Goal: Feedback & Contribution: Submit feedback/report problem

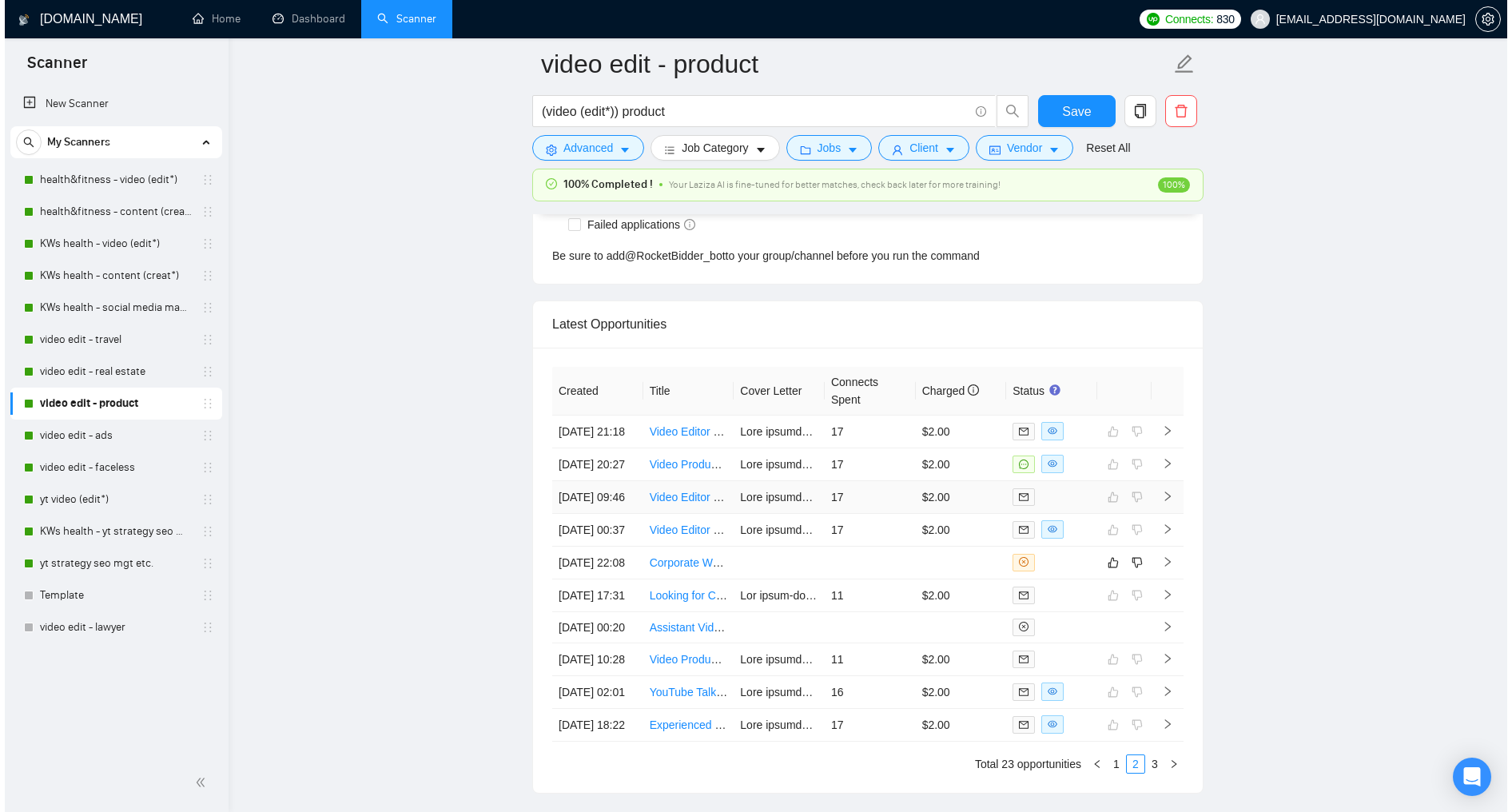
scroll to position [4140, 0]
click at [1071, 579] on td at bounding box center [1047, 562] width 91 height 33
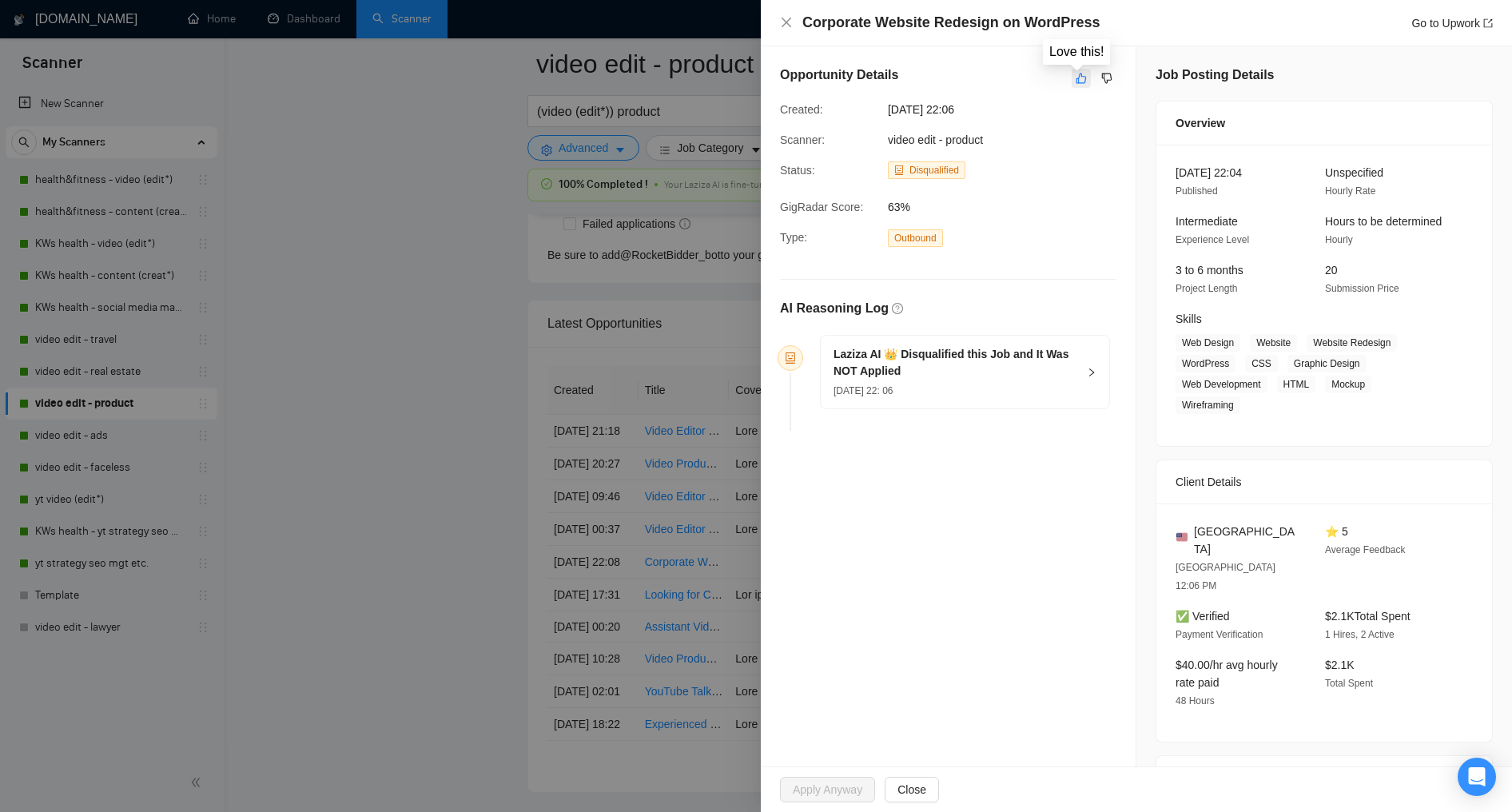
click at [1077, 83] on icon "like" at bounding box center [1082, 79] width 10 height 10
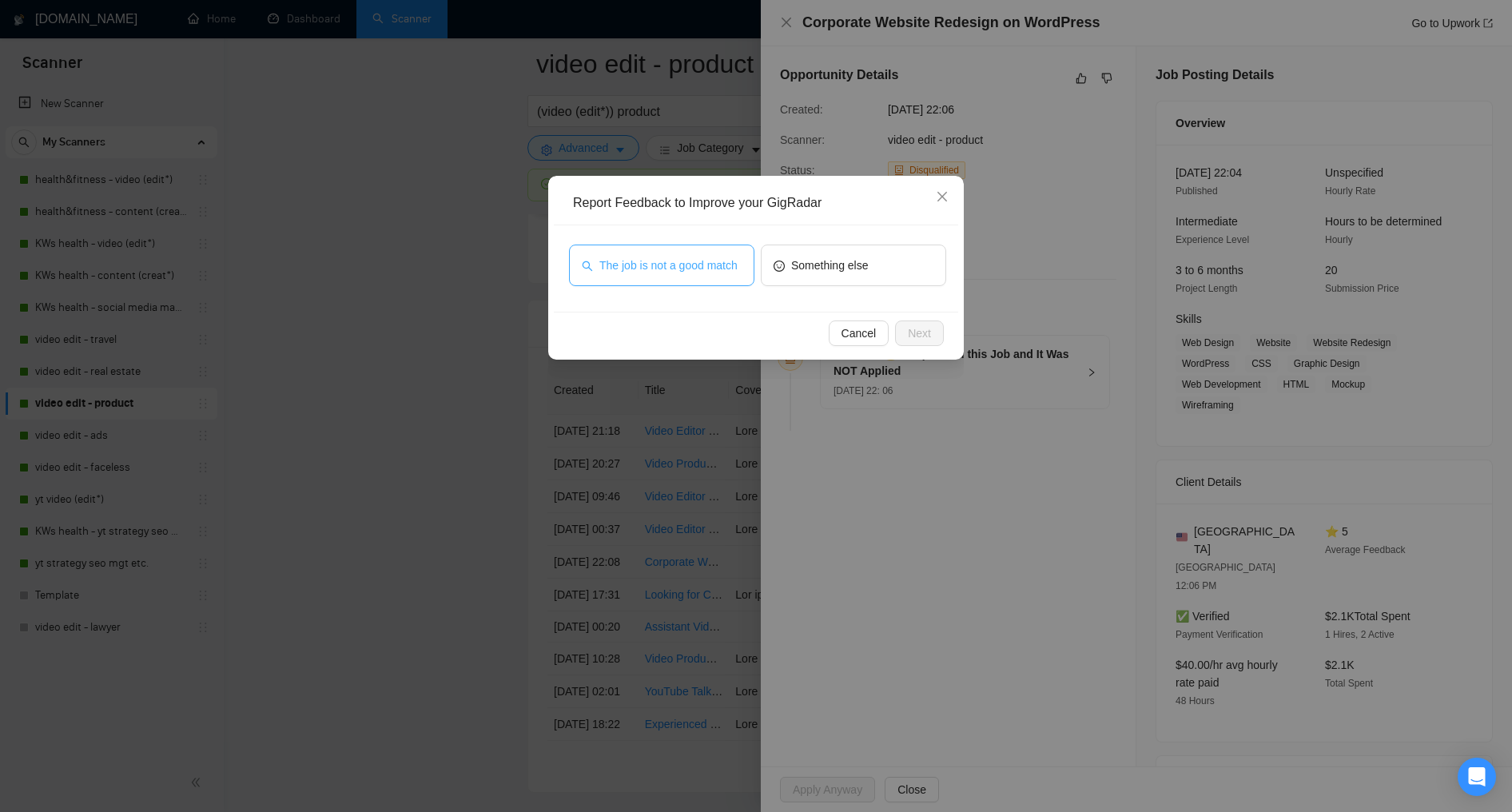
click at [689, 270] on span "The job is not a good match" at bounding box center [669, 264] width 139 height 18
click at [918, 332] on span "Next" at bounding box center [919, 333] width 23 height 18
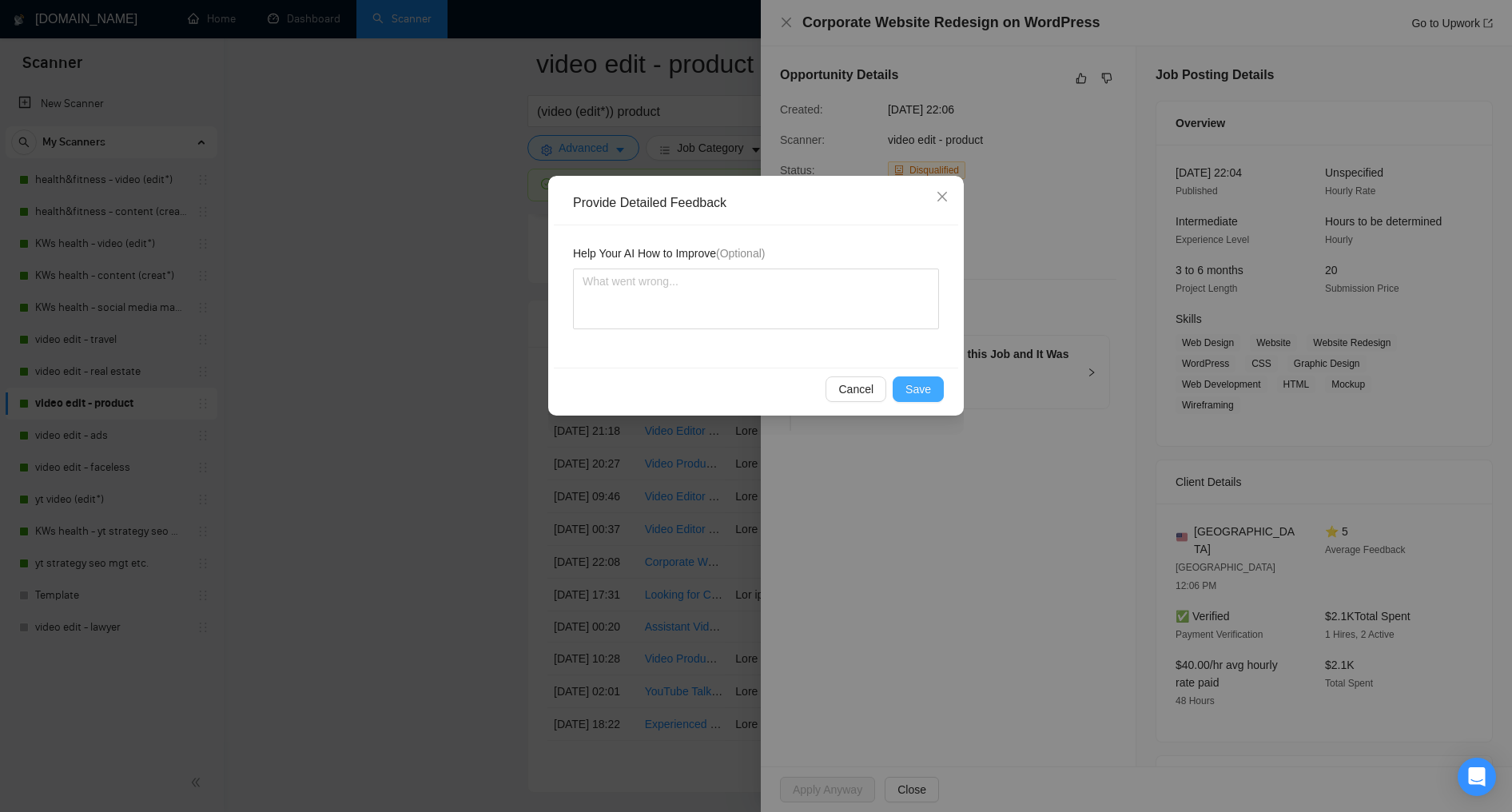
click at [920, 384] on span "Save" at bounding box center [918, 389] width 25 height 18
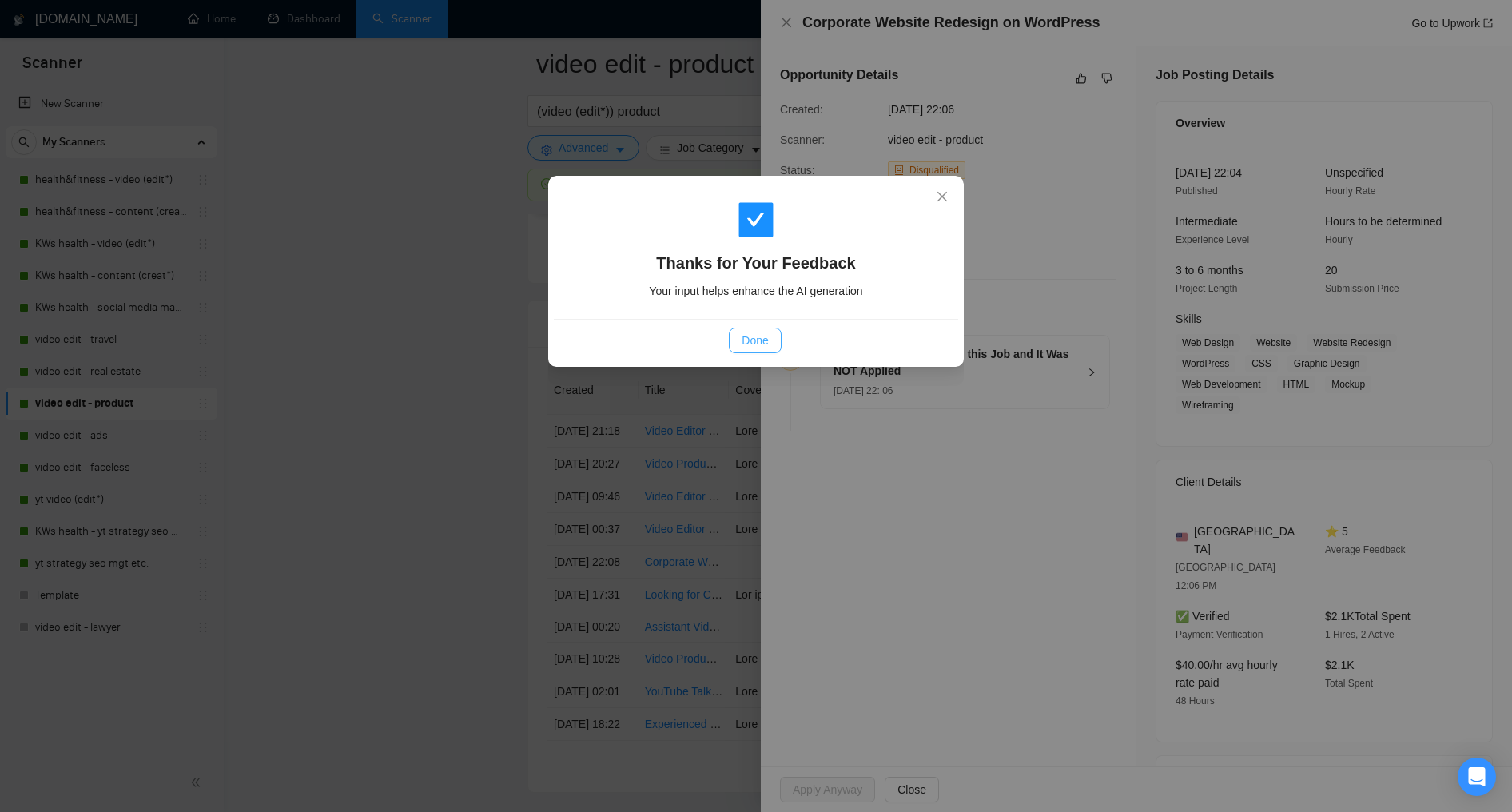
click at [769, 338] on button "Done" at bounding box center [754, 341] width 52 height 25
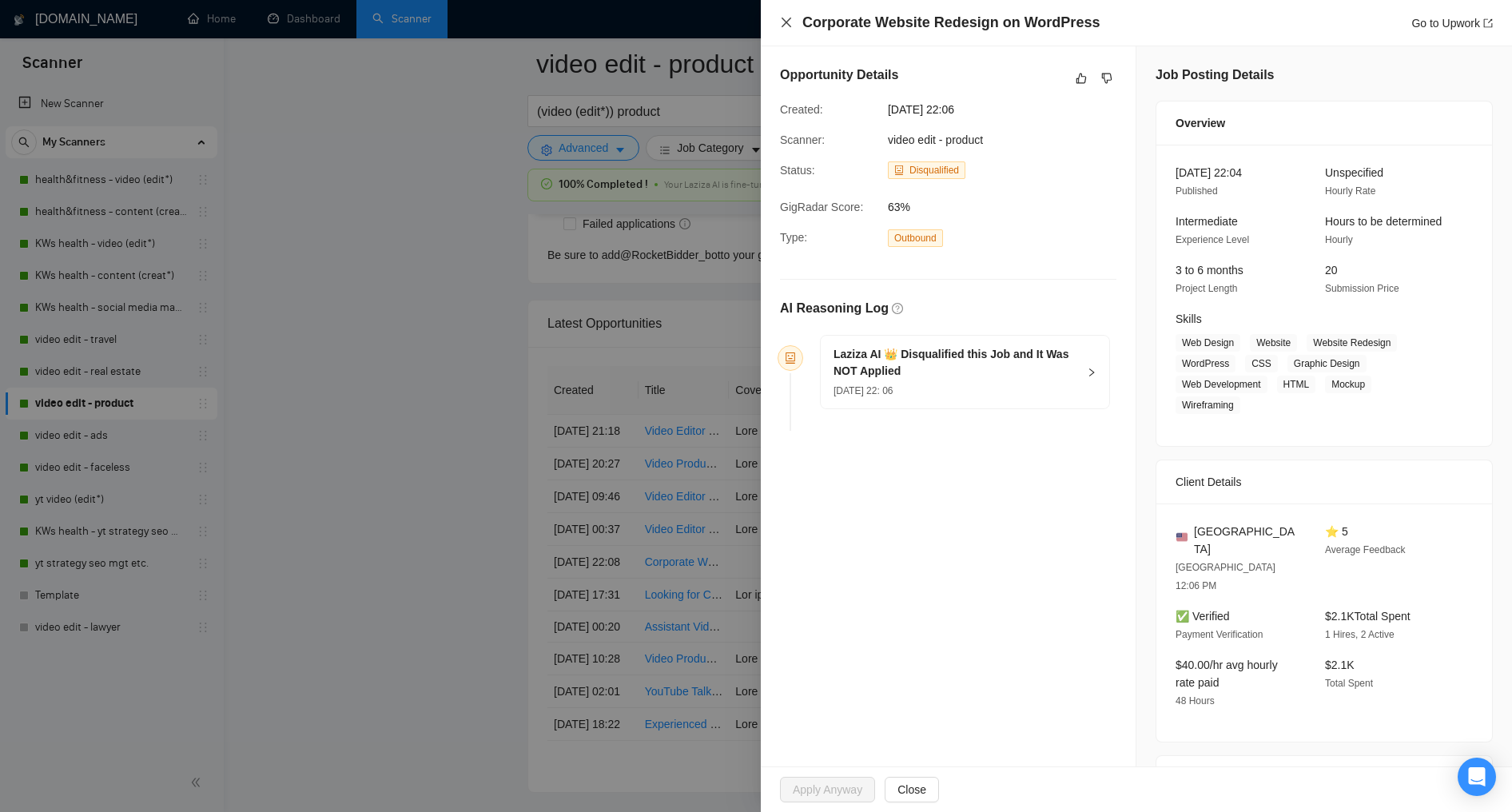
click at [783, 26] on icon "close" at bounding box center [786, 22] width 13 height 13
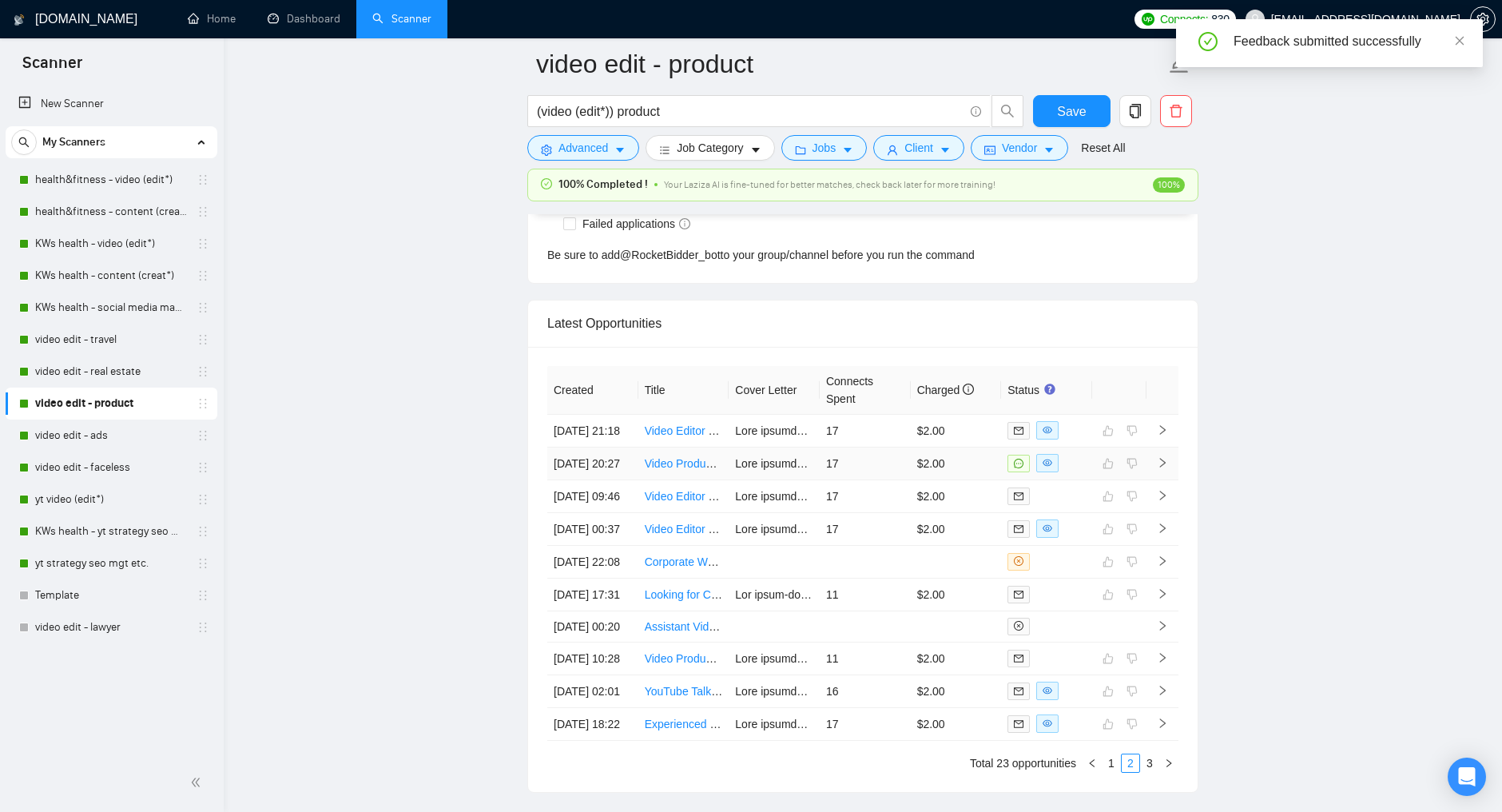
click at [1086, 480] on td at bounding box center [1047, 463] width 91 height 33
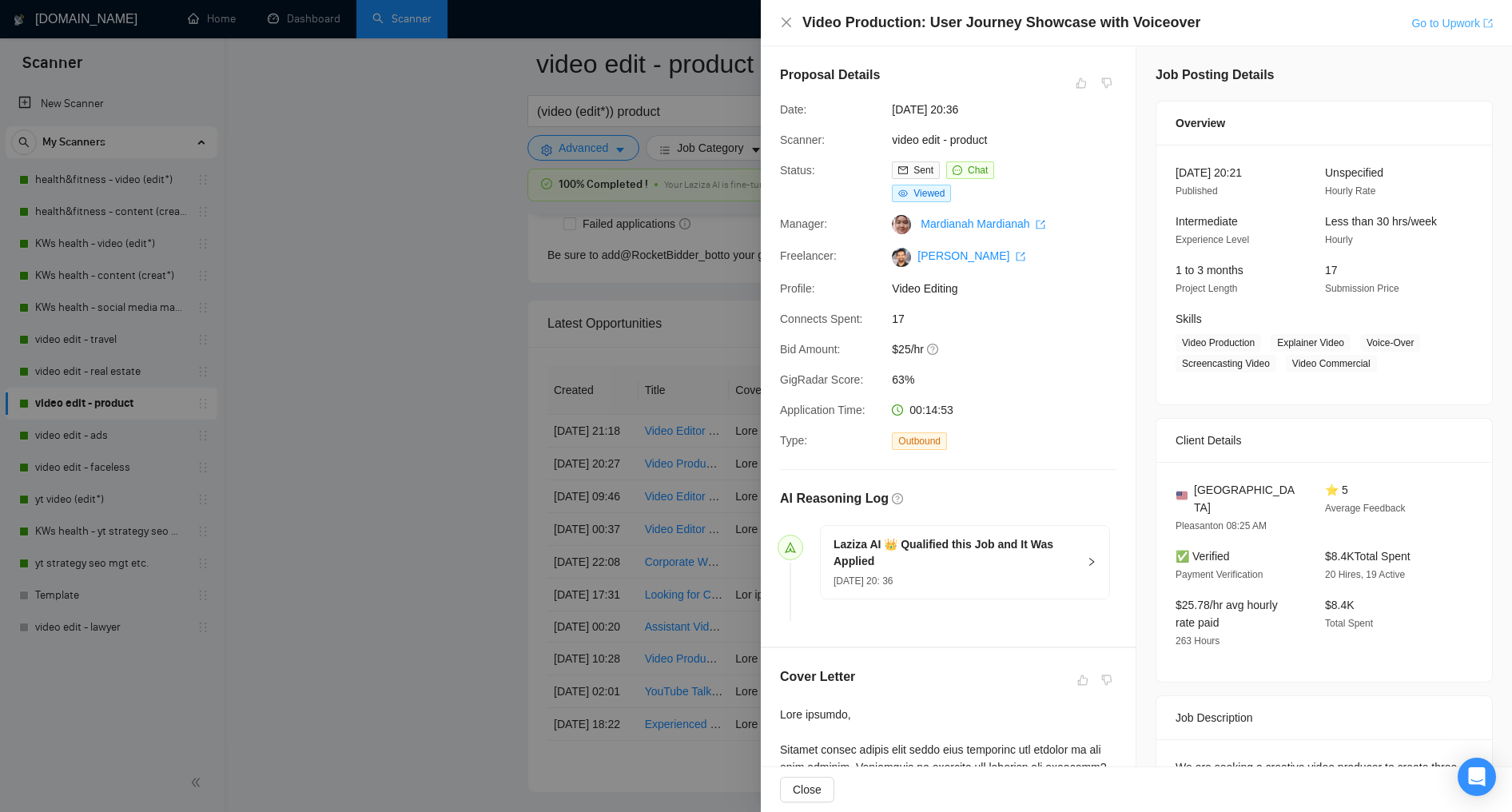
click at [1438, 24] on link "Go to Upwork" at bounding box center [1452, 23] width 81 height 13
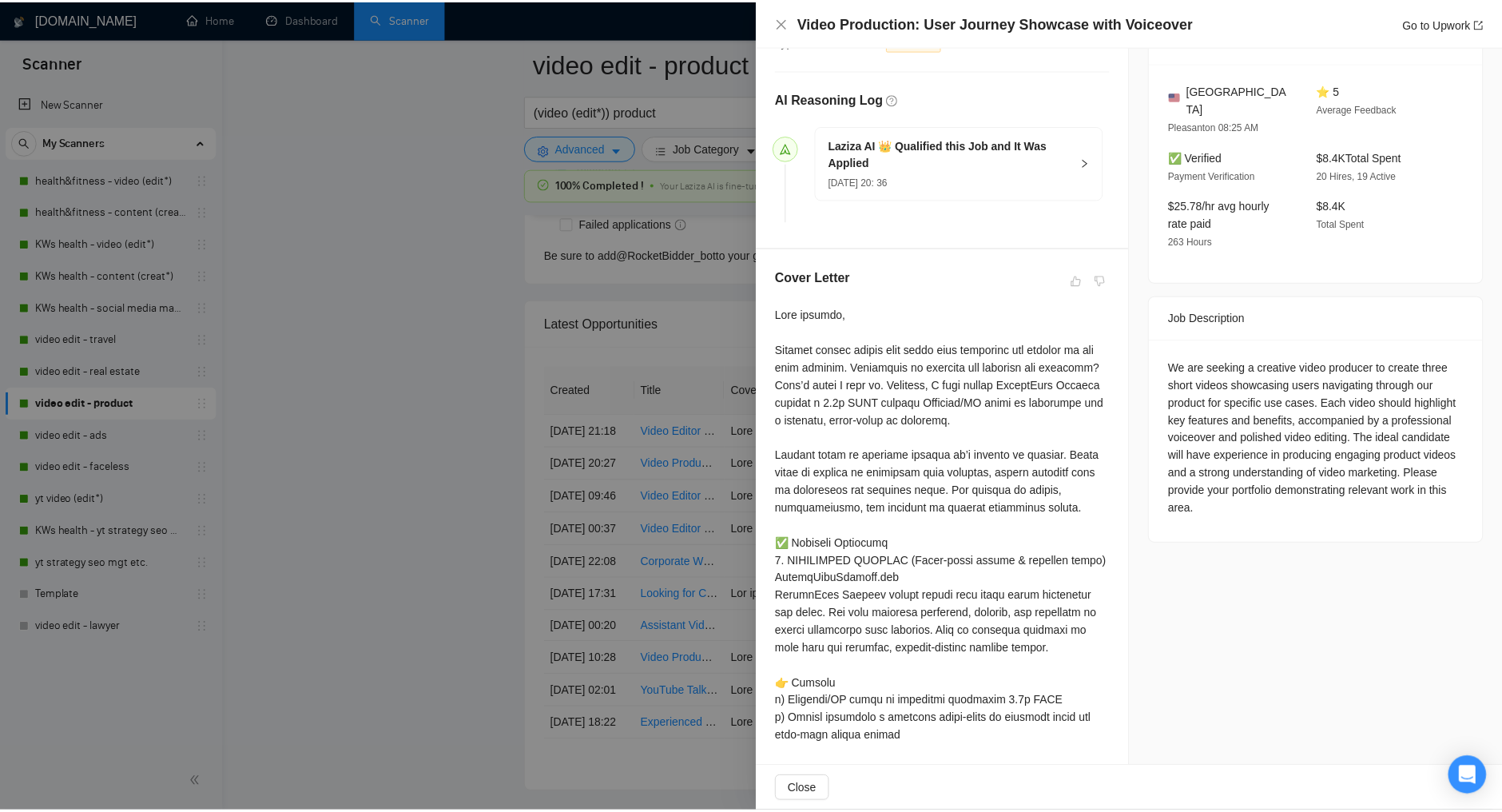
scroll to position [427, 0]
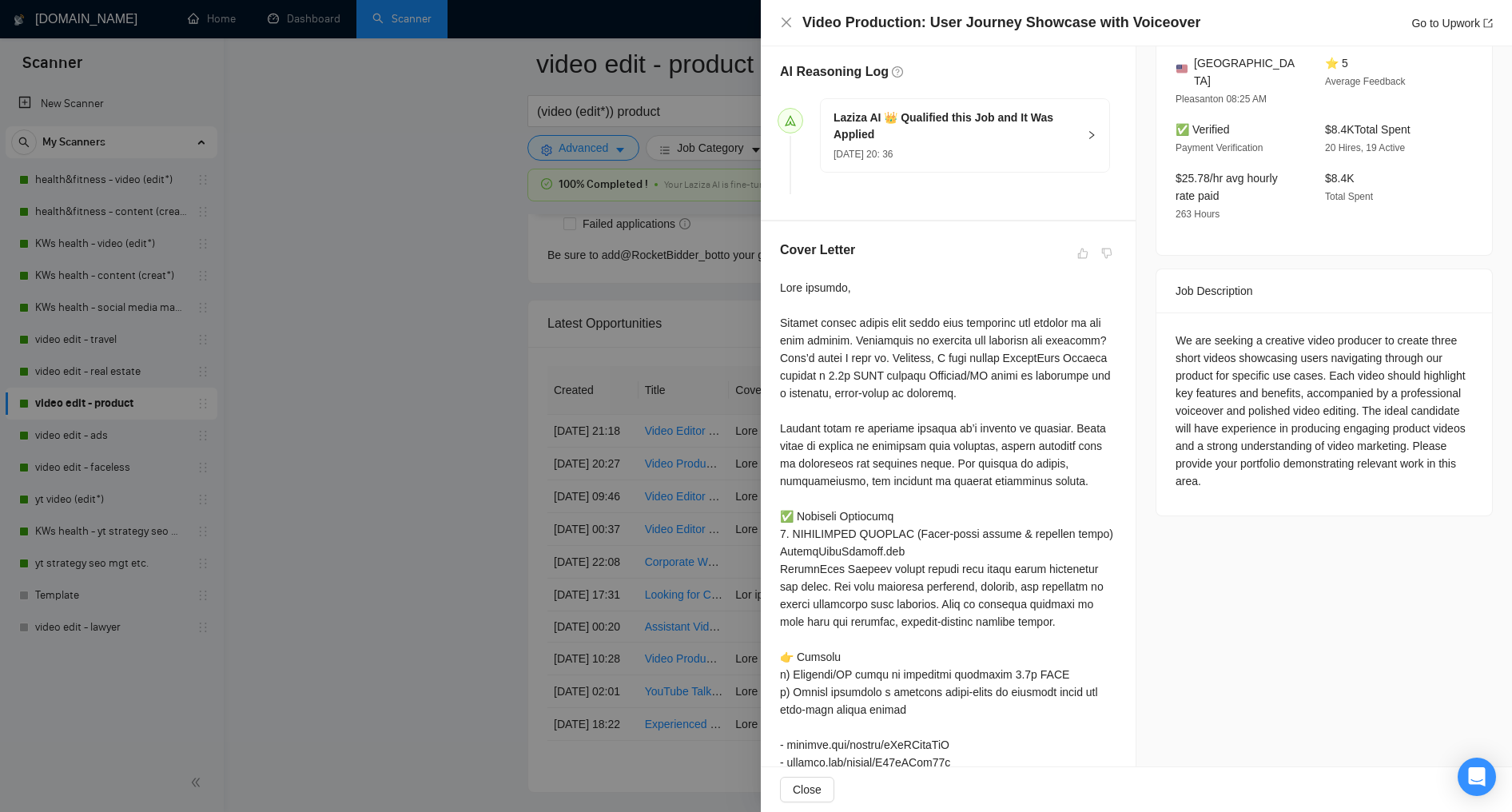
click at [415, 299] on div at bounding box center [756, 406] width 1512 height 812
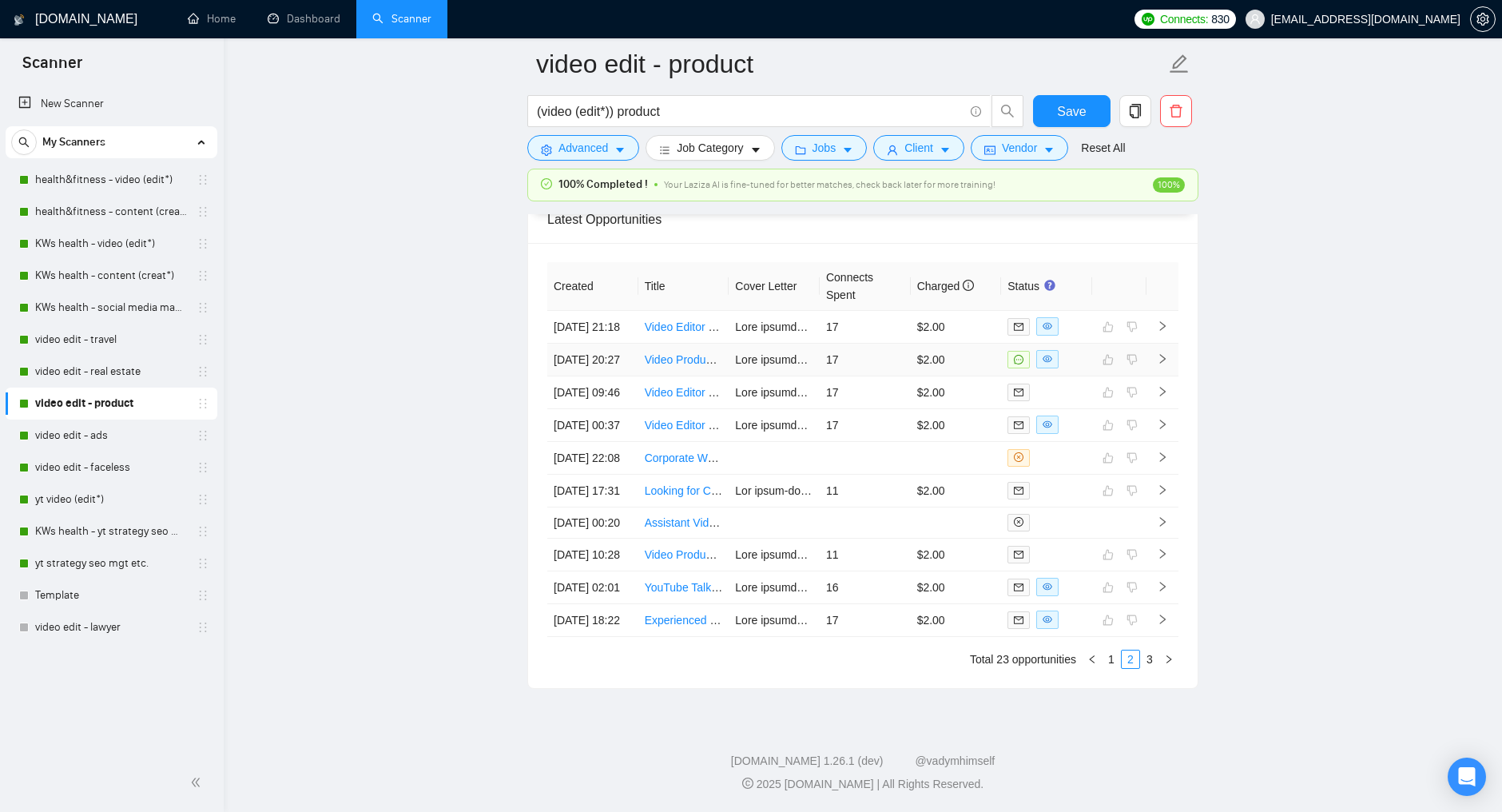
scroll to position [4397, 0]
click at [1108, 663] on link "1" at bounding box center [1111, 659] width 18 height 18
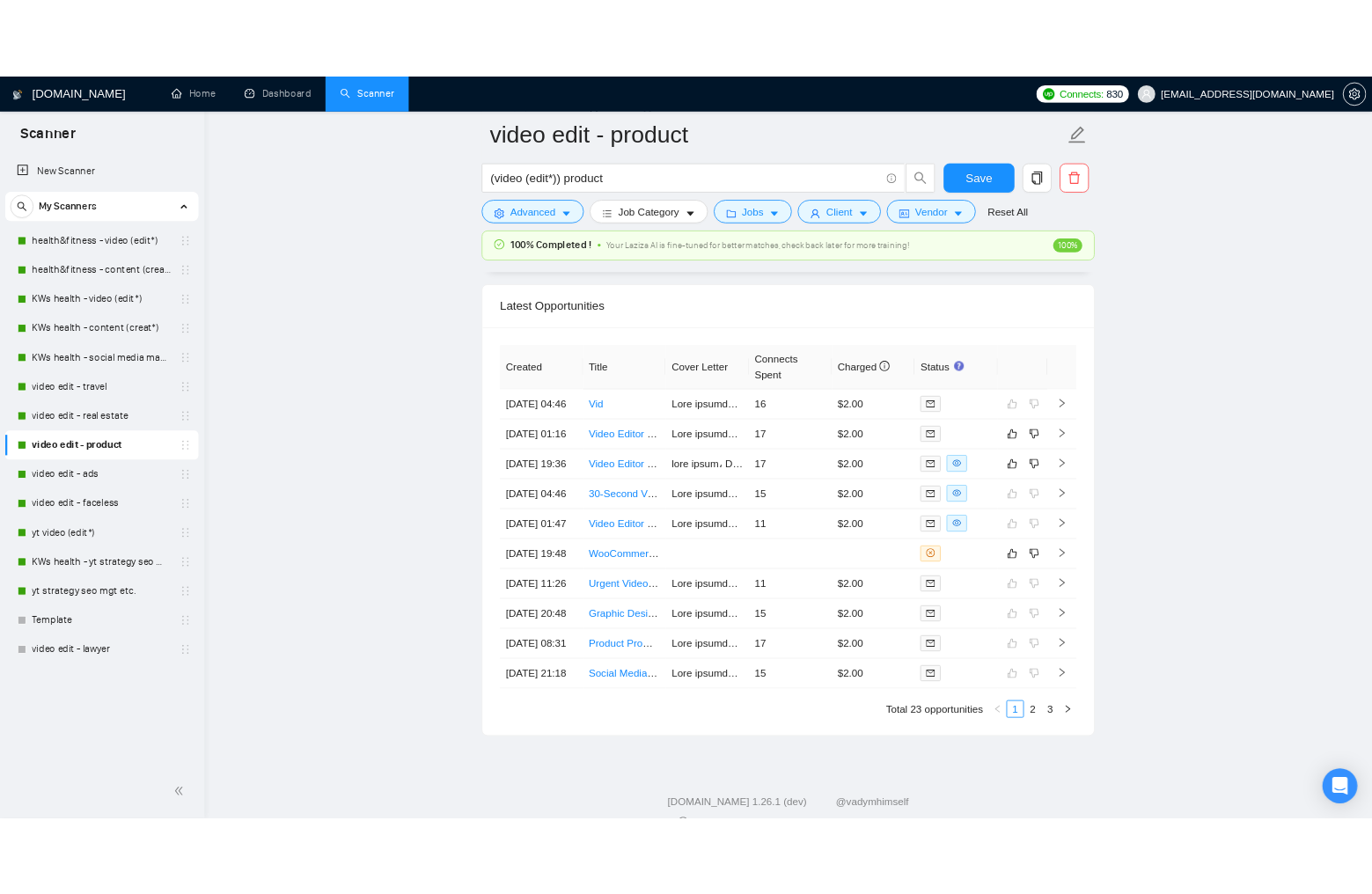
scroll to position [4622, 0]
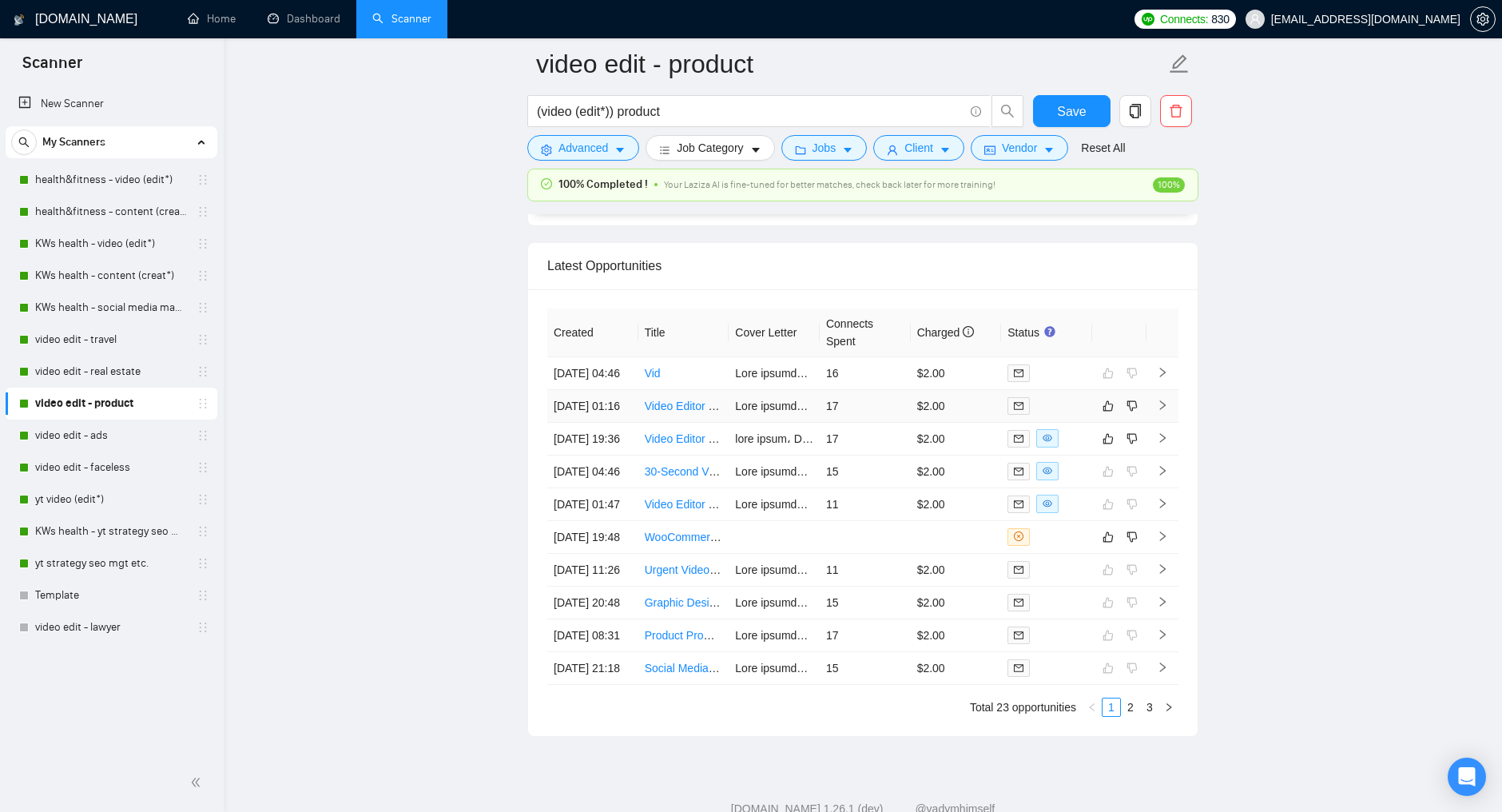
click at [1051, 415] on div at bounding box center [1046, 406] width 79 height 19
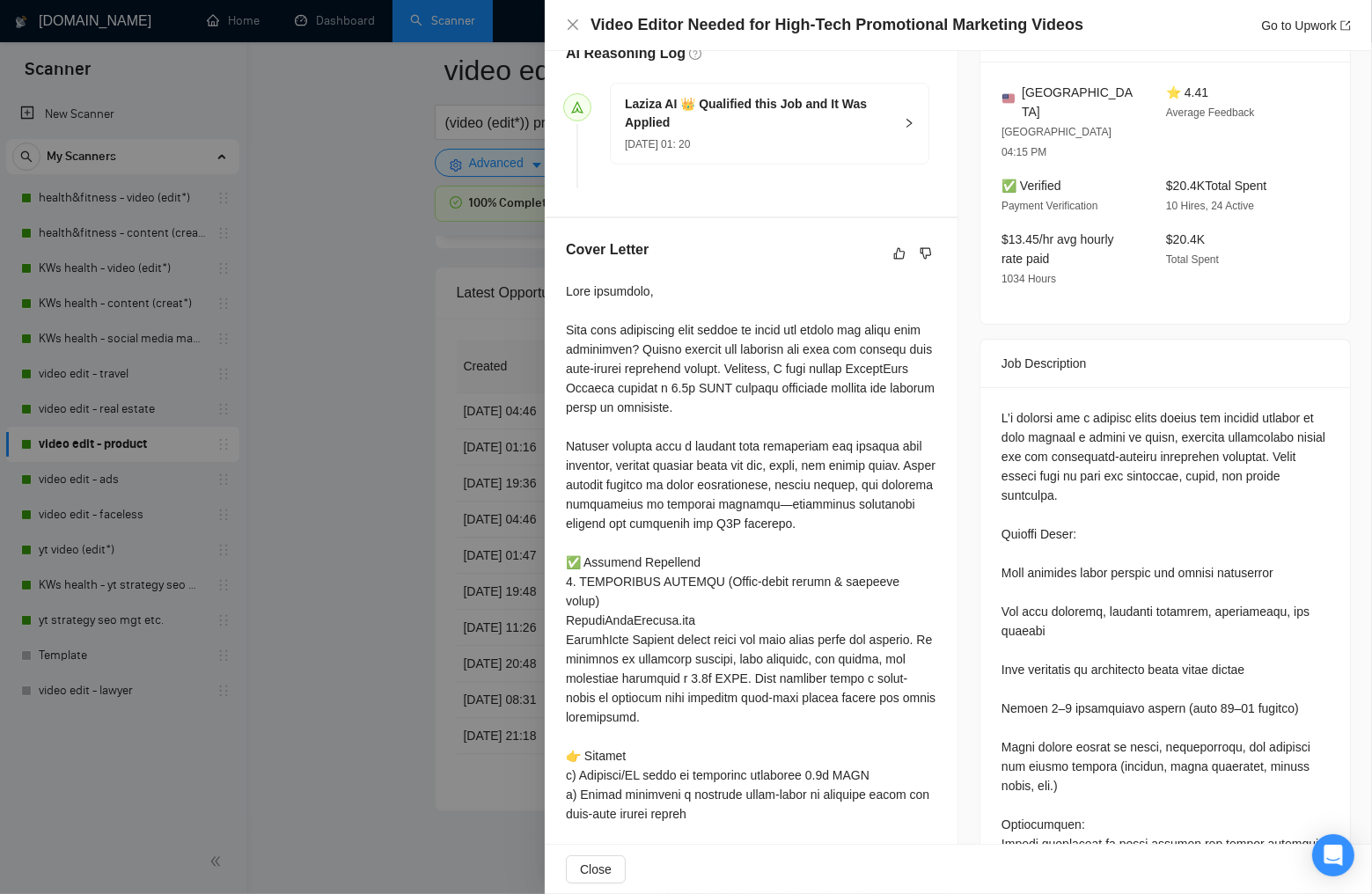
click at [961, 337] on div "Job Posting Details Overview 15 Sep, 2025 01:12 Published Unspecified Hourly Ra…" at bounding box center [1165, 536] width 413 height 1909
click at [1267, 24] on link "Go to Upwork" at bounding box center [1306, 25] width 89 height 14
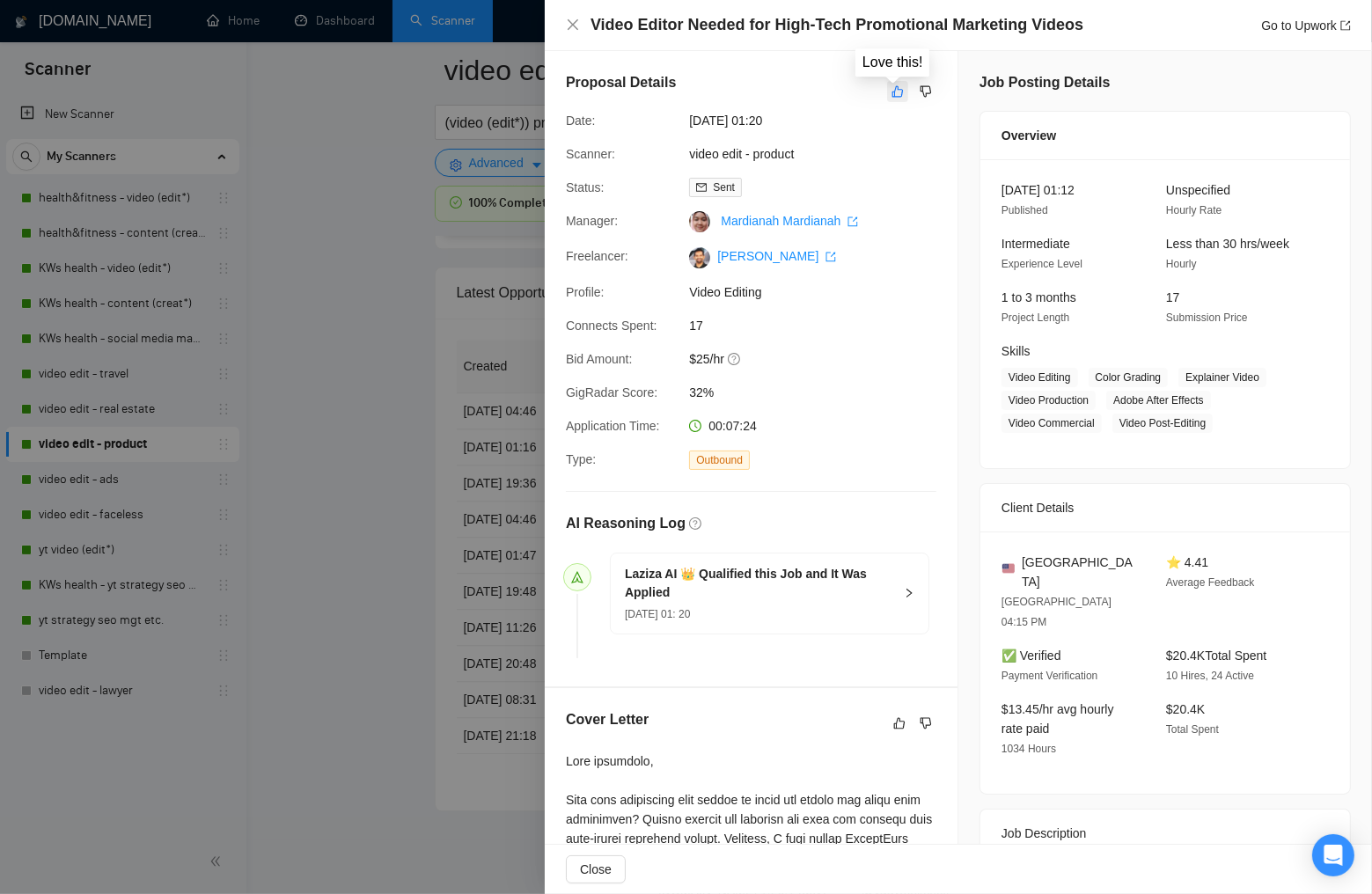
click at [894, 88] on icon "like" at bounding box center [897, 91] width 12 height 14
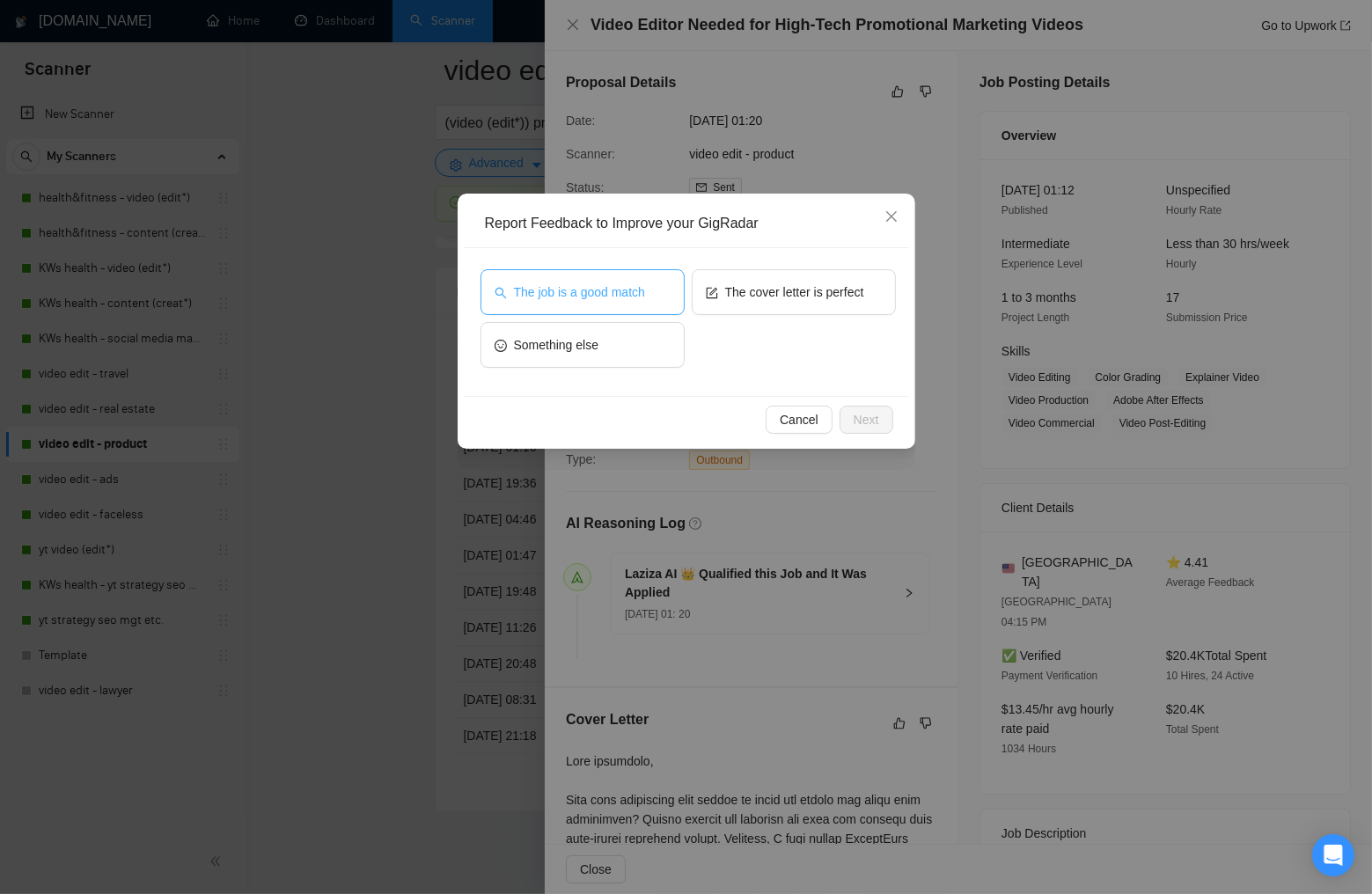
drag, startPoint x: 669, startPoint y: 294, endPoint x: 679, endPoint y: 291, distance: 10.4
click at [669, 294] on button "The job is a good match" at bounding box center [582, 291] width 204 height 46
drag, startPoint x: 734, startPoint y: 286, endPoint x: 808, endPoint y: 331, distance: 86.6
click at [735, 286] on span "The cover letter is perfect" at bounding box center [794, 291] width 139 height 20
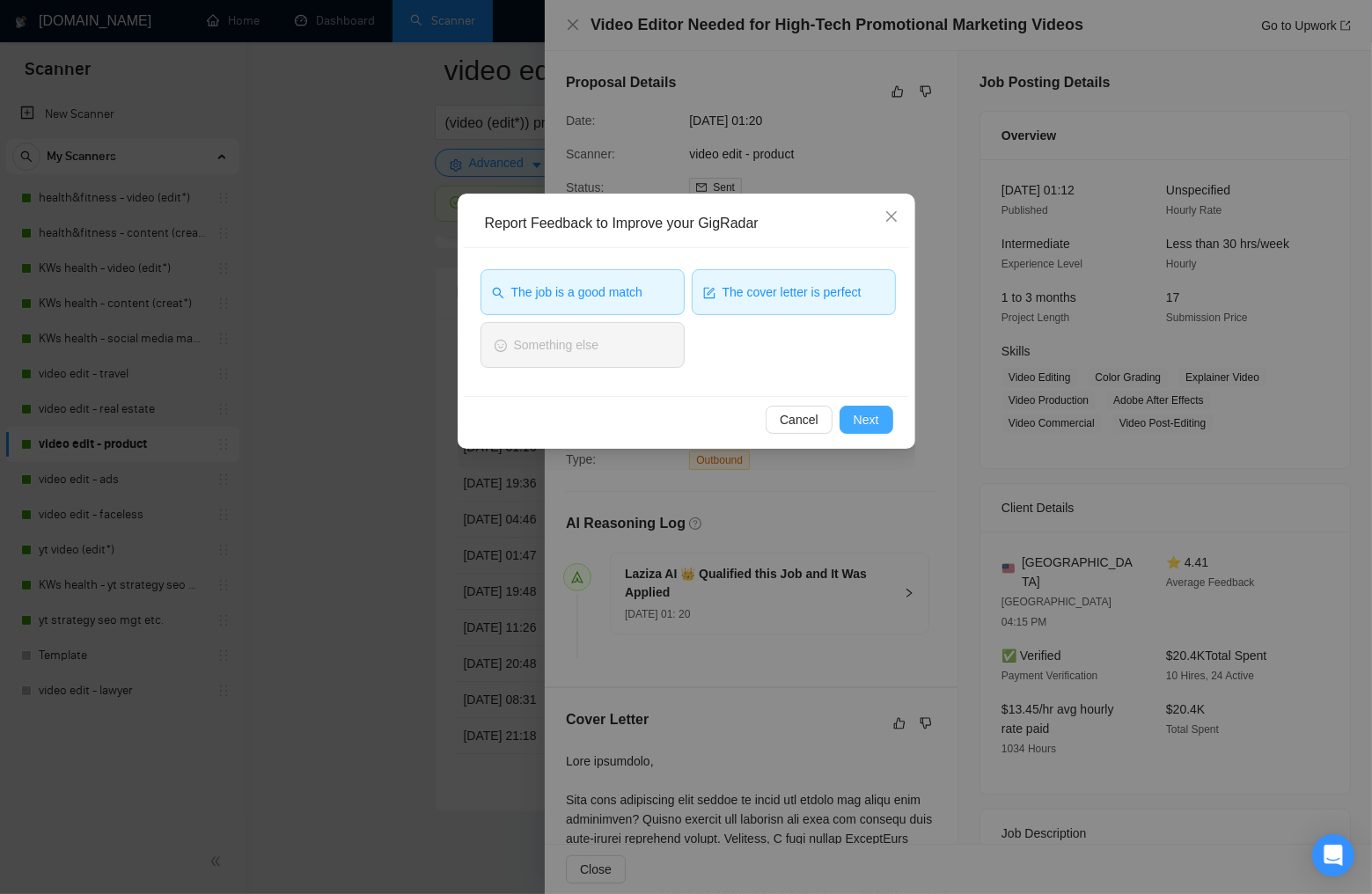
click at [872, 410] on span "Next" at bounding box center [866, 420] width 25 height 20
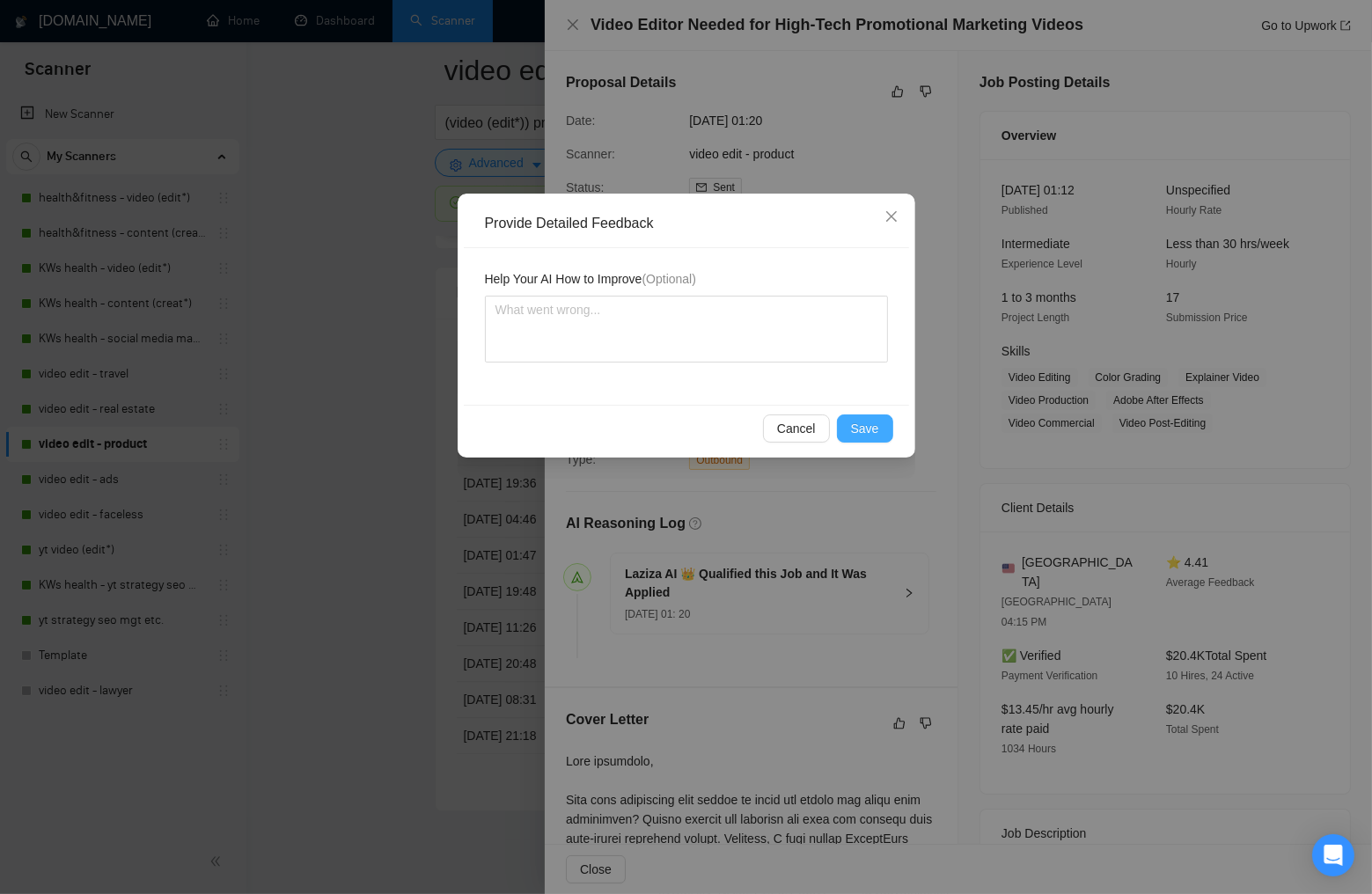
drag, startPoint x: 866, startPoint y: 434, endPoint x: 881, endPoint y: 432, distance: 15.1
click at [867, 434] on span "Save" at bounding box center [865, 428] width 28 height 20
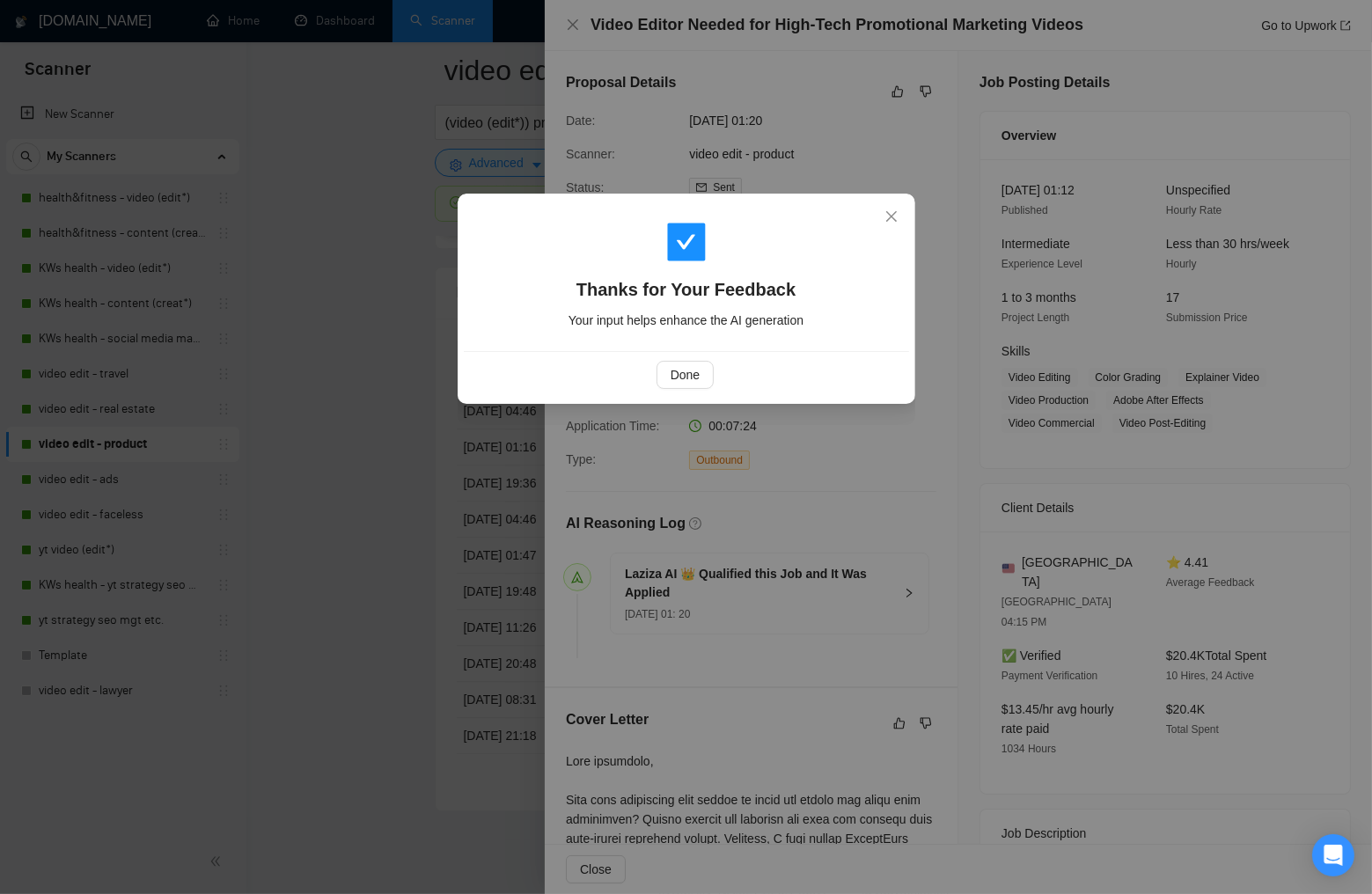
click at [690, 359] on div "Done" at bounding box center [686, 374] width 445 height 47
click at [687, 365] on span "Done" at bounding box center [684, 374] width 29 height 20
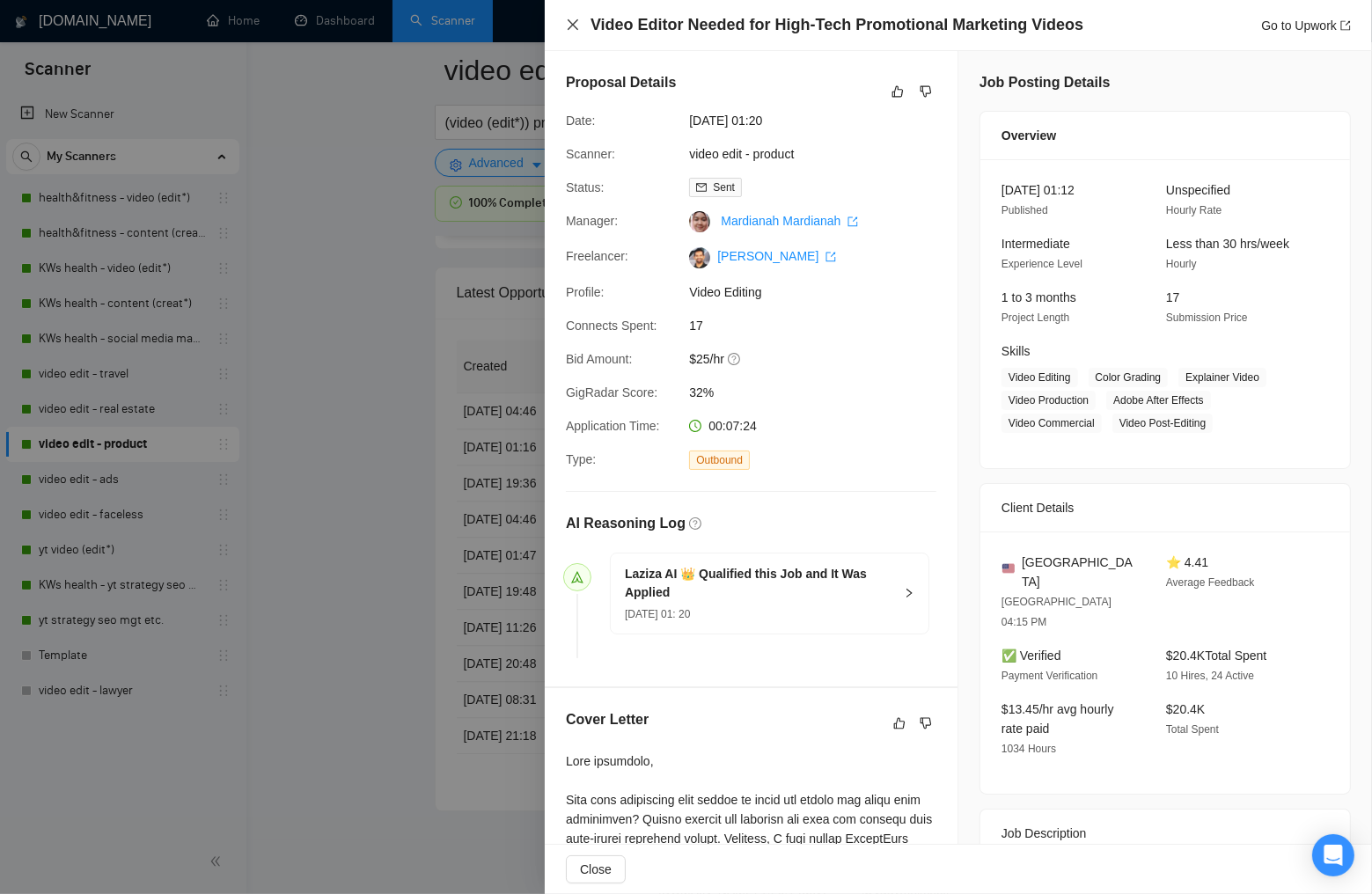
drag, startPoint x: 572, startPoint y: 21, endPoint x: 464, endPoint y: 276, distance: 276.9
click at [573, 21] on icon "close" at bounding box center [572, 24] width 14 height 14
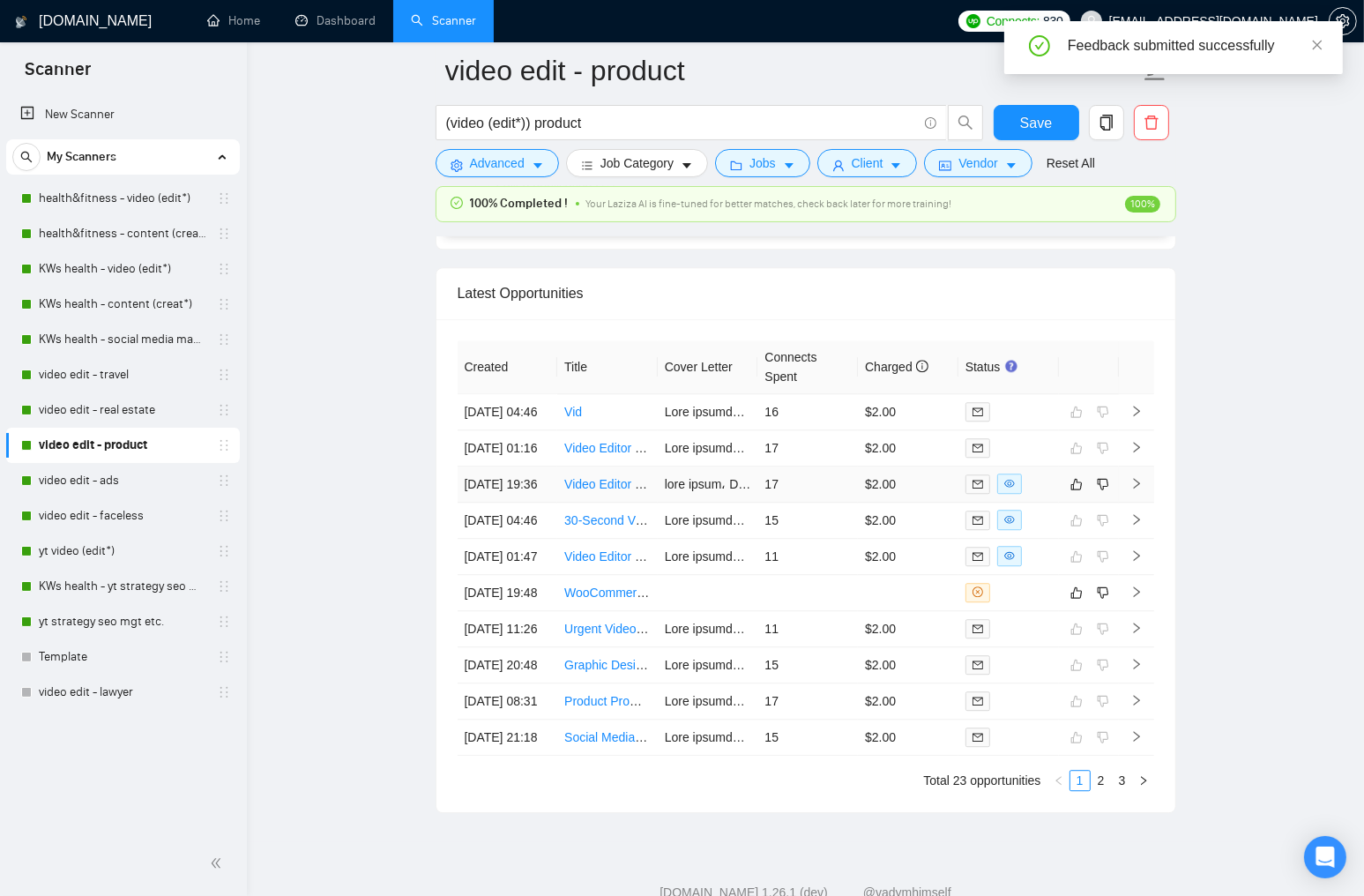
click at [1036, 503] on td at bounding box center [1009, 484] width 101 height 36
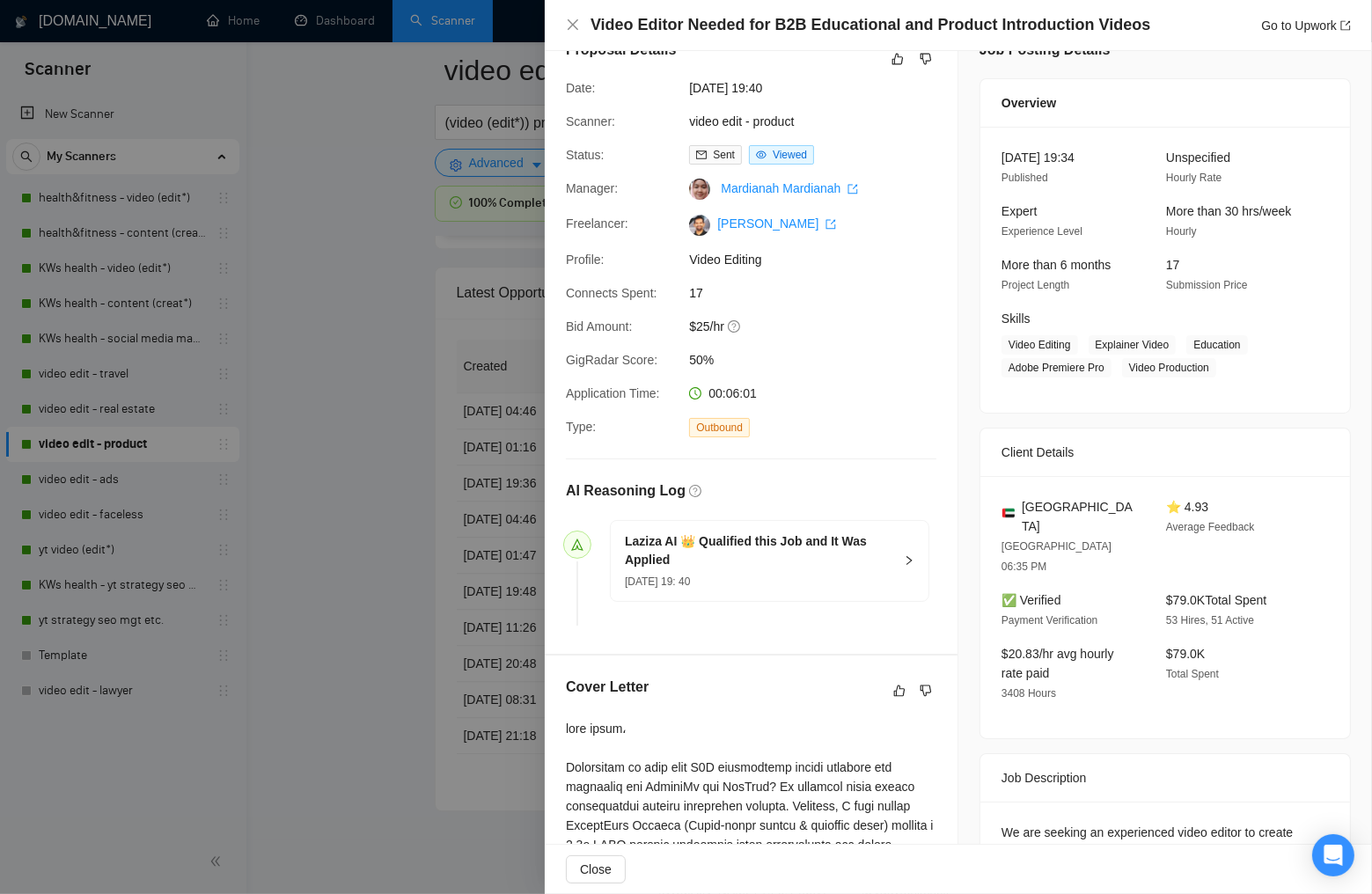
scroll to position [39, 0]
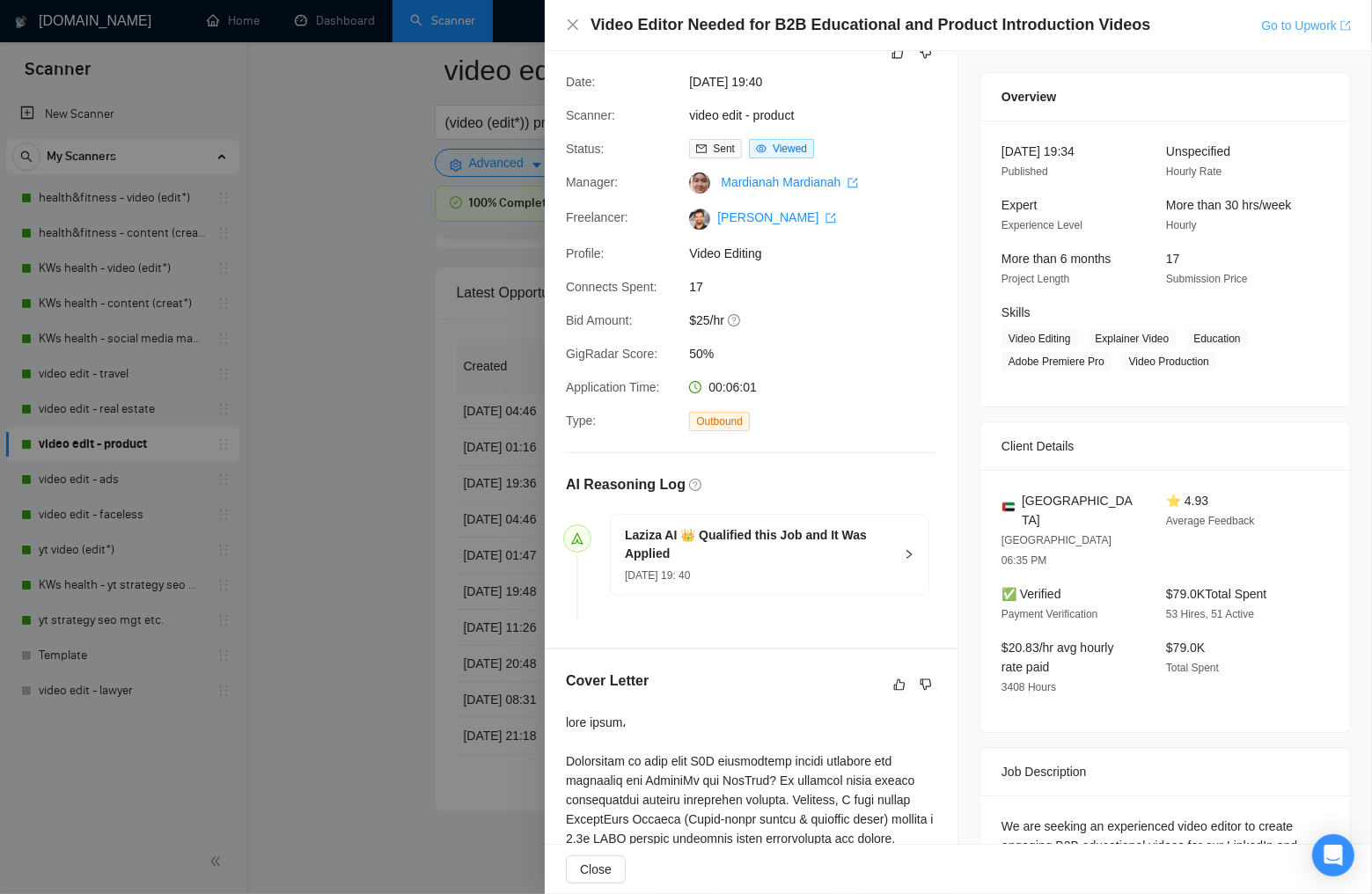
click at [1319, 24] on link "Go to Upwork" at bounding box center [1306, 25] width 89 height 14
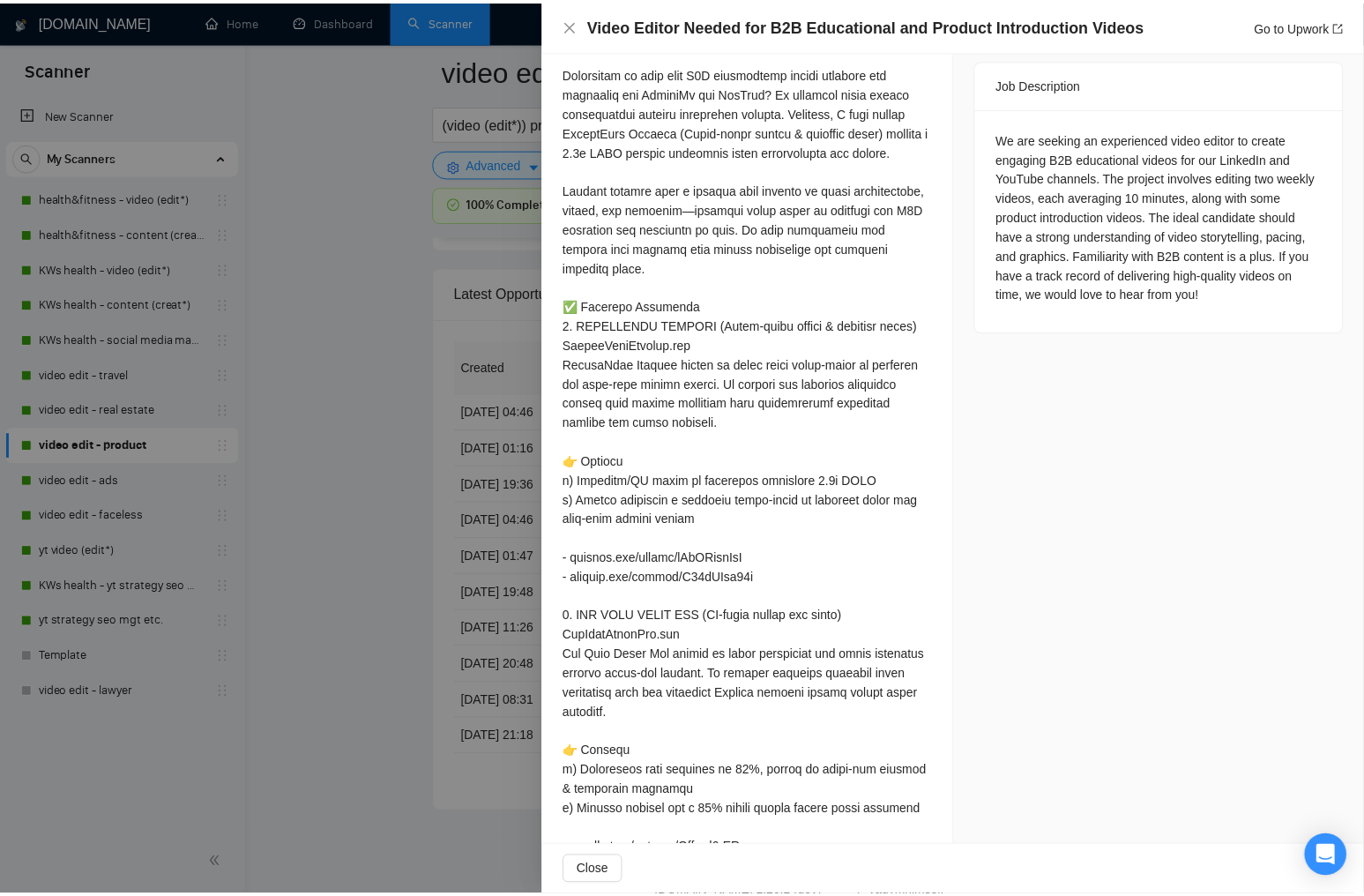
scroll to position [465, 0]
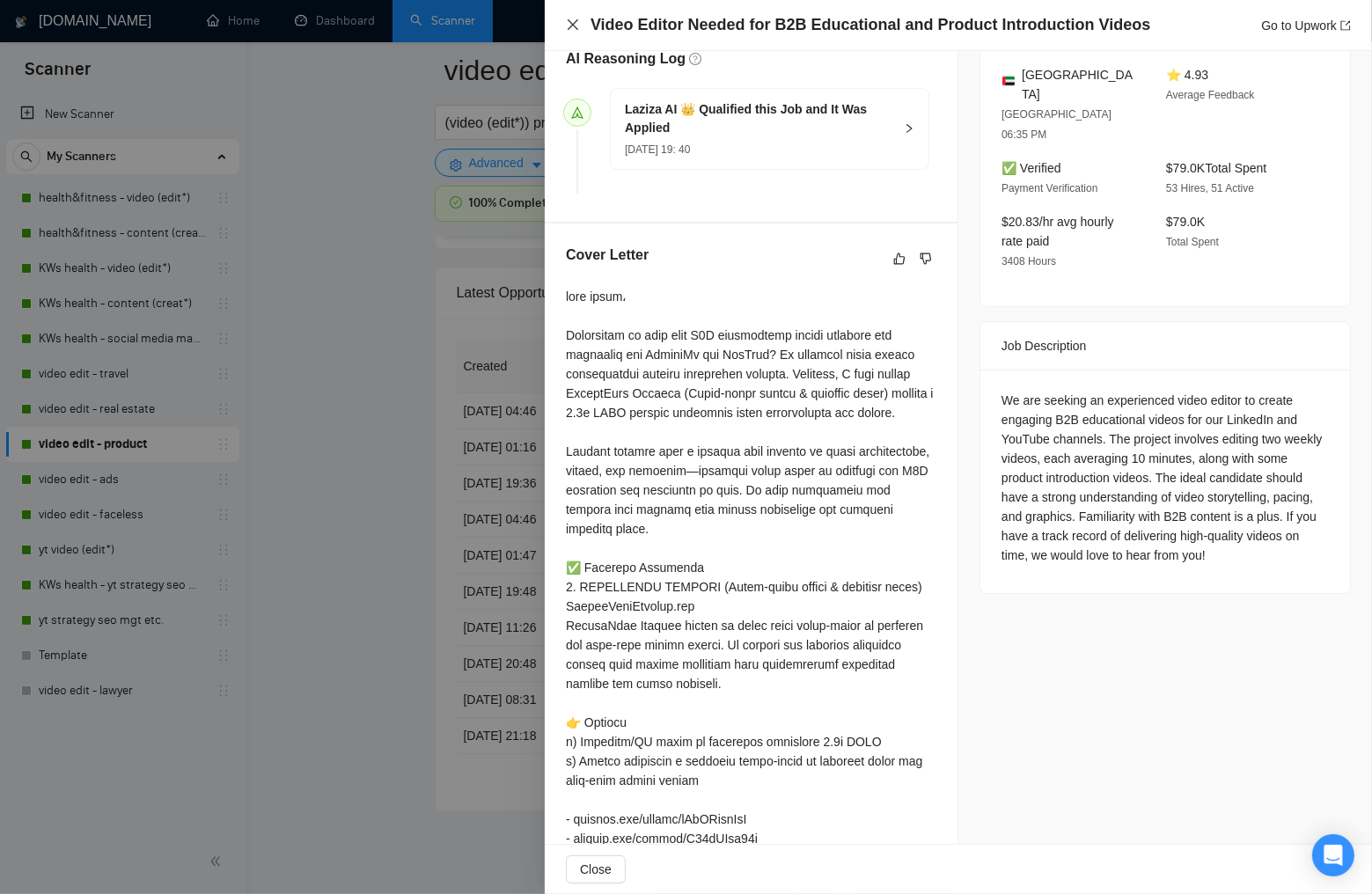
click at [578, 29] on icon "close" at bounding box center [572, 24] width 14 height 14
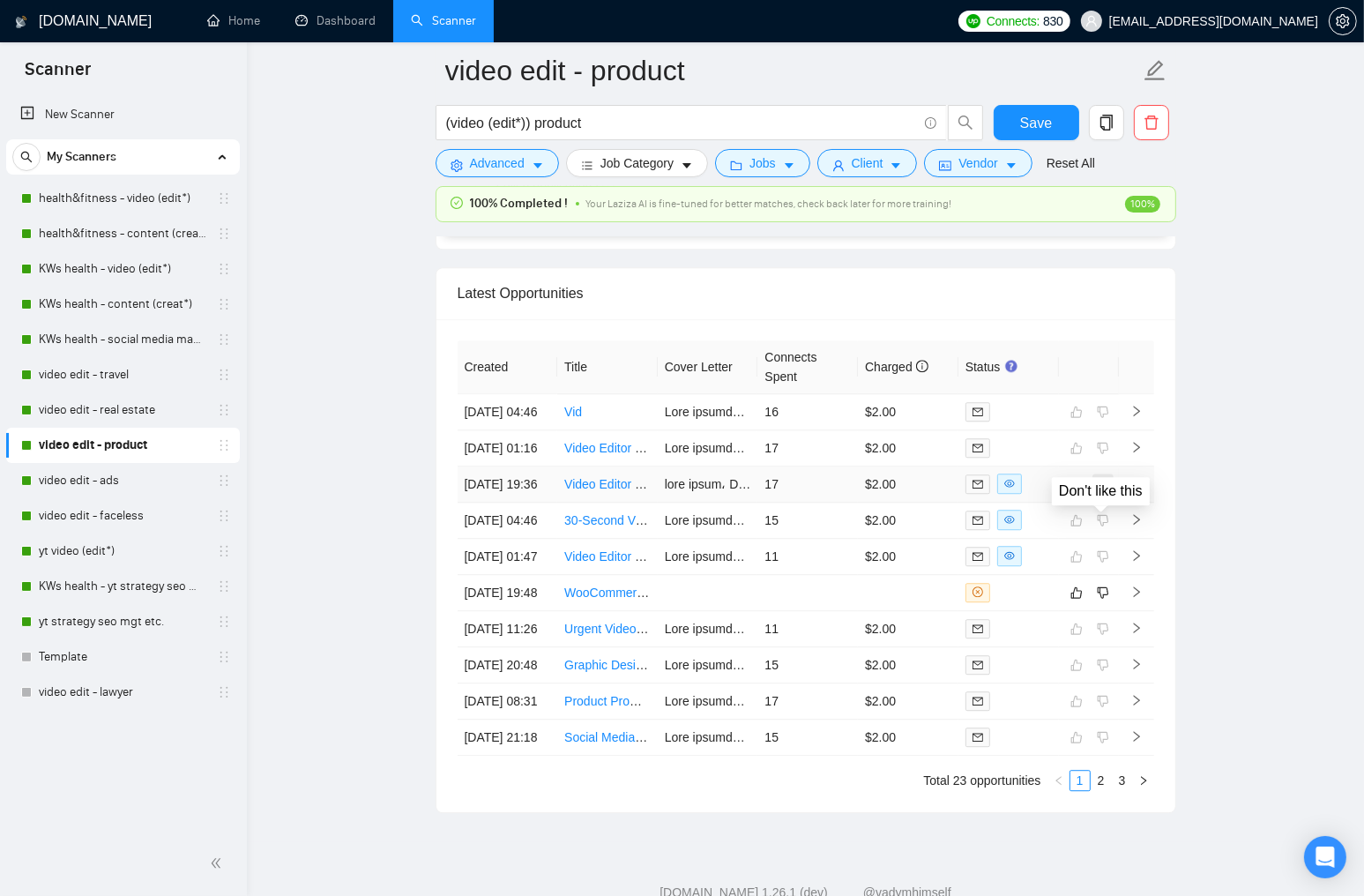
click at [1102, 491] on icon "dislike" at bounding box center [1102, 483] width 12 height 14
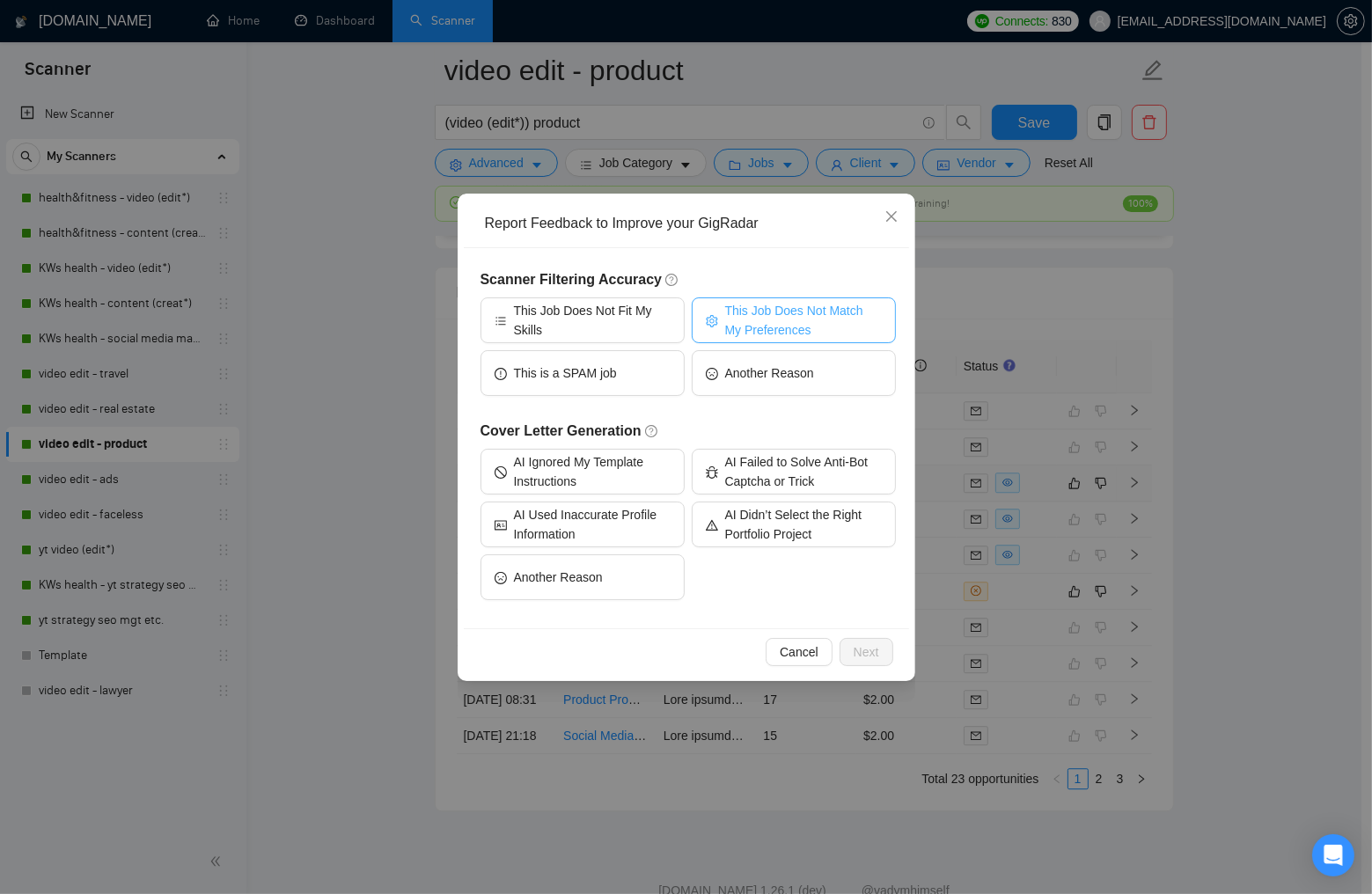
click at [823, 317] on span "This Job Does Not Match My Preferences" at bounding box center [803, 320] width 156 height 39
click at [871, 654] on span "Next" at bounding box center [866, 651] width 25 height 20
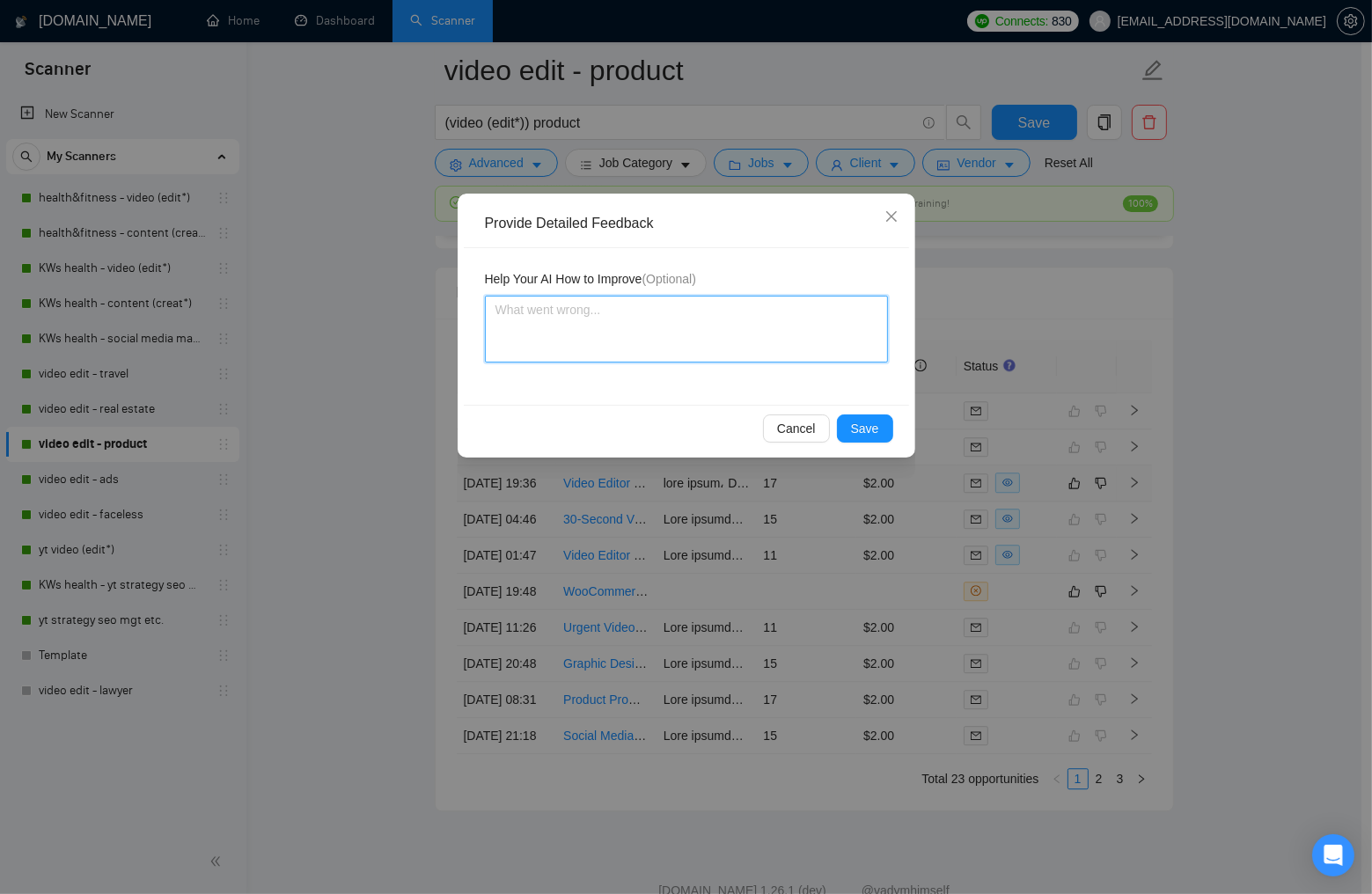
click at [709, 342] on textarea at bounding box center [686, 329] width 403 height 67
type textarea "T"
type textarea "Th"
type textarea "Thi"
type textarea "This"
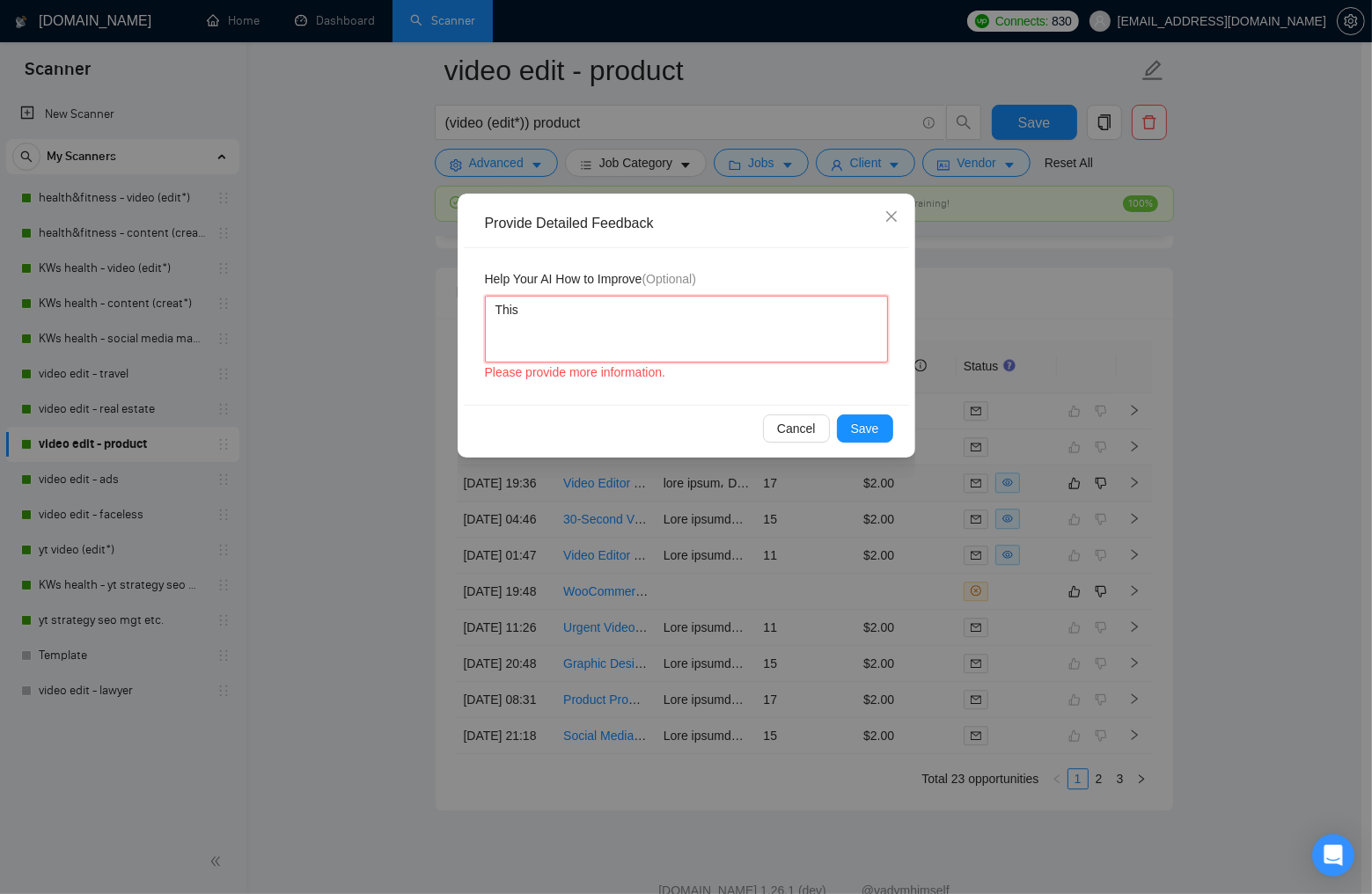
type textarea "This"
type textarea "This j"
type textarea "This jo"
type textarea "This job"
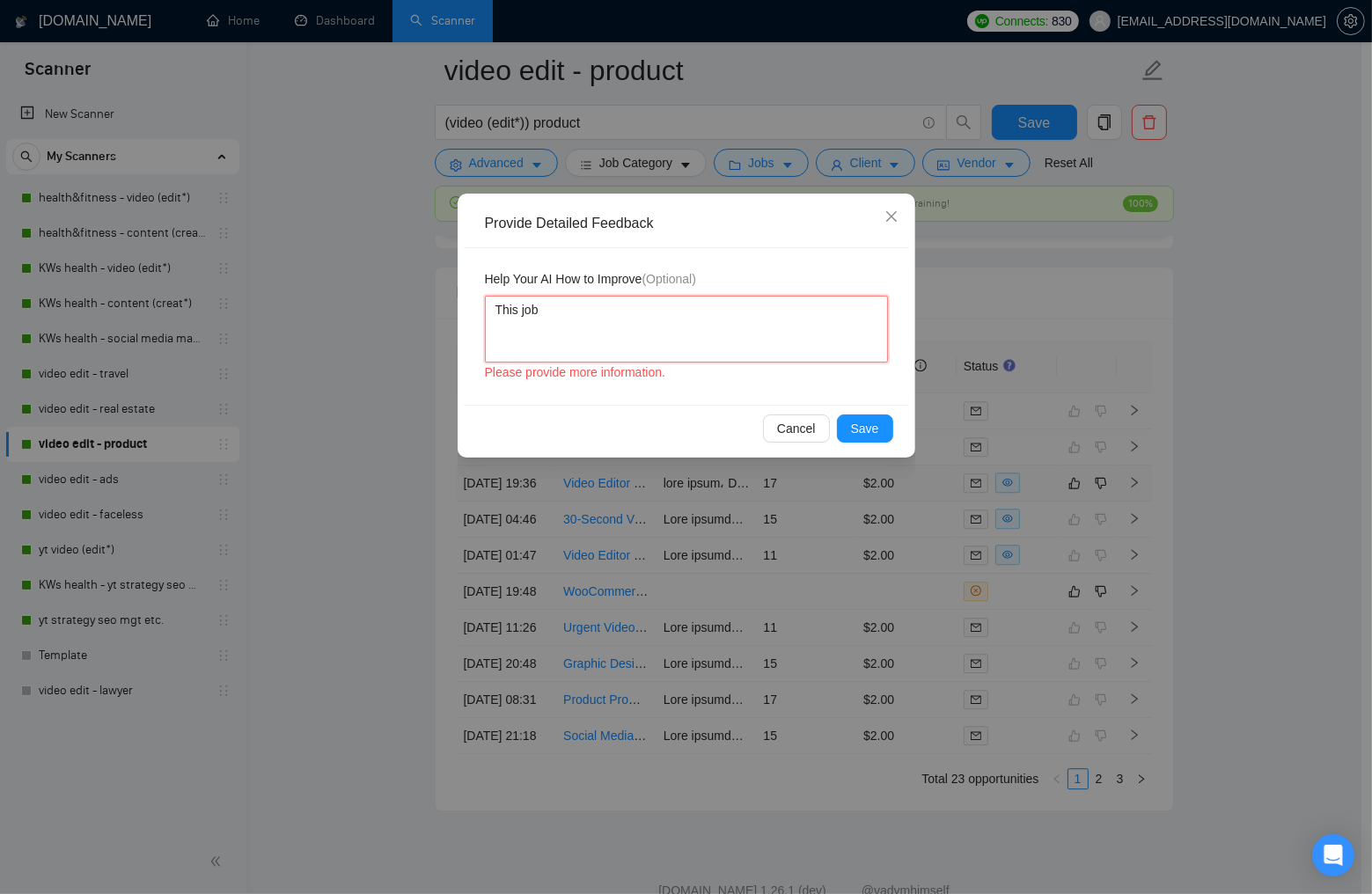
type textarea "This job i"
type textarea "This job is"
type textarea "This job is f"
type textarea "This job is fo"
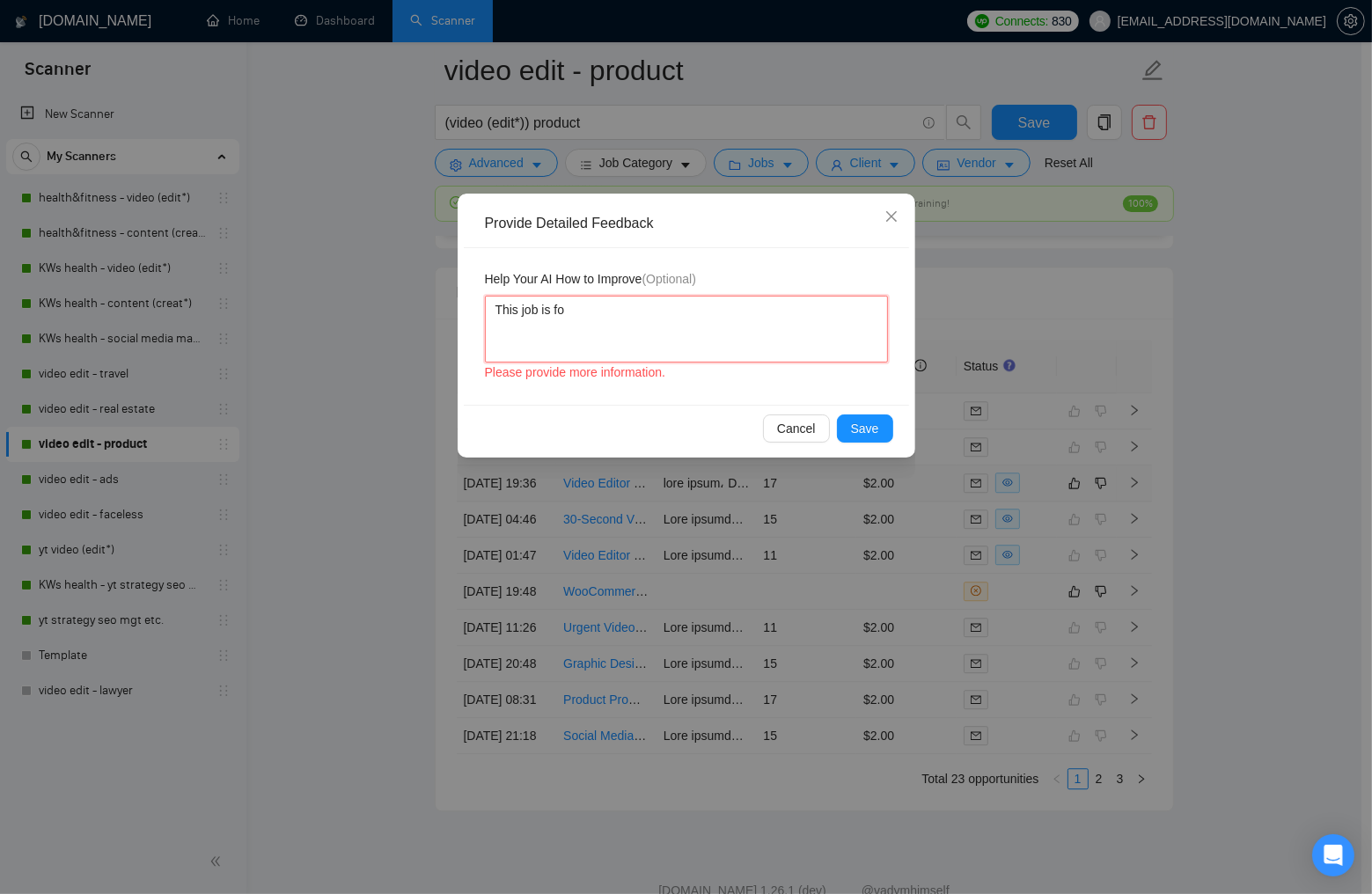
type textarea "This job is for"
type textarea "This job is for B"
type textarea "This job is for B2"
type textarea "This job is for B2B"
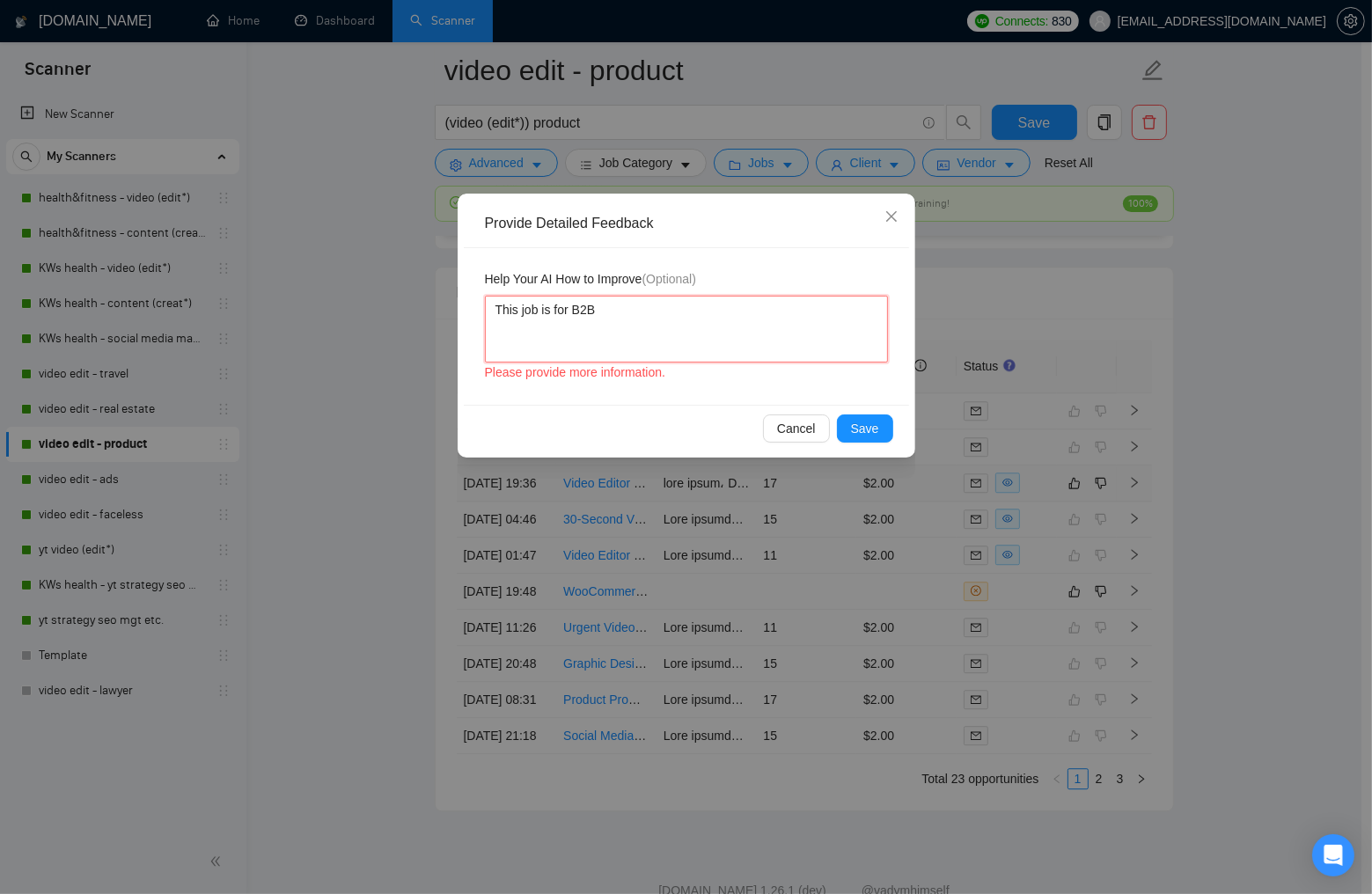
type textarea "This job is for B2B"
type textarea "This job is for B2B l"
type textarea "This job is for B2B lo"
type textarea "This job is for B2B lon"
type textarea "This job is for B2B long"
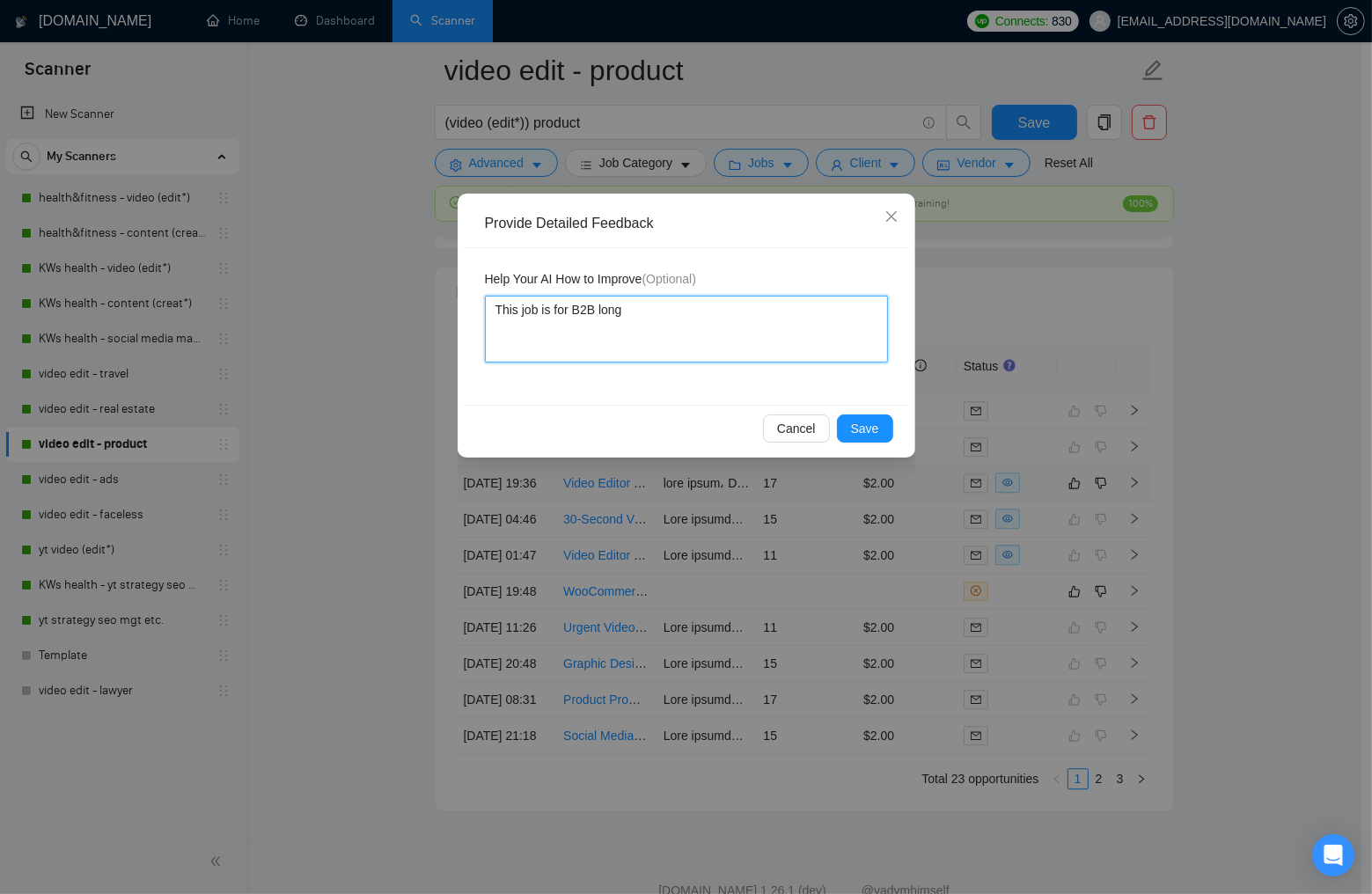
type textarea "This job is for B2B long"
type textarea "This job is for B2B long f"
type textarea "This job is for B2B long fo"
type textarea "This job is for B2B long for"
type textarea "This job is for B2B long form"
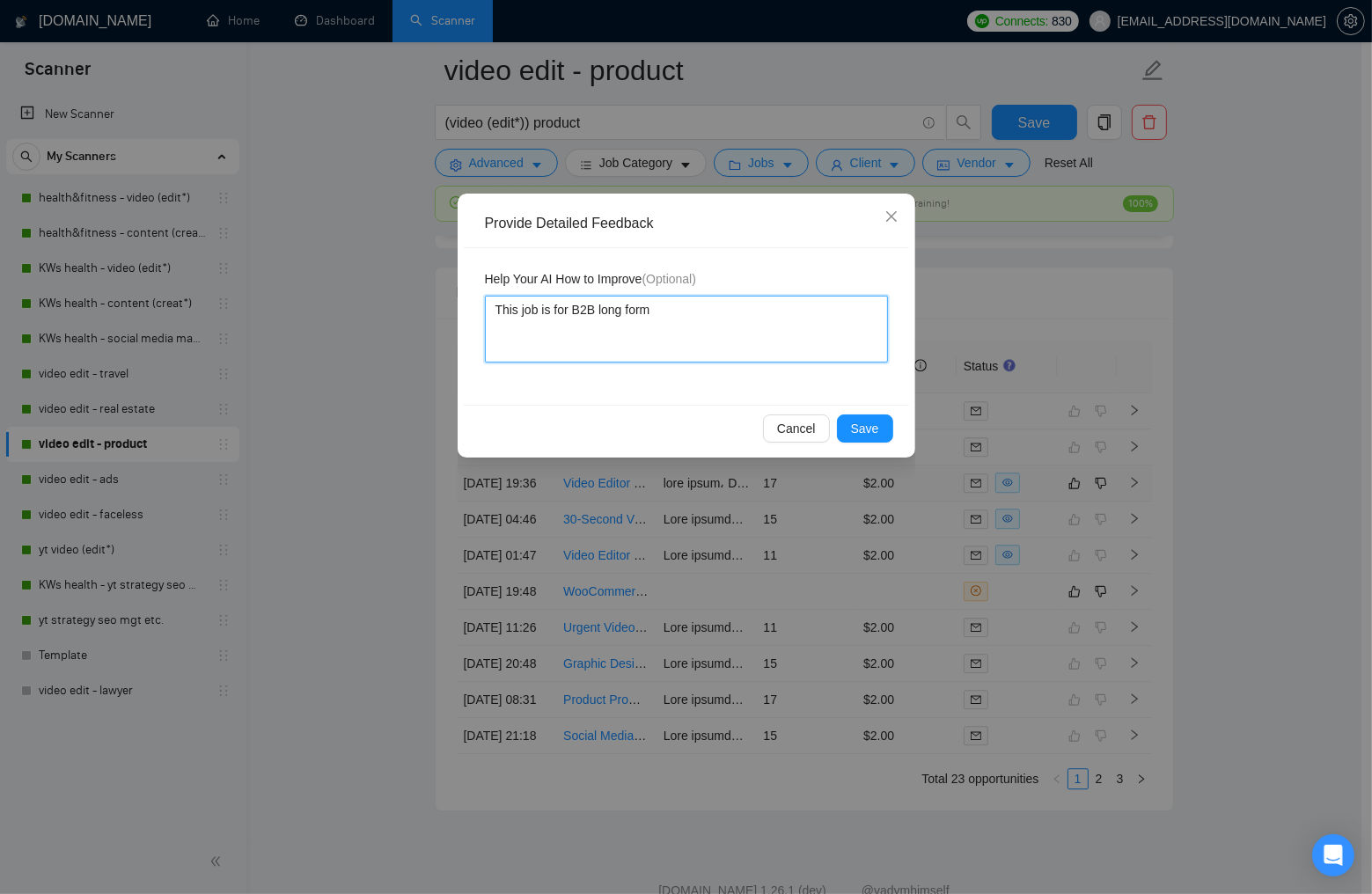
type textarea "This job is for B2B long form"
type textarea "This job is for B2B long form v"
type textarea "This job is for B2B long form vi"
type textarea "This job is for B2B long form vid"
type textarea "This job is for B2B long form vide"
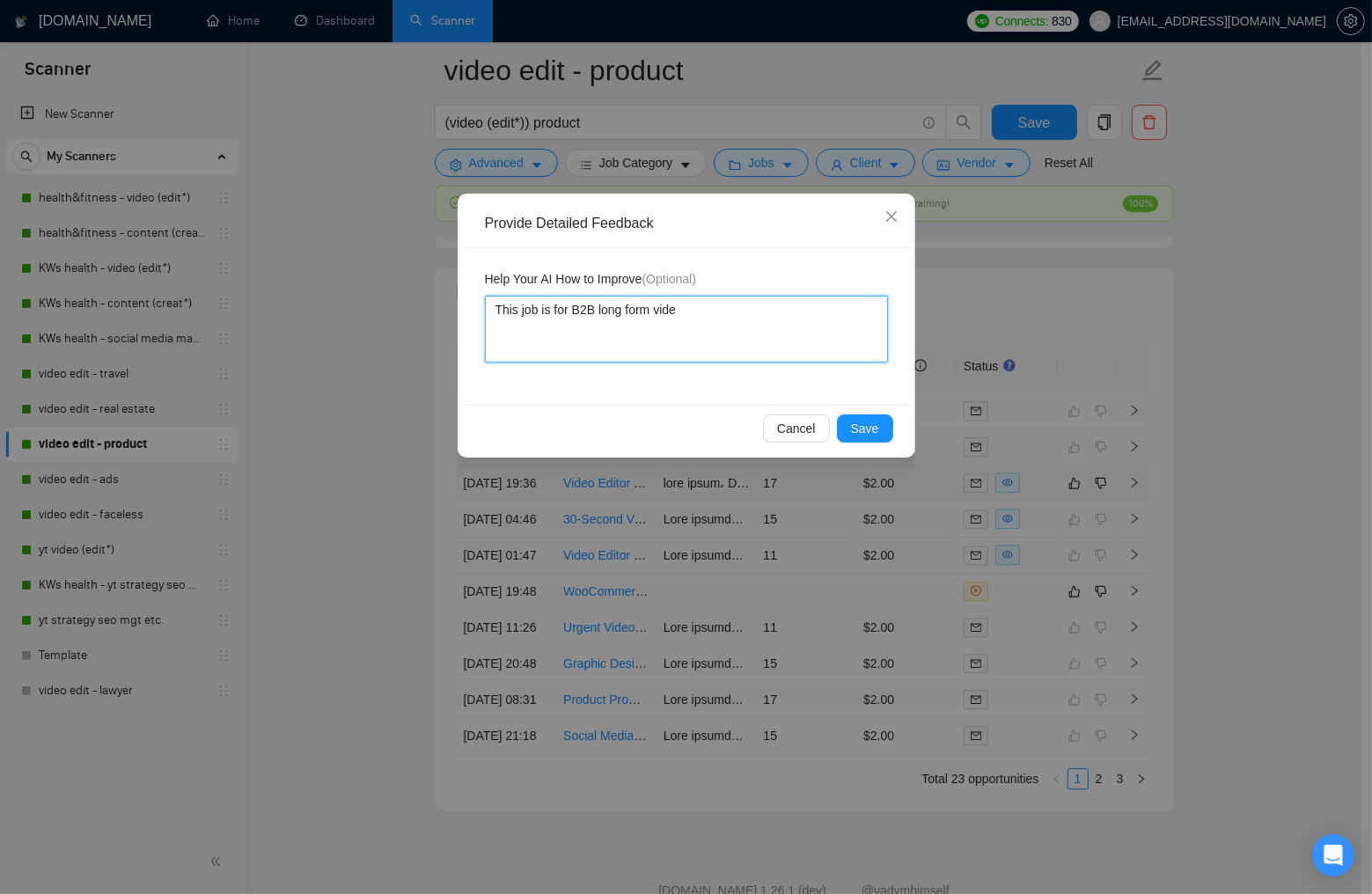
type textarea "This job is for B2B long form video"
type textarea "This job is for B2B long form video."
type textarea "This job is for B2B long form video"
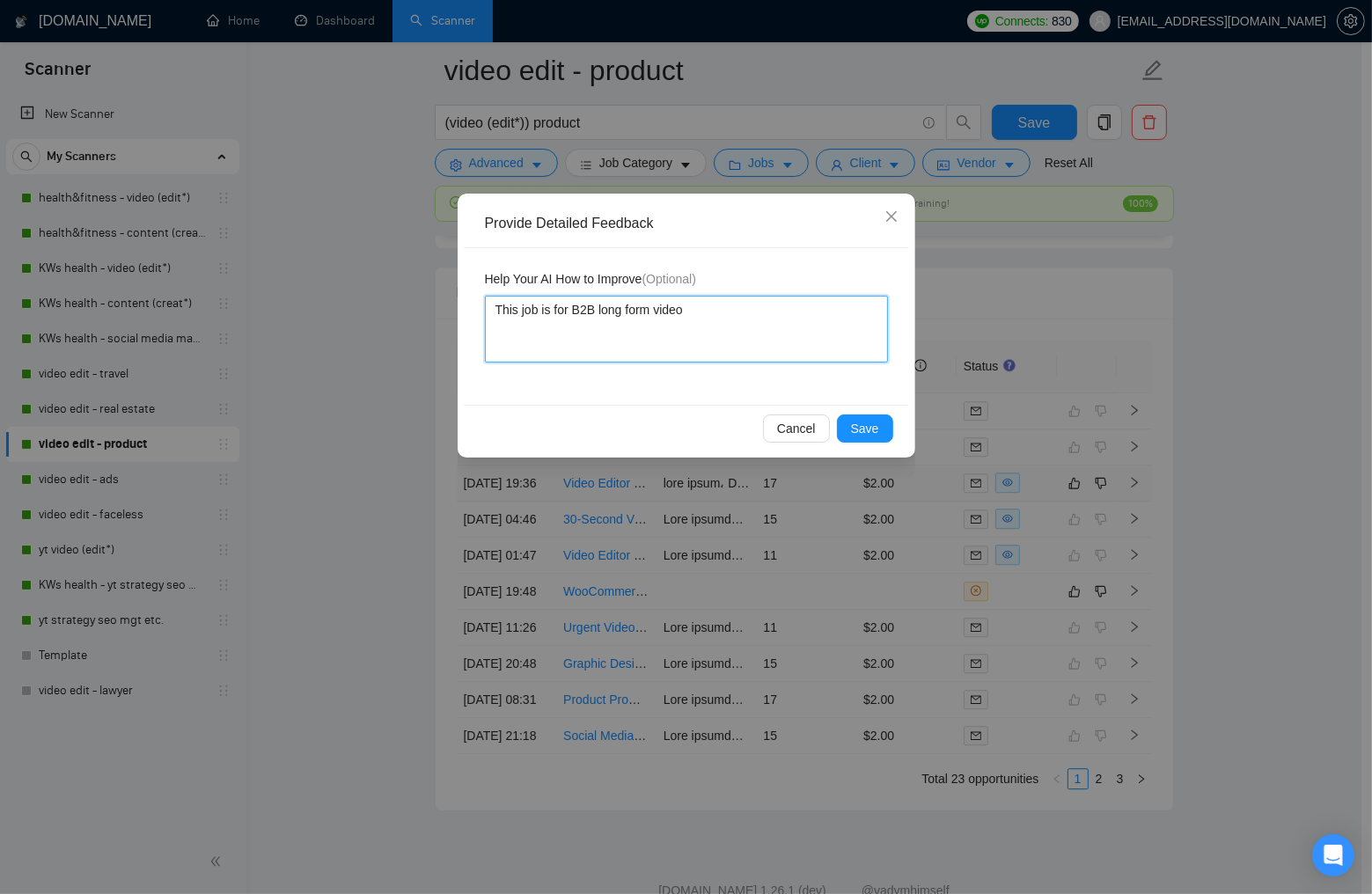
type textarea "This job is for B2B long form videos"
type textarea "This job is for B2B long form videos."
type textarea "This job is for B2B long form videos. I"
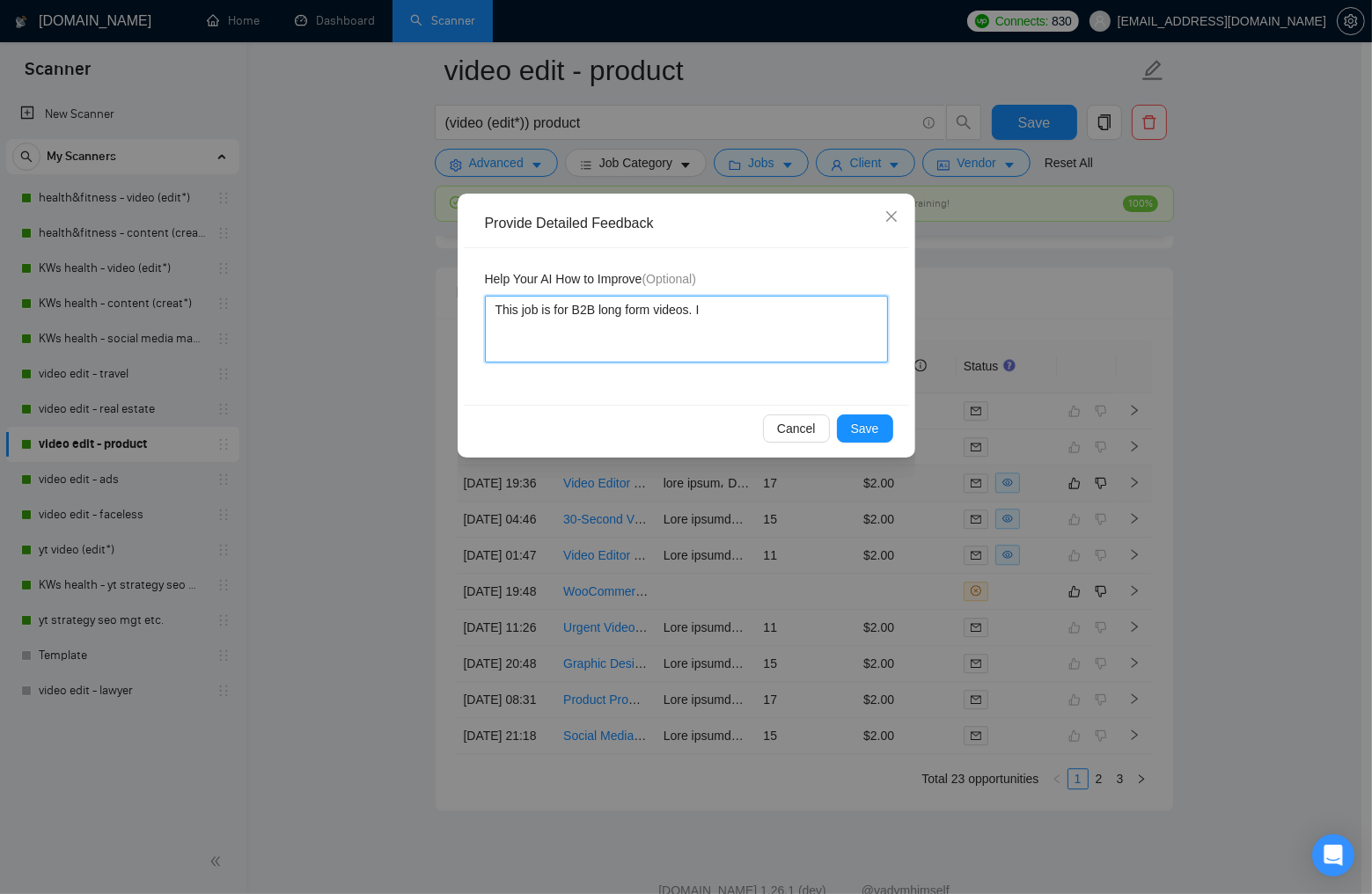
type textarea "This job is for B2B long form videos. I w"
type textarea "This job is for B2B long form videos. I wa"
type textarea "This job is for B2B long form videos. I wan"
type textarea "This job is for B2B long form videos. I want"
type textarea "This job is for B2B long form videos. I want o"
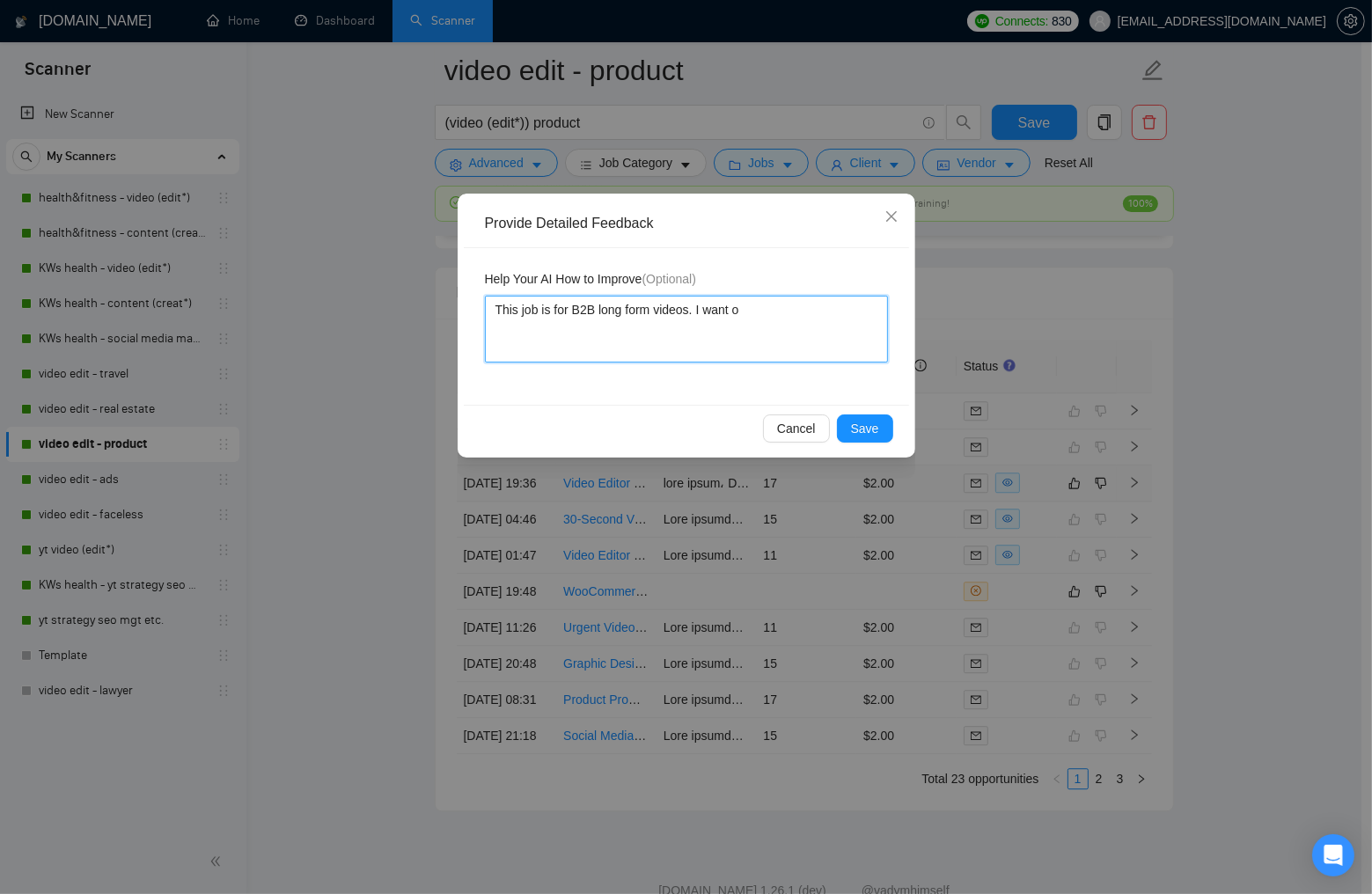
type textarea "This job is for B2B long form videos. I want ot"
type textarea "This job is for B2B long form videos. I want o"
type textarea "This job is for B2B long form videos. I want"
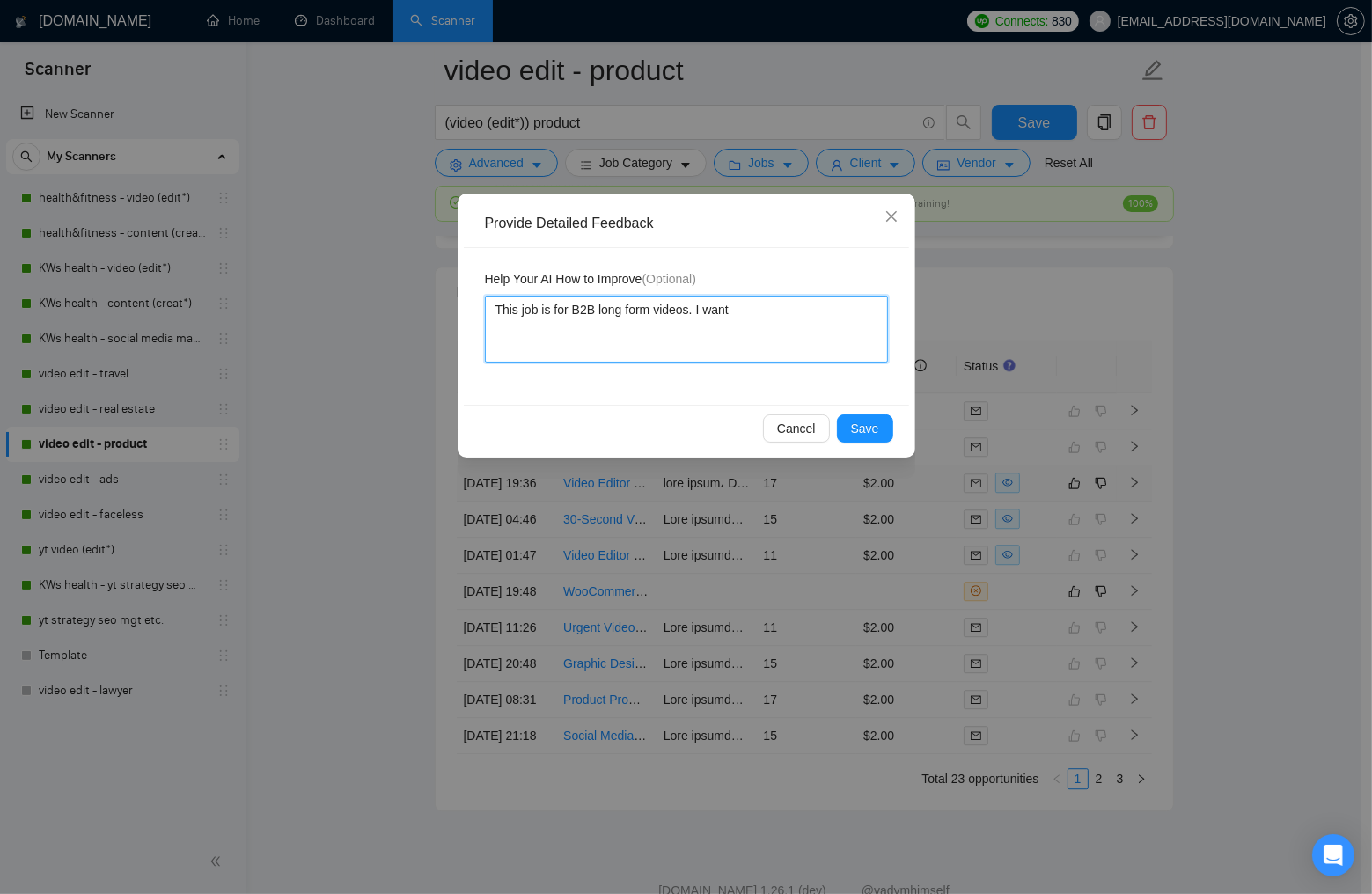
type textarea "This job is for B2B long form videos. I want t"
type textarea "This job is for B2B long form videos. I want to"
type textarea "This job is for B2B long form videos. I want to b"
type textarea "This job is for B2B long form videos. I want to bi"
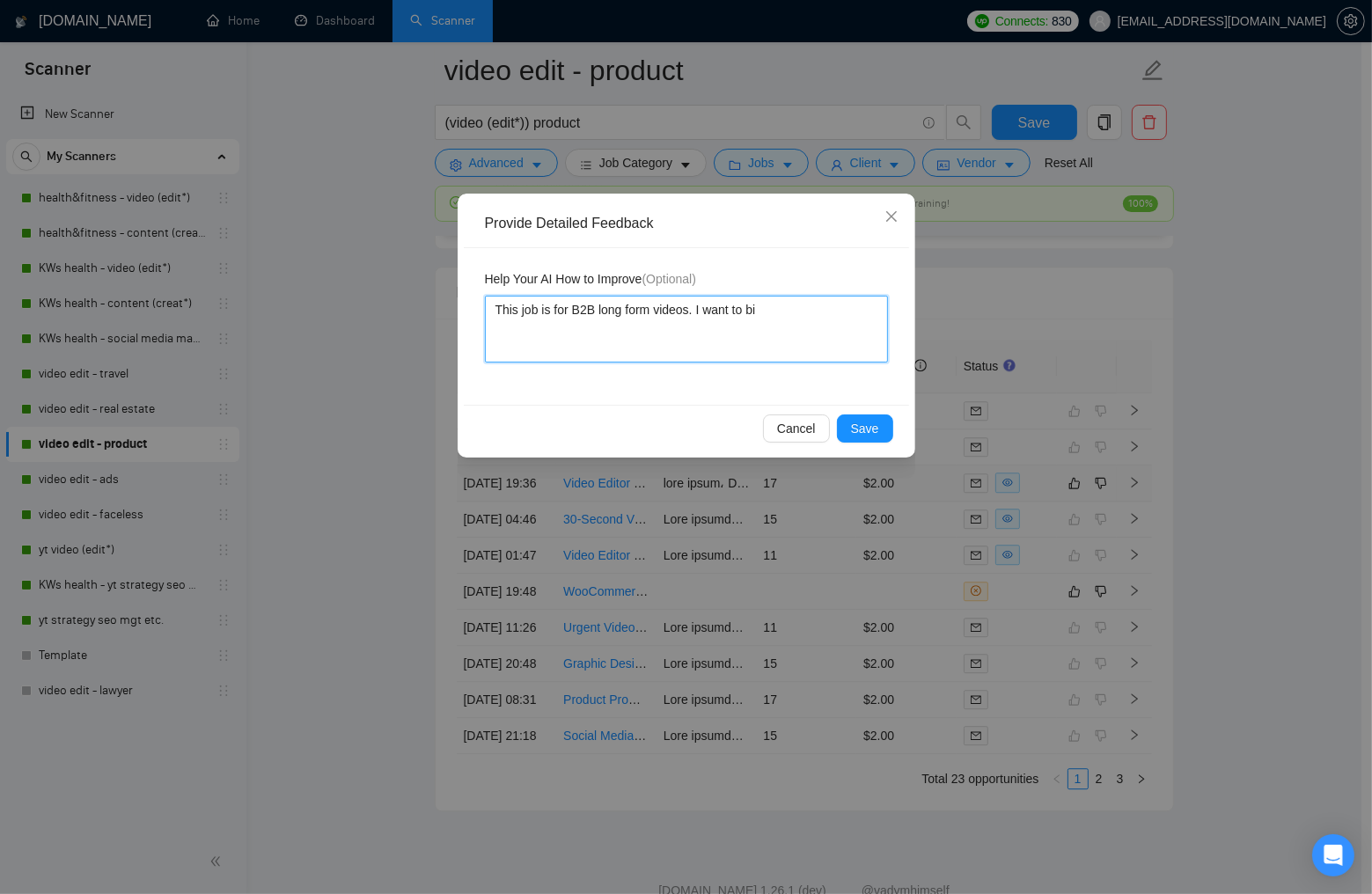
type textarea "This job is for B2B long form videos. I want to bid"
type textarea "This job is for B2B long form videos. I want to bid f"
type textarea "This job is for B2B long form videos. I want to bid fo"
type textarea "This job is for B2B long form videos. I want to bid for"
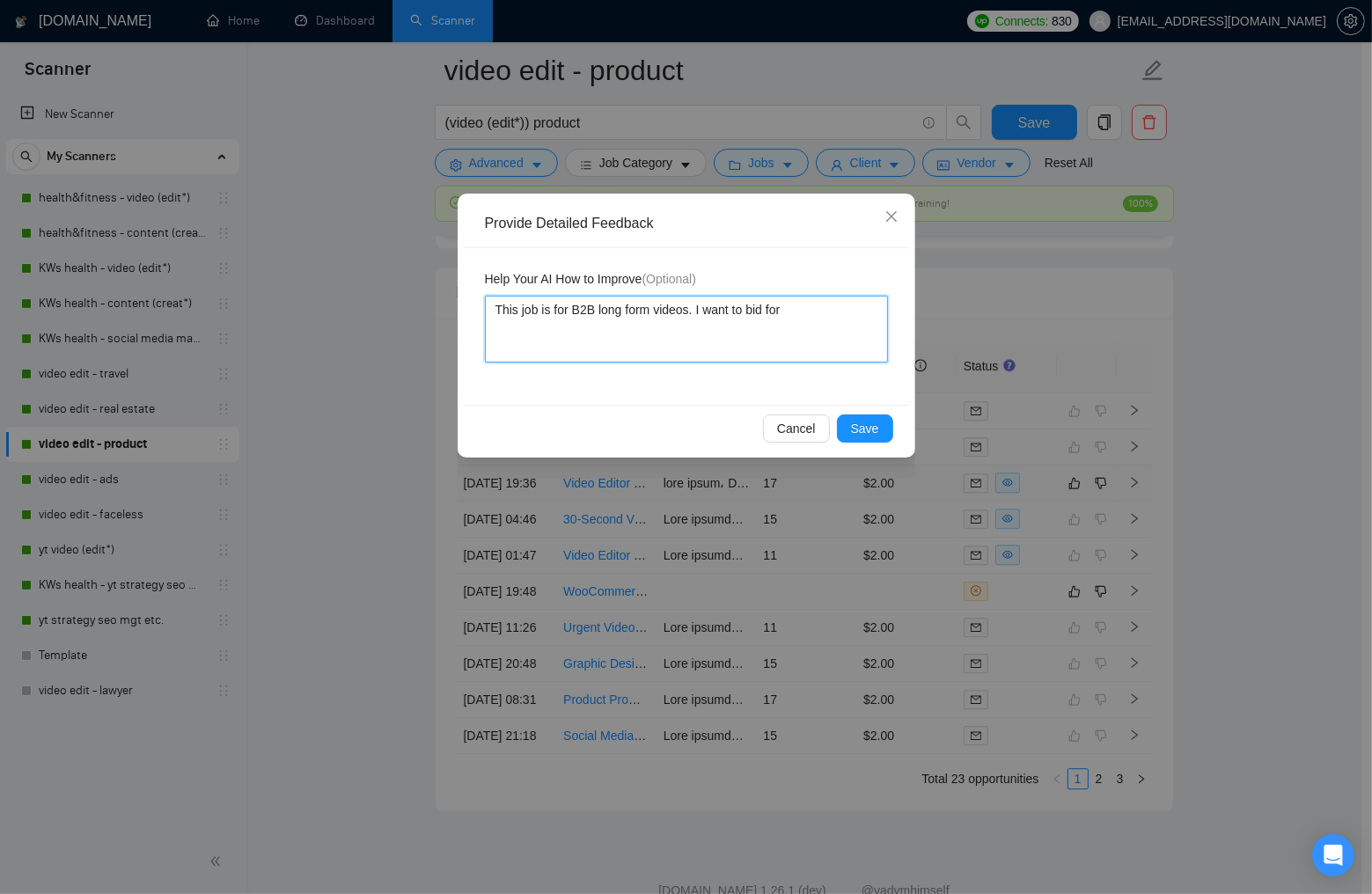
type textarea "This job is for B2B long form videos. I want to bid for"
type textarea "This job is for B2B long form videos. I want to bid for B"
type textarea "This job is for B2B long form videos. I want to bid for B2"
type textarea "This job is for B2B long form videos. I want to bid for B2C"
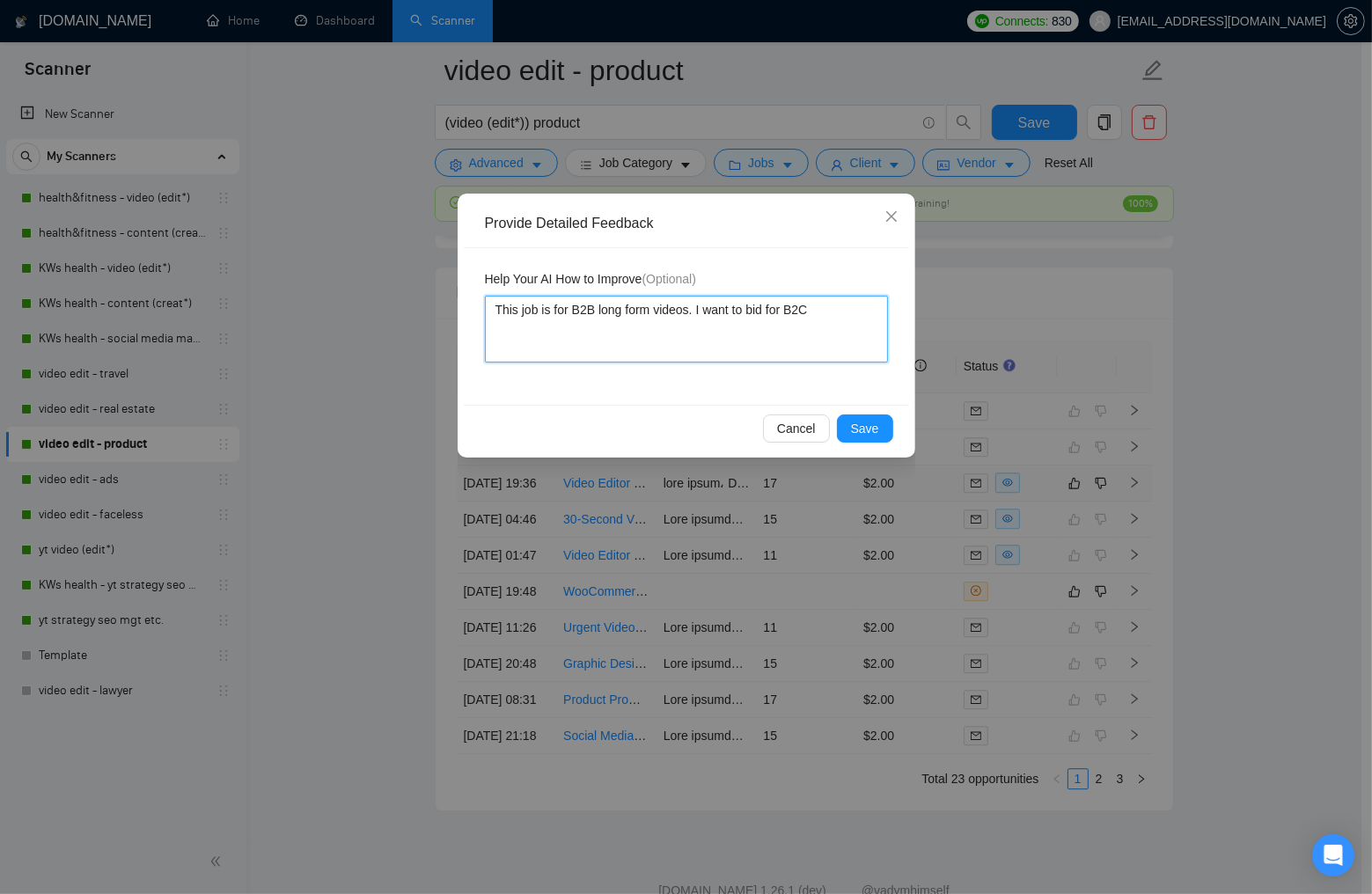
type textarea "This job is for B2B long form videos. I want to bid for B2C a"
type textarea "This job is for B2B long form videos. I want to bid for B2C an"
type textarea "This job is for B2B long form videos. I want to bid for B2C and"
type textarea "This job is for B2B long form videos. I want to bid for B2C and s"
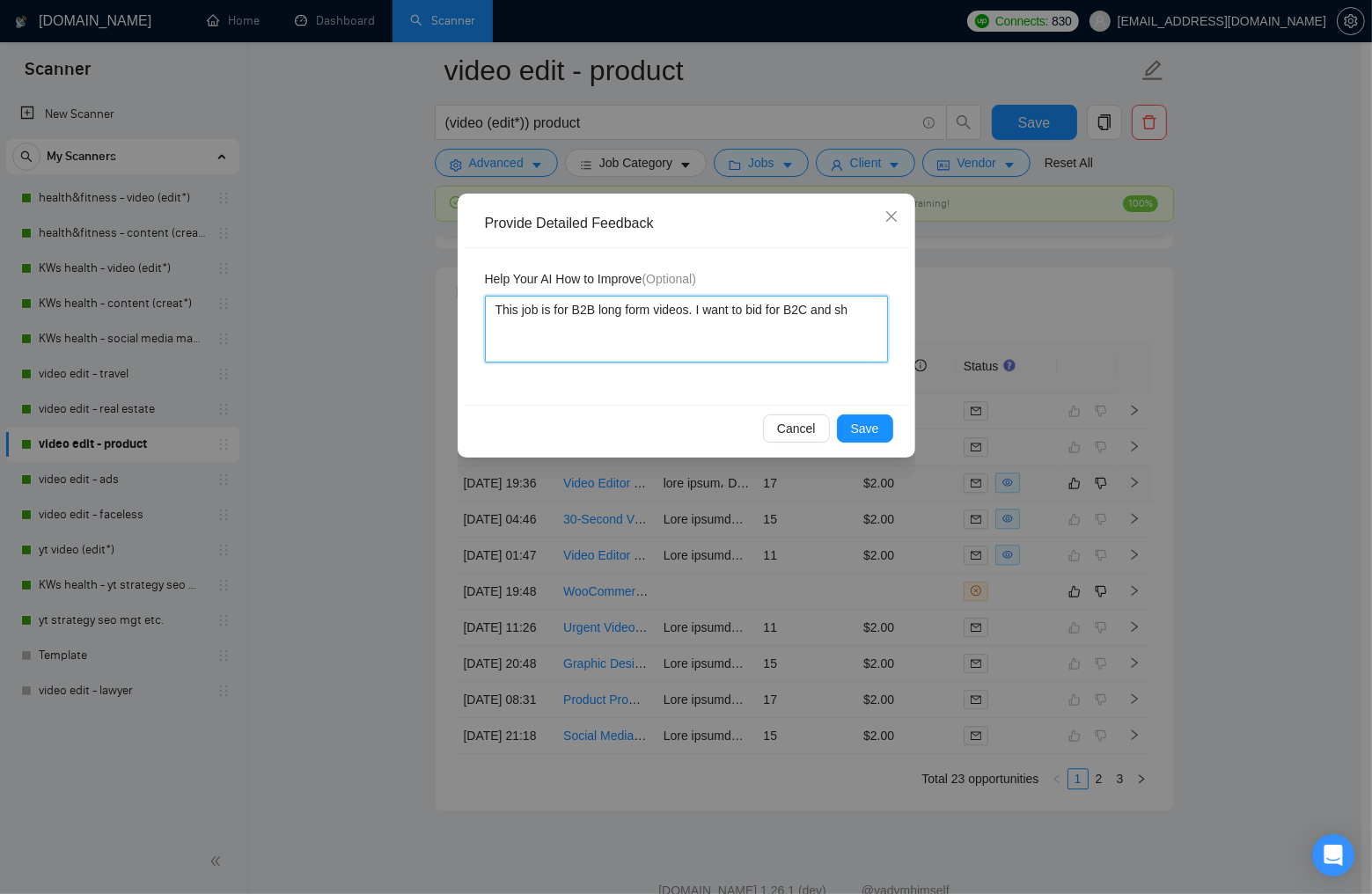
type textarea "This job is for B2B long form videos. I want to bid for B2C and sho"
type textarea "This job is for B2B long form videos. I want to bid for B2C and shor"
type textarea "This job is for B2B long form videos. I want to bid for B2C and short"
type textarea "This job is for B2B long form videos. I want to bid for B2C and short f"
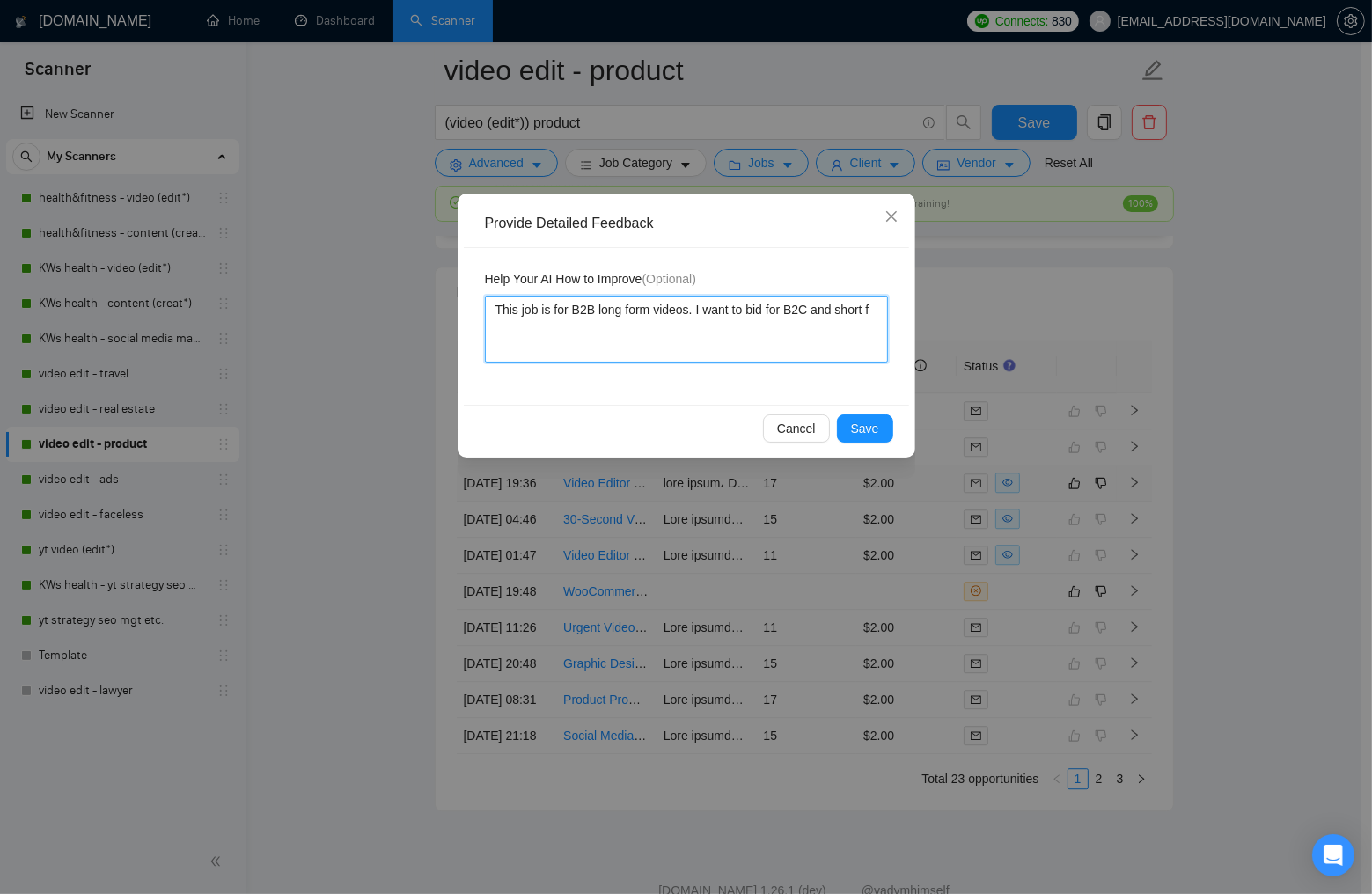
type textarea "This job is for B2B long form videos. I want to bid for B2C and short fo"
type textarea "This job is for B2B long form videos. I want to bid for B2C and short for"
type textarea "This job is for B2B long form videos. I want to bid for B2C and short form"
type textarea "This job is for B2B long form videos. I want to bid for B2C and short form v"
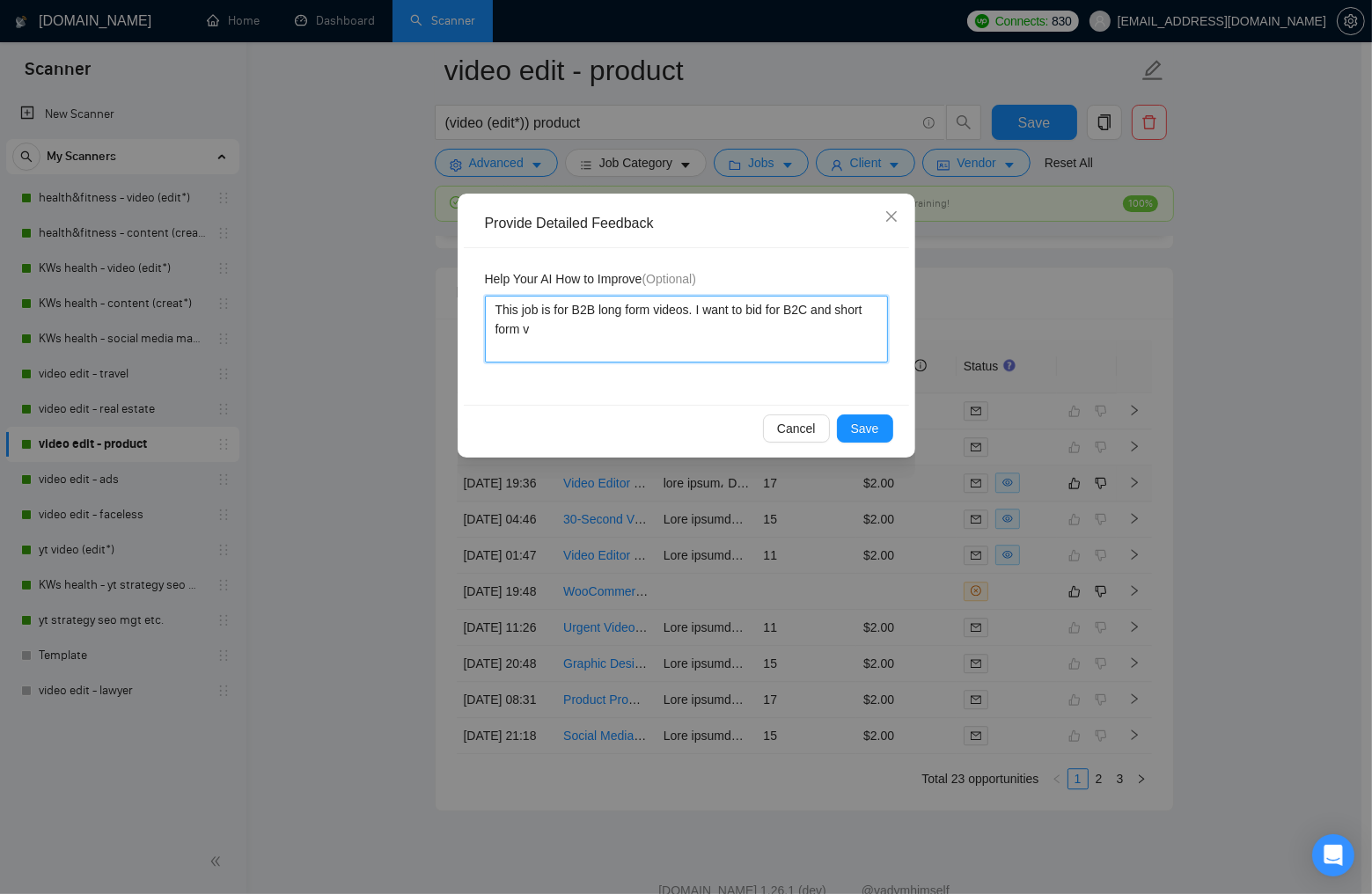
type textarea "This job is for B2B long form videos. I want to bid for B2C and short form vi"
type textarea "This job is for B2B long form videos. I want to bid for B2C and short form vid"
type textarea "This job is for B2B long form videos. I want to bid for B2C and short form vide"
type textarea "This job is for B2B long form videos. I want to bid for B2C and short form video"
type textarea "This job is for B2B long form videos. I want to bid for B2C and short form vide…"
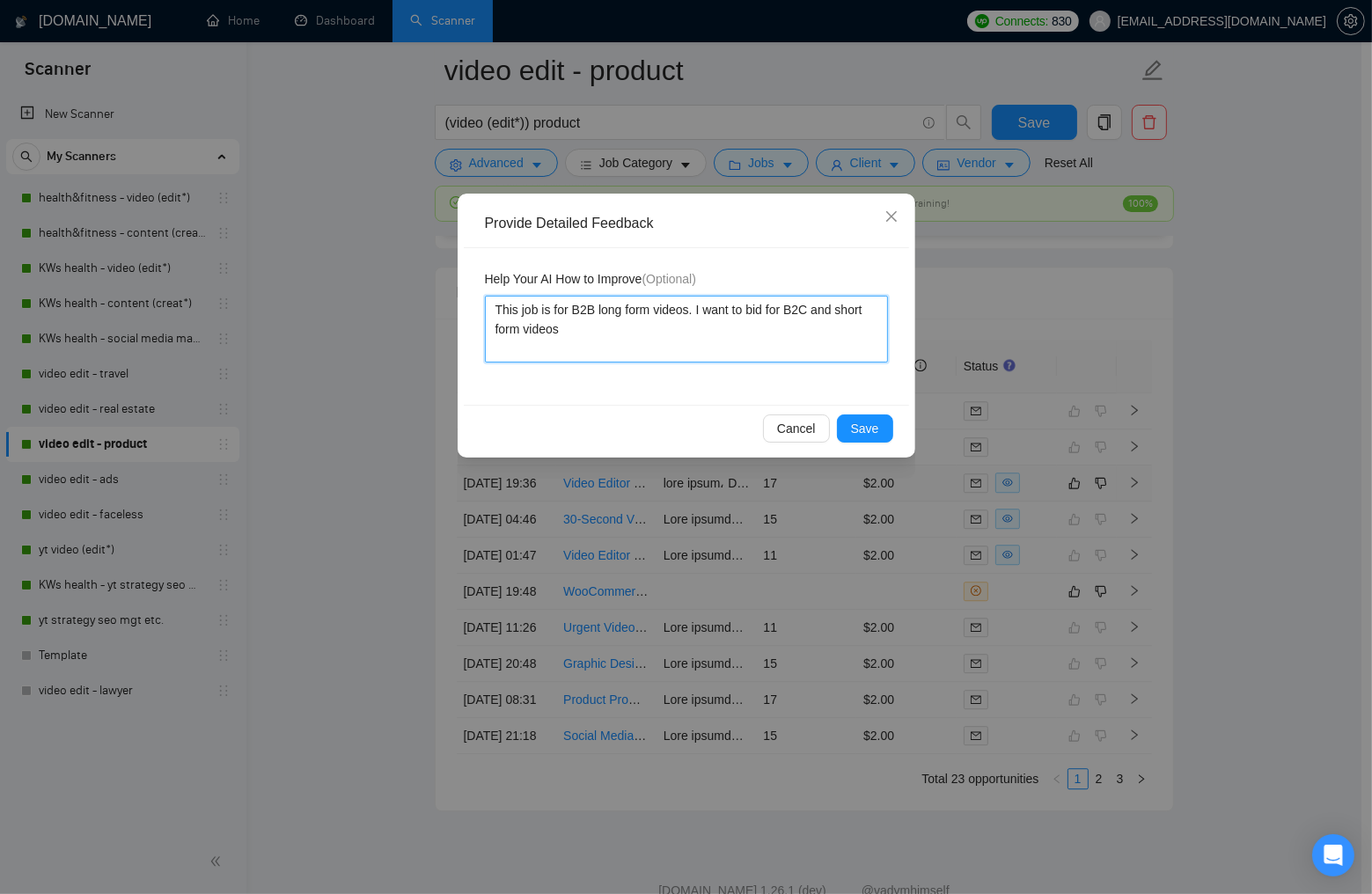
type textarea "This job is for B2B long form videos. I want to bid for B2C and short form vide…"
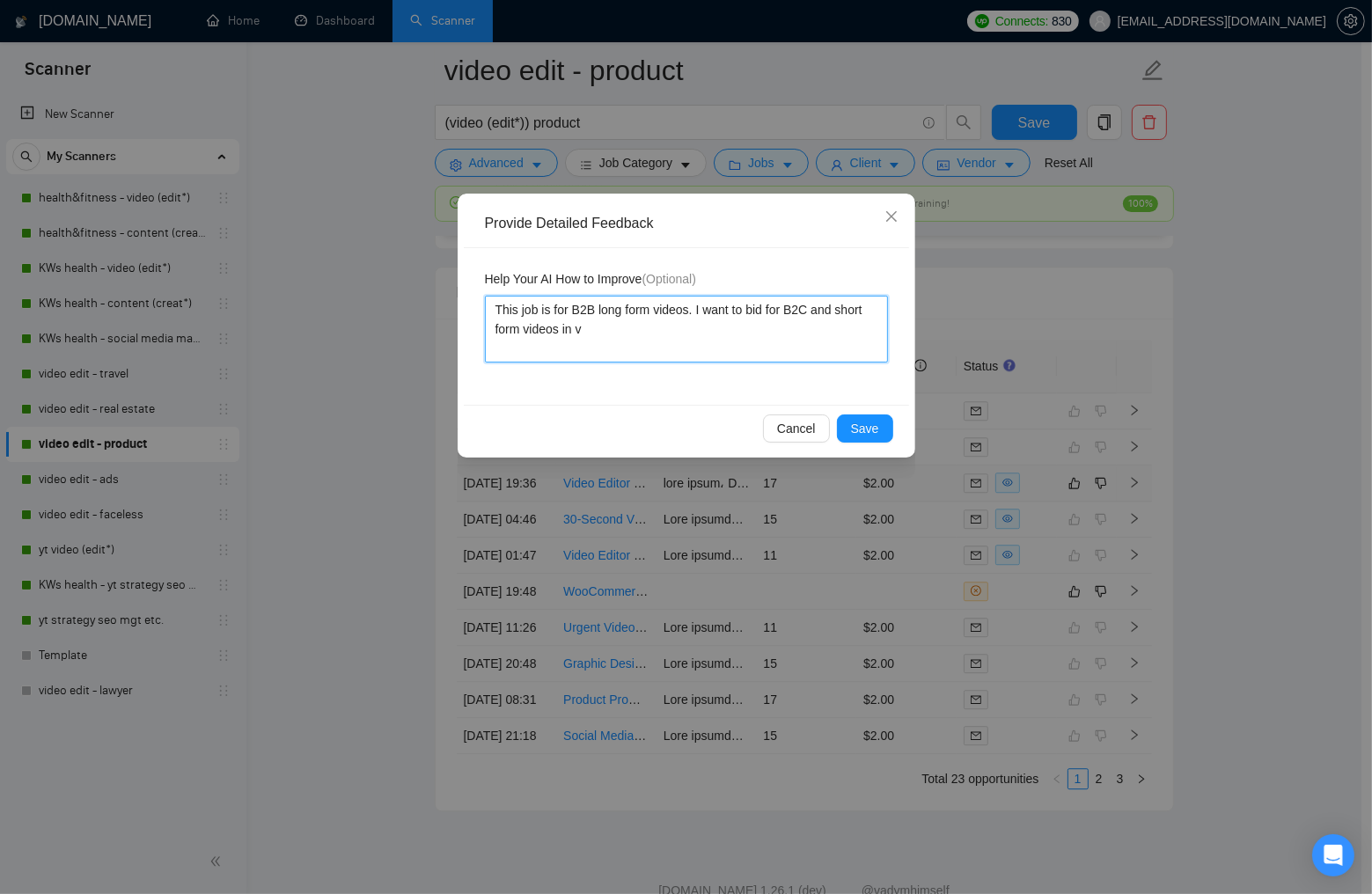
type textarea "This job is for B2B long form videos. I want to bid for B2C and short form vide…"
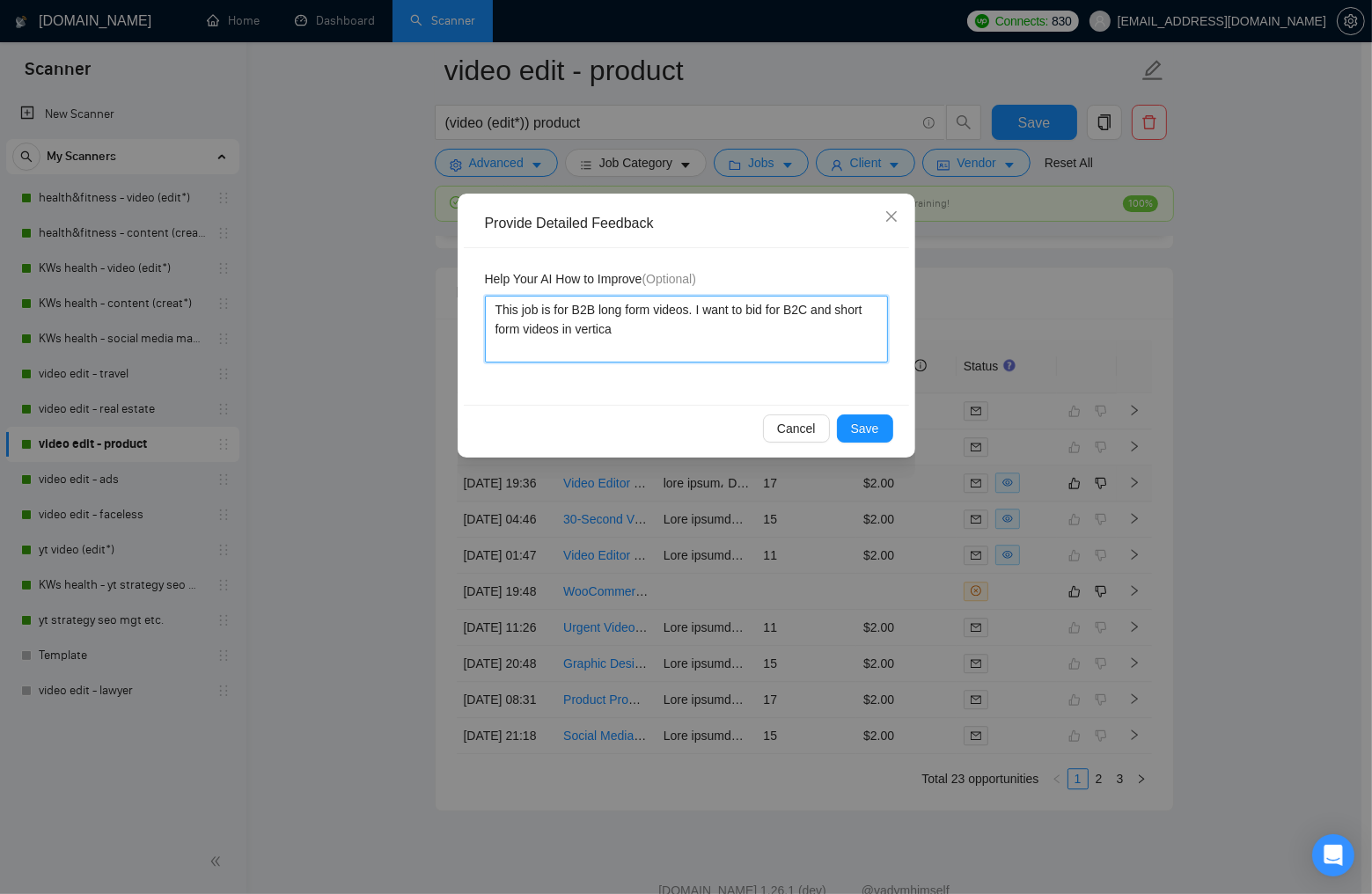
type textarea "This job is for B2B long form videos. I want to bid for B2C and short form vide…"
drag, startPoint x: 575, startPoint y: 310, endPoint x: 600, endPoint y: 310, distance: 25.0
click at [600, 310] on textarea "This job is for B2B long form videos. I want to bid for B2C and short form vide…" at bounding box center [686, 329] width 403 height 67
paste textarea "B2B"
drag, startPoint x: 810, startPoint y: 309, endPoint x: 831, endPoint y: 309, distance: 21.0
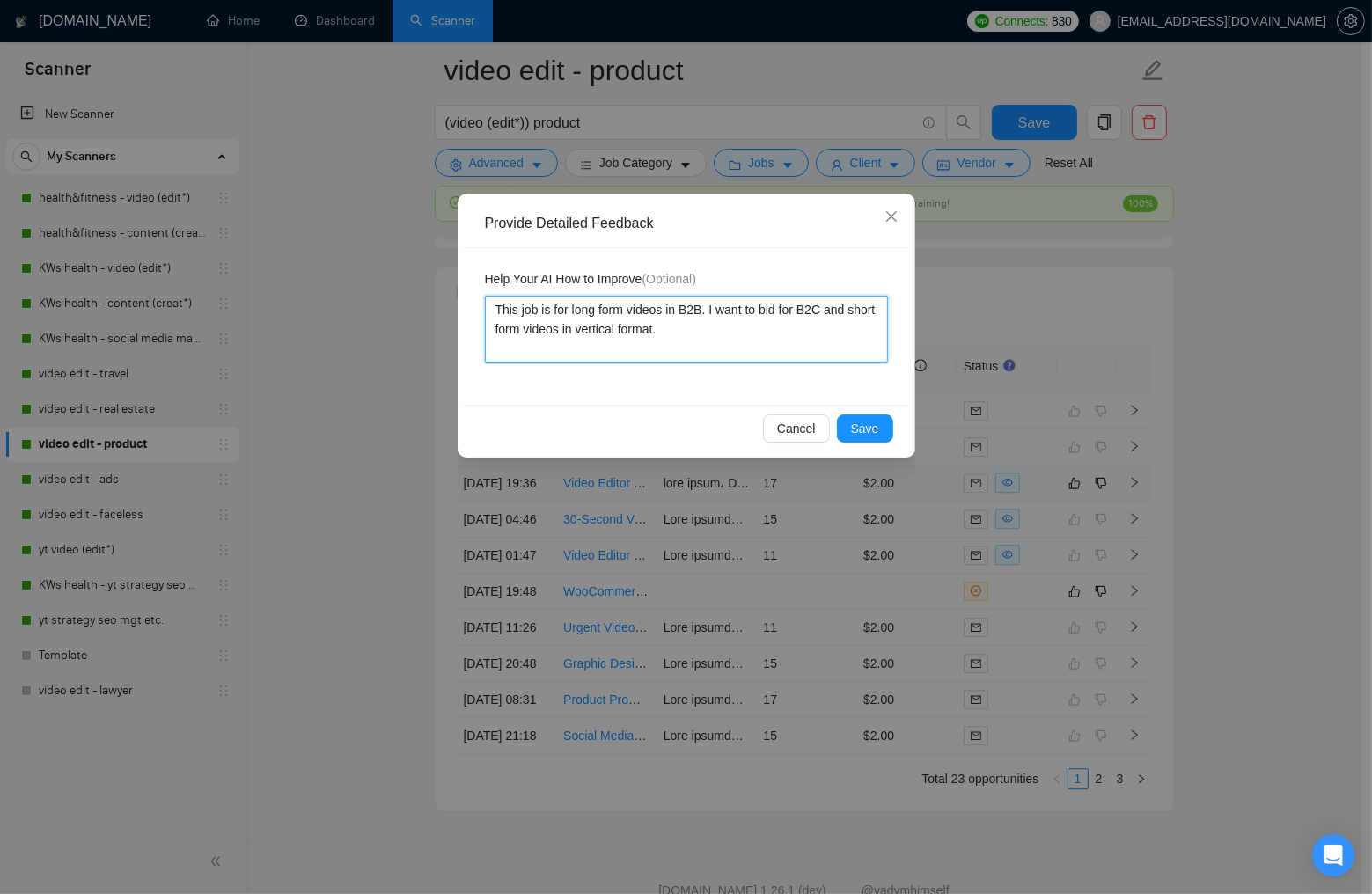
click at [831, 309] on textarea "This job is for long form videos in B2B. I want to bid for B2C and short form v…" at bounding box center [686, 329] width 403 height 67
click at [667, 308] on textarea "This job is for long form videos in B2B. I want to bid for short form videos (v…" at bounding box center [686, 329] width 403 height 67
drag, startPoint x: 783, startPoint y: 330, endPoint x: 486, endPoint y: 306, distance: 298.0
click at [486, 306] on textarea "This job is for long form videos (horizontal format) in B2B. I want to bid for …" at bounding box center [686, 329] width 403 height 67
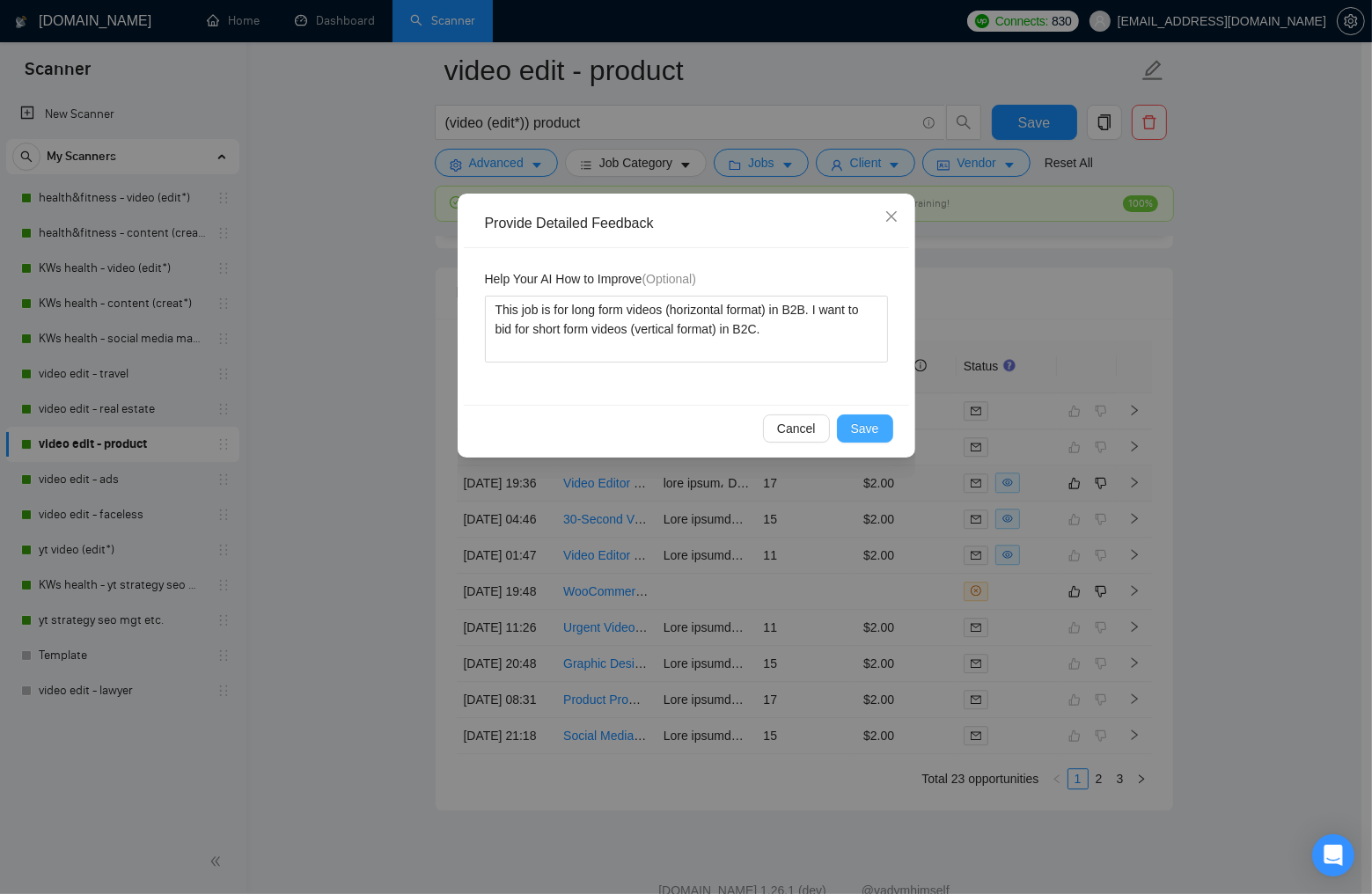
click at [868, 423] on span "Save" at bounding box center [865, 428] width 28 height 20
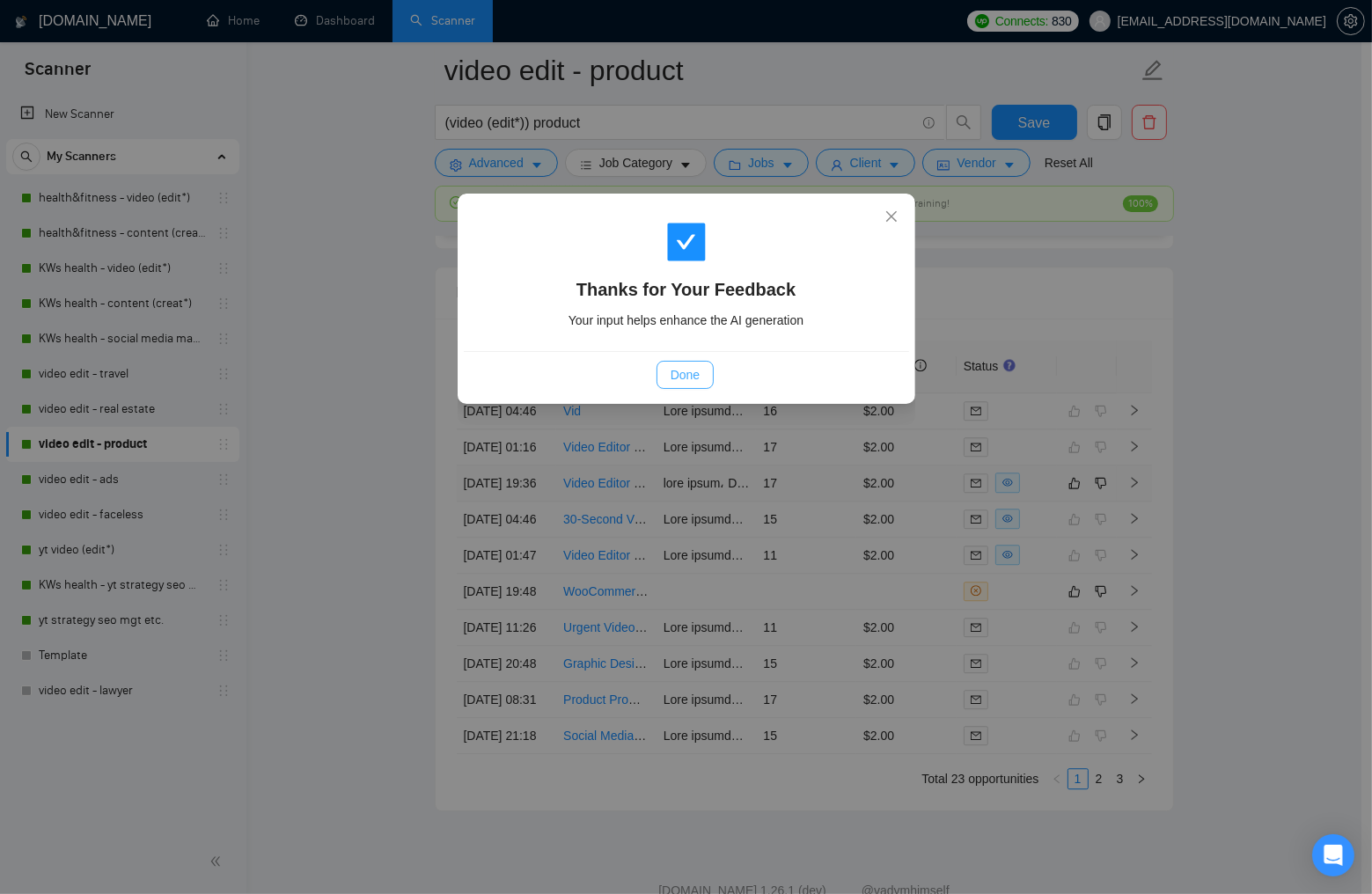
click at [689, 375] on span "Done" at bounding box center [684, 374] width 29 height 20
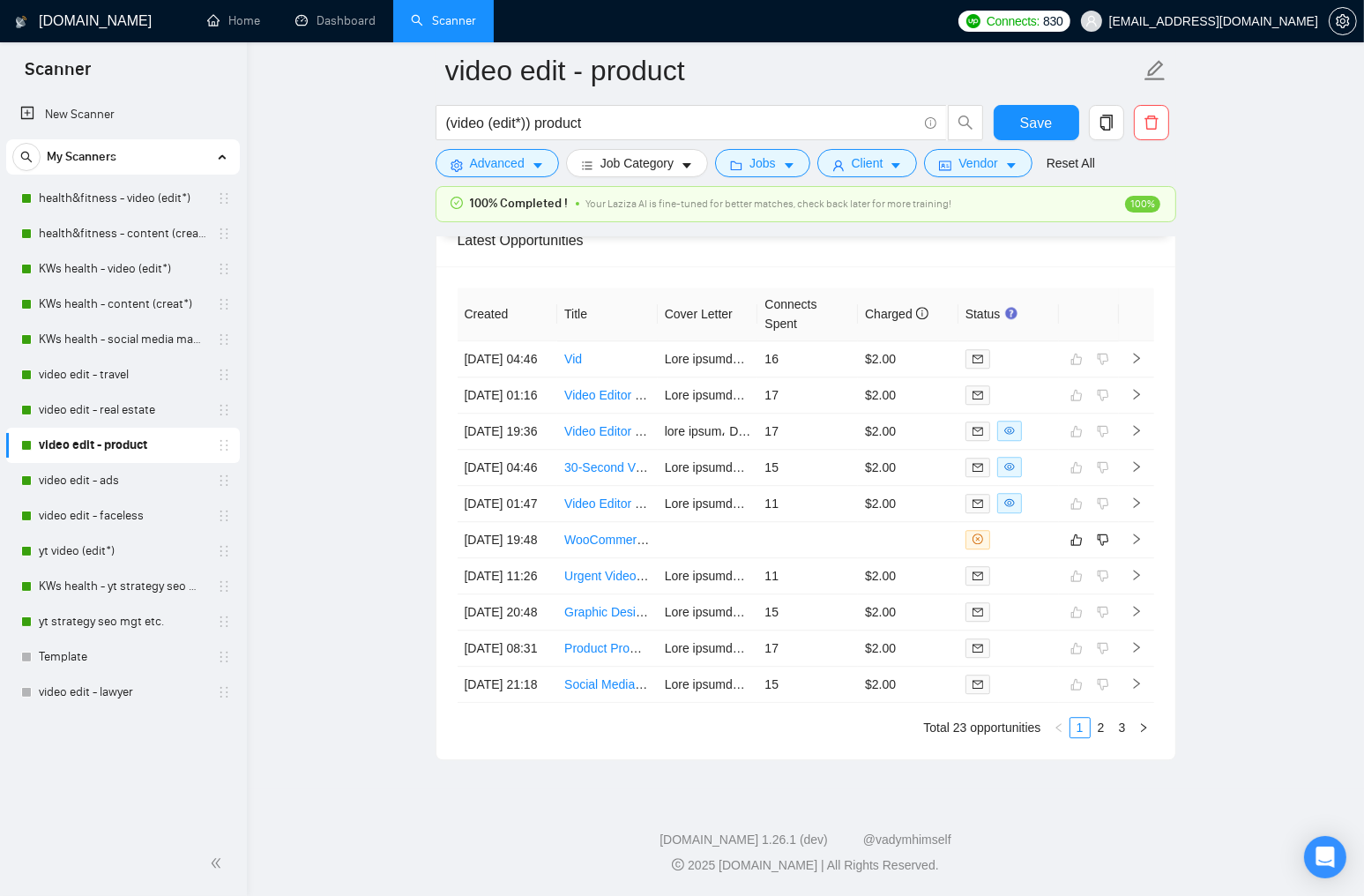
scroll to position [4818, 0]
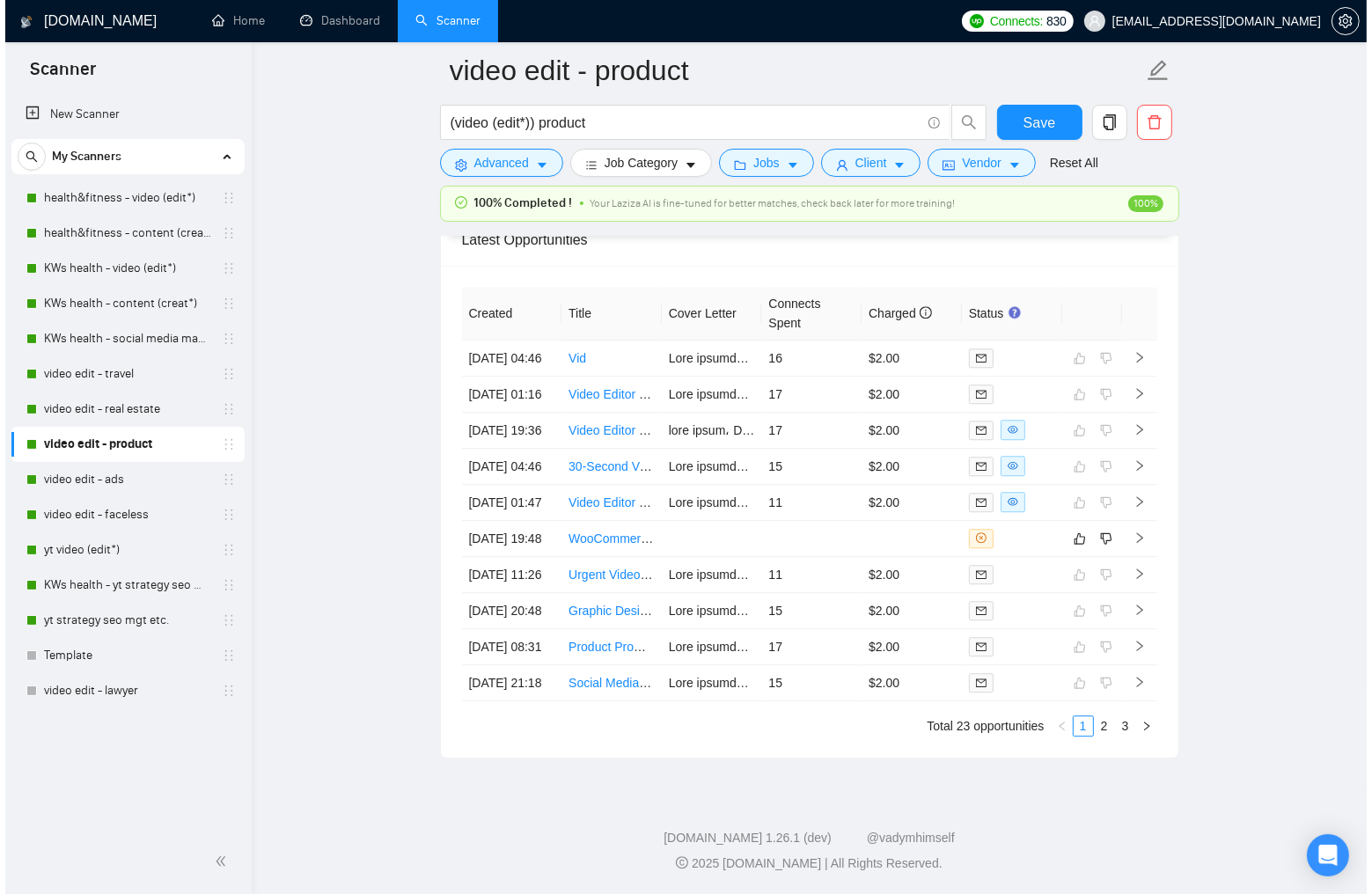
scroll to position [4841, 0]
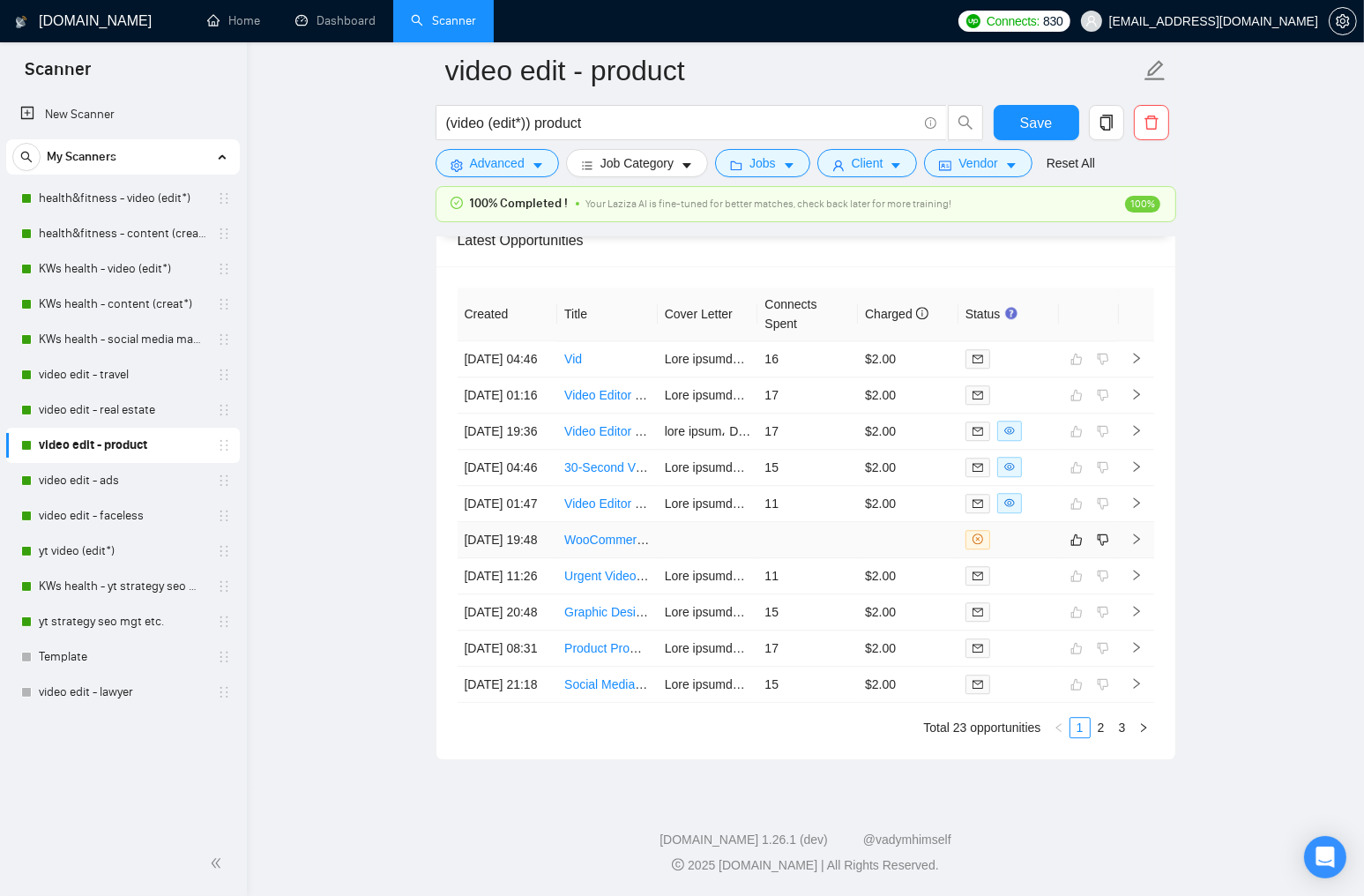
drag, startPoint x: 1021, startPoint y: 466, endPoint x: 1064, endPoint y: 476, distance: 44.1
click at [1021, 530] on div at bounding box center [1008, 539] width 87 height 20
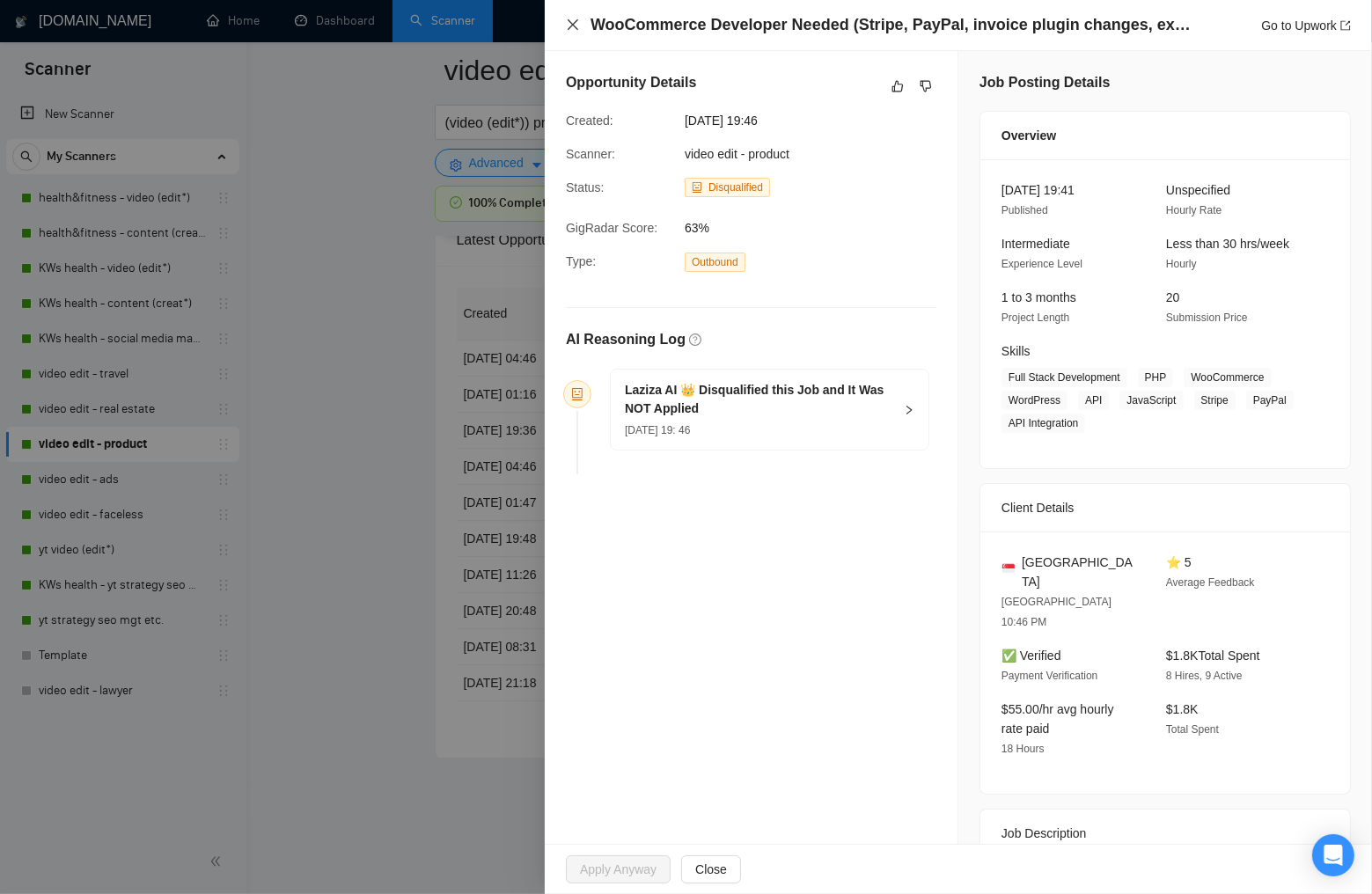
click at [570, 24] on icon "close" at bounding box center [572, 24] width 14 height 14
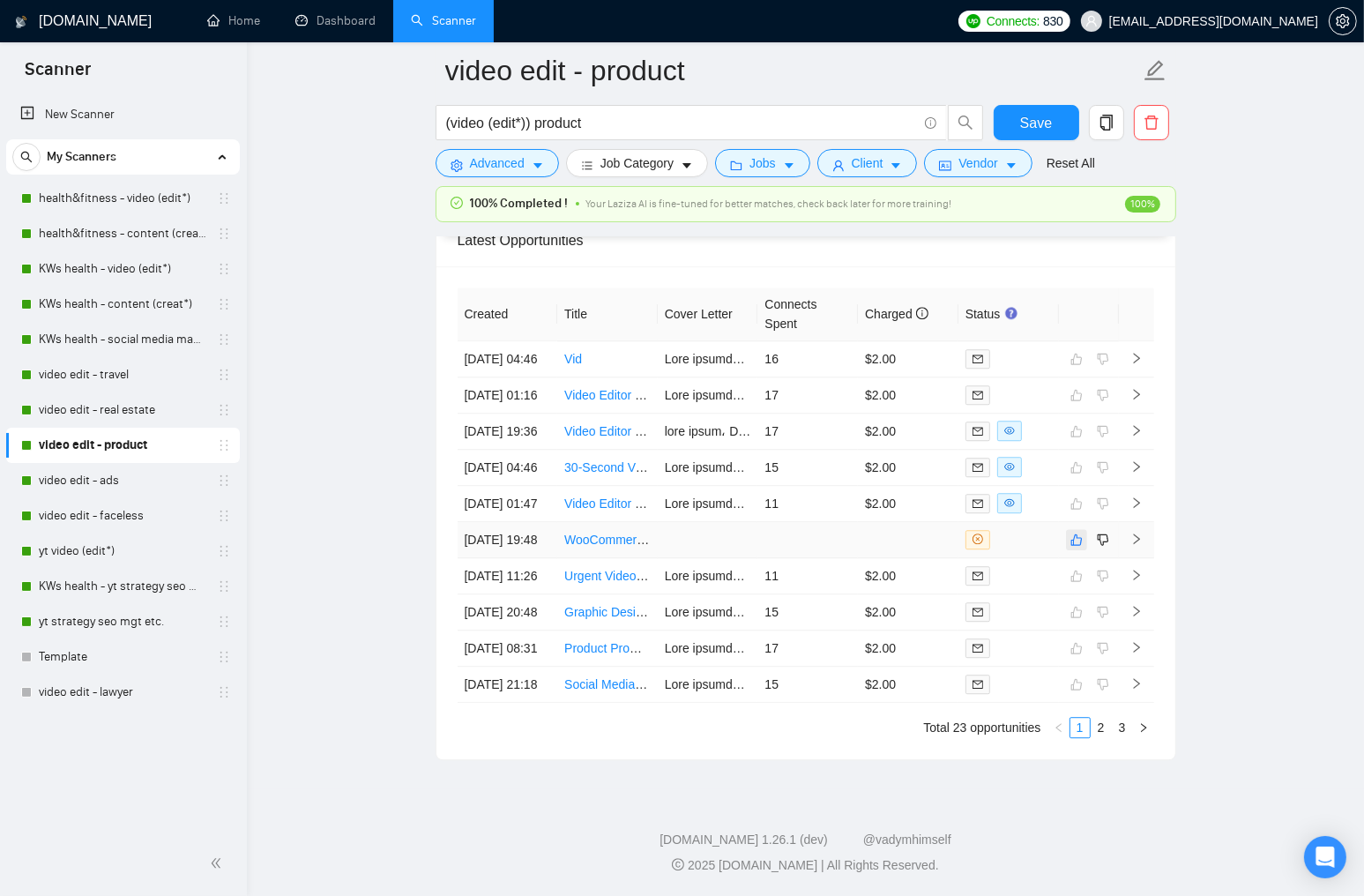
click at [1076, 533] on icon "like" at bounding box center [1076, 539] width 11 height 11
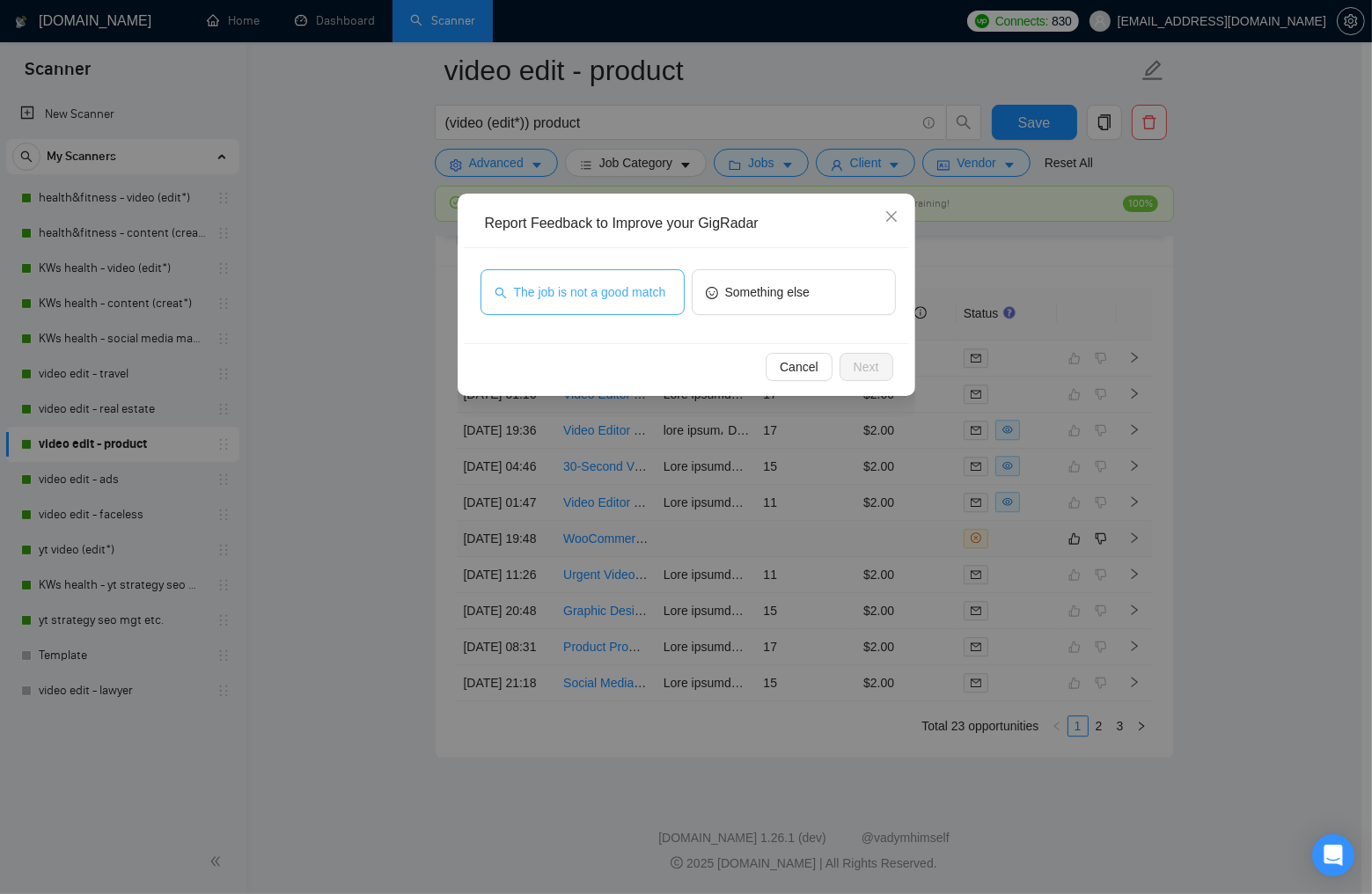
drag, startPoint x: 638, startPoint y: 291, endPoint x: 666, endPoint y: 304, distance: 30.9
click at [638, 291] on span "The job is not a good match" at bounding box center [590, 291] width 153 height 20
click at [871, 361] on span "Next" at bounding box center [866, 367] width 25 height 20
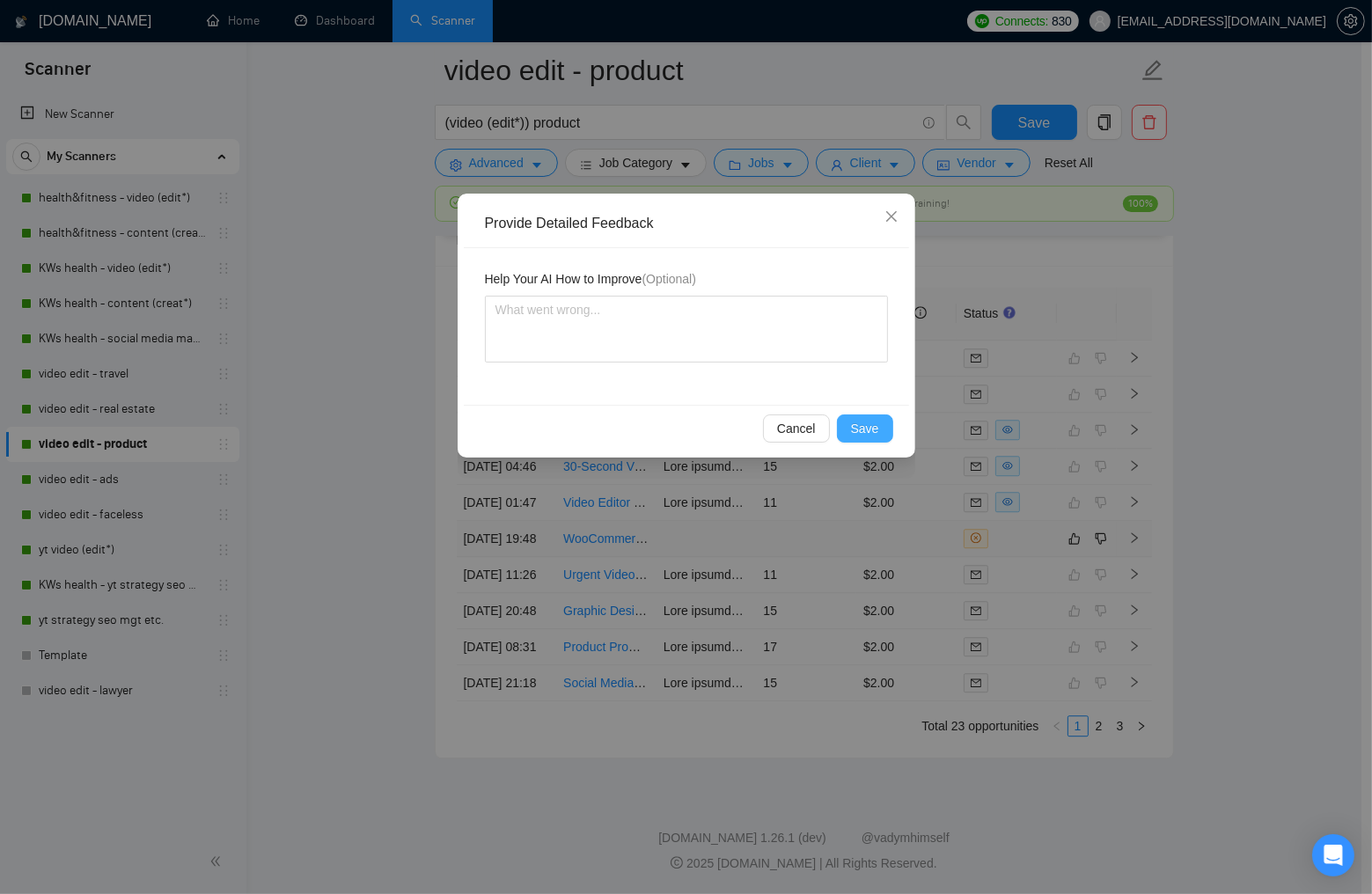
click at [868, 422] on span "Save" at bounding box center [865, 428] width 28 height 20
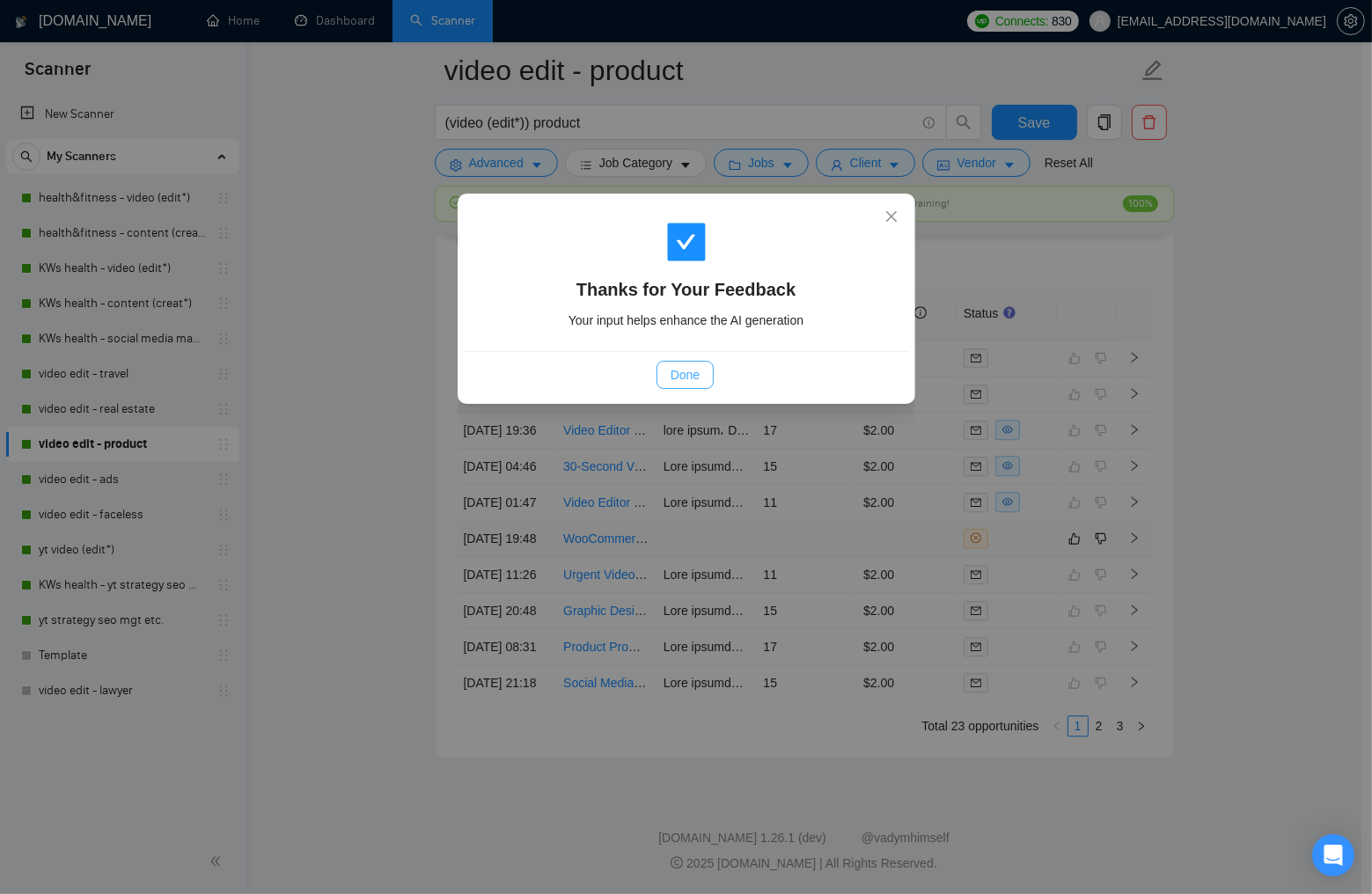
drag, startPoint x: 672, startPoint y: 376, endPoint x: 813, endPoint y: 412, distance: 145.5
click at [672, 376] on span "Done" at bounding box center [684, 374] width 29 height 20
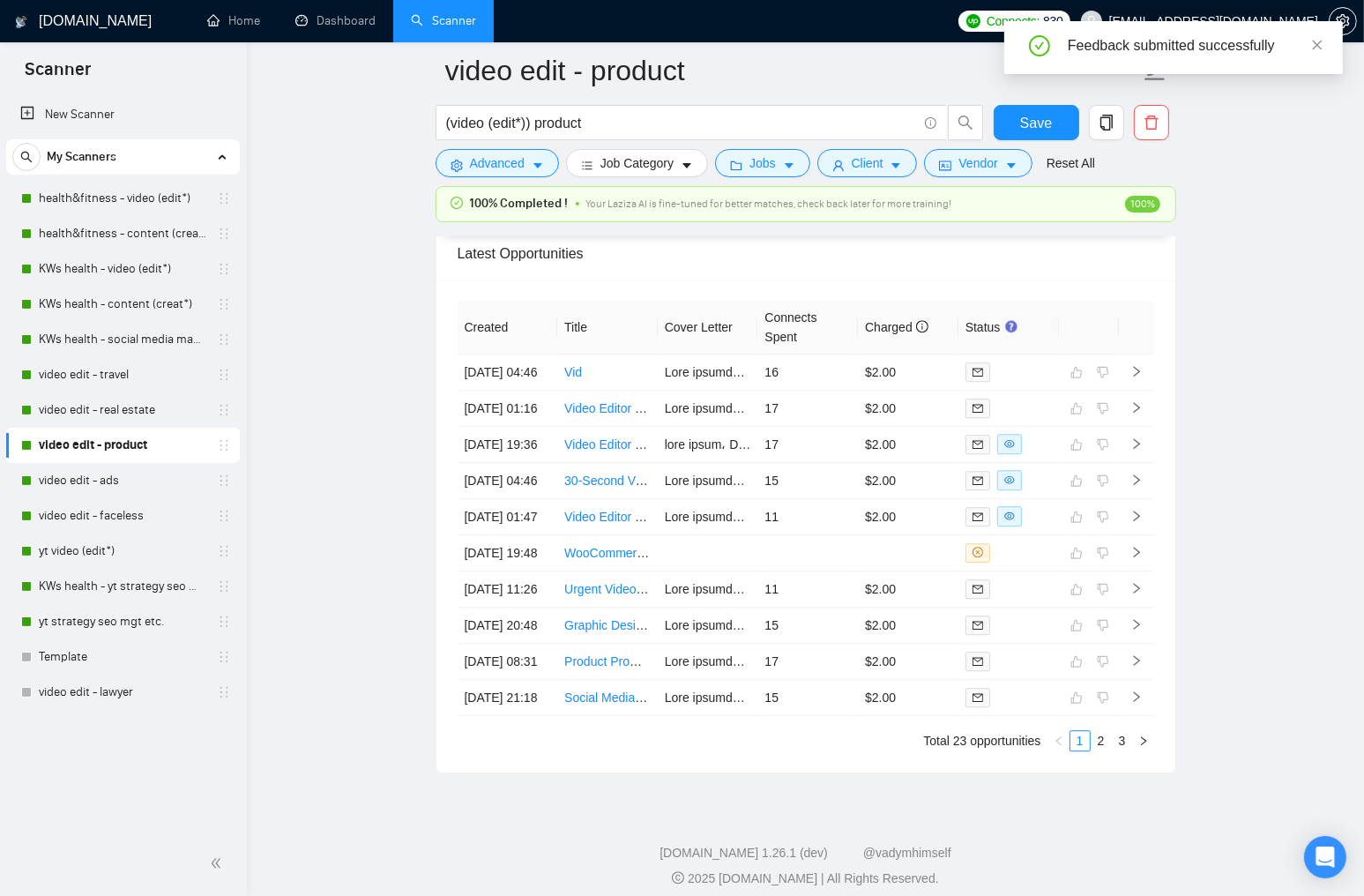
scroll to position [4763, 0]
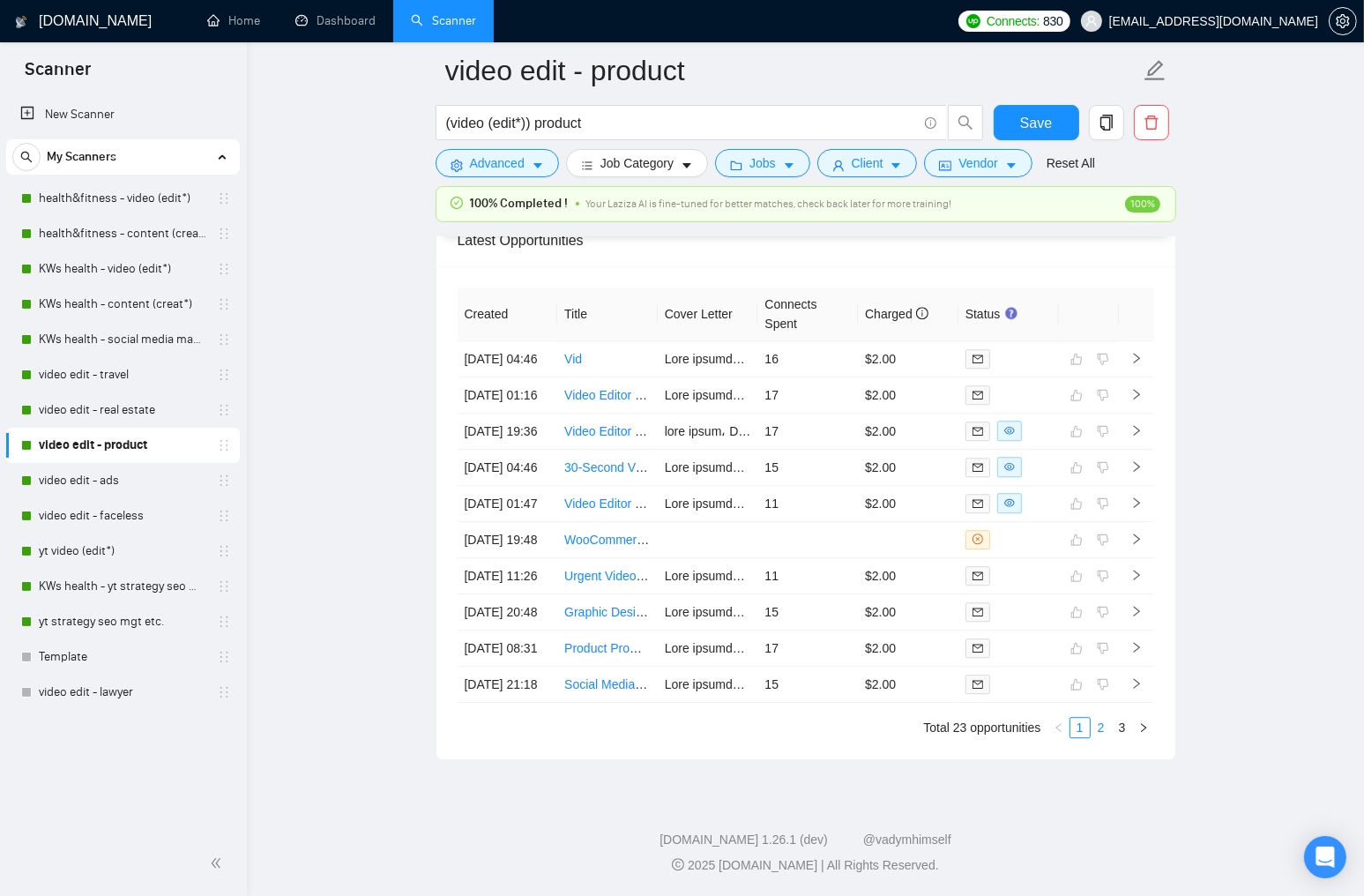
click at [1107, 737] on link "2" at bounding box center [1100, 727] width 20 height 20
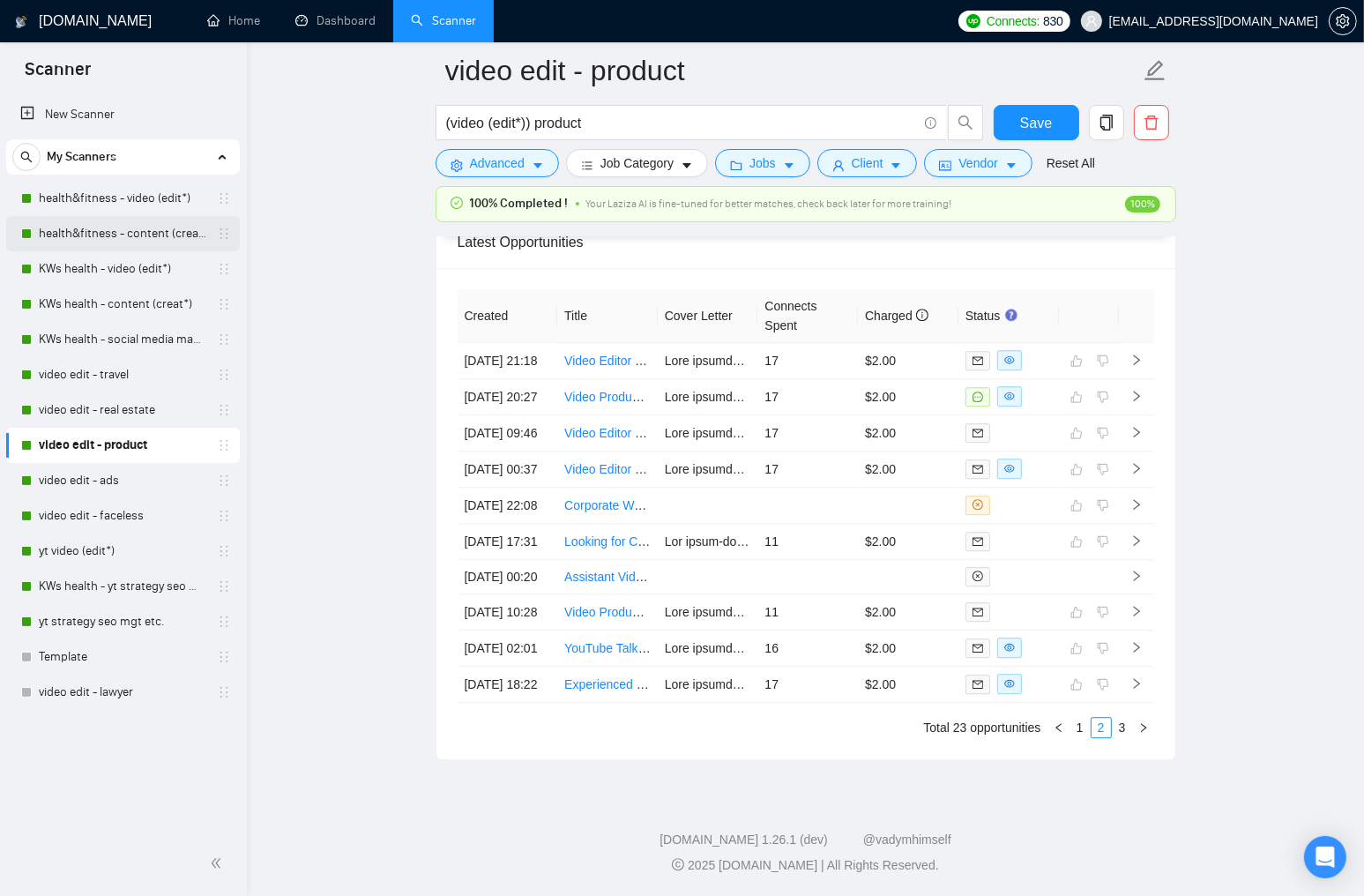
scroll to position [3614, 0]
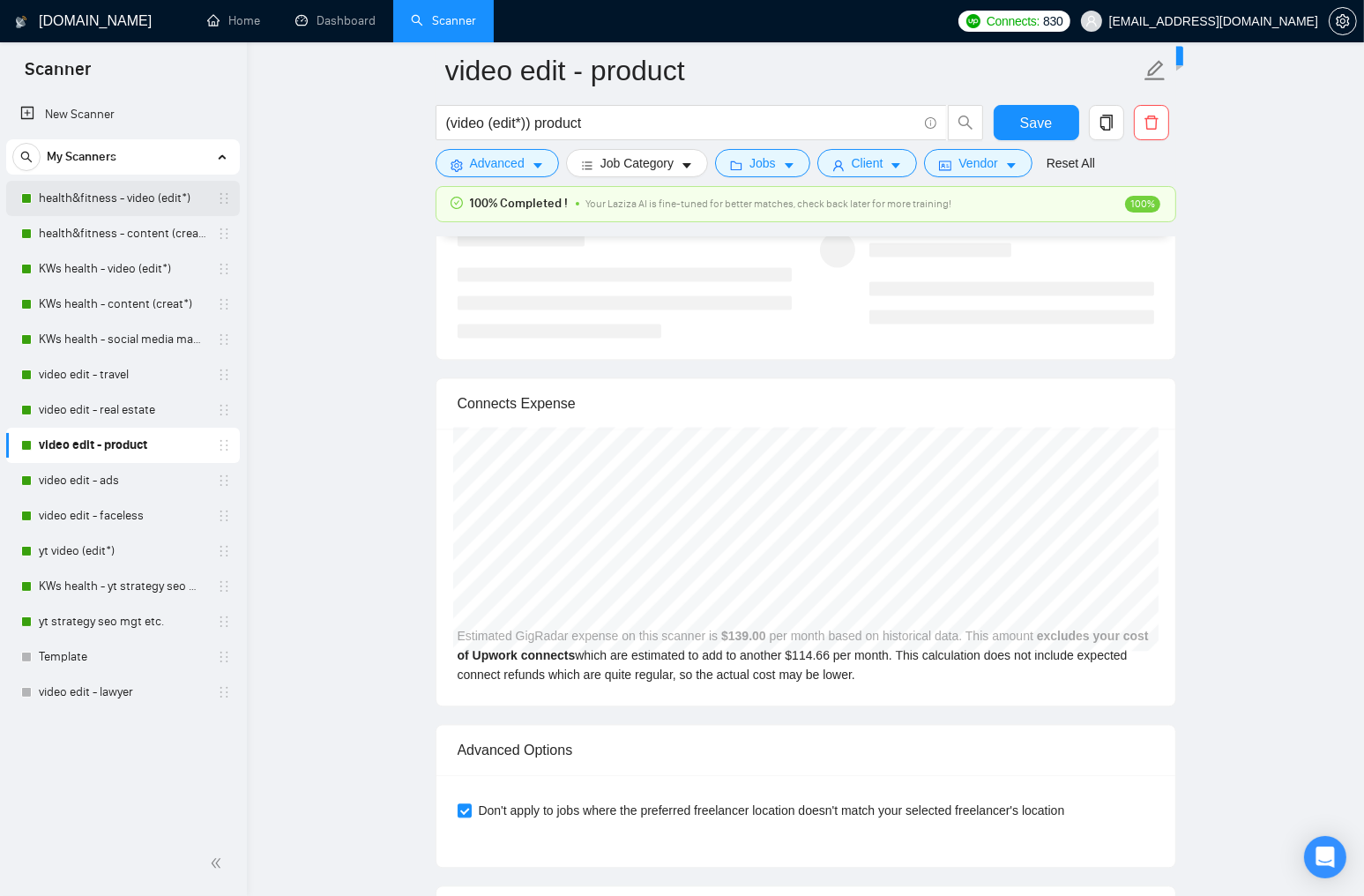
drag, startPoint x: 124, startPoint y: 195, endPoint x: 424, endPoint y: 314, distance: 322.7
click at [124, 195] on link "health&fitness - video (edit*)" at bounding box center [123, 199] width 168 height 35
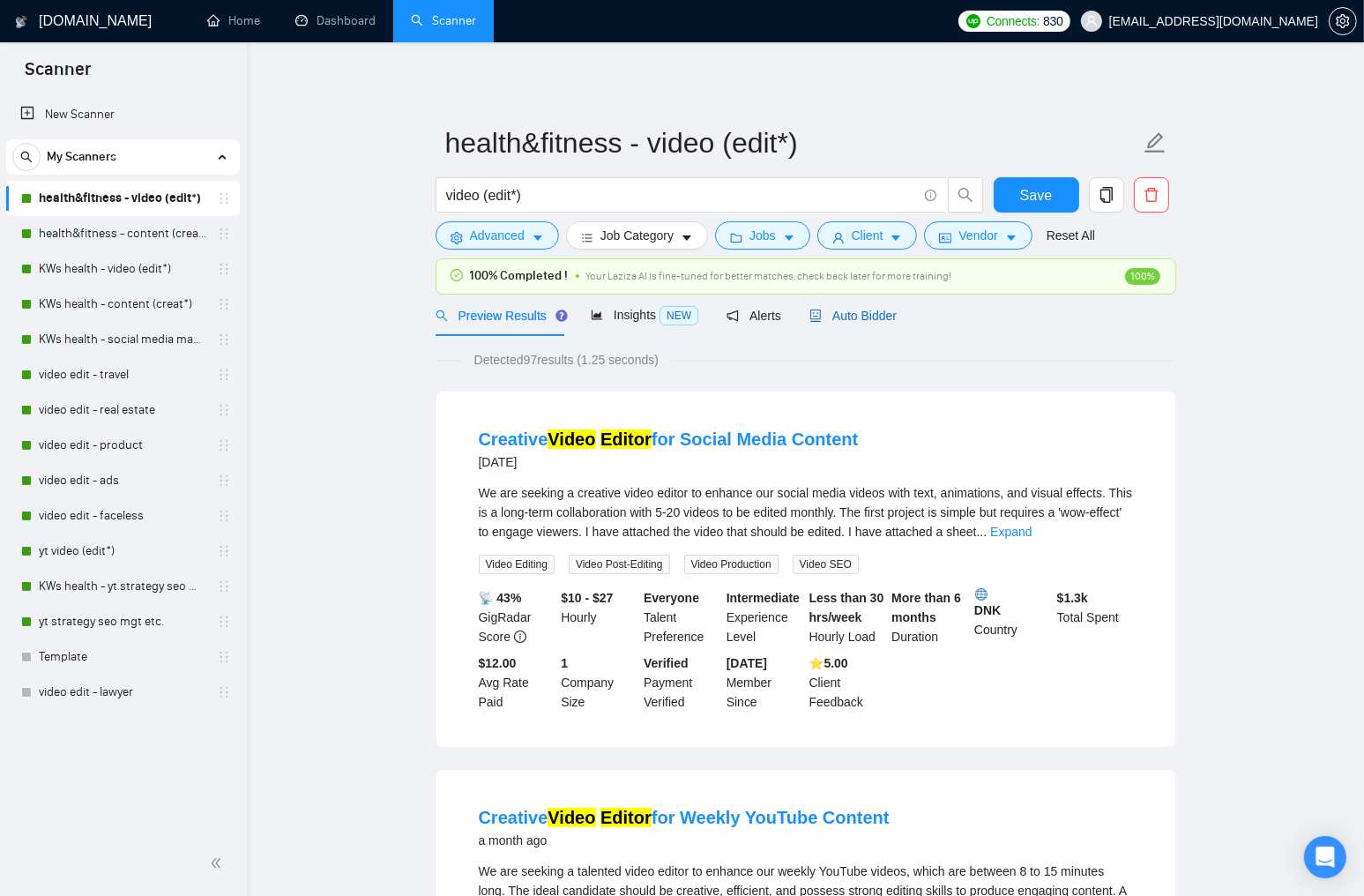
click at [870, 318] on span "Auto Bidder" at bounding box center [853, 315] width 88 height 14
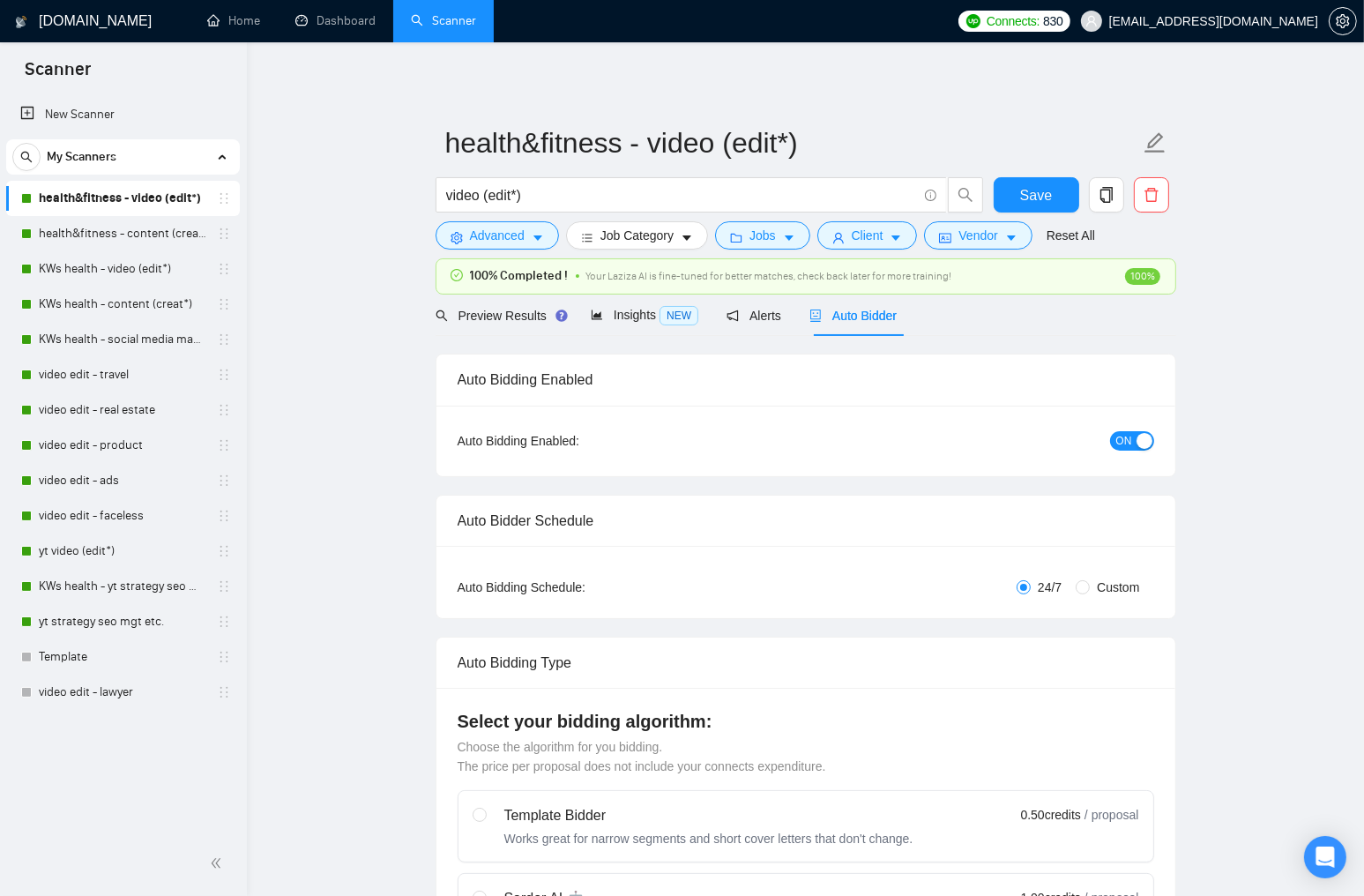
checkbox input "true"
click at [505, 318] on span "Preview Results" at bounding box center [499, 315] width 127 height 14
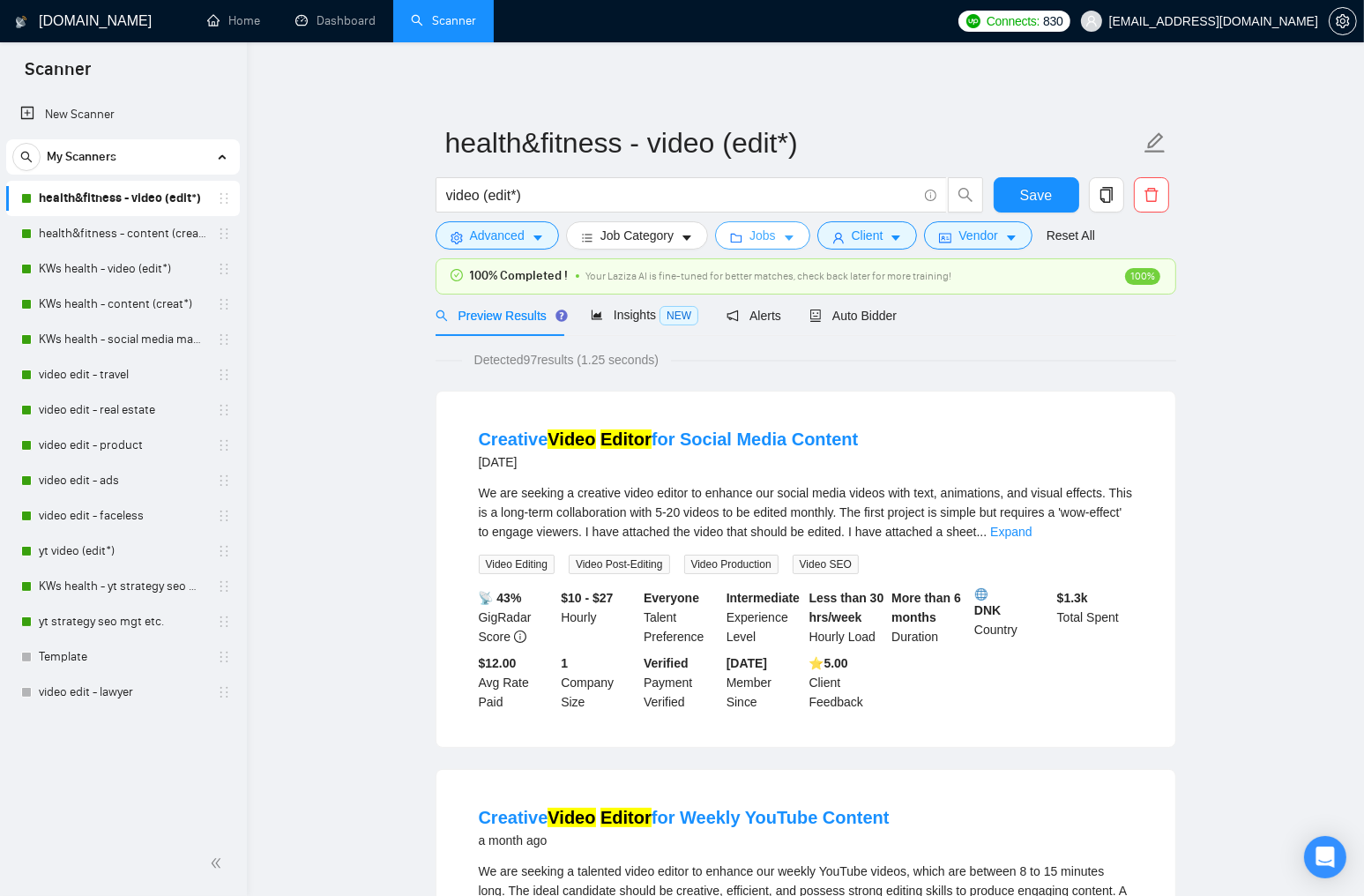
click at [789, 235] on icon "caret-down" at bounding box center [789, 238] width 12 height 12
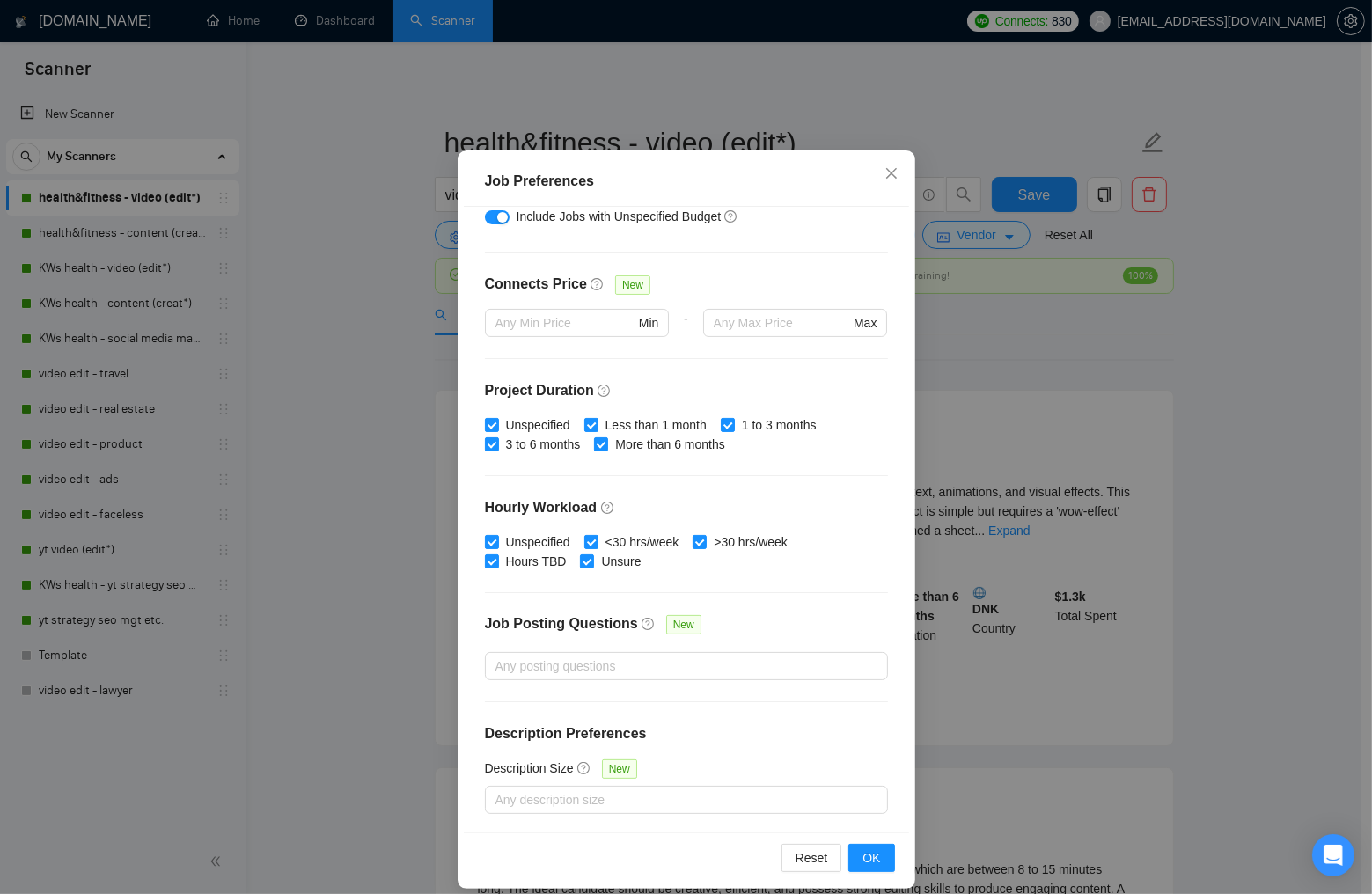
scroll to position [83, 0]
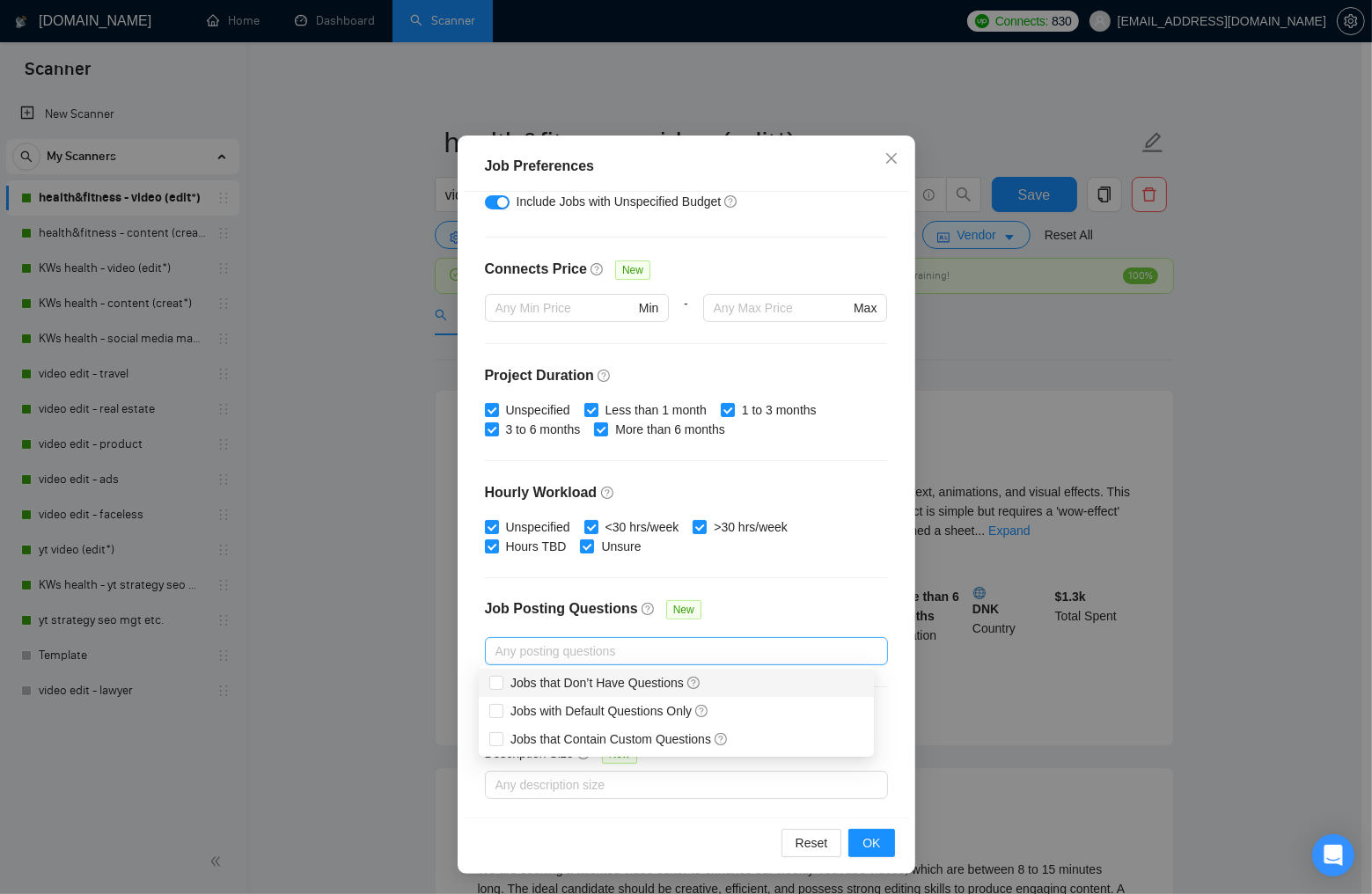
click at [605, 650] on div at bounding box center [678, 650] width 377 height 21
click at [1192, 365] on div "Job Preferences Budget Project Type All Fixed Price Hourly Rate Fixed Price Bud…" at bounding box center [686, 447] width 1372 height 894
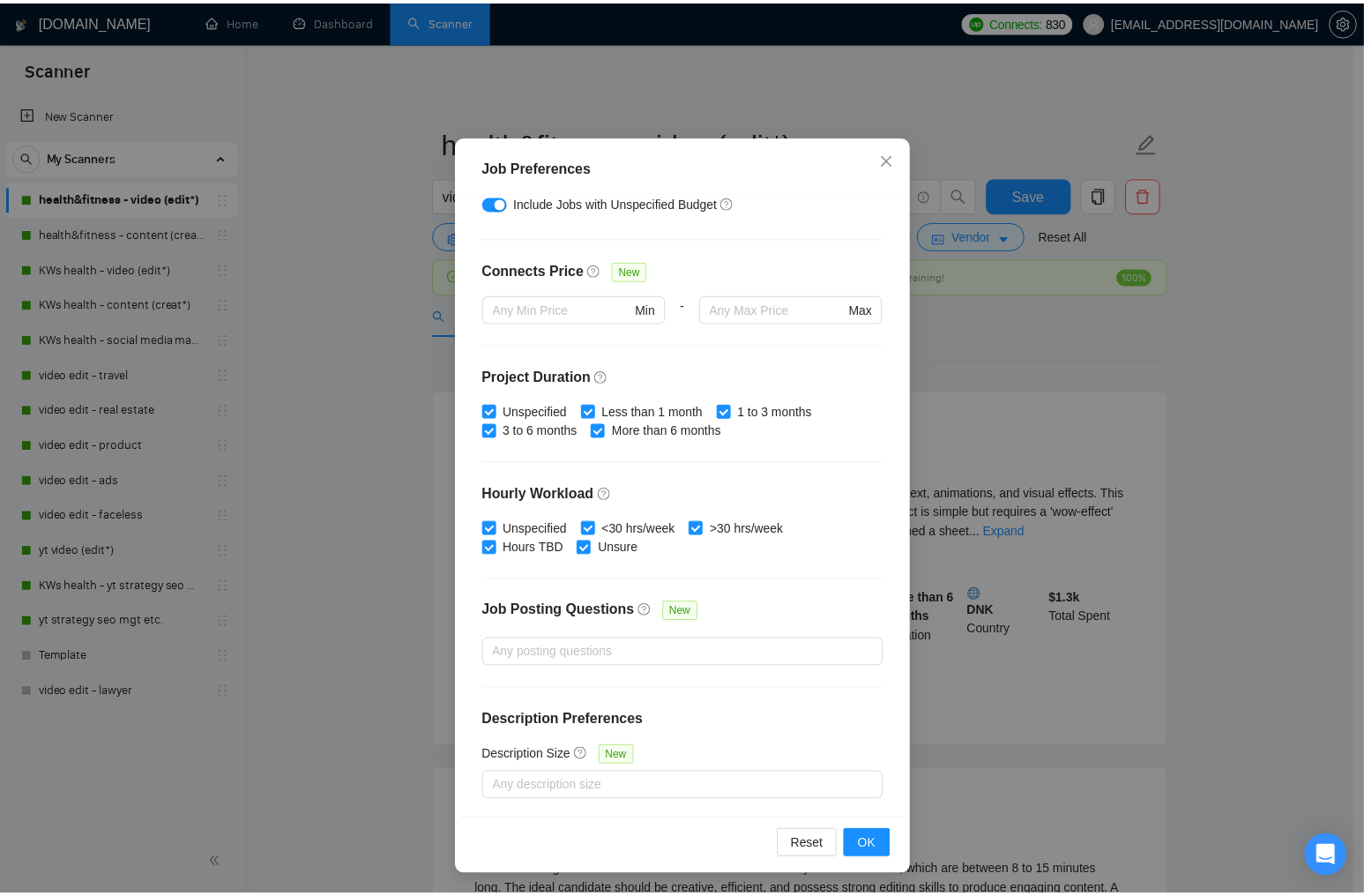
scroll to position [0, 0]
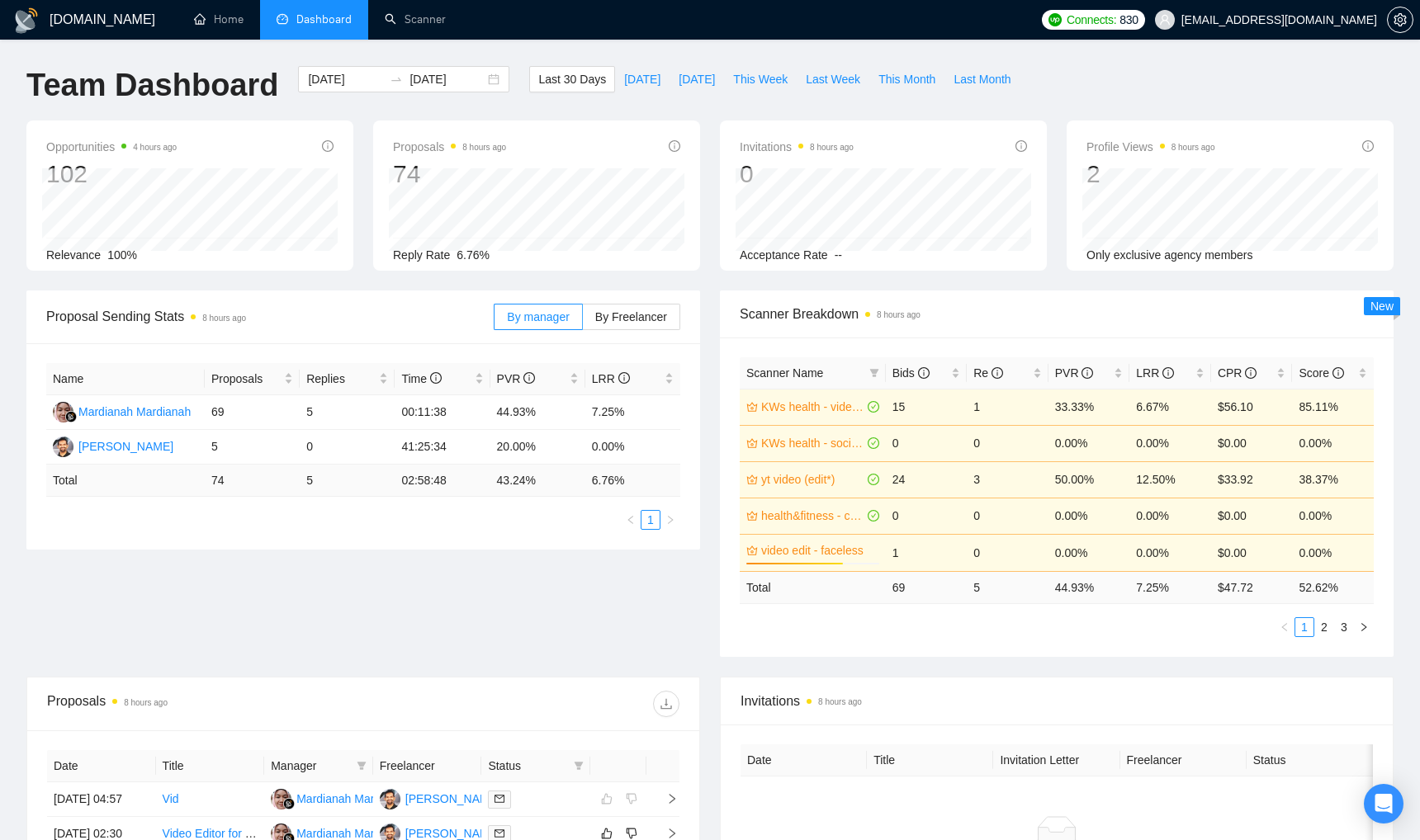
scroll to position [114, 0]
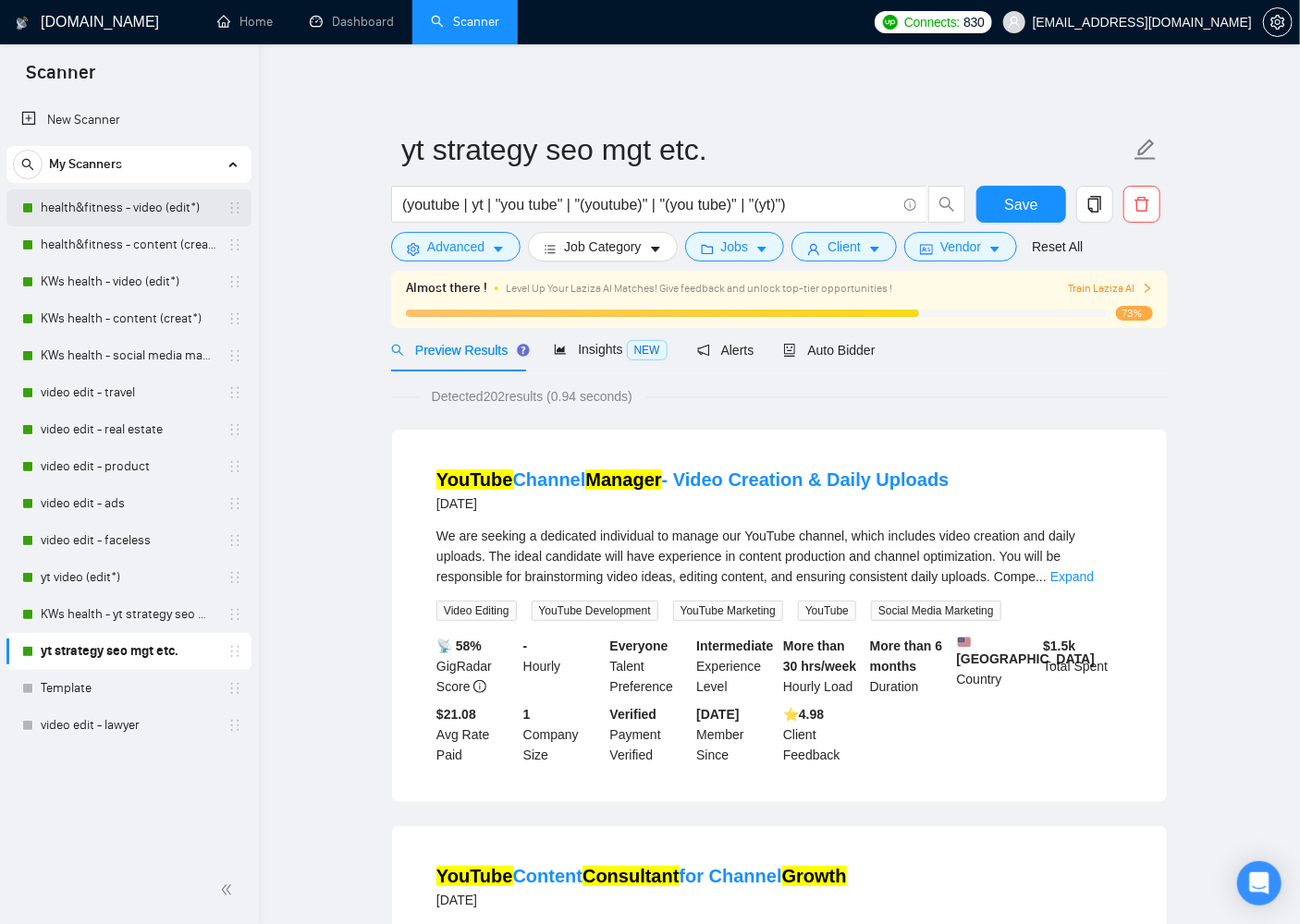
click at [113, 209] on link "health&fitness - video (edit*)" at bounding box center [129, 208] width 176 height 37
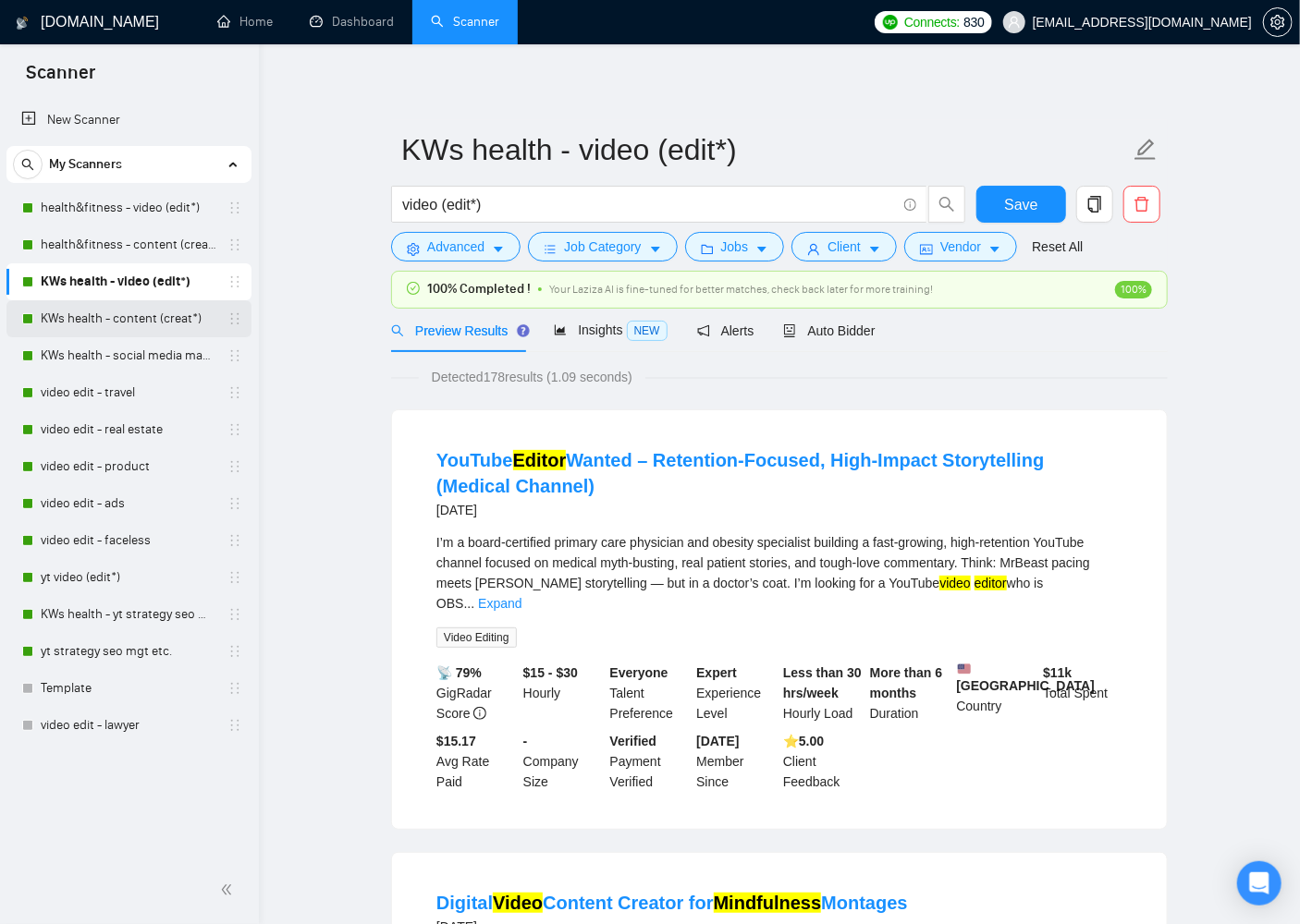
click at [115, 314] on link "KWs health - content (creat*)" at bounding box center [129, 319] width 176 height 37
click at [120, 354] on link "KWs health - social media manag*" at bounding box center [129, 356] width 176 height 37
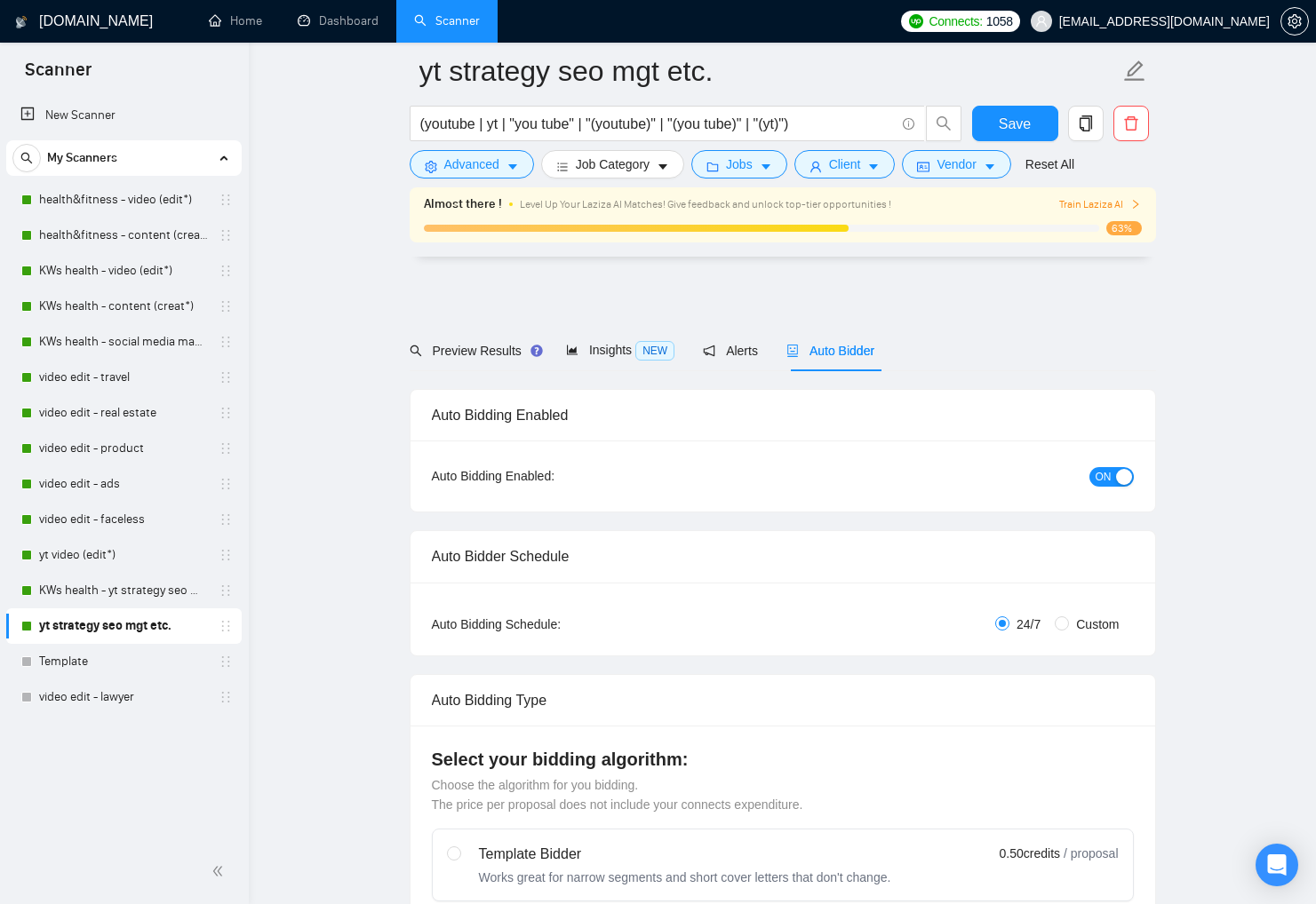
scroll to position [4057, 0]
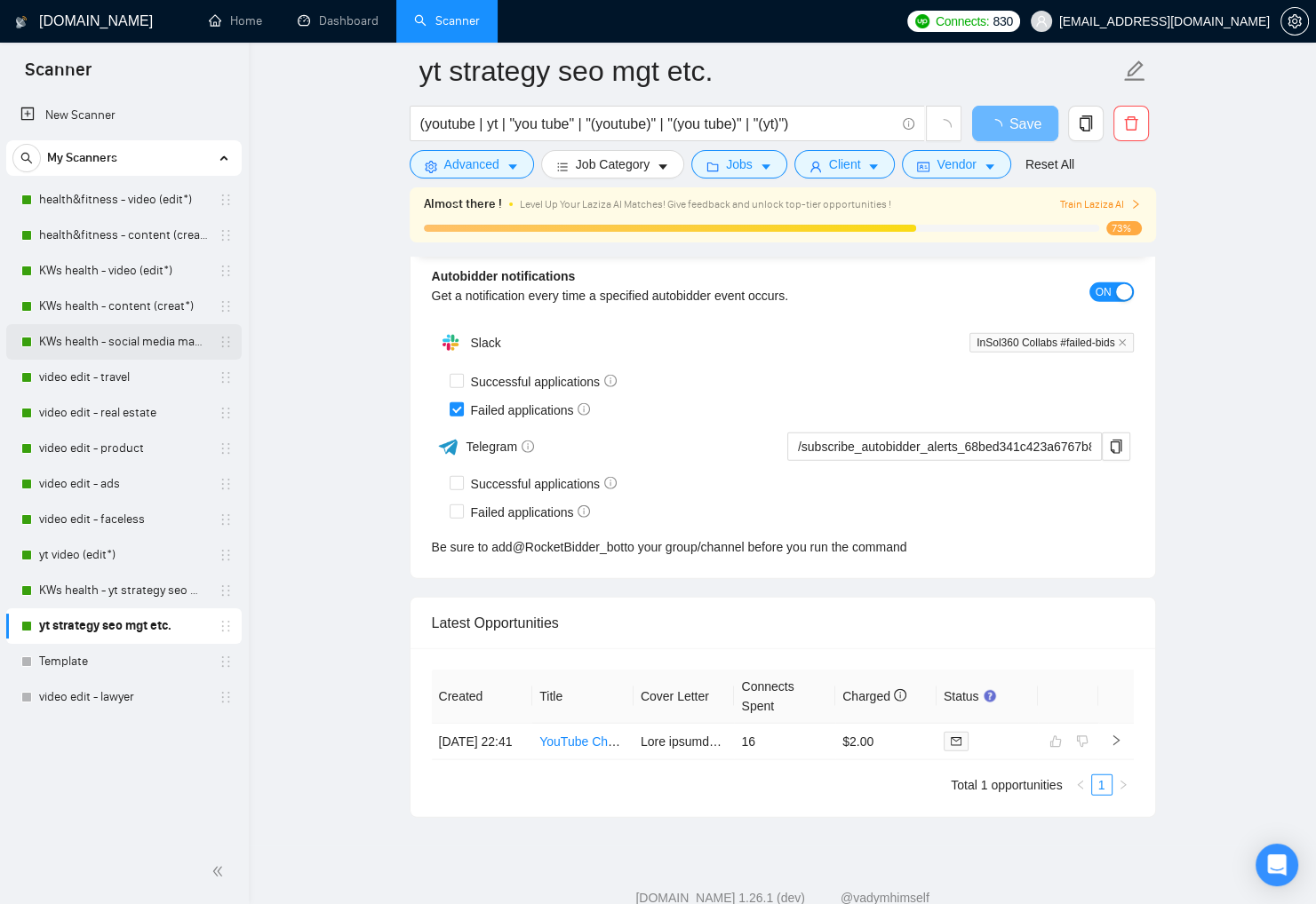
scroll to position [4057, 0]
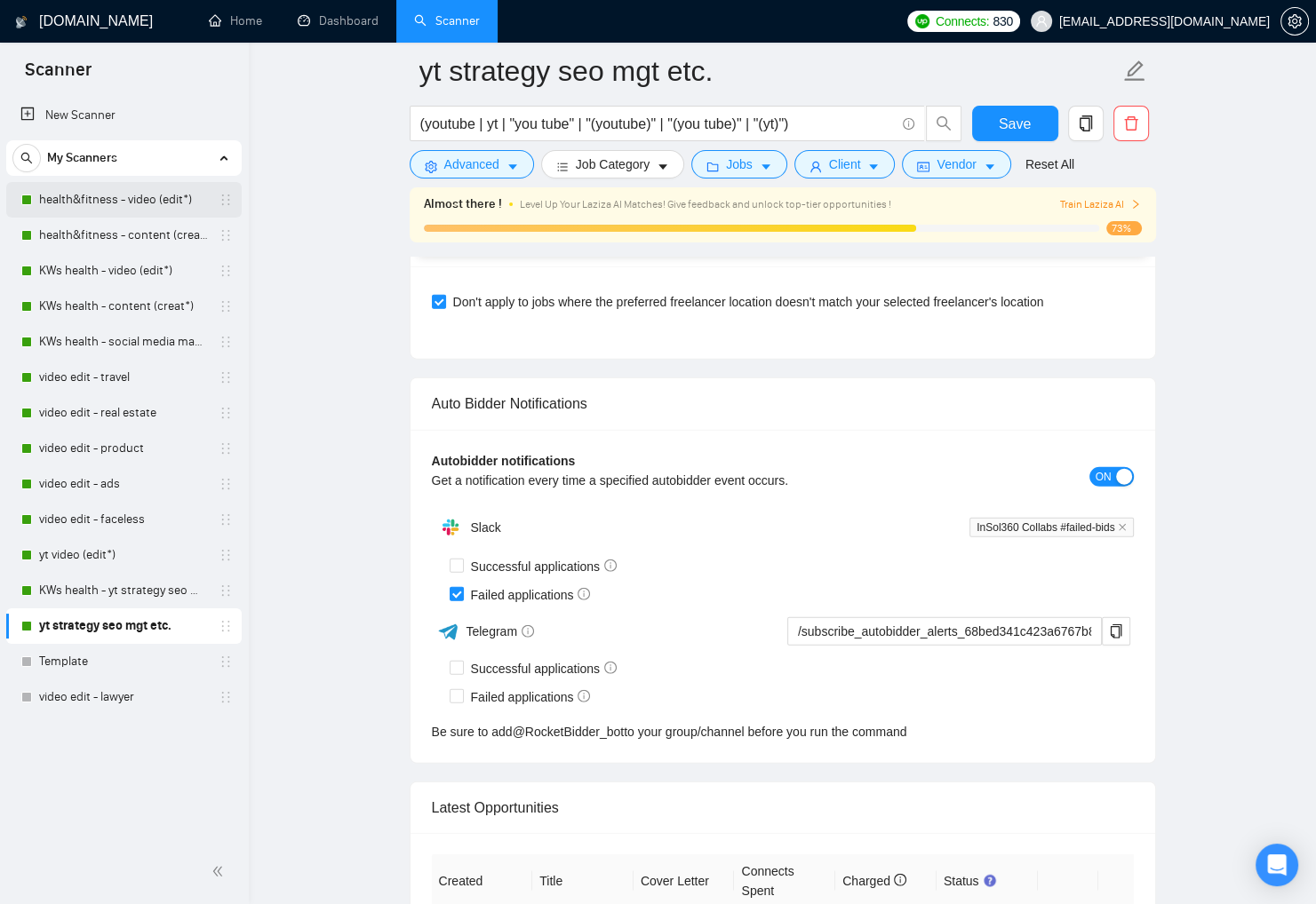
click at [159, 202] on link "health&fitness - video (edit*)" at bounding box center [124, 200] width 169 height 36
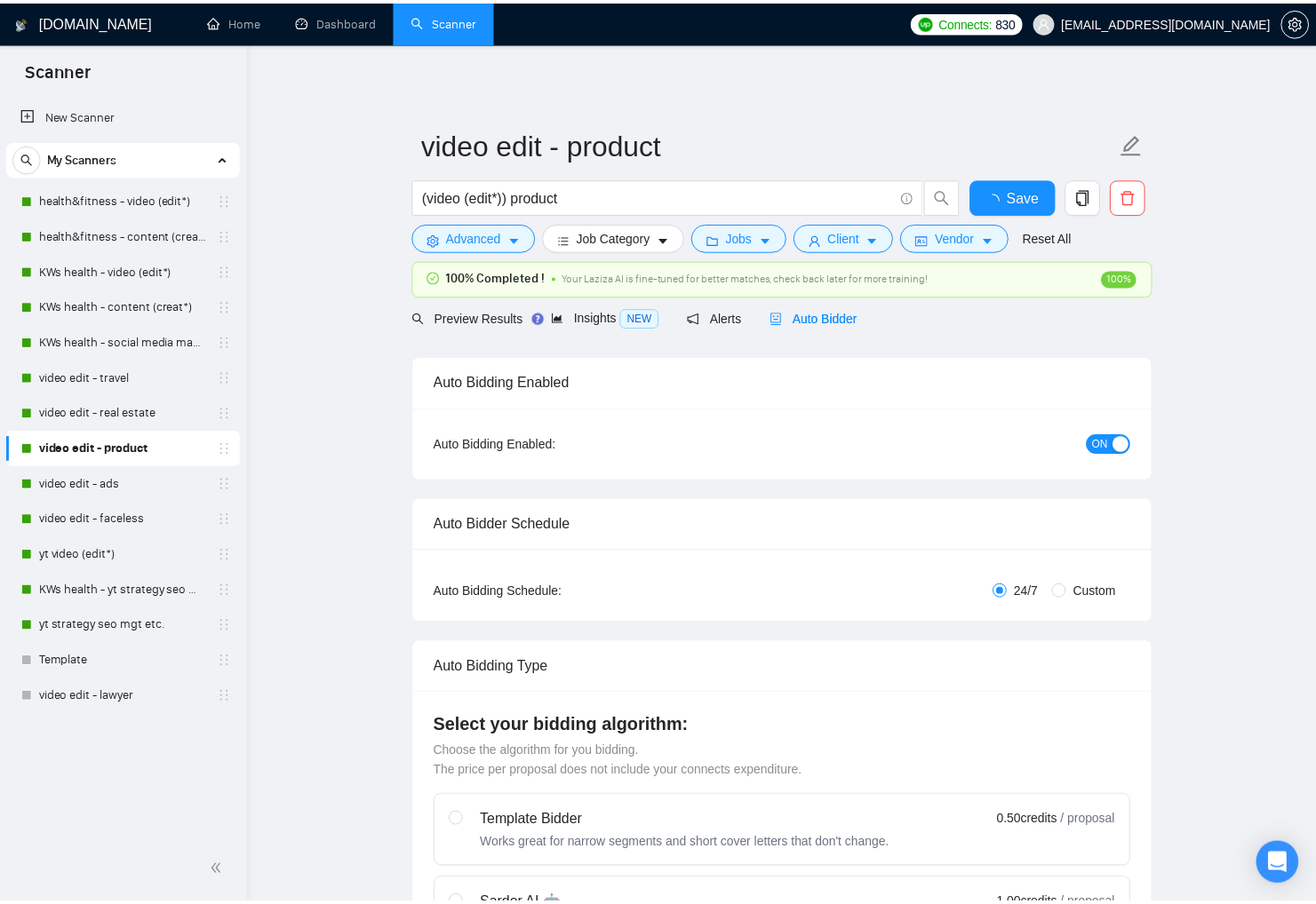
scroll to position [3937, 0]
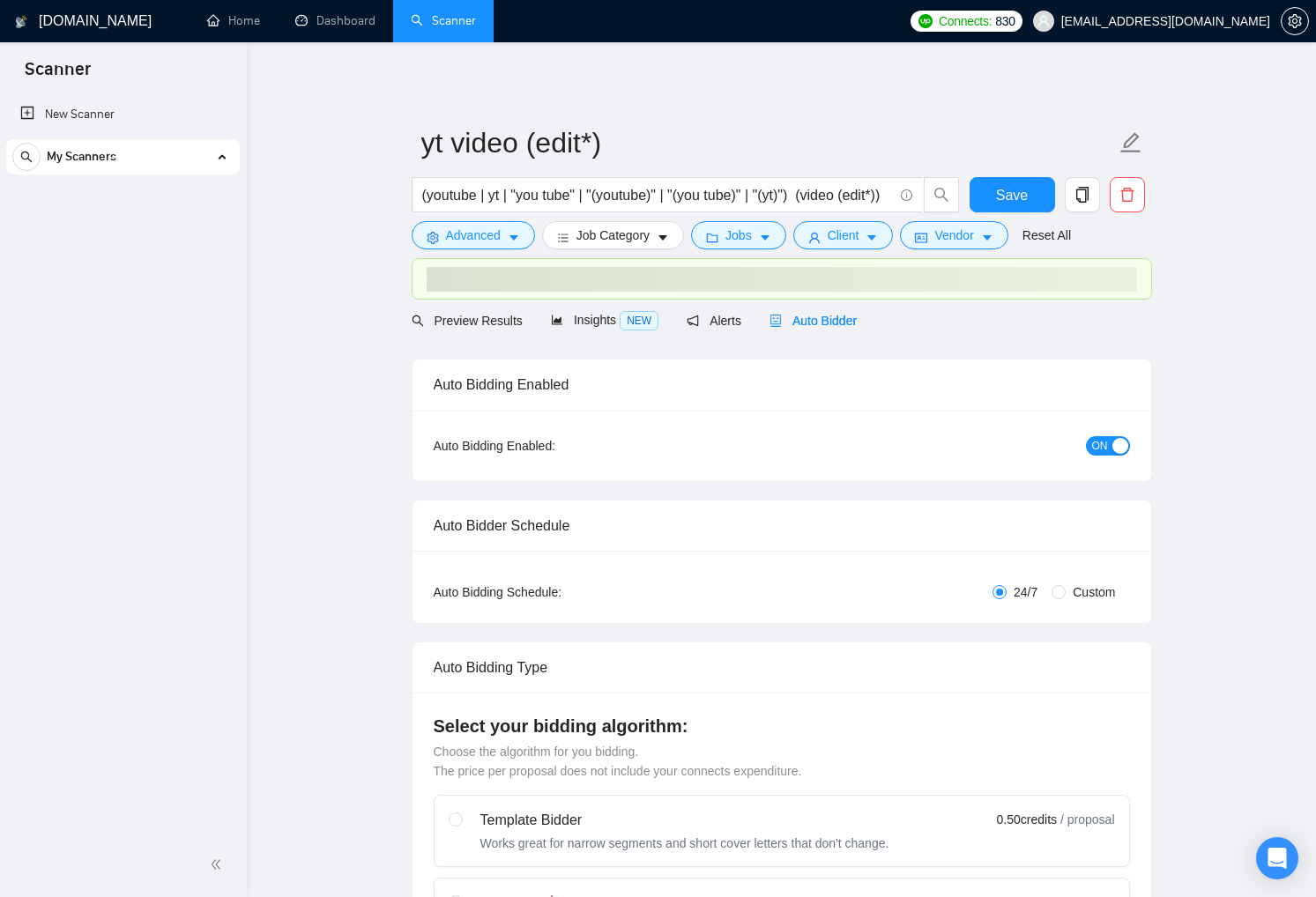
checkbox input "true"
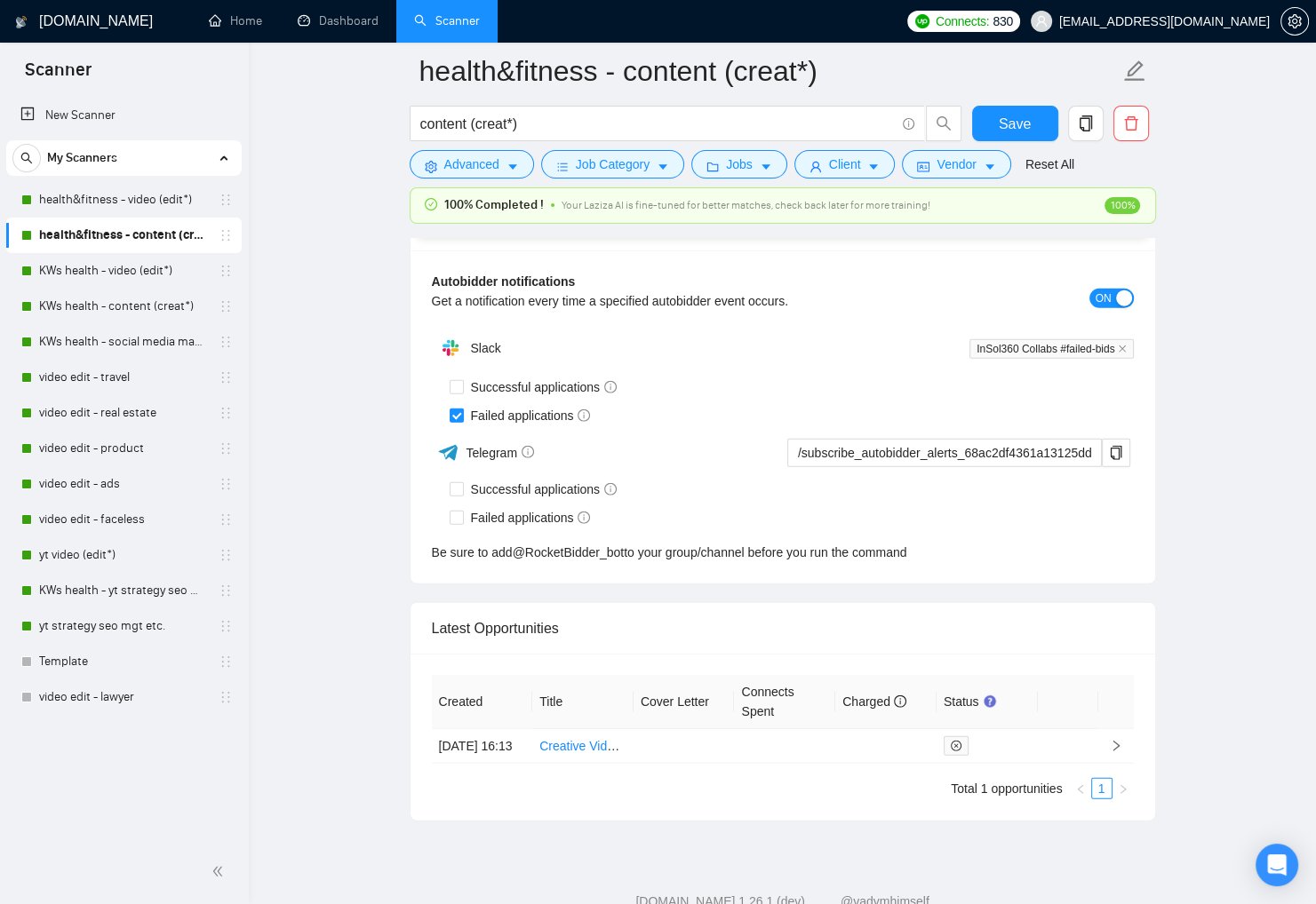
scroll to position [4330, 0]
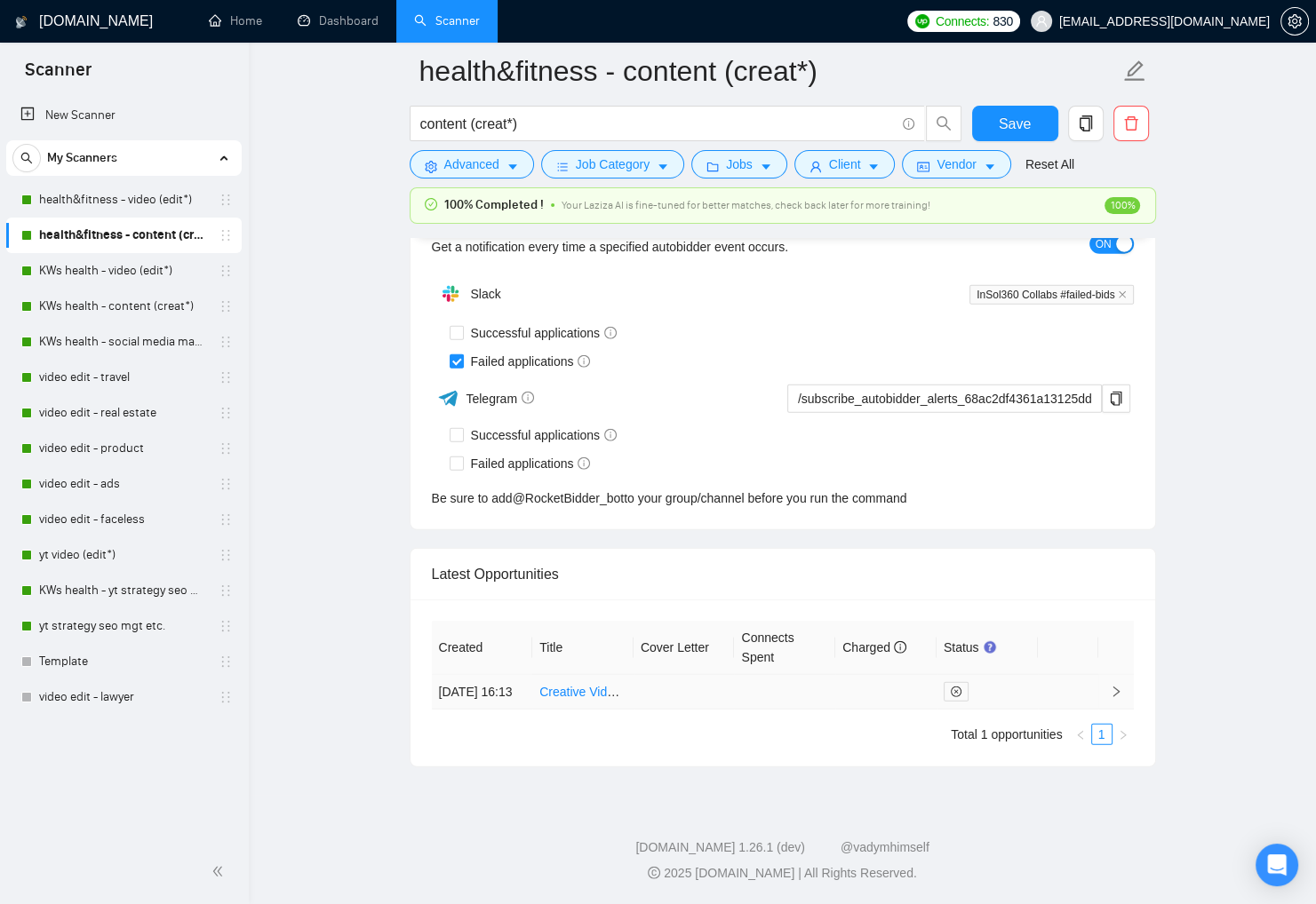
click at [1009, 691] on div at bounding box center [987, 692] width 87 height 20
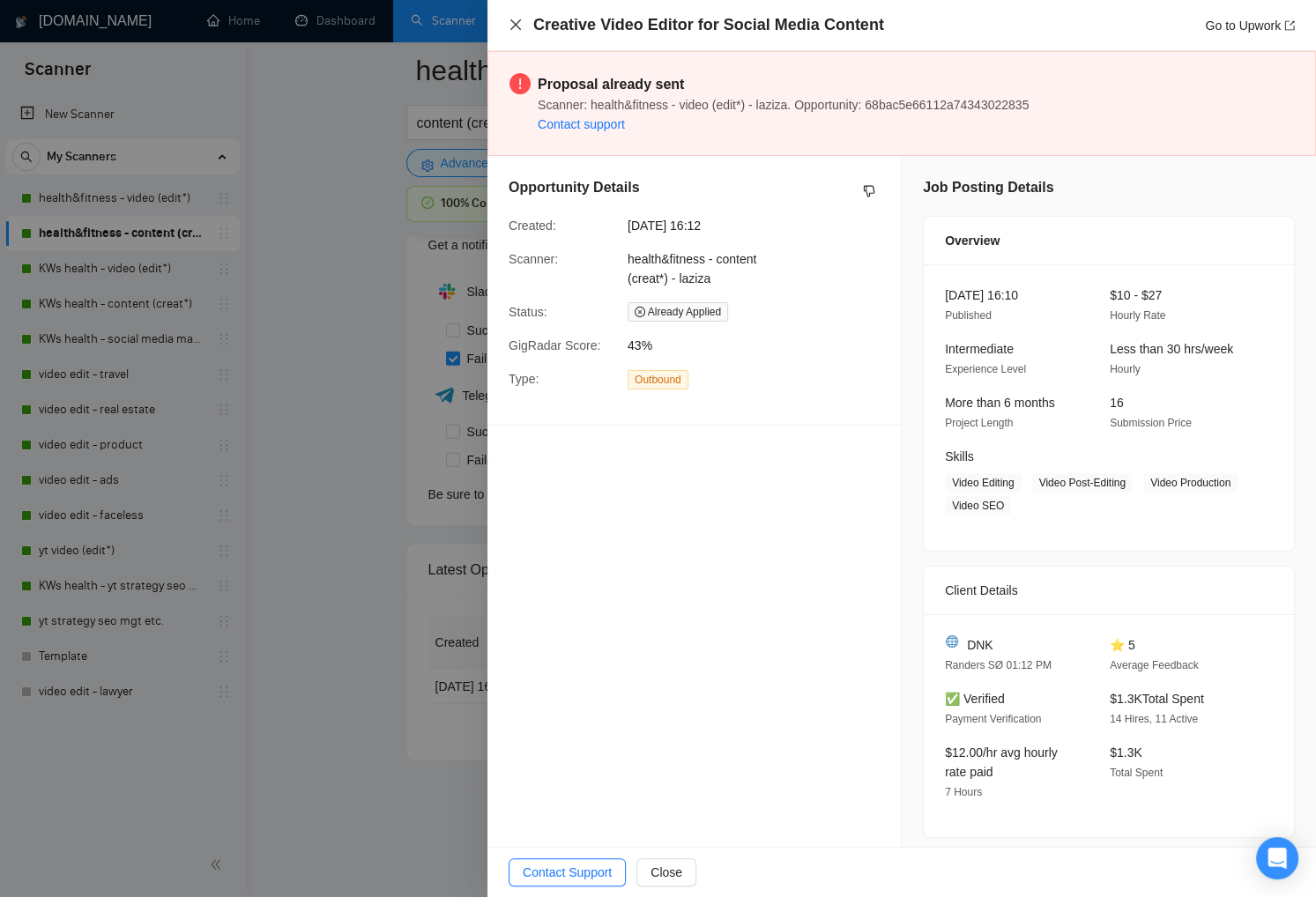
click at [517, 25] on icon "close" at bounding box center [515, 24] width 14 height 14
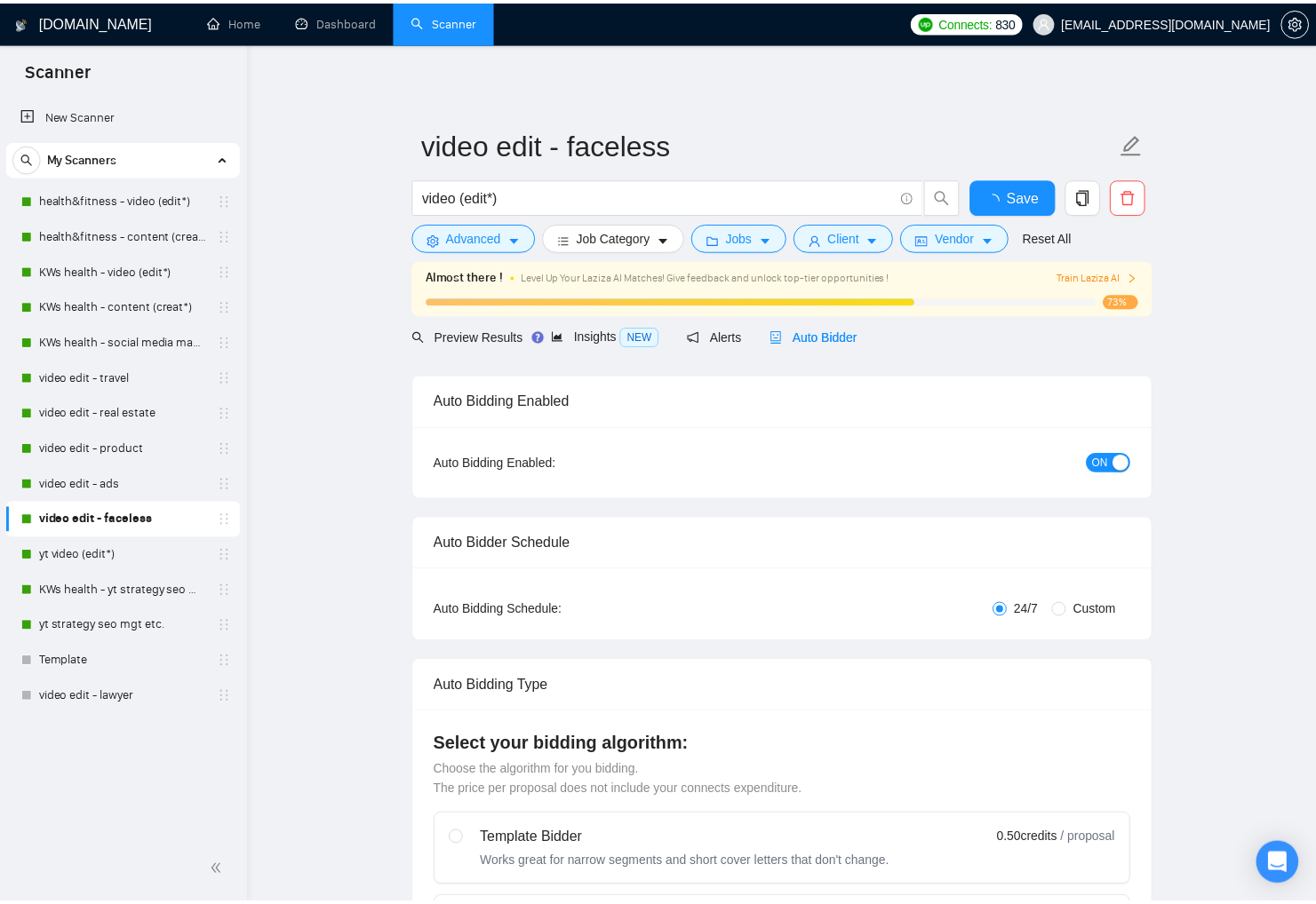
scroll to position [3937, 0]
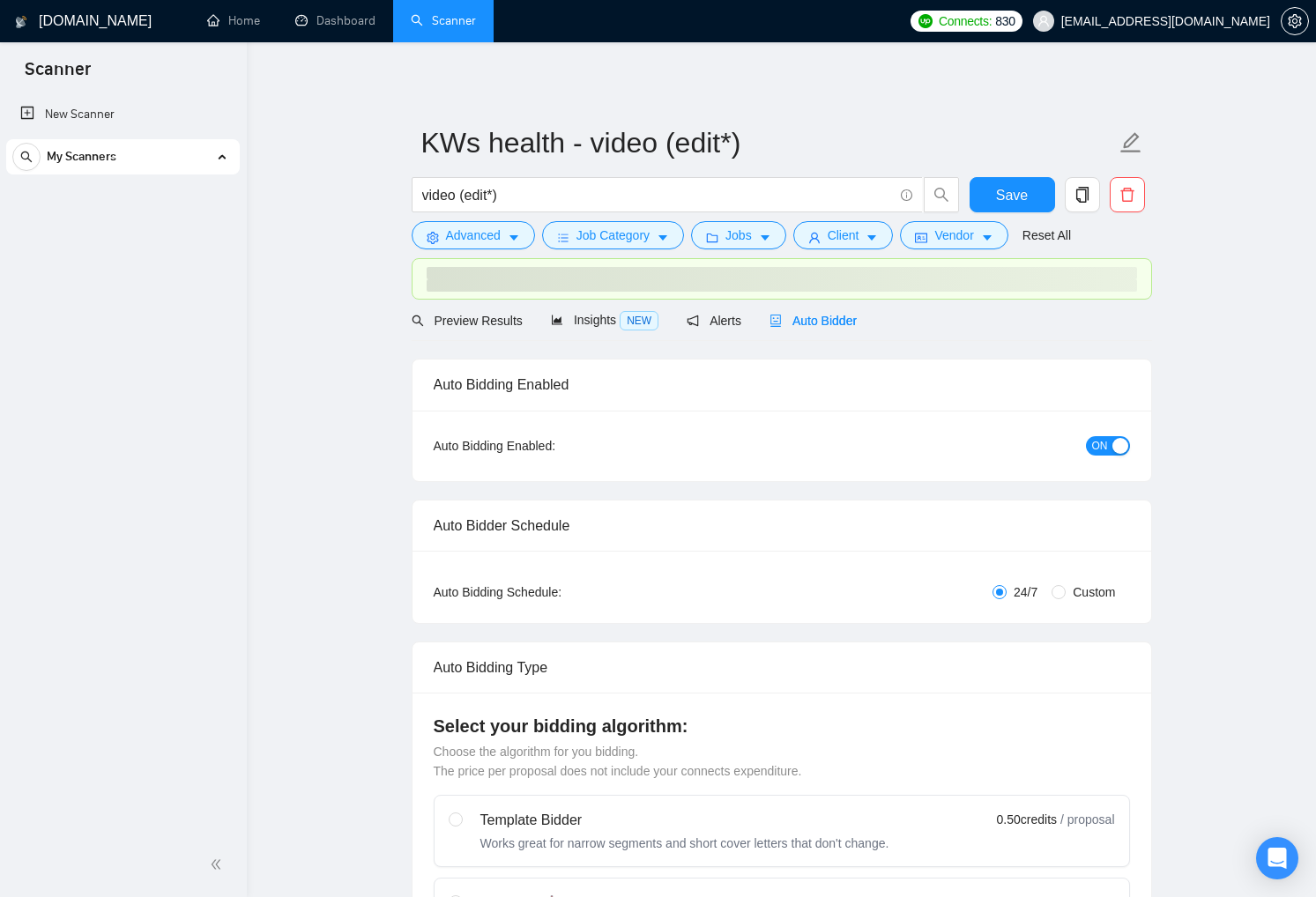
checkbox input "true"
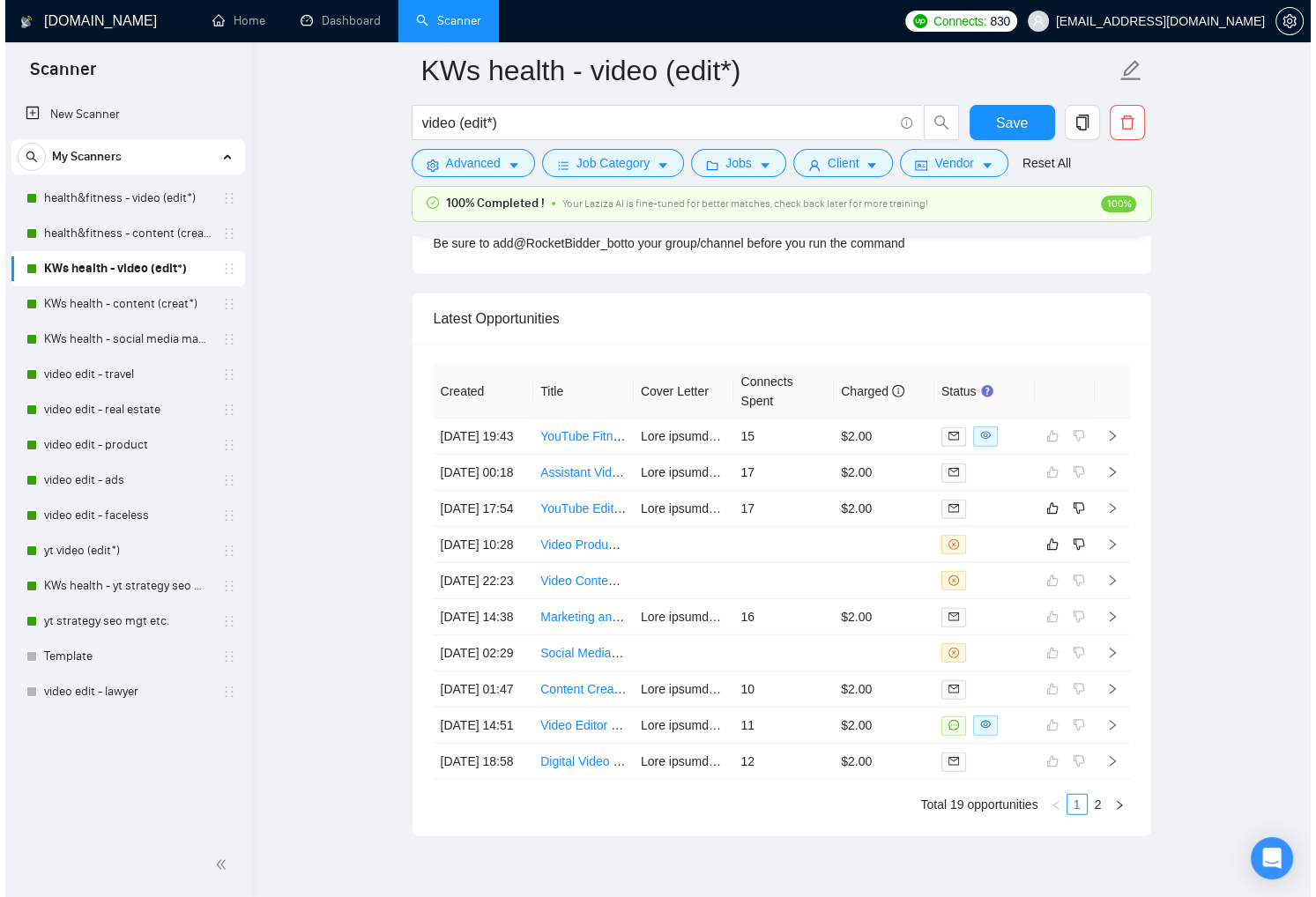
scroll to position [4541, 0]
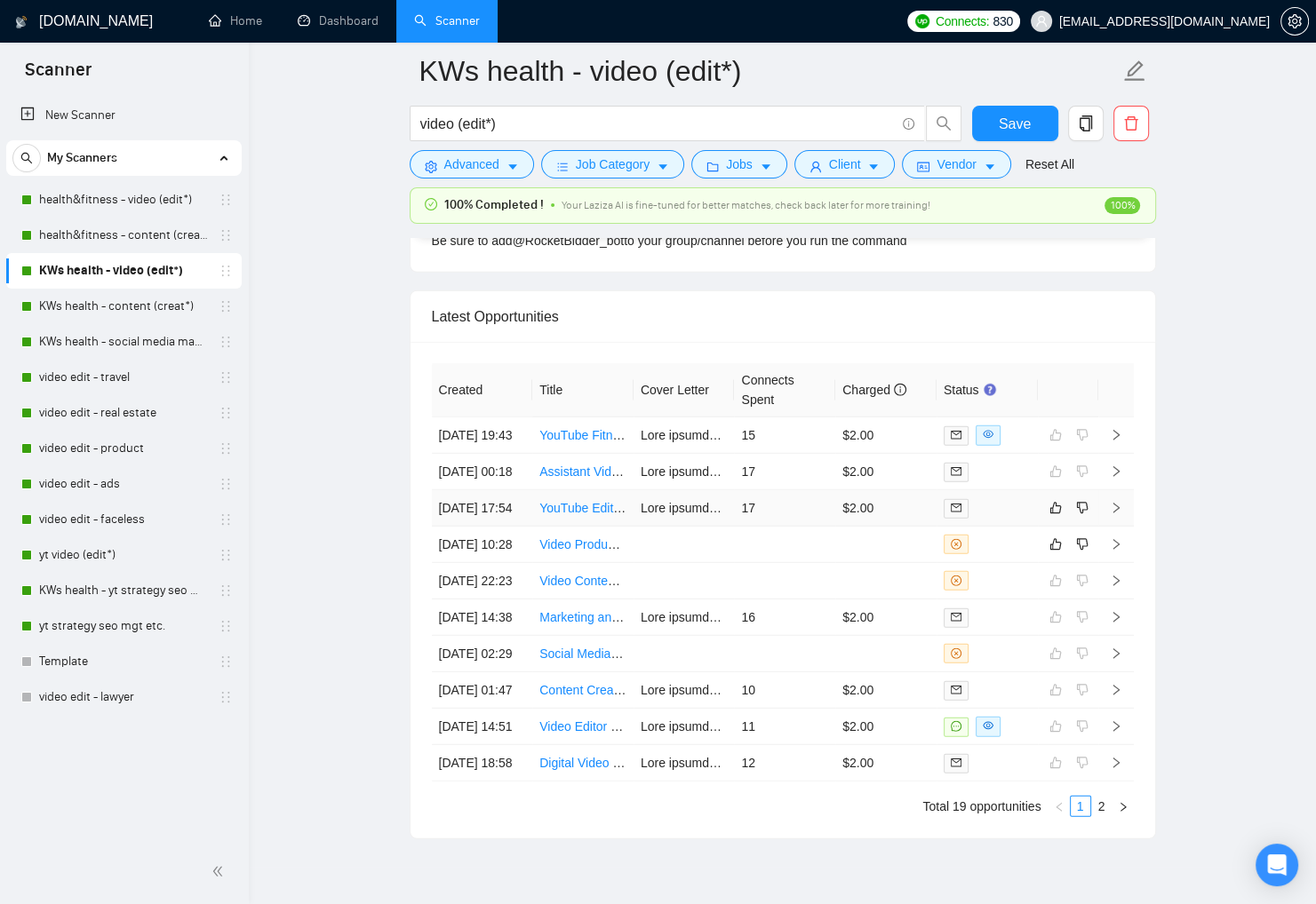
click at [997, 519] on div at bounding box center [987, 508] width 87 height 21
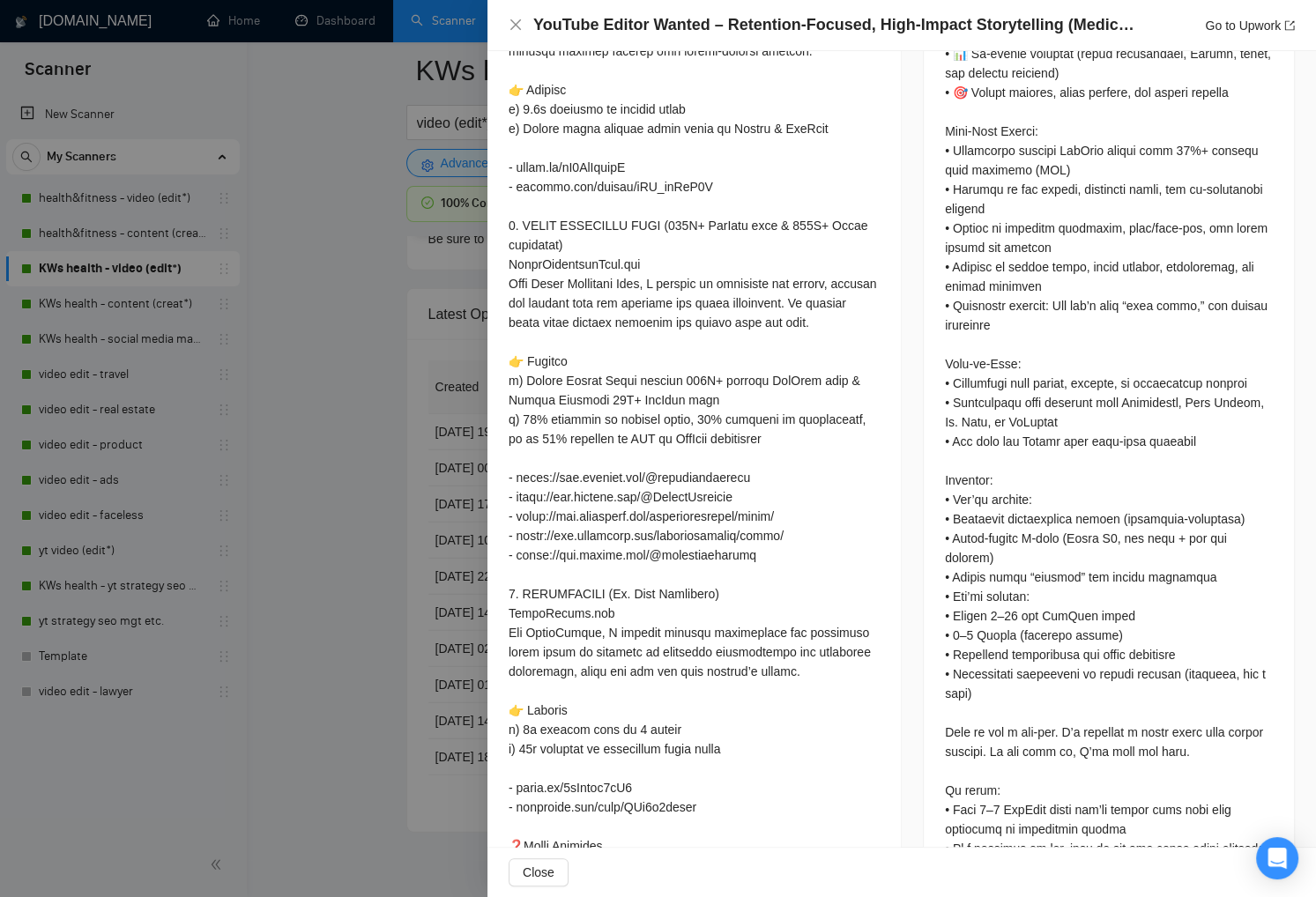
scroll to position [1425, 0]
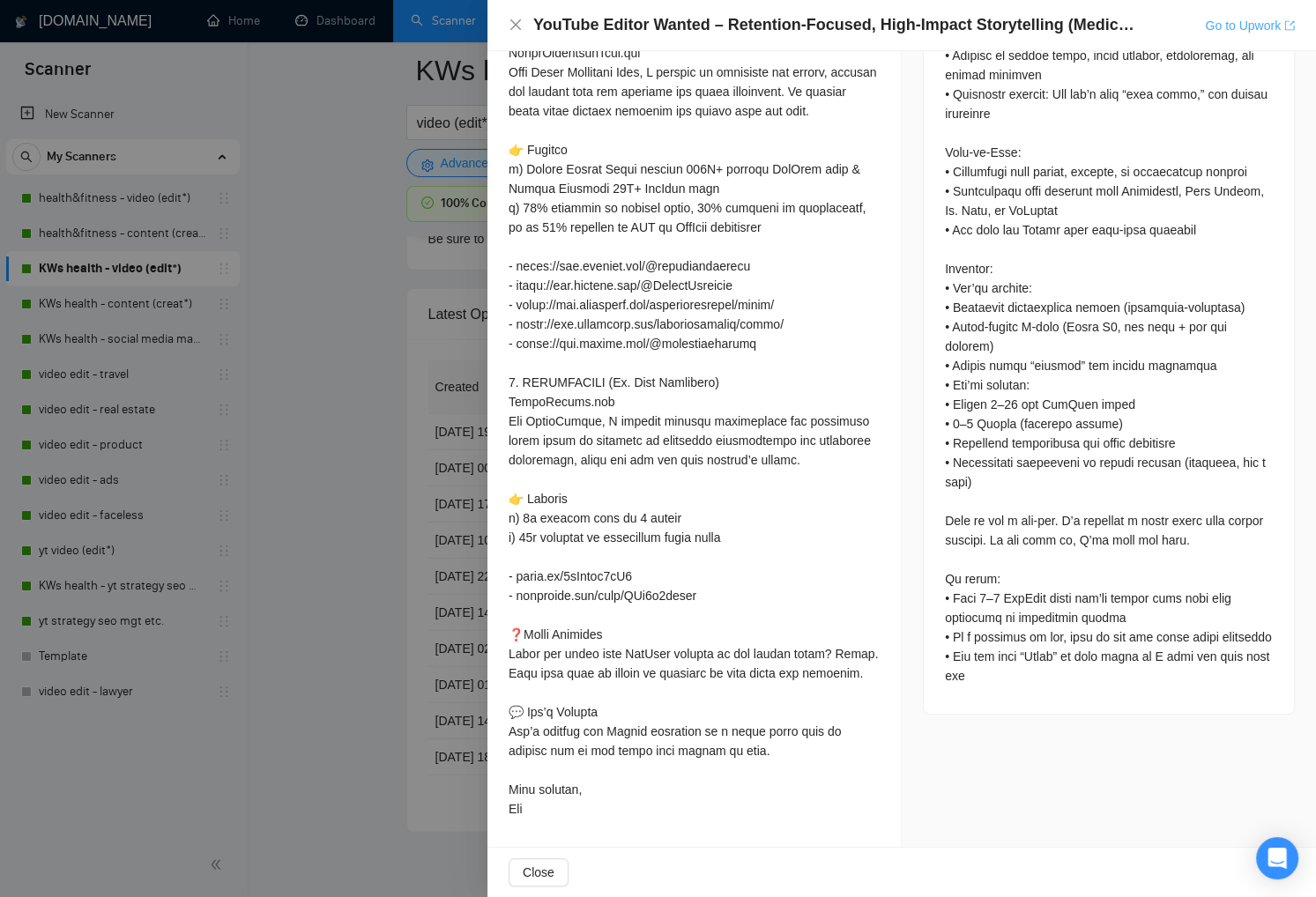
click at [1222, 24] on link "Go to Upwork" at bounding box center [1249, 25] width 89 height 14
drag, startPoint x: 987, startPoint y: 637, endPoint x: 926, endPoint y: 619, distance: 63.6
click at [926, 619] on div at bounding box center [1108, 69] width 370 height 1290
click at [1076, 628] on div at bounding box center [1109, 64] width 328 height 1241
drag, startPoint x: 1027, startPoint y: 617, endPoint x: 1064, endPoint y: 619, distance: 37.1
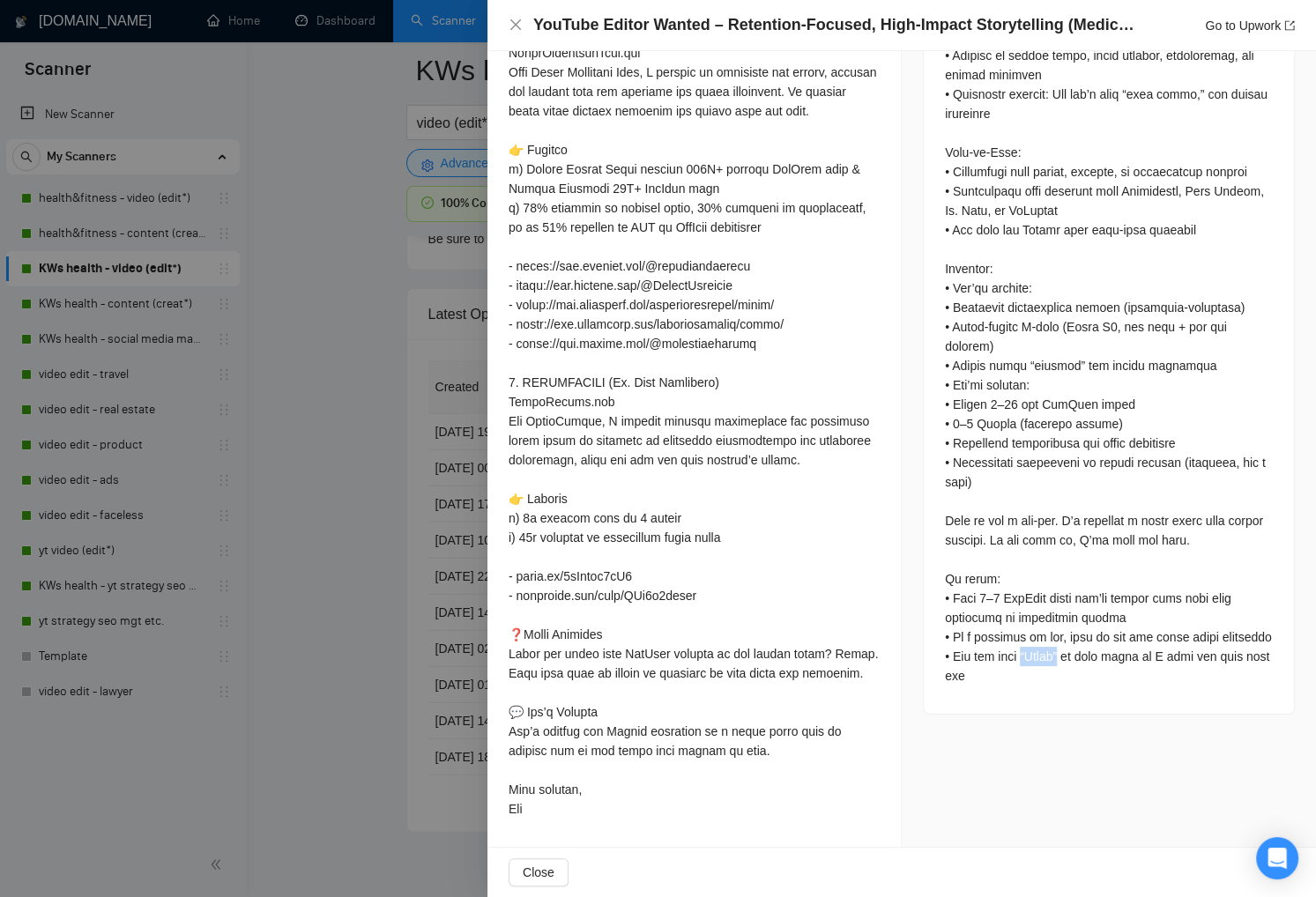
click at [1074, 619] on div at bounding box center [1109, 64] width 328 height 1241
copy div "h” in y"
click at [862, 456] on div at bounding box center [694, 101] width 371 height 1435
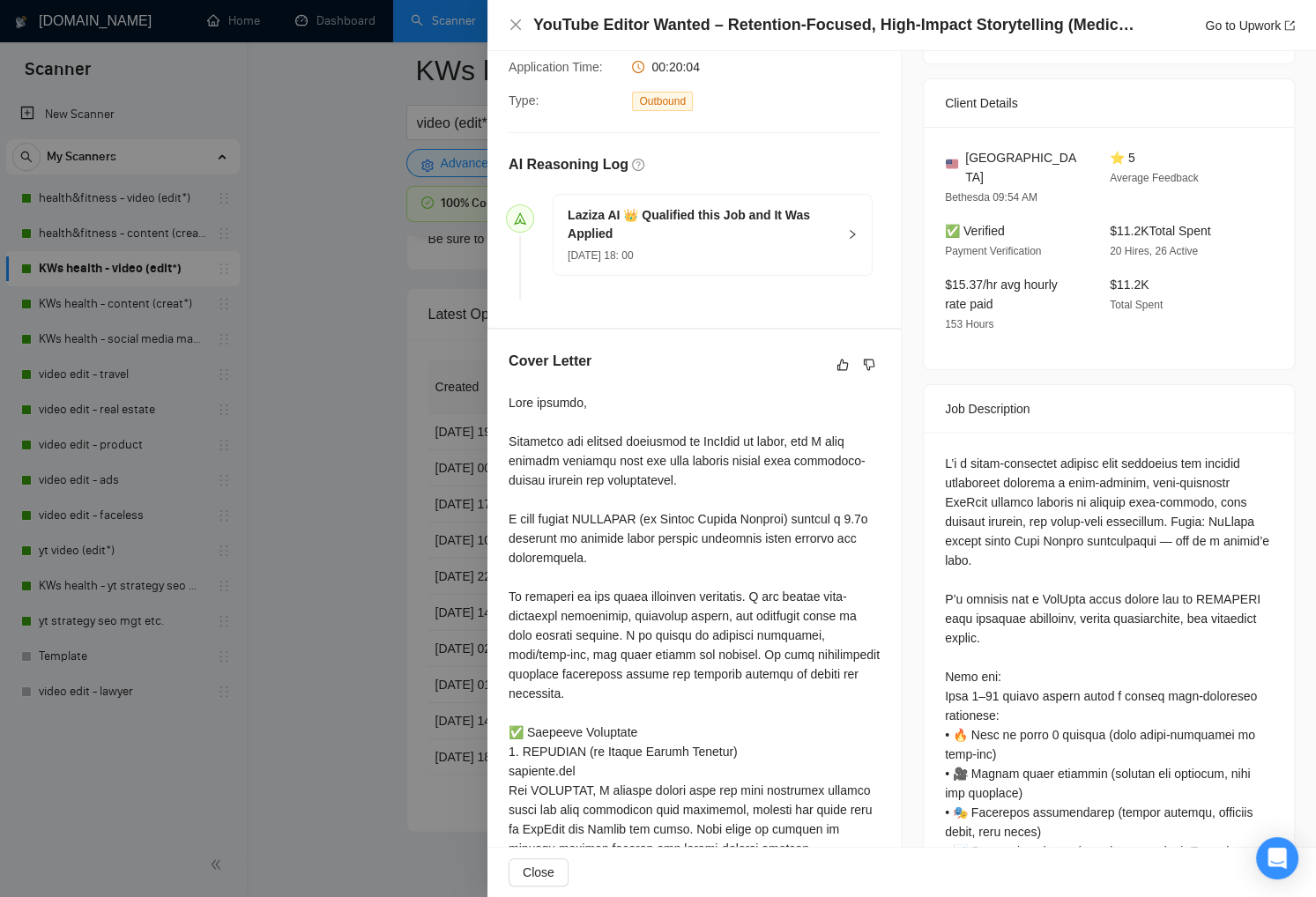
scroll to position [537, 0]
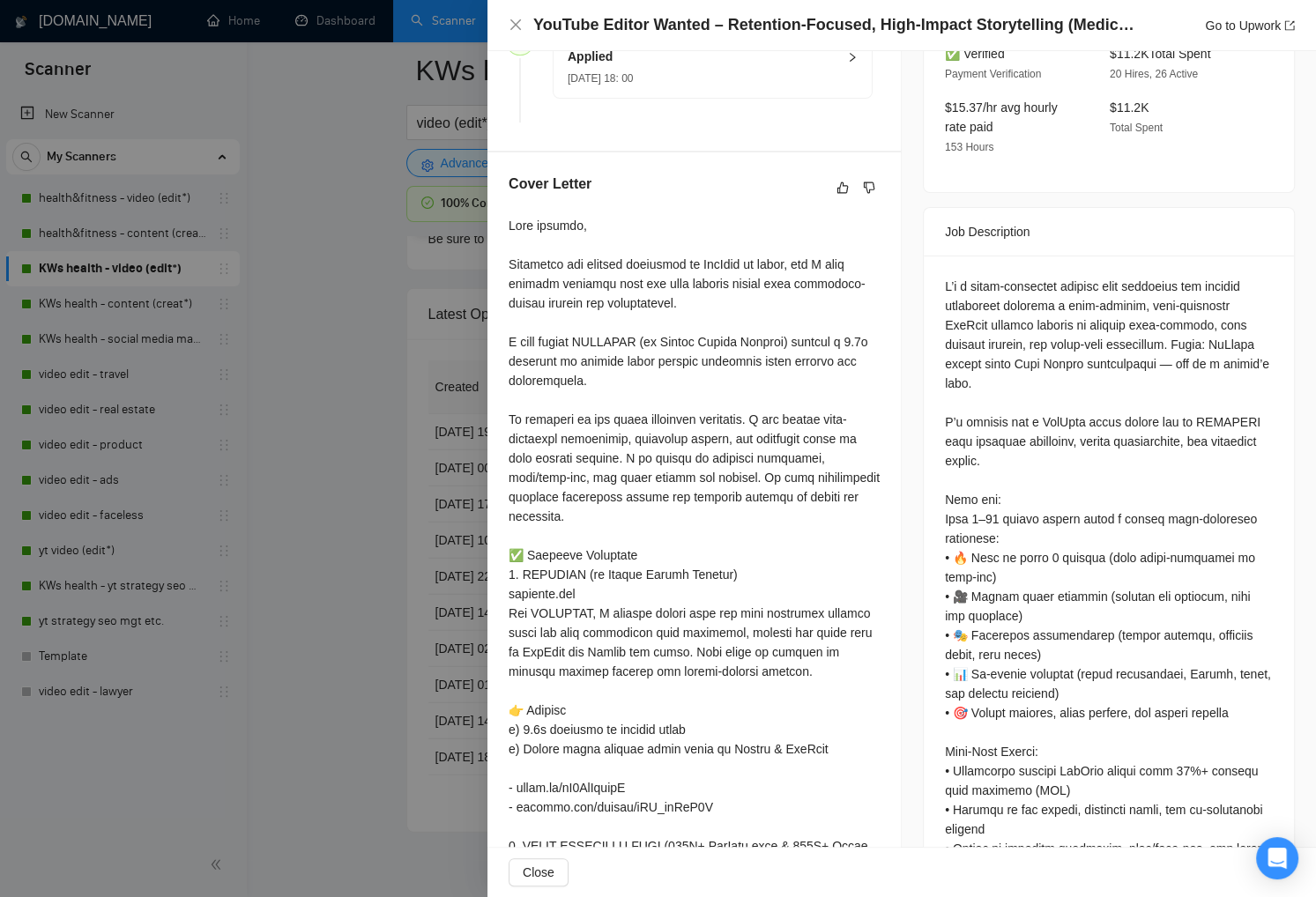
click at [336, 283] on div at bounding box center [658, 448] width 1316 height 897
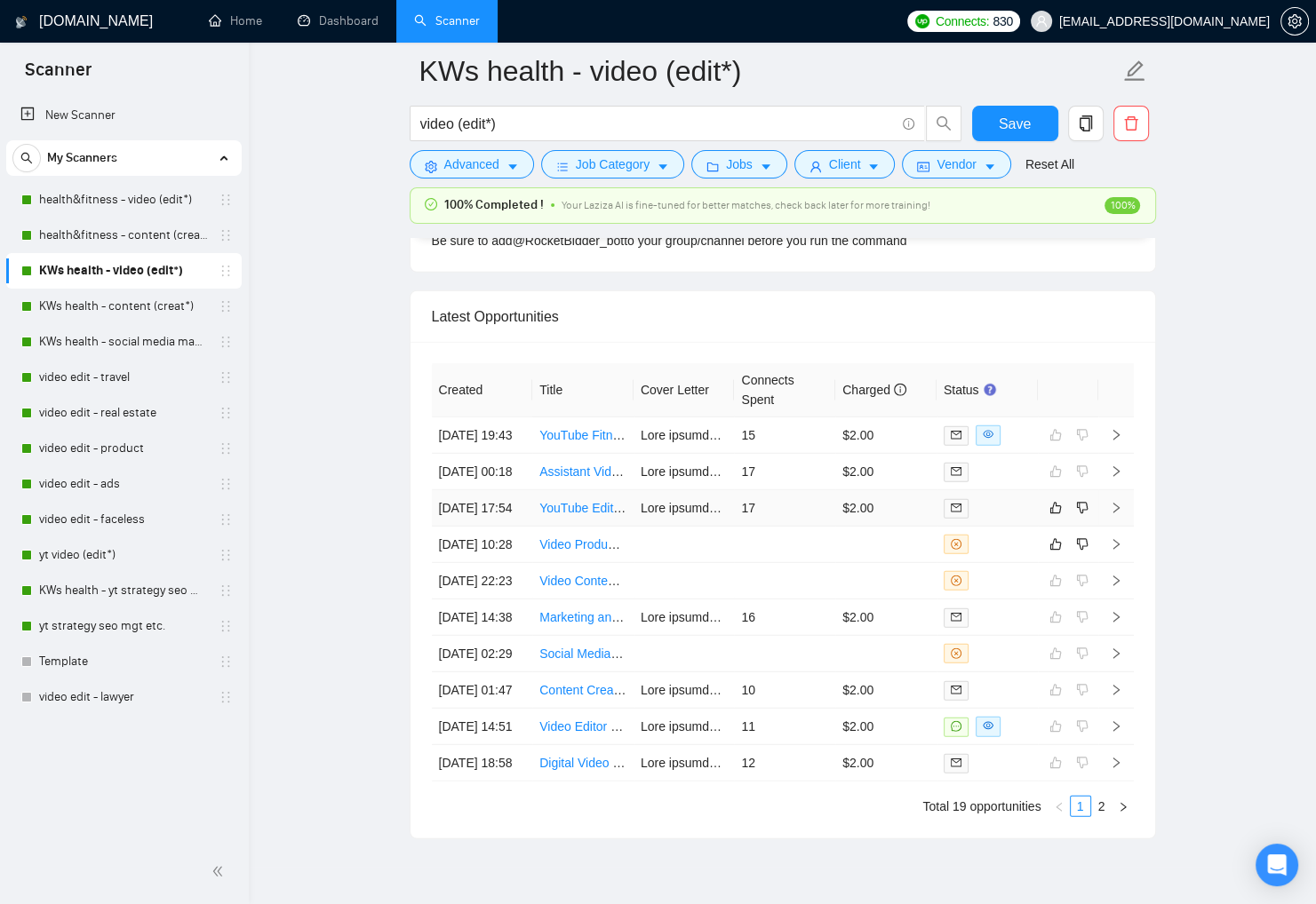
click at [1001, 519] on div at bounding box center [987, 508] width 87 height 21
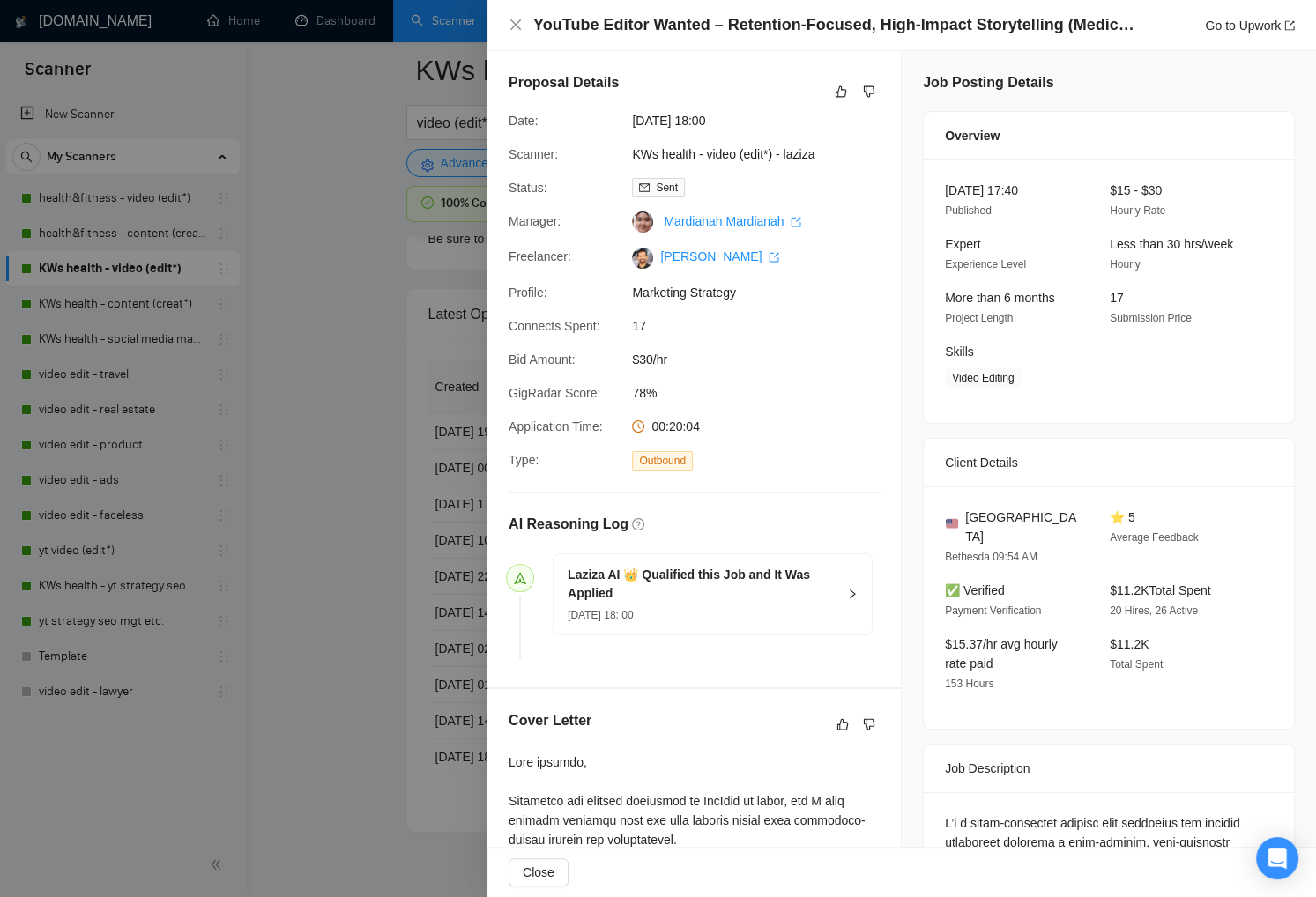
click at [299, 348] on div at bounding box center [658, 448] width 1316 height 897
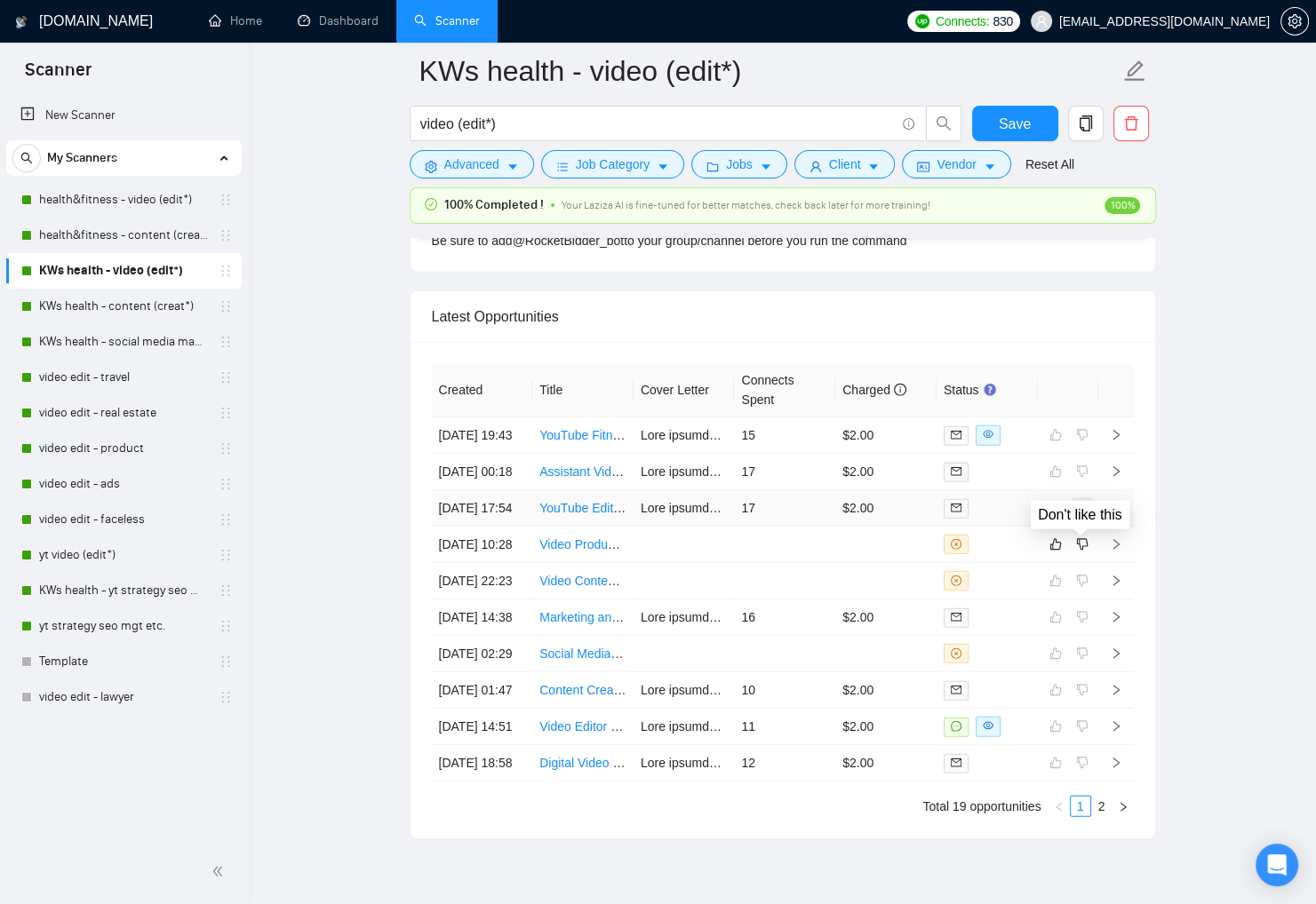
click at [1084, 514] on icon "dislike" at bounding box center [1082, 508] width 11 height 11
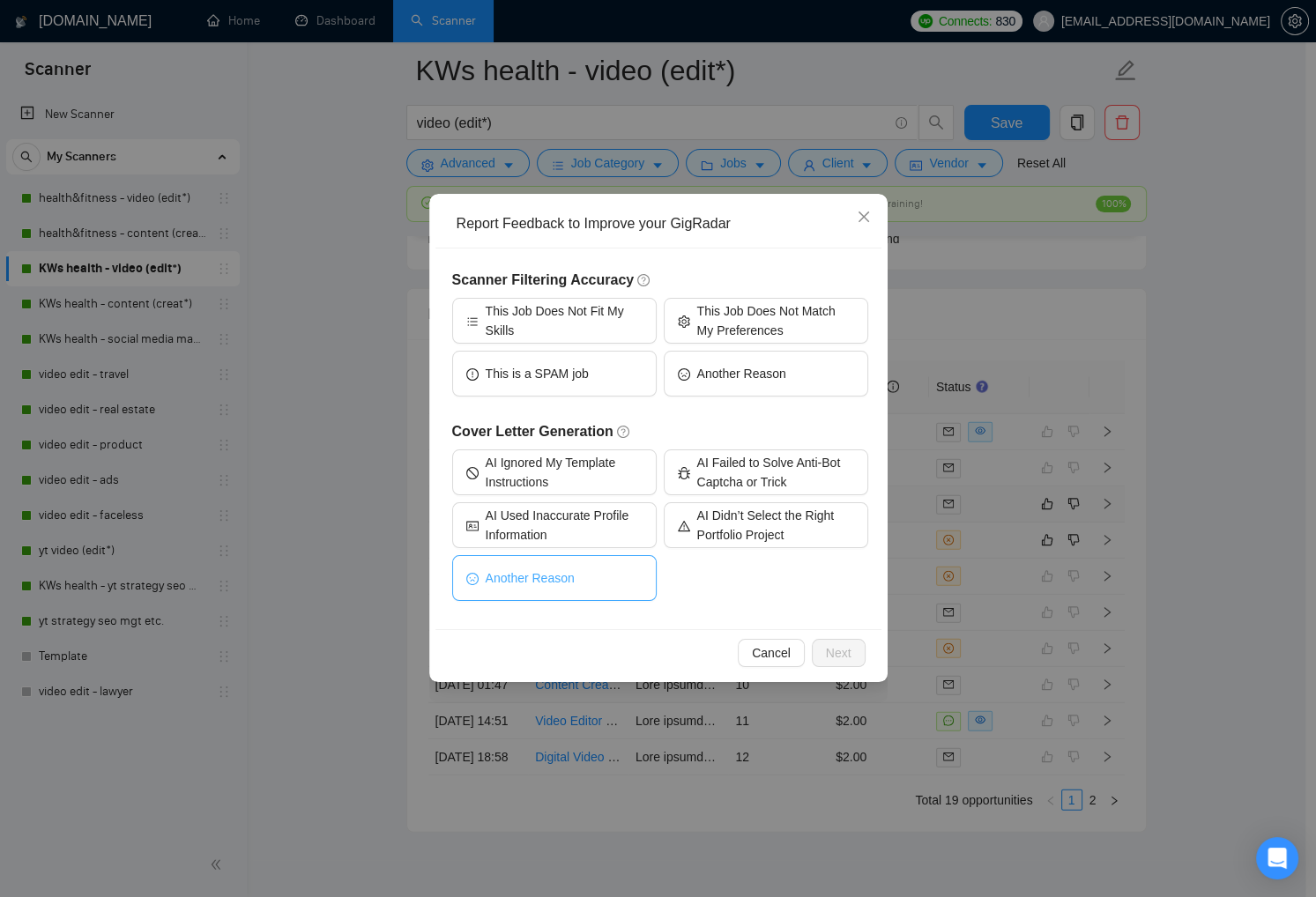
click at [622, 570] on button "Another Reason" at bounding box center [554, 578] width 204 height 46
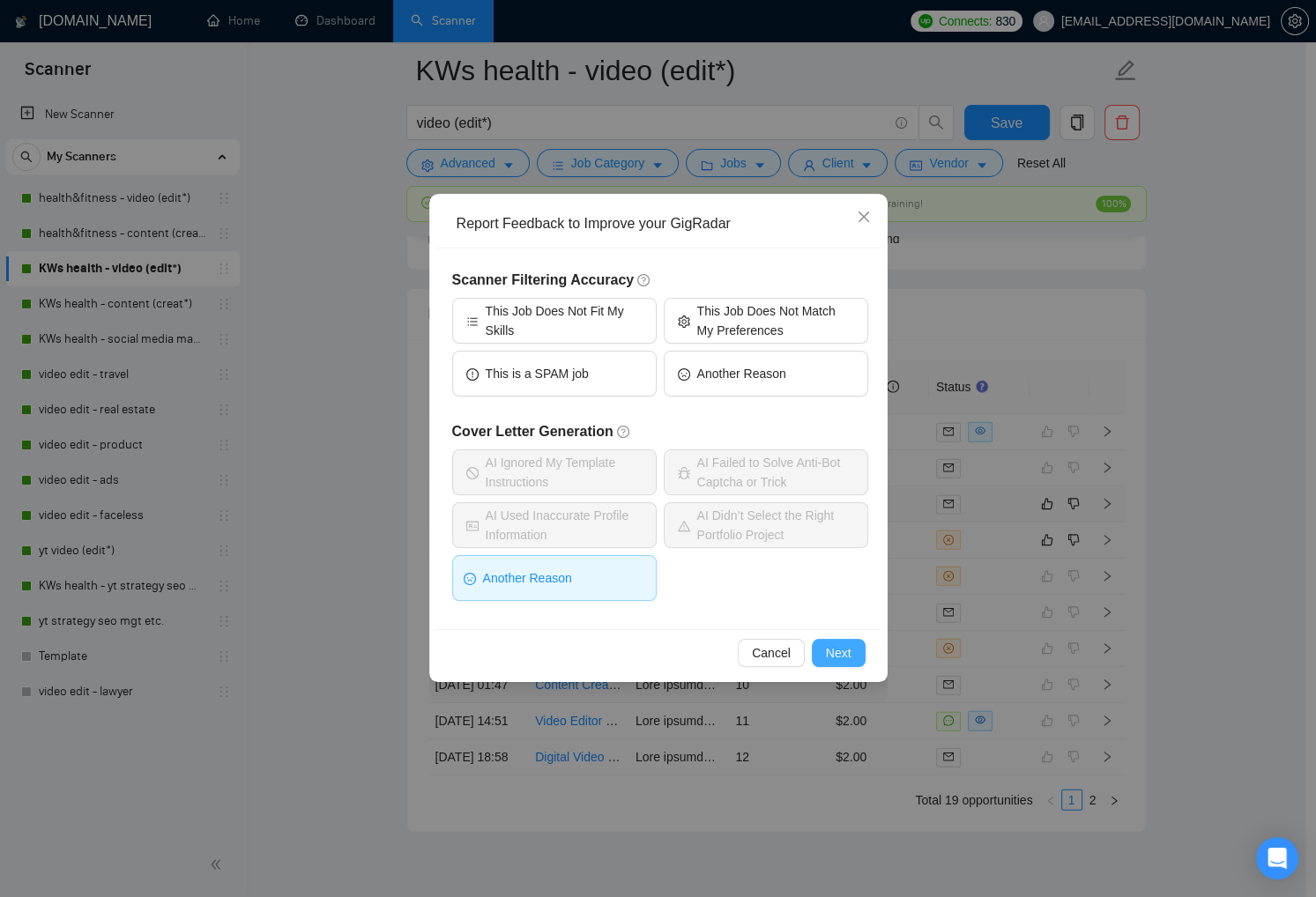
click at [842, 655] on span "Next" at bounding box center [838, 653] width 25 height 20
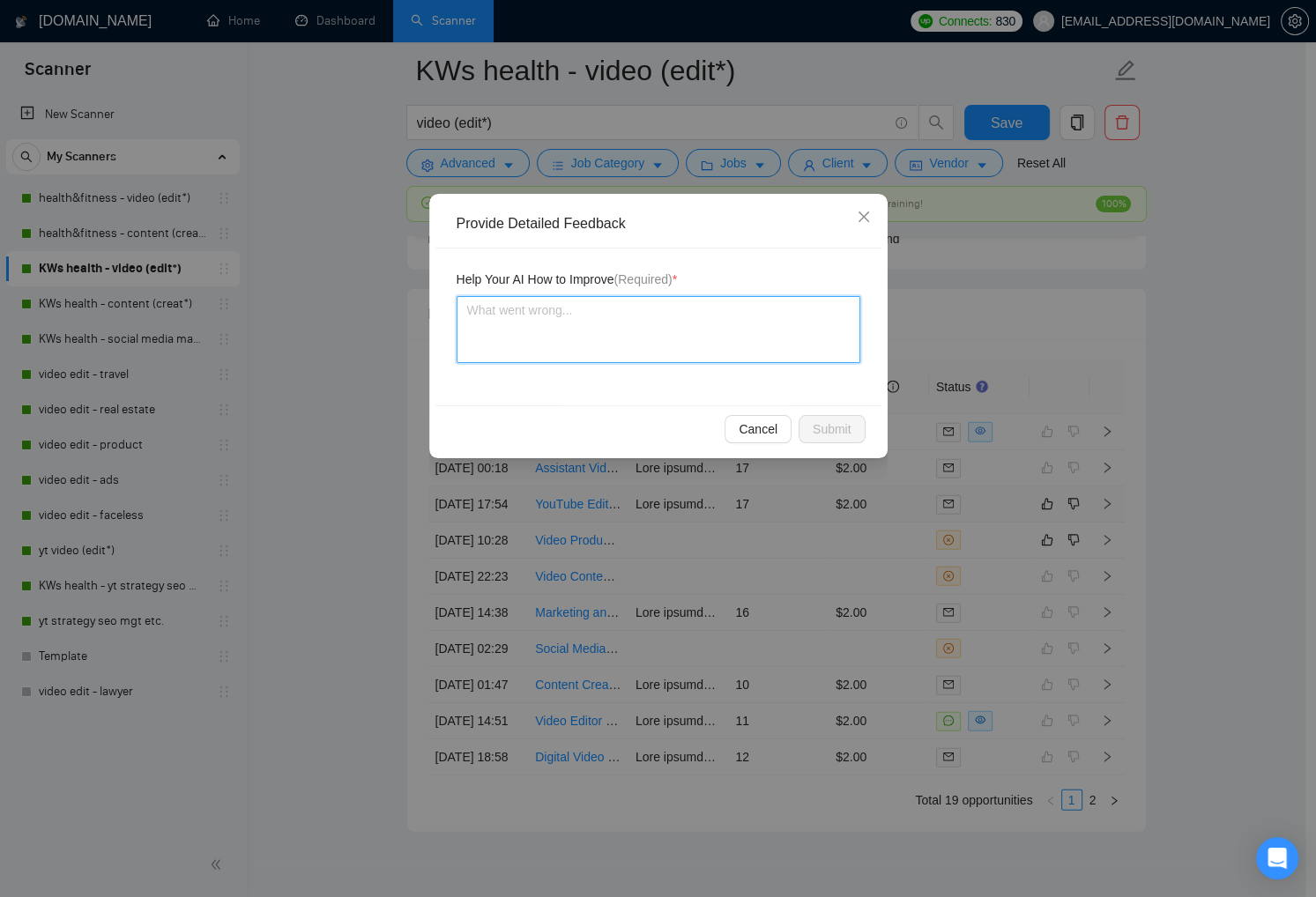
click at [694, 340] on textarea at bounding box center [658, 330] width 404 height 67
type textarea "Y"
type textarea "Yo"
type textarea "You"
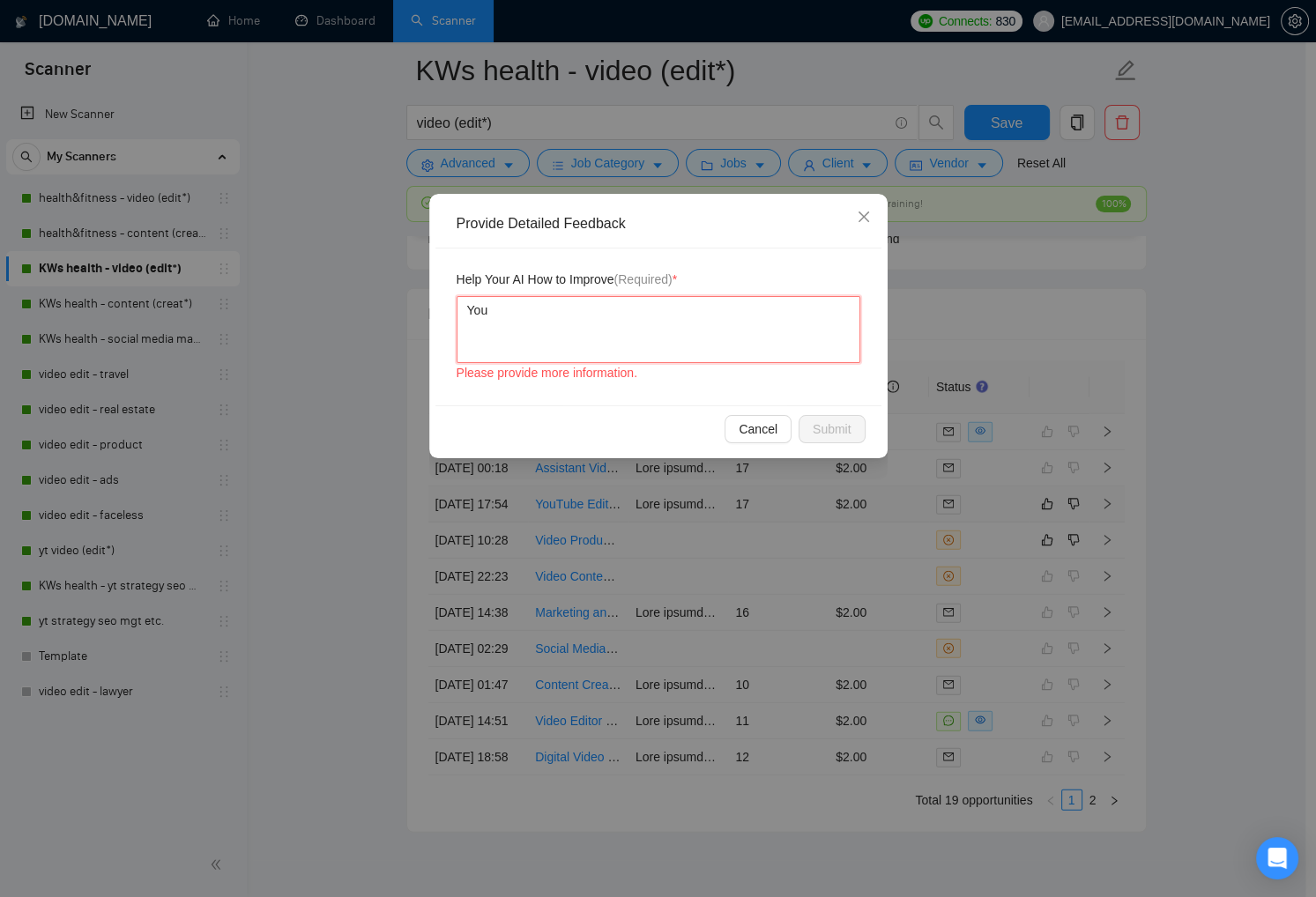
type textarea "You m"
type textarea "You mu"
type textarea "You mus"
type textarea "You must"
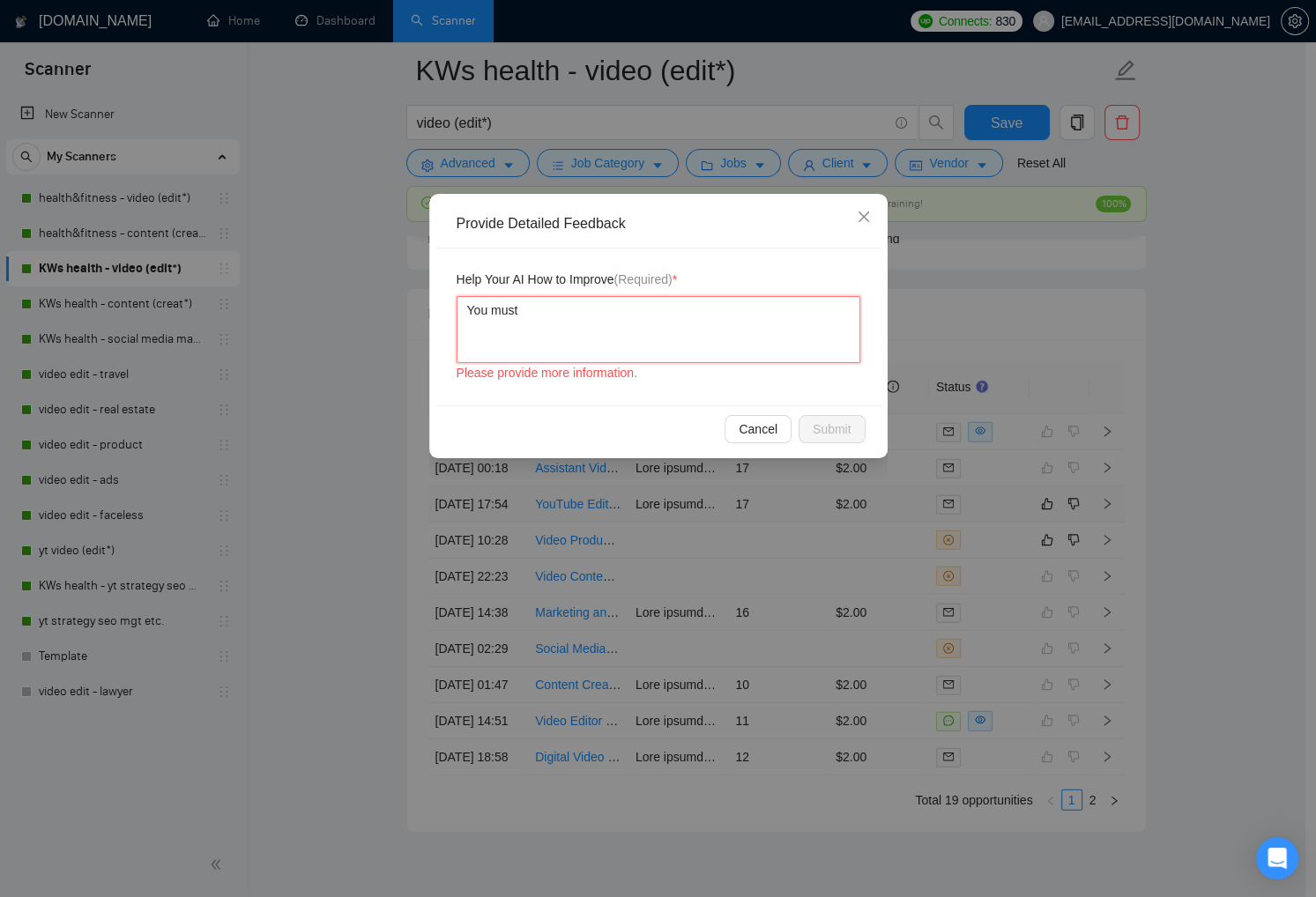
type textarea "You must h"
type textarea "You must ha"
type textarea "You must hav"
type textarea "You must have"
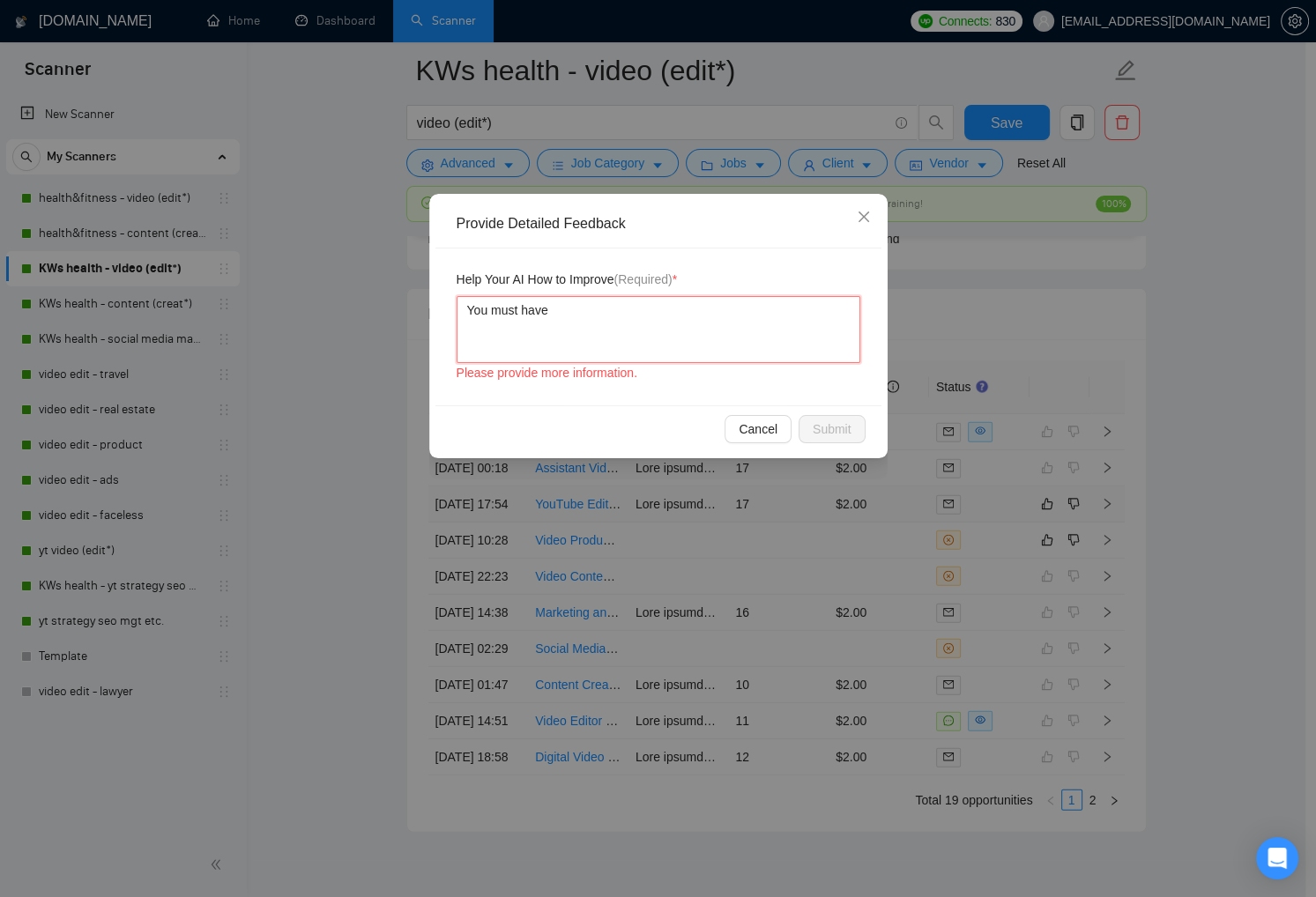
type textarea "You must have w"
type textarea "You must have wr"
type textarea "You must have wri"
type textarea "You must have writ"
type textarea "You must have writt"
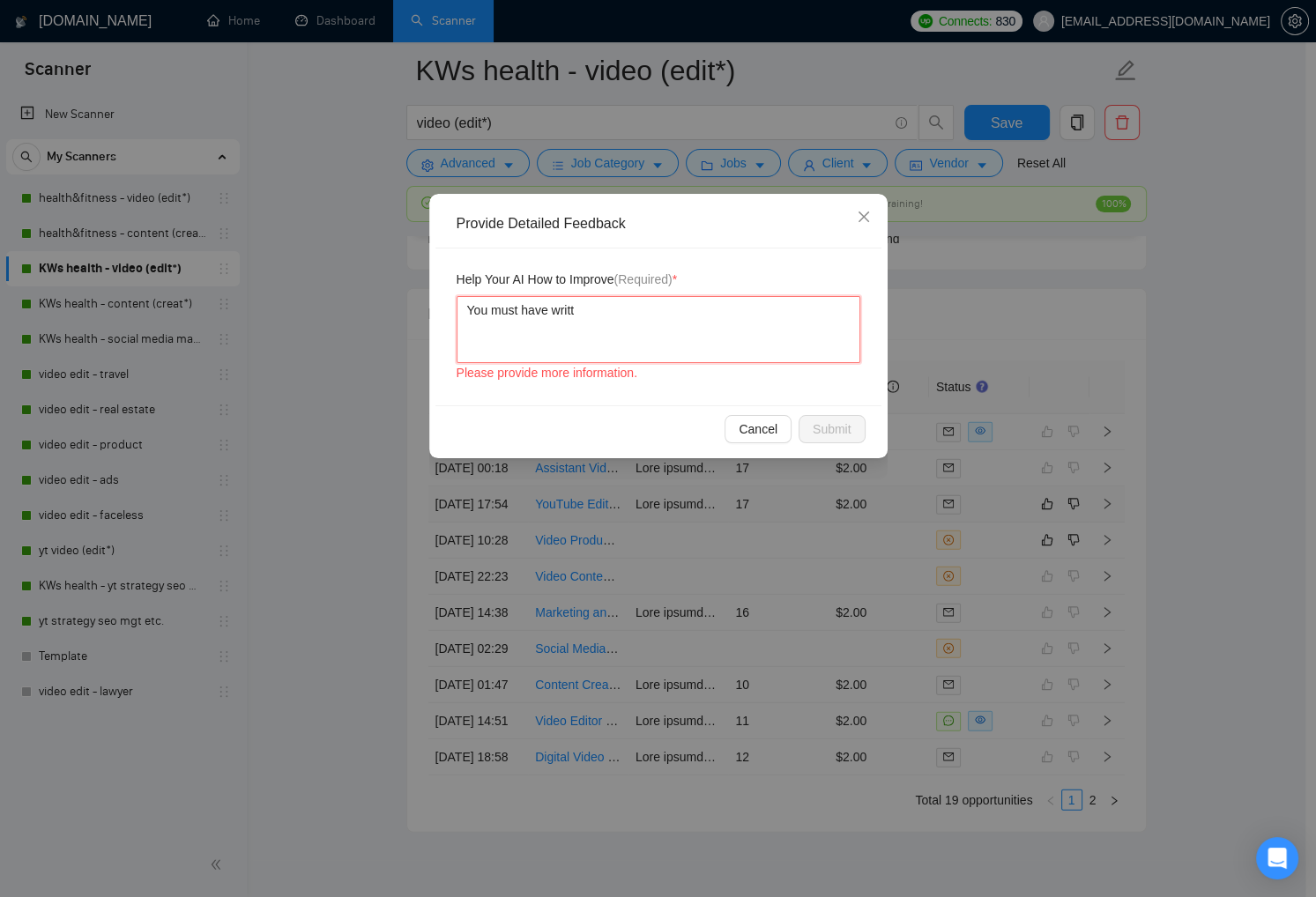
type textarea "You must have writte"
type textarea "You must have written"
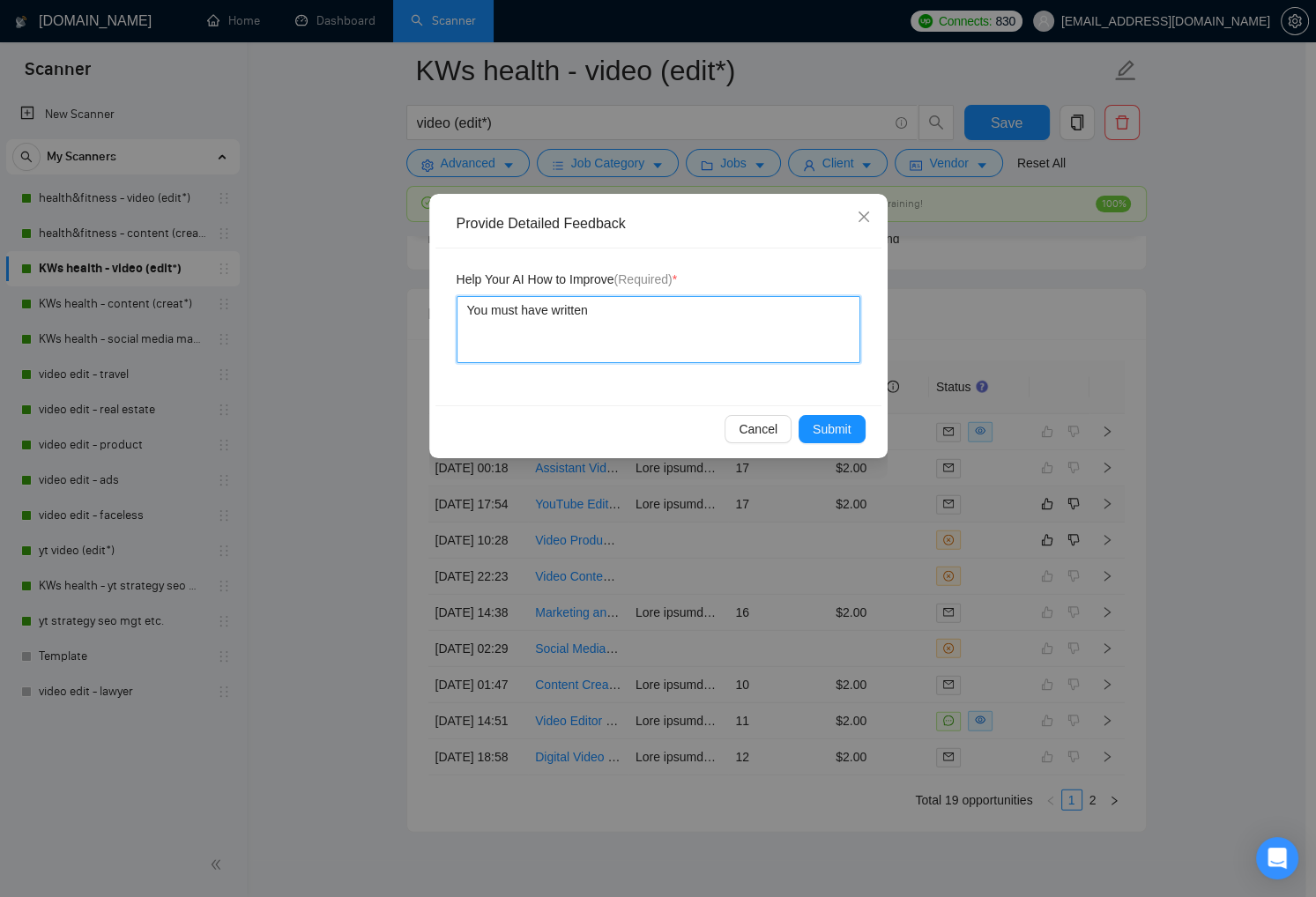
type textarea "You must have written"
paste textarea "“Goosh”"
type textarea "You must have written “Goosh”"
type textarea "You must have written “Goosh” a"
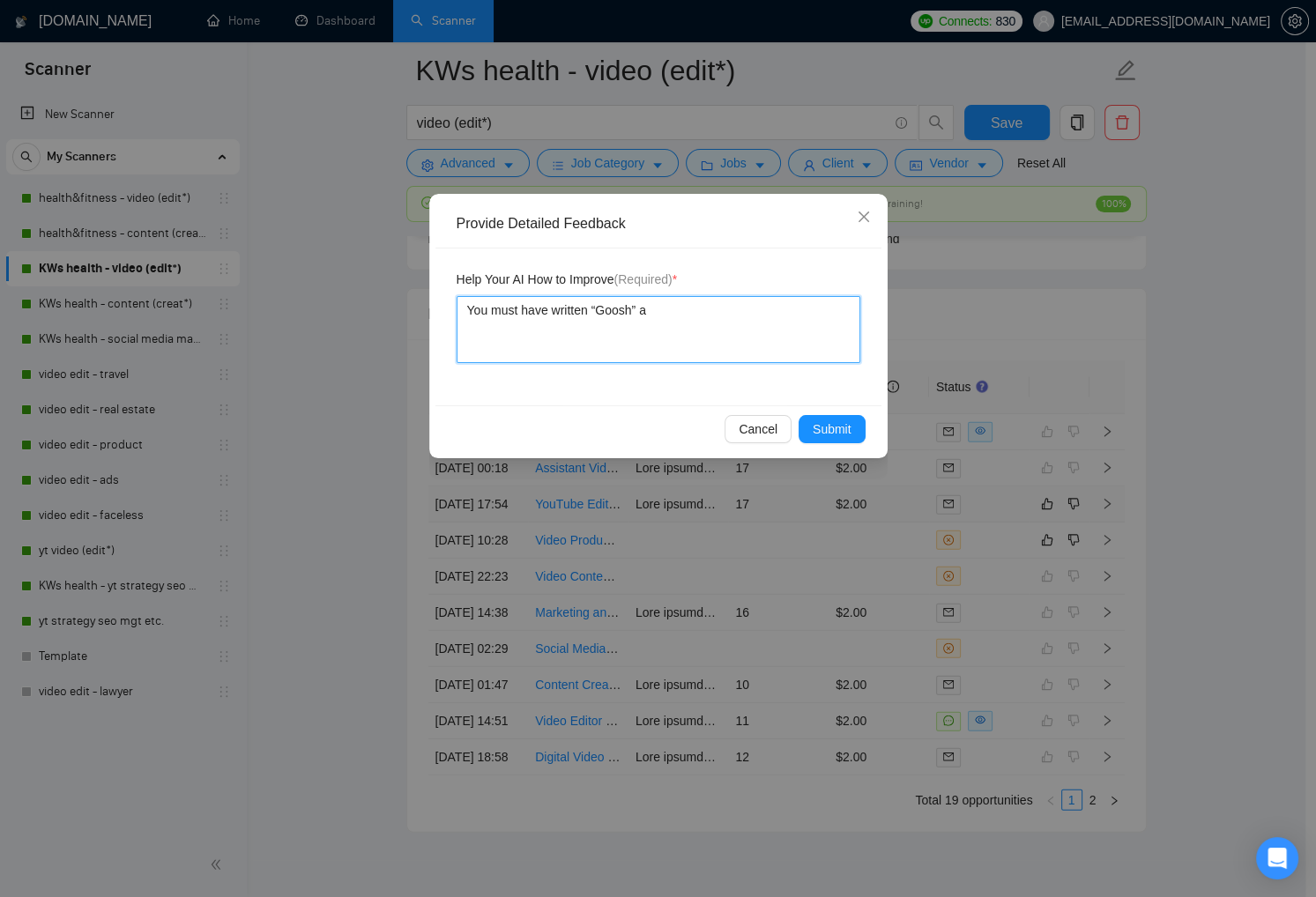
type textarea "You must have written “Goosh” as"
type textarea "You must have written “Goosh” as th"
type textarea "You must have written “Goosh” as the"
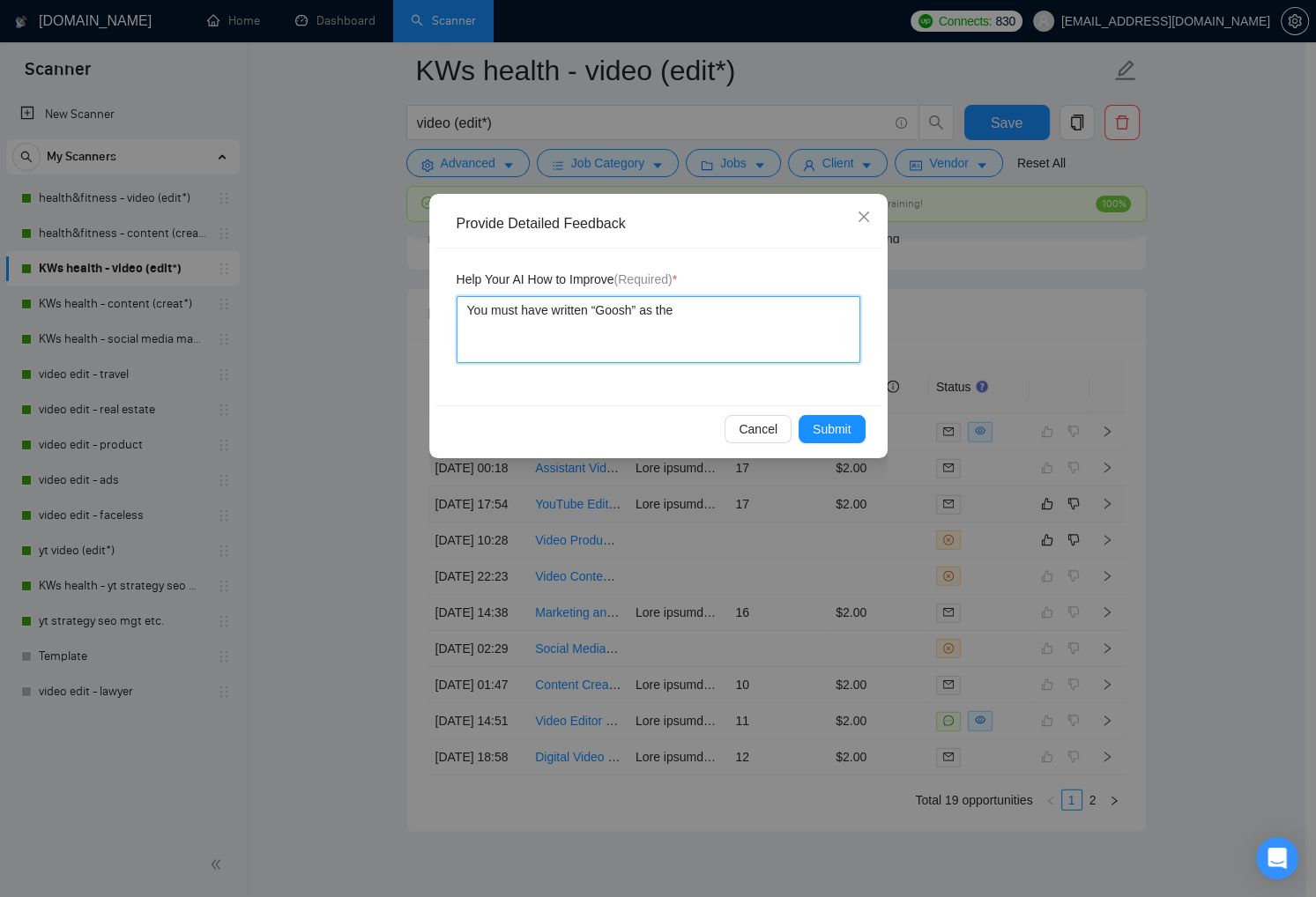
type textarea "You must have written “Goosh” as the f"
type textarea "You must have written “Goosh” as the fi"
type textarea "You must have written “Goosh” as the fir"
type textarea "You must have written “Goosh” as the firs"
type textarea "You must have written “Goosh” as the first"
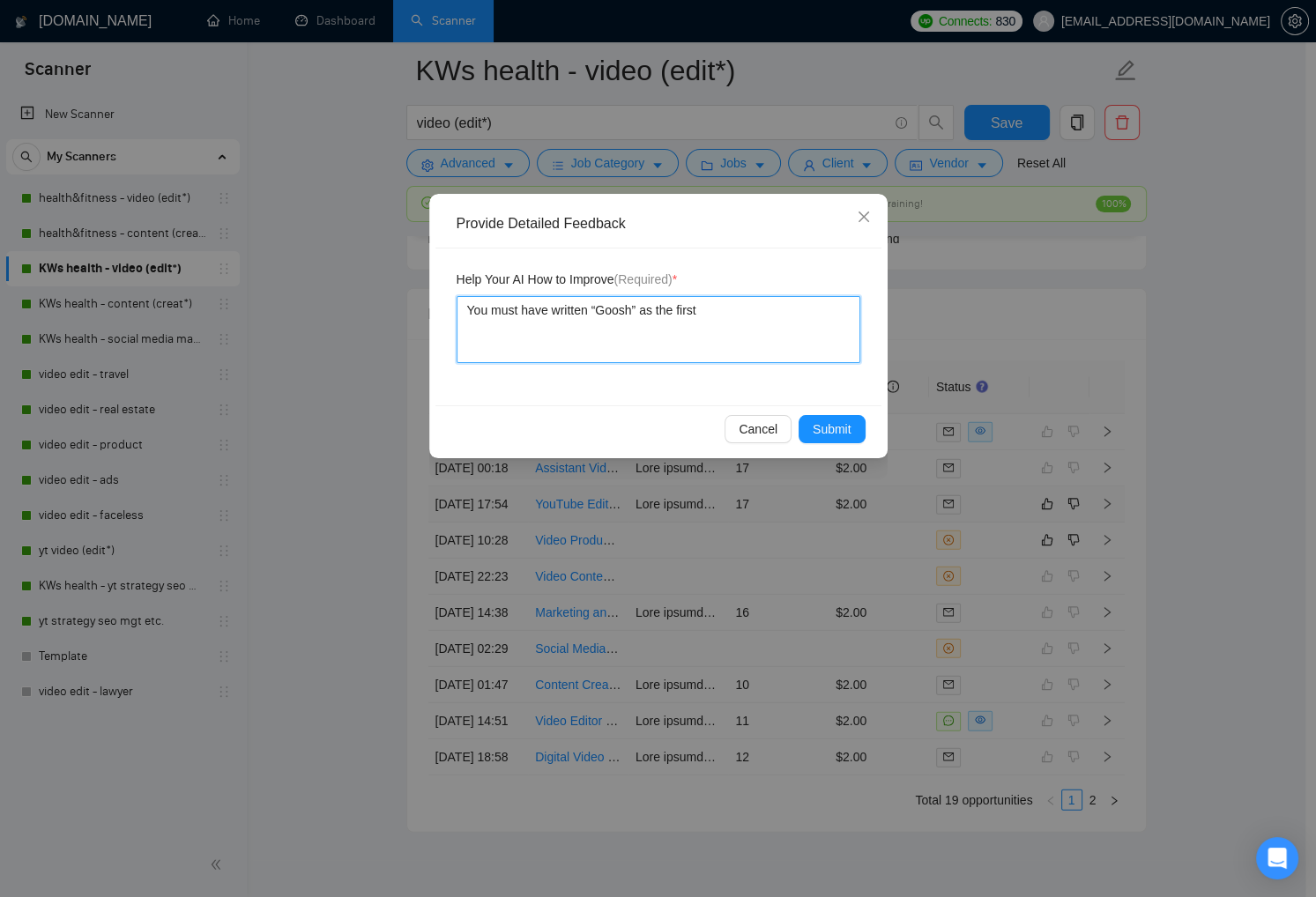
type textarea "You must have written “Goosh” as the first"
type textarea "You must have written “Goosh” as the first w"
type textarea "You must have written “Goosh” as the first wo"
type textarea "You must have written “Goosh” as the first wor"
type textarea "You must have written “Goosh” as the first word"
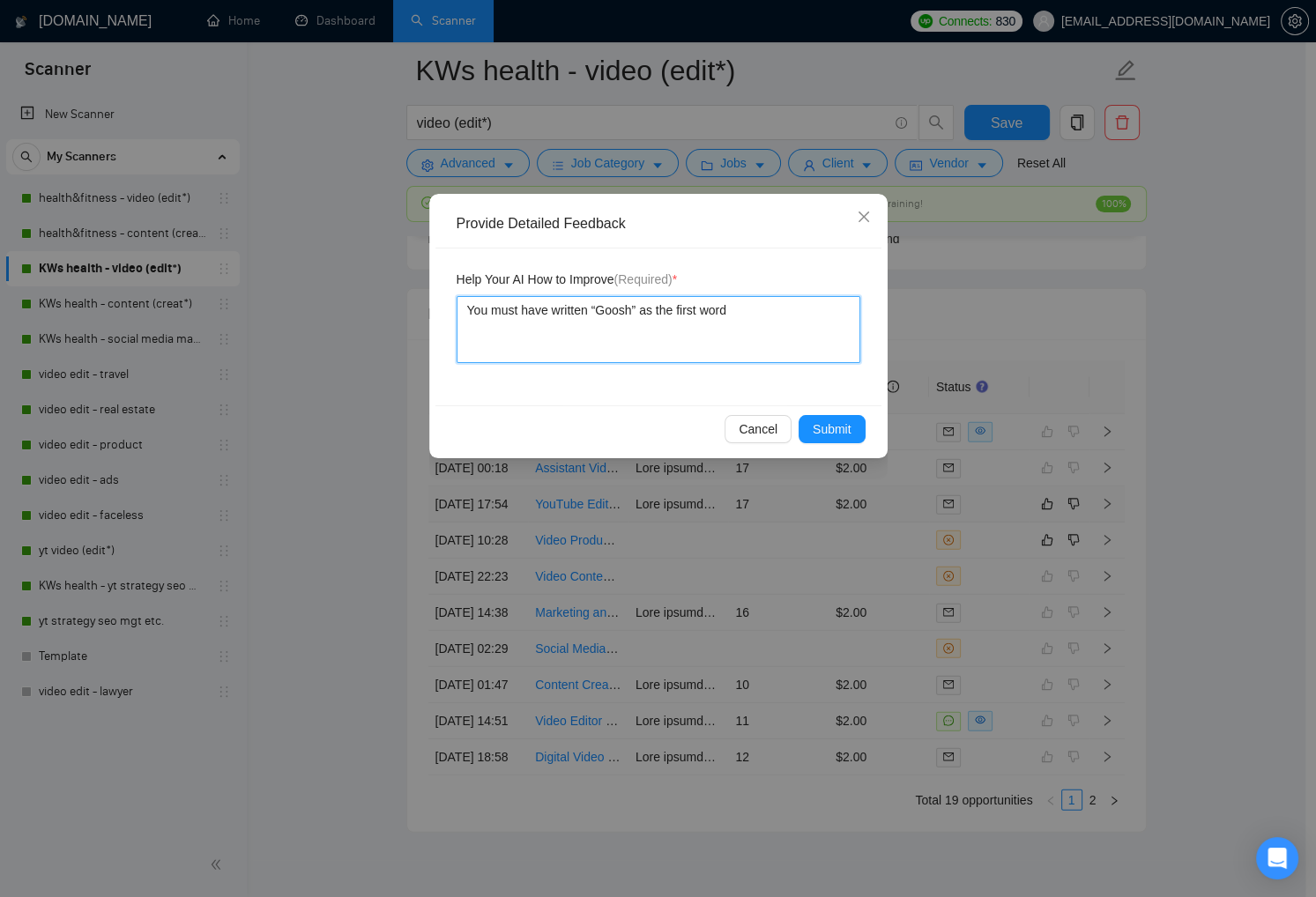
type textarea "You must have written “Goosh” as the first word"
type textarea "You must have written “Goosh” as the first word o"
type textarea "You must have written “Goosh” as the first word of"
type textarea "You must have written “Goosh” as the first word of t"
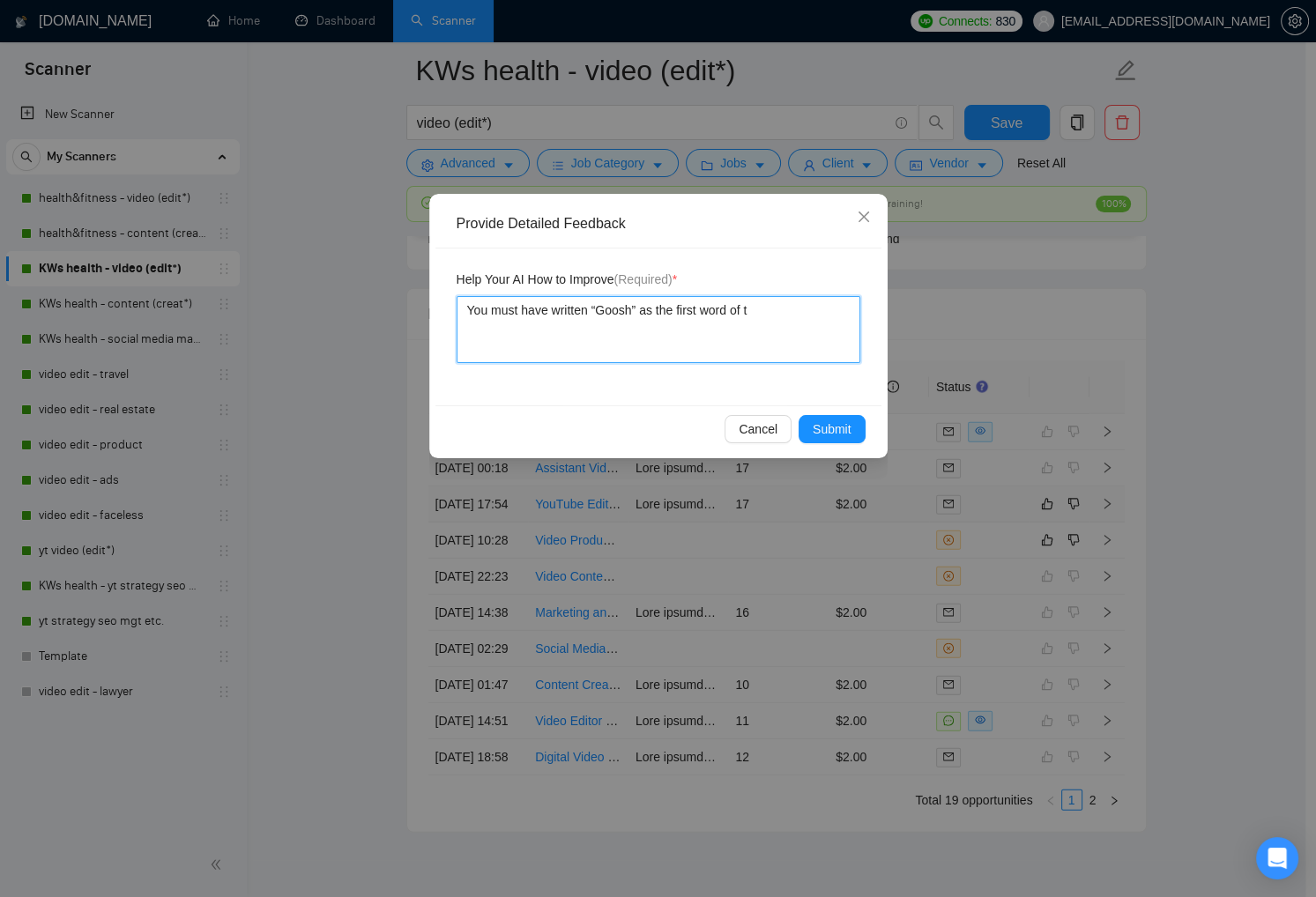
type textarea "You must have written “Goosh” as the first word of th"
type textarea "You must have written “Goosh” as the first word of the"
type textarea "You must have written “Goosh” as the first word of the c"
type textarea "You must have written “Goosh” as the first word of the co"
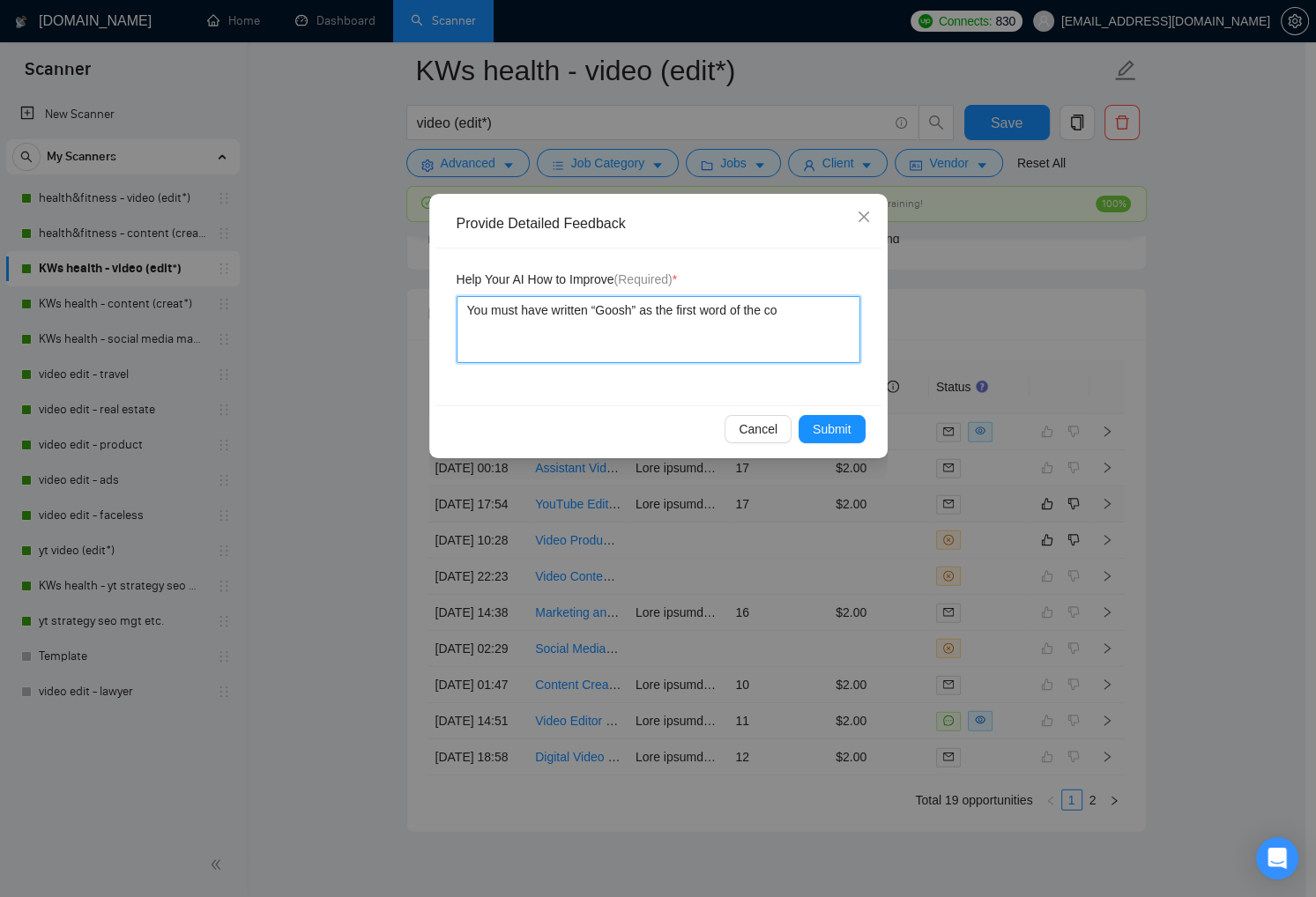
type textarea "You must have written “Goosh” as the first word of the cov"
type textarea "You must have written “Goosh” as the first word of the cove"
type textarea "You must have written “Goosh” as the first word of the cover"
type textarea "You must have written “Goosh” as the first word of the cover l"
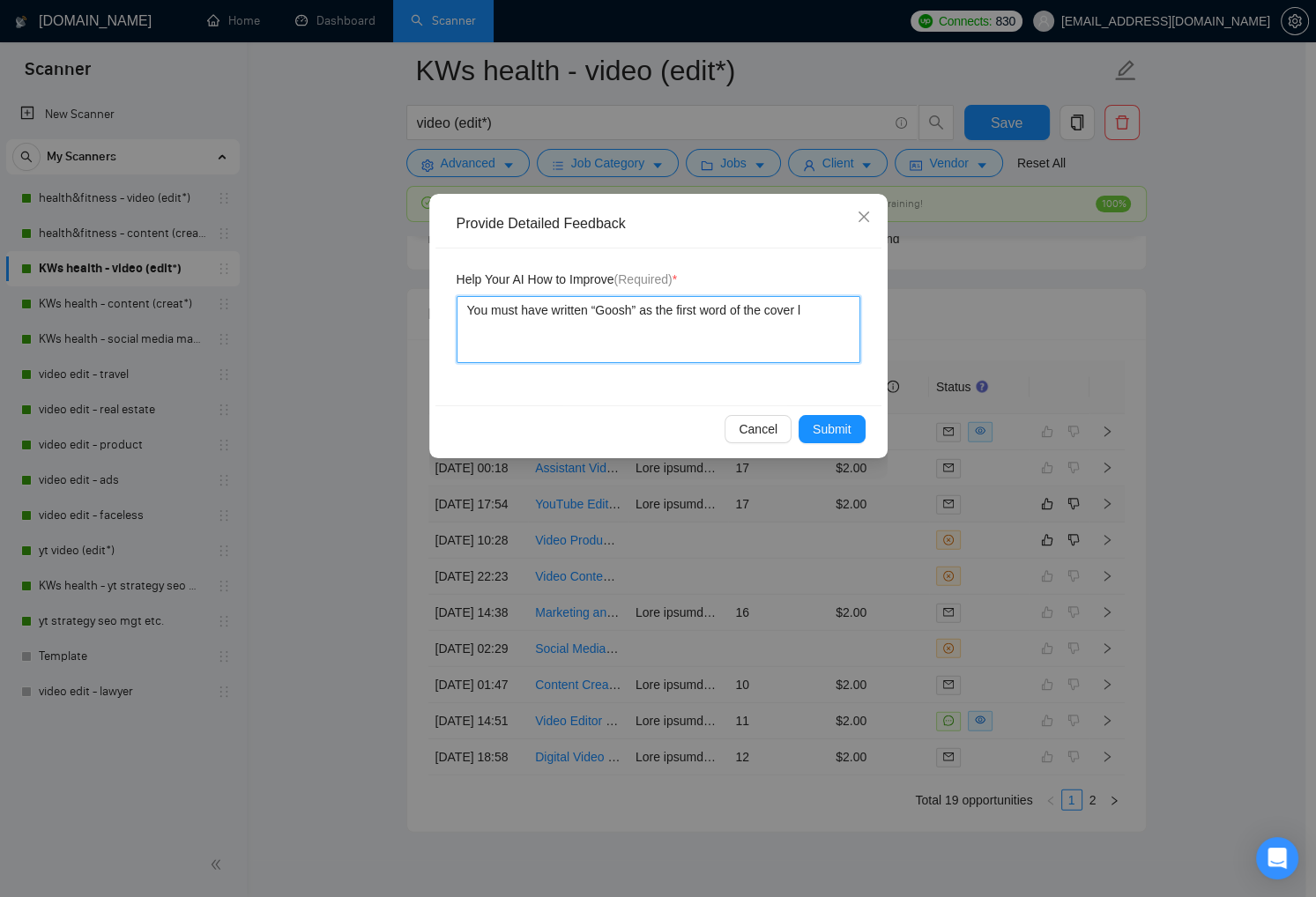
type textarea "You must have written “Goosh” as the first word of the cover le"
type textarea "You must have written “Goosh” as the first word of the cover let"
type textarea "You must have written “Goosh” as the first word of the cover lett"
type textarea "You must have written “Goosh” as the first word of the cover lette"
type textarea "You must have written “Goosh” as the first word of the cover letter"
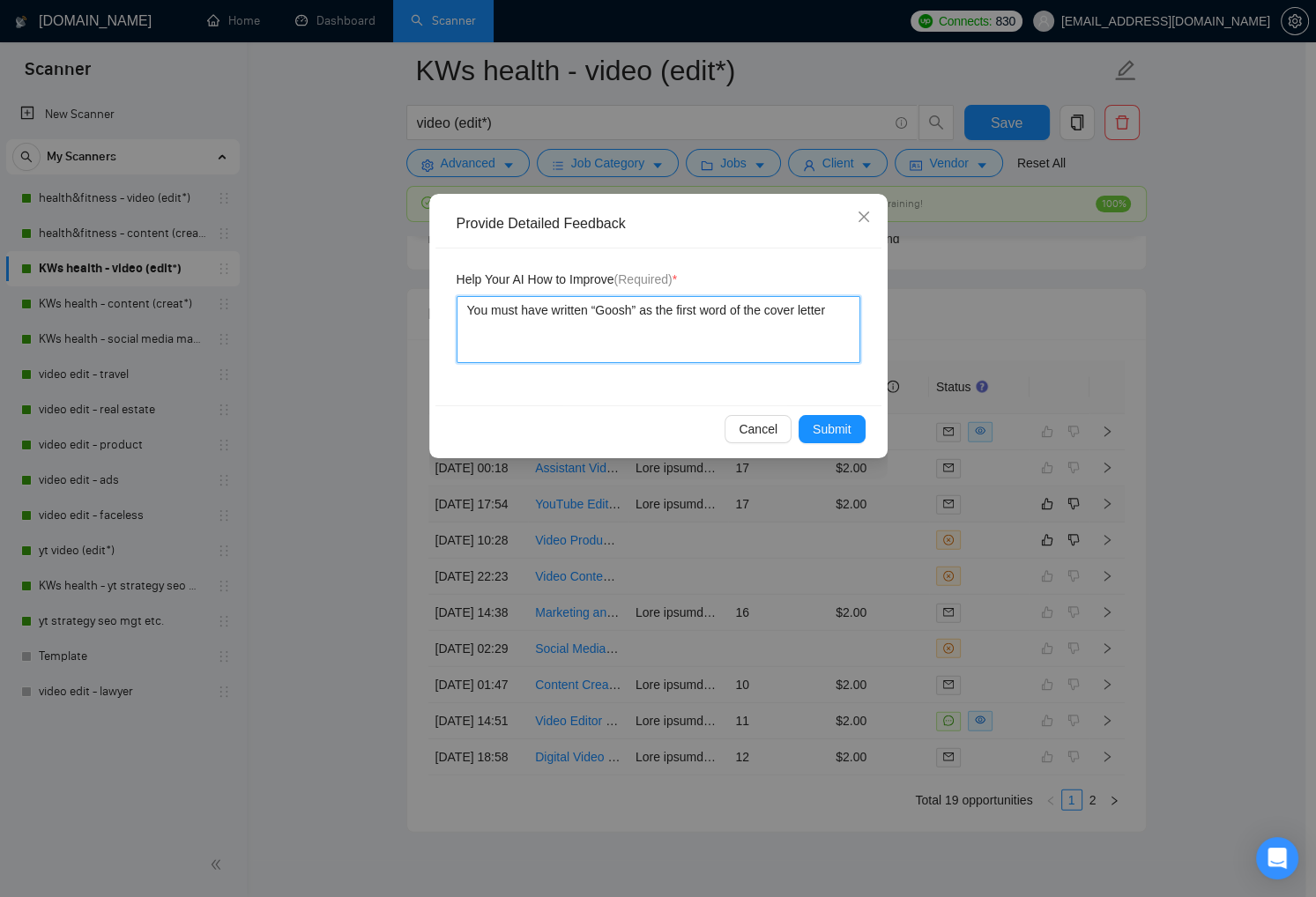
type textarea "You must have written “Goosh” as the first word of the cover letter."
type textarea "You must have written “Goosh” as the first word of the cover letter. T"
type textarea "You must have written “Goosh” as the first word of the cover letter. Th"
type textarea "You must have written “Goosh” as the first word of the cover letter. Thi"
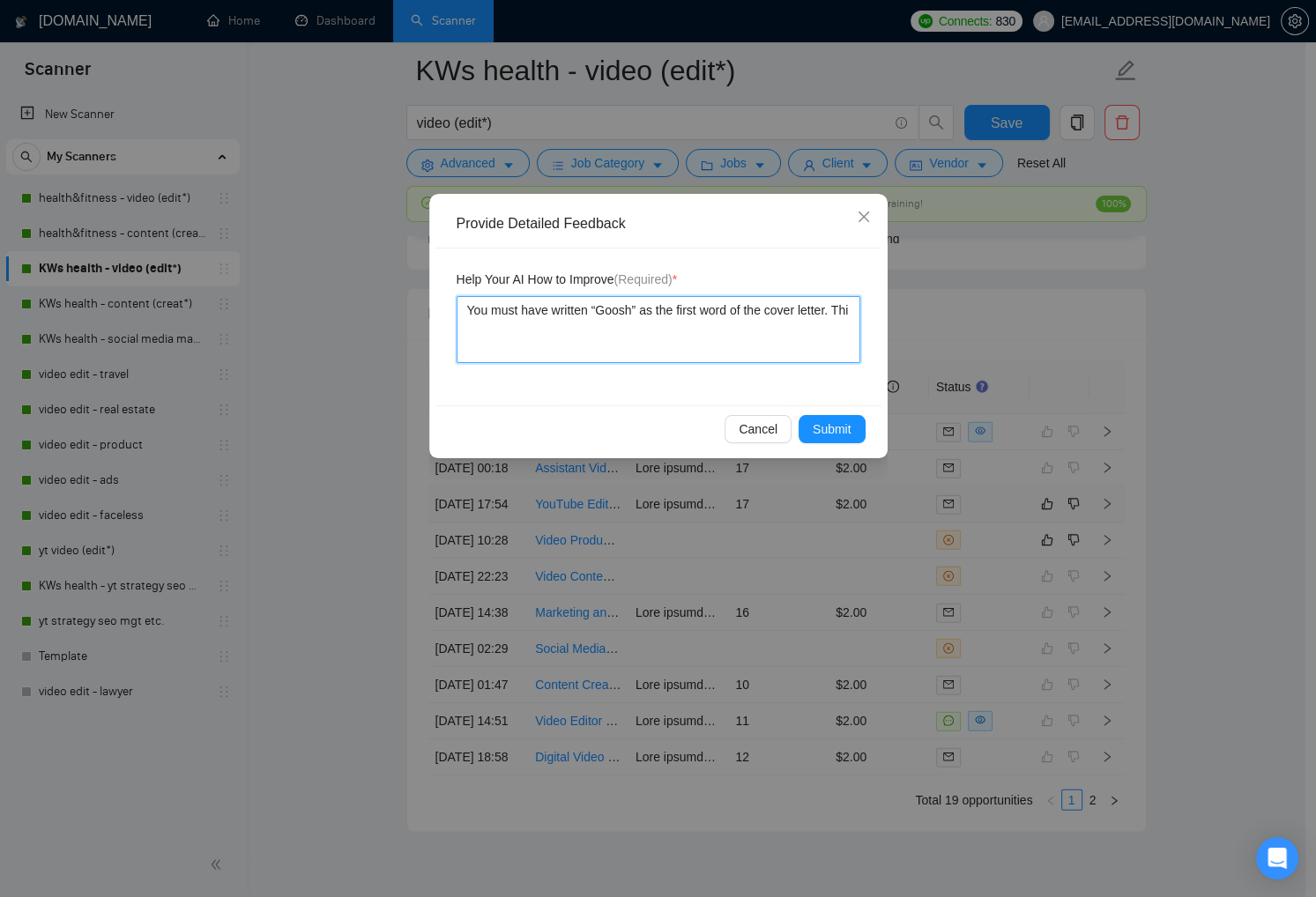
type textarea "You must have written “Goosh” as the first word of the cover letter. This"
type textarea "You must have written “Goosh” as the first word of the cover letter. This w"
type textarea "You must have written “Goosh” as the first word of the cover letter. This wi"
type textarea "You must have written “Goosh” as the first word of the cover letter. This wil"
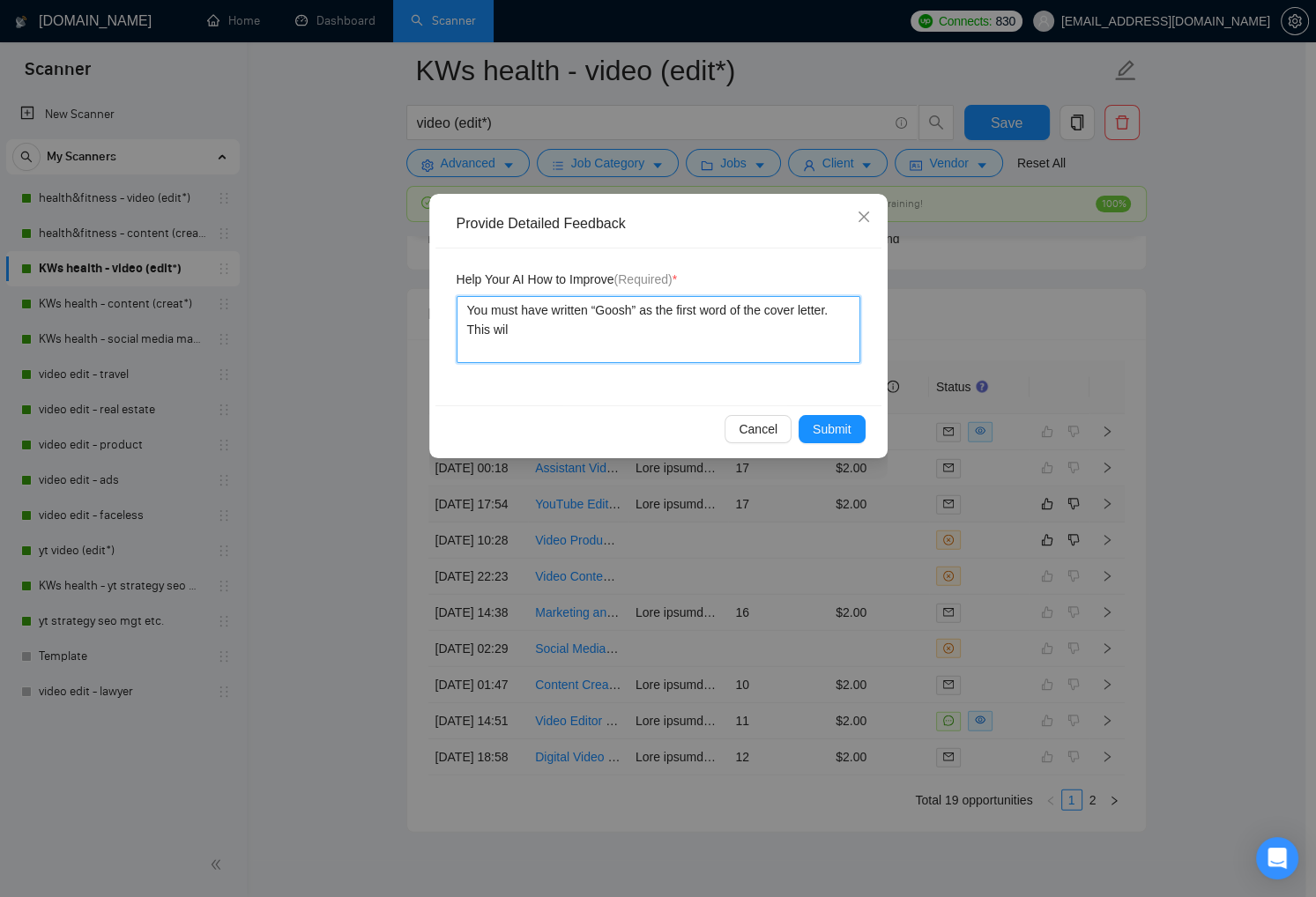
type textarea "You must have written “Goosh” as the first word of the cover letter. This will"
type textarea "You must have written “Goosh” as the first word of the cover letter. This will m"
type textarea "You must have written “Goosh” as the first word of the cover letter. This will …"
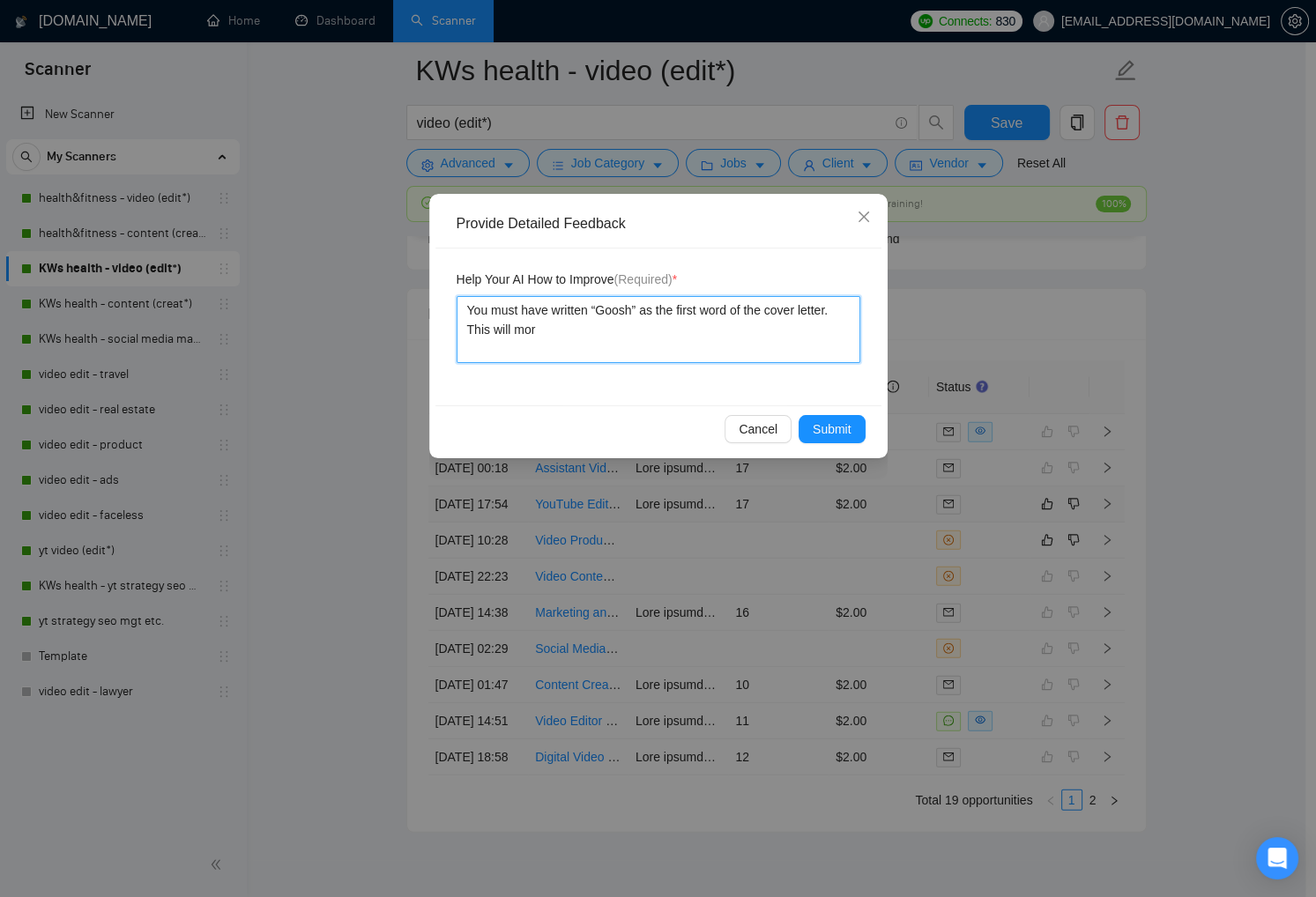
type textarea "You must have written “Goosh” as the first word of the cover letter. This will …"
type textarea "You must have written “Goosh” as the first word of the cover letter. This will m"
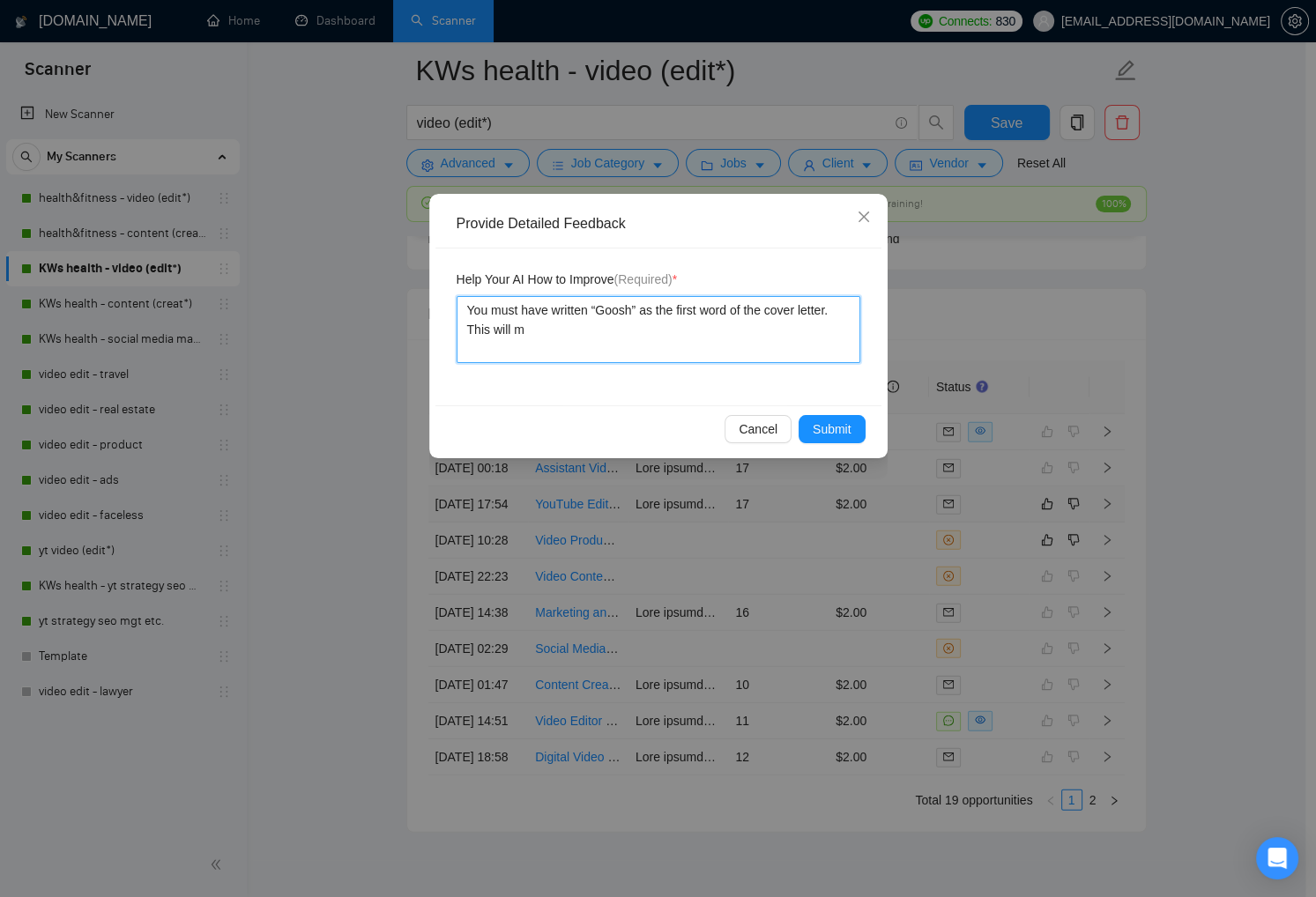
type textarea "You must have written “Goosh” as the first word of the cover letter. This will"
type textarea "You must have written “Goosh” as the first word of the cover letter. This will i"
type textarea "You must have written “Goosh” as the first word of the cover letter. This will …"
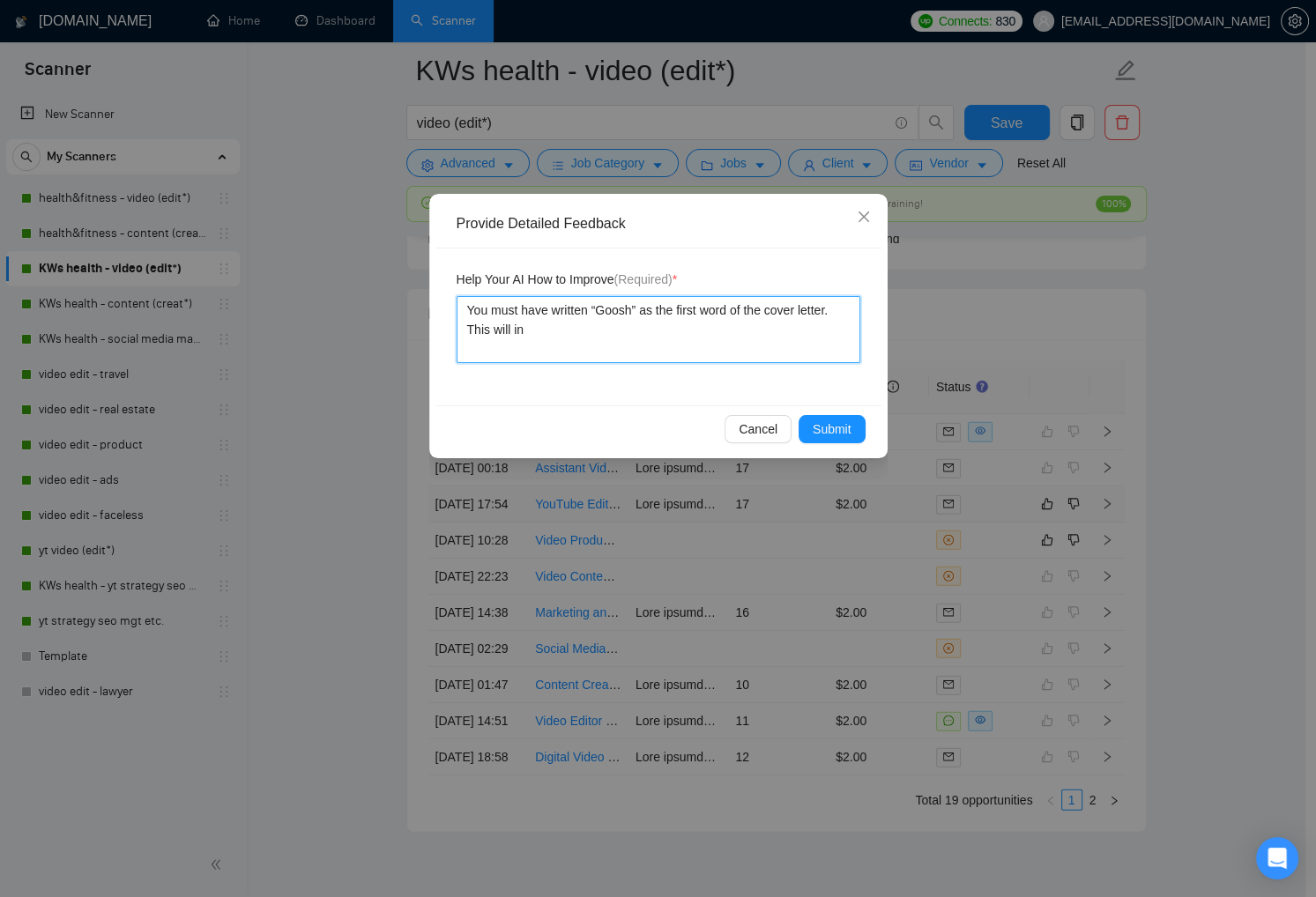
type textarea "You must have written “Goosh” as the first word of the cover letter. This will …"
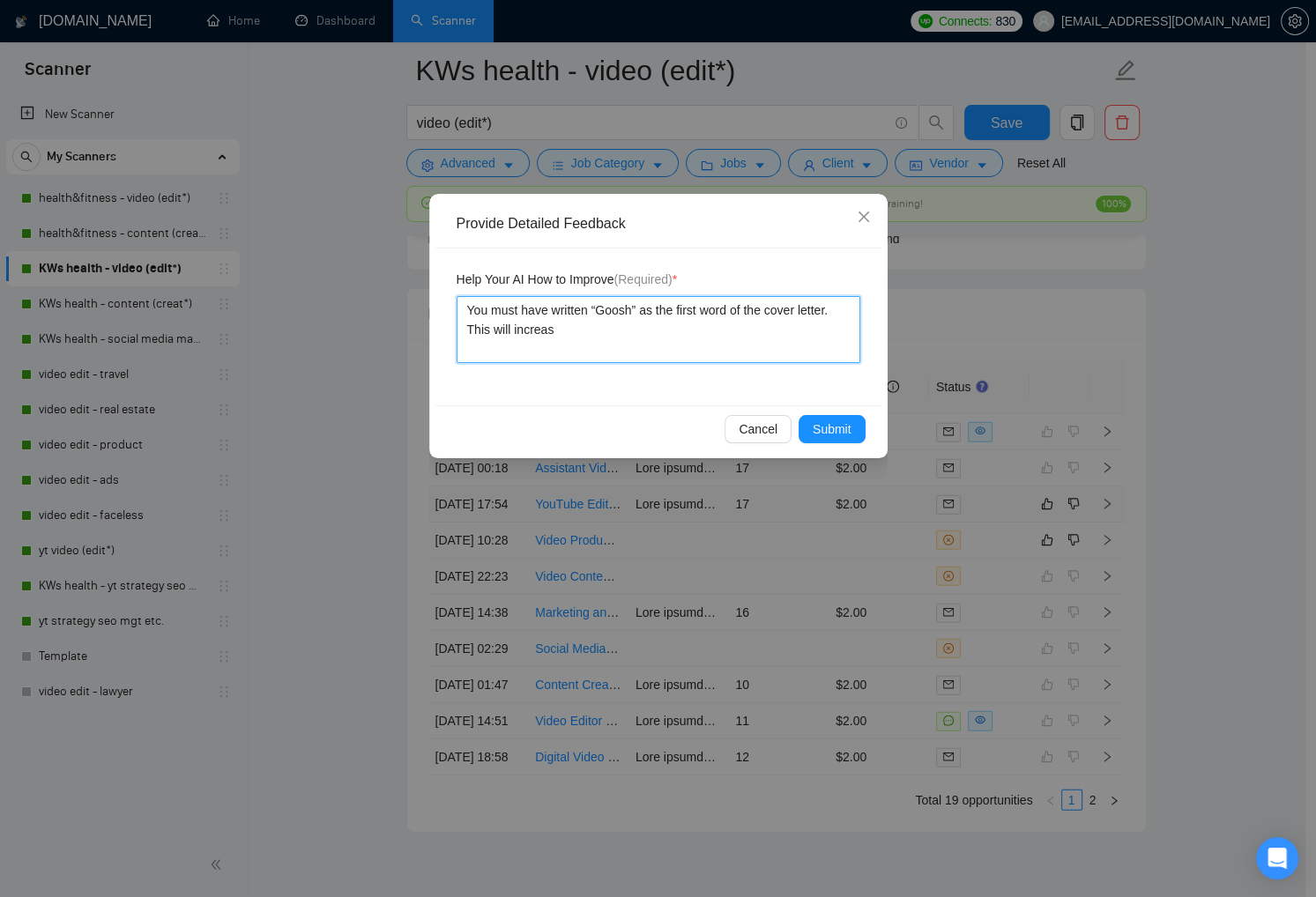
type textarea "You must have written “Goosh” as the first word of the cover letter. This will …"
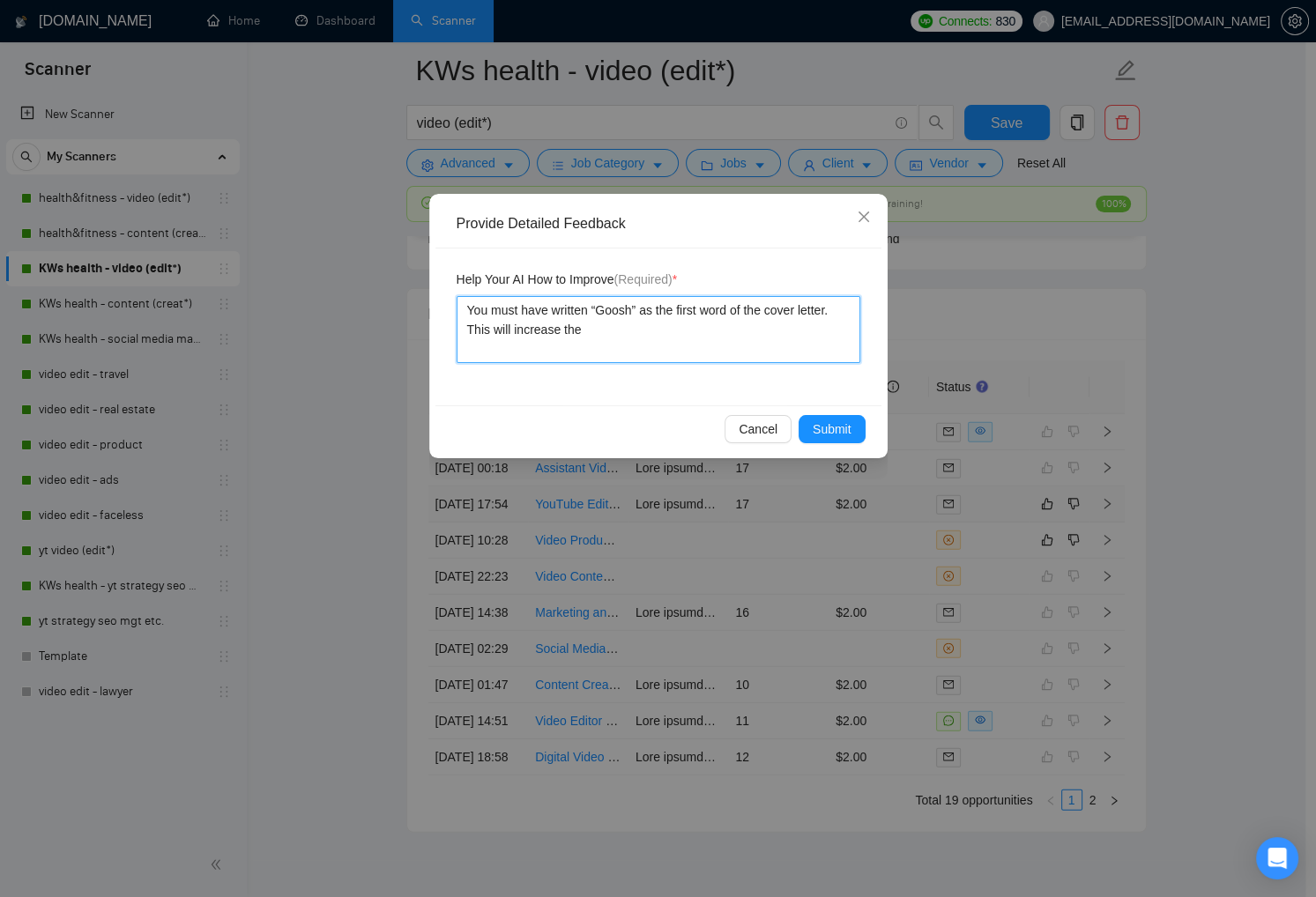
type textarea "You must have written “Goosh” as the first word of the cover letter. This will …"
drag, startPoint x: 528, startPoint y: 352, endPoint x: 454, endPoint y: 299, distance: 91.0
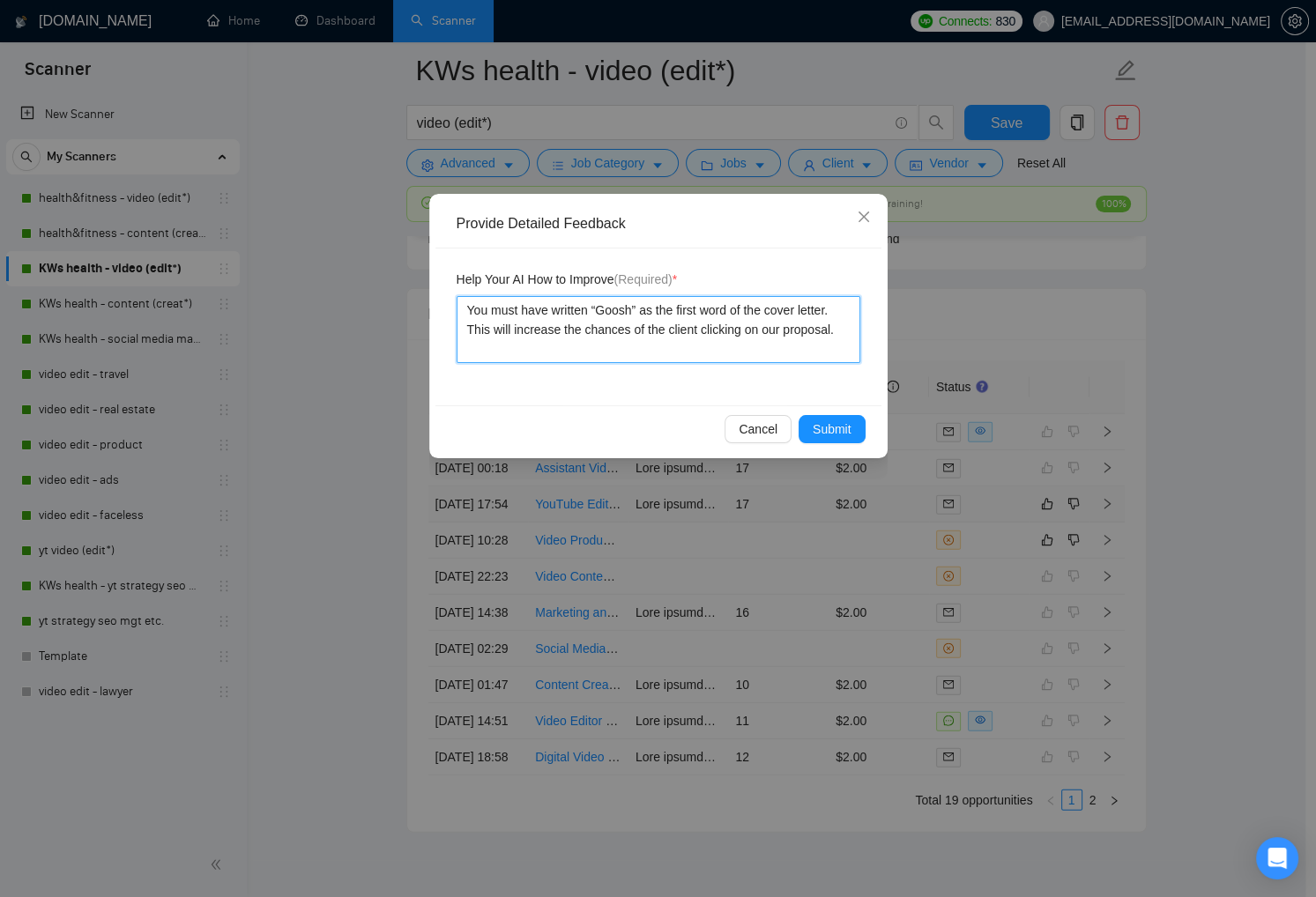
click at [453, 299] on div "Help Your AI How to Improve (Required) * You must have written “Goosh” as the f…" at bounding box center [658, 327] width 446 height 157
click at [835, 427] on span "Submit" at bounding box center [832, 429] width 39 height 20
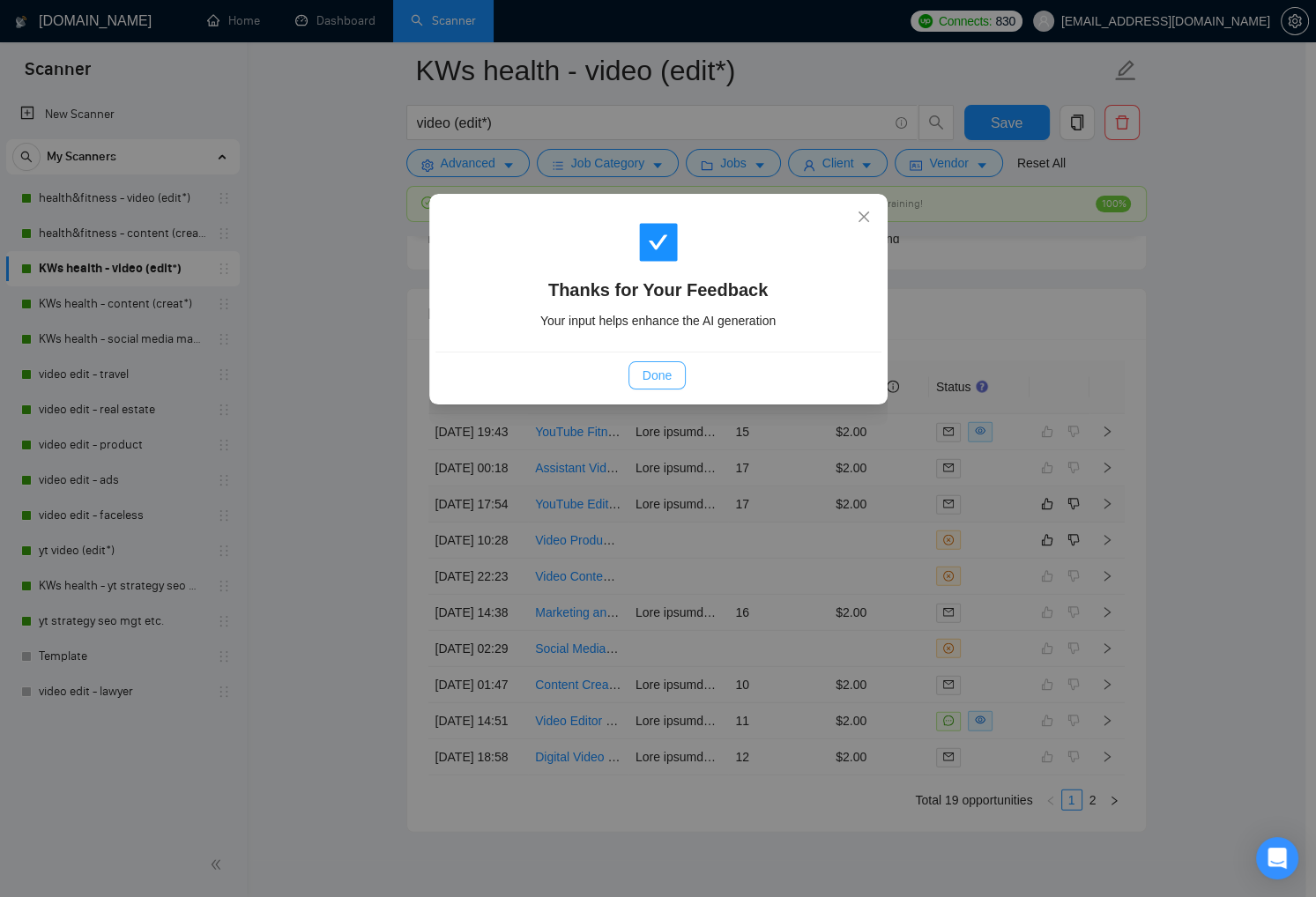
drag, startPoint x: 671, startPoint y: 373, endPoint x: 745, endPoint y: 414, distance: 84.6
click at [674, 376] on button "Done" at bounding box center [656, 376] width 57 height 28
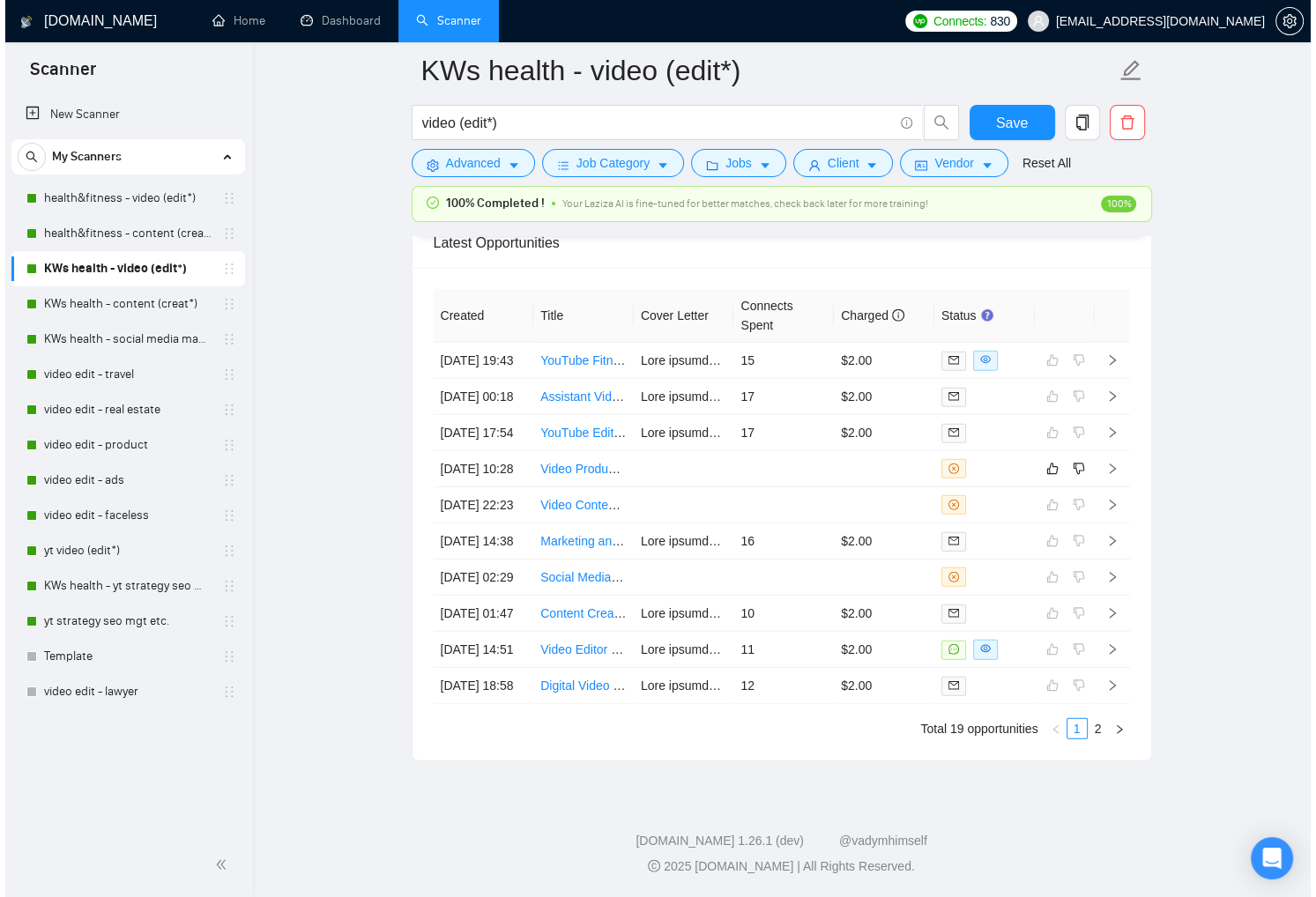
scroll to position [4685, 0]
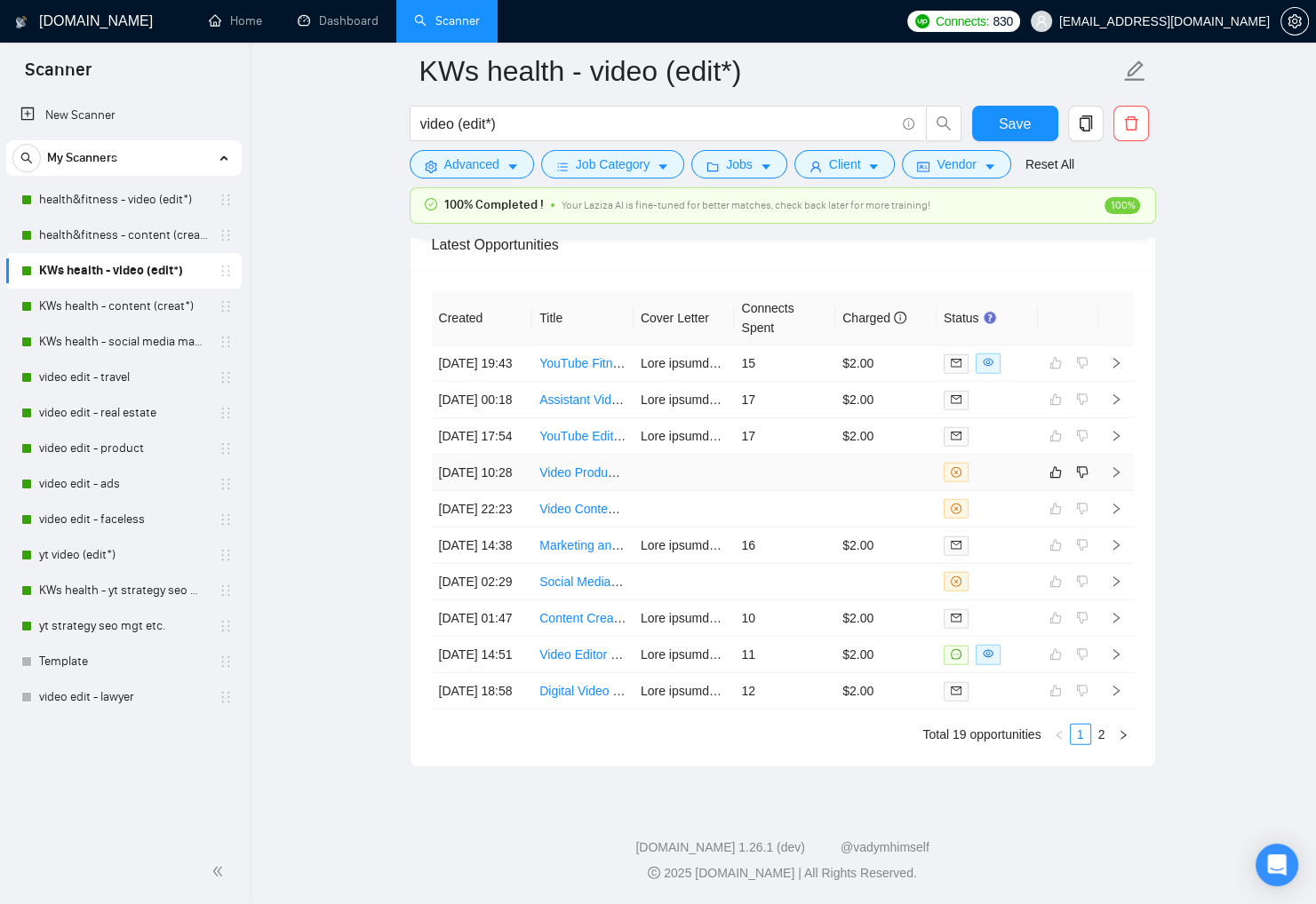
click at [997, 463] on div at bounding box center [987, 473] width 87 height 20
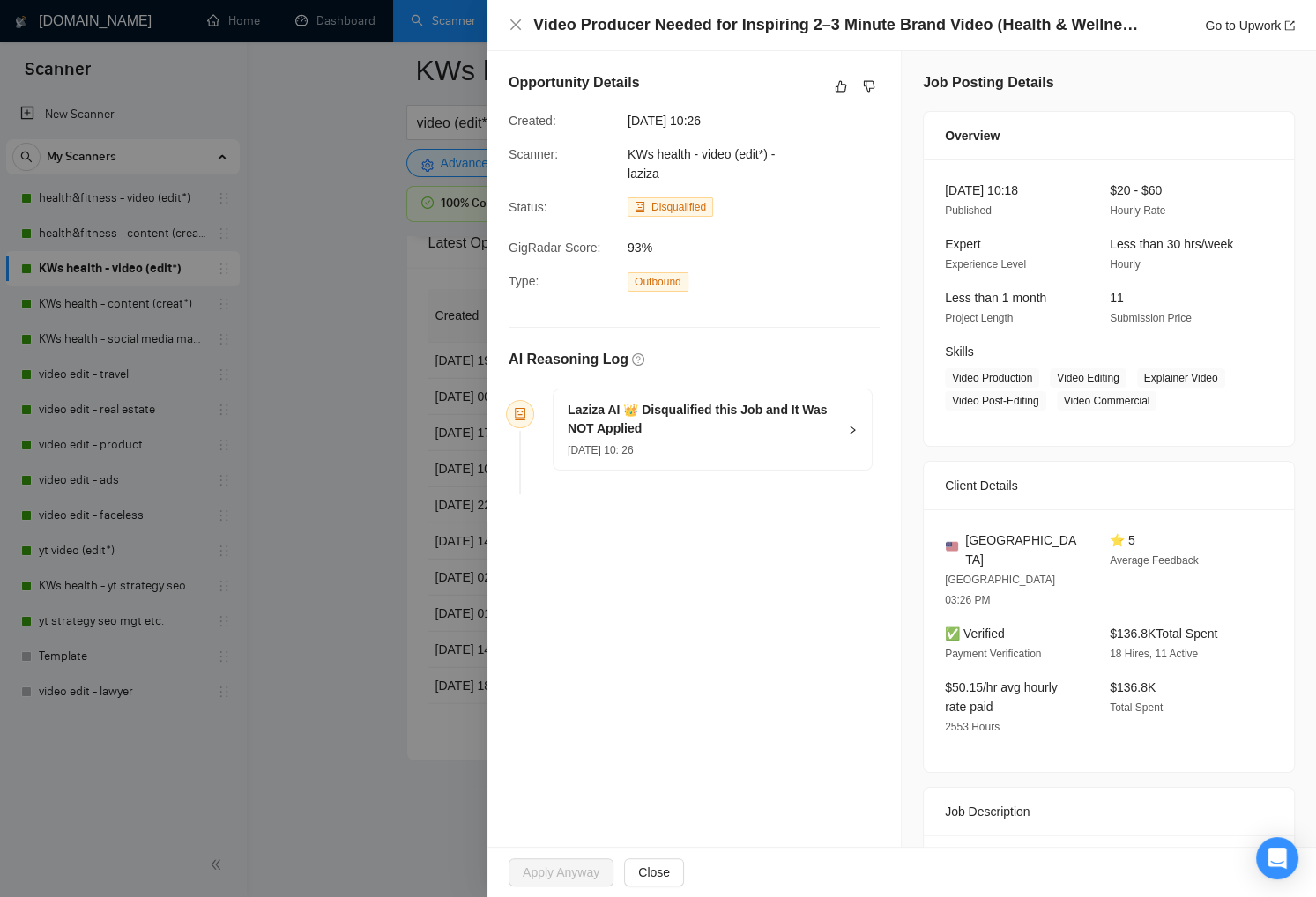
click at [364, 313] on div at bounding box center [658, 448] width 1316 height 897
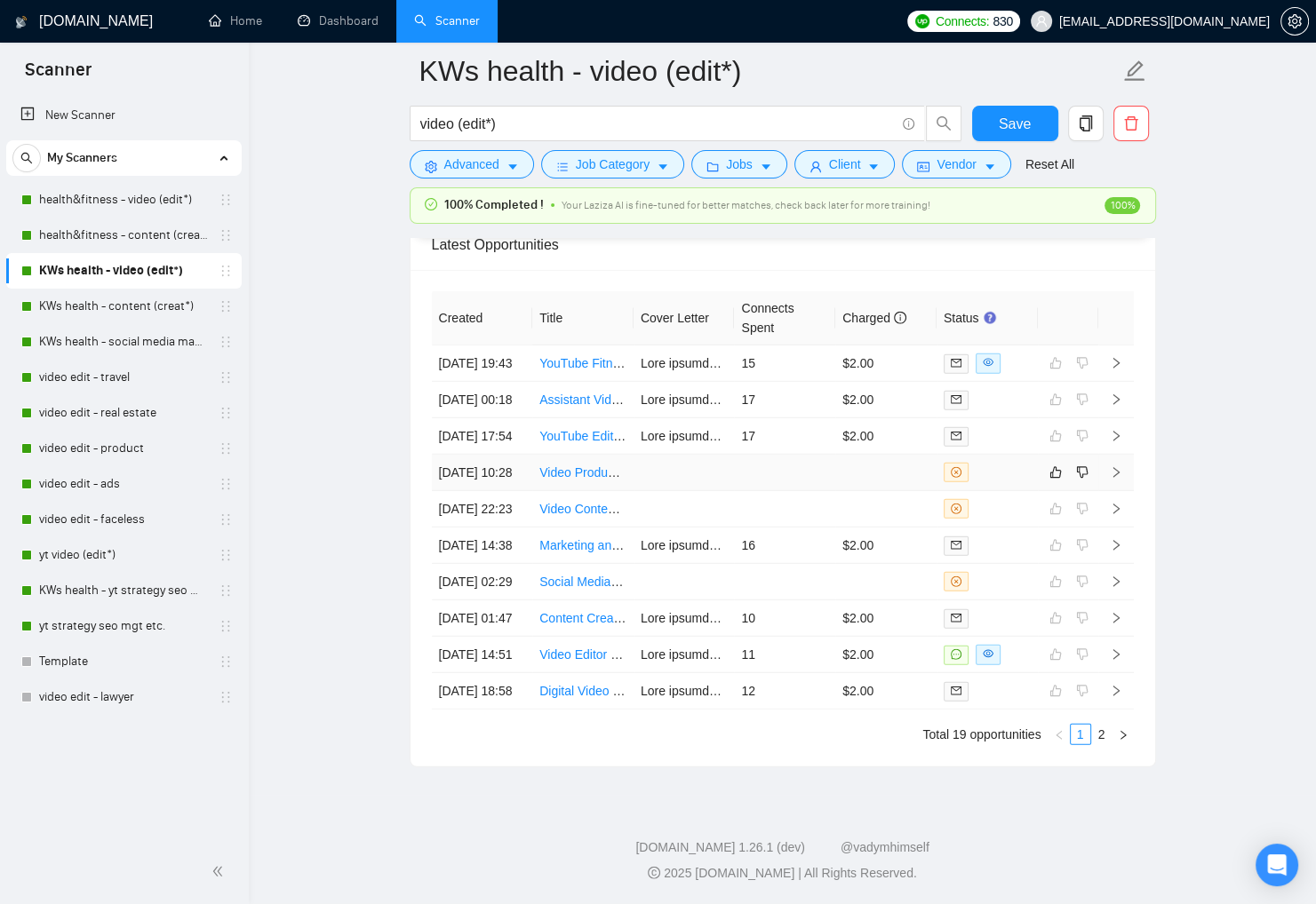
click at [1006, 463] on div at bounding box center [987, 473] width 87 height 20
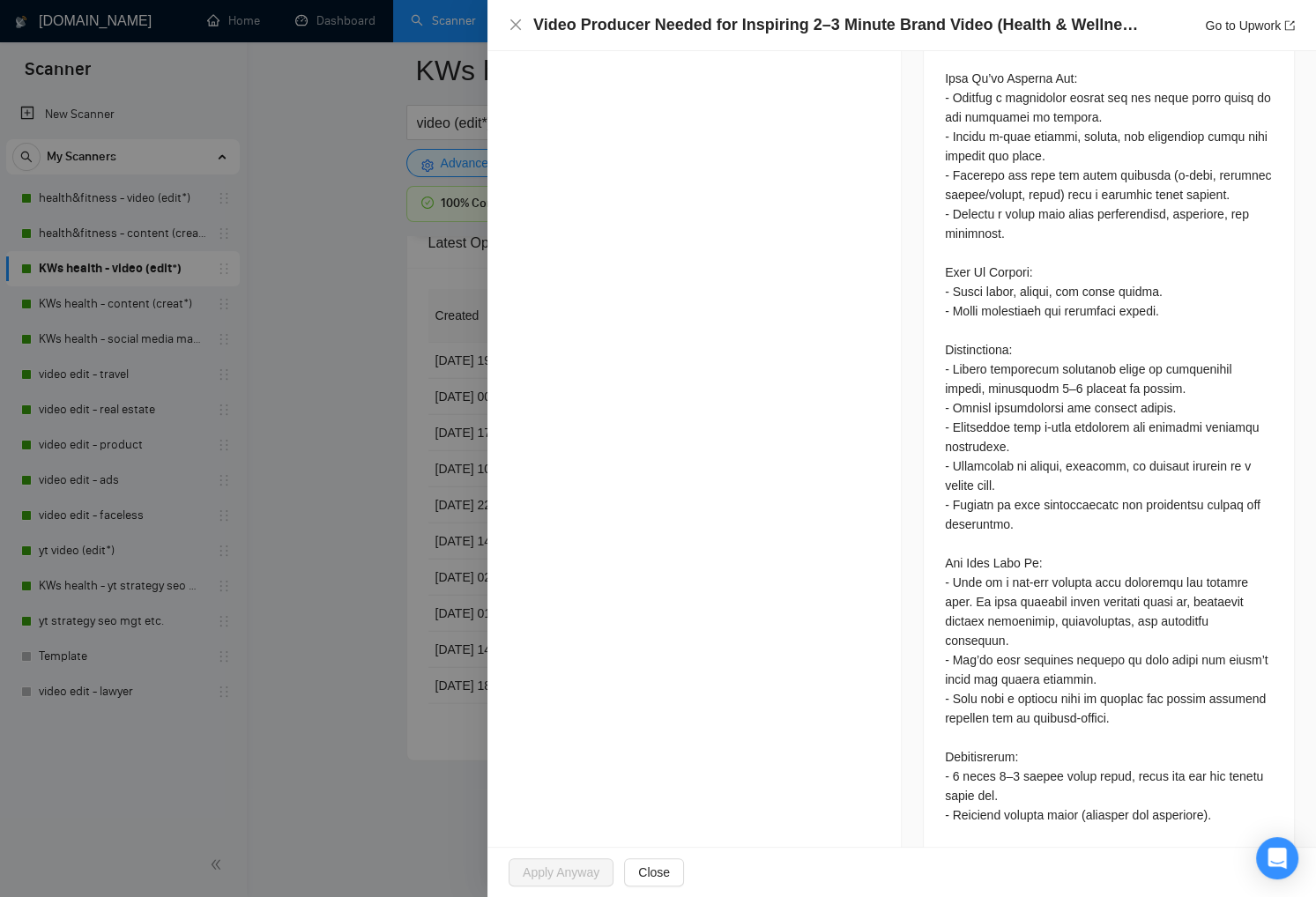
scroll to position [1005, 0]
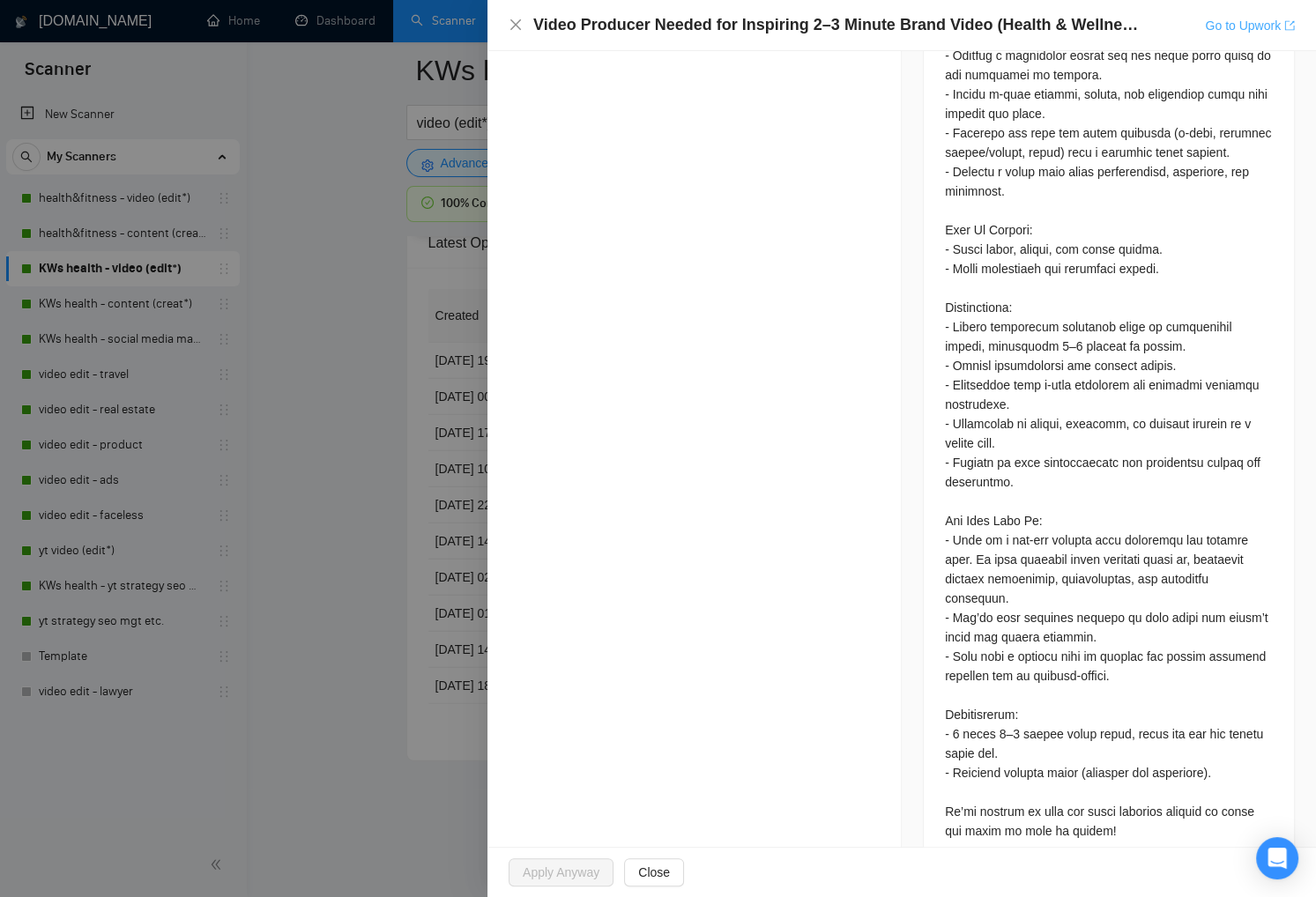
click at [1221, 28] on link "Go to Upwork" at bounding box center [1249, 25] width 89 height 14
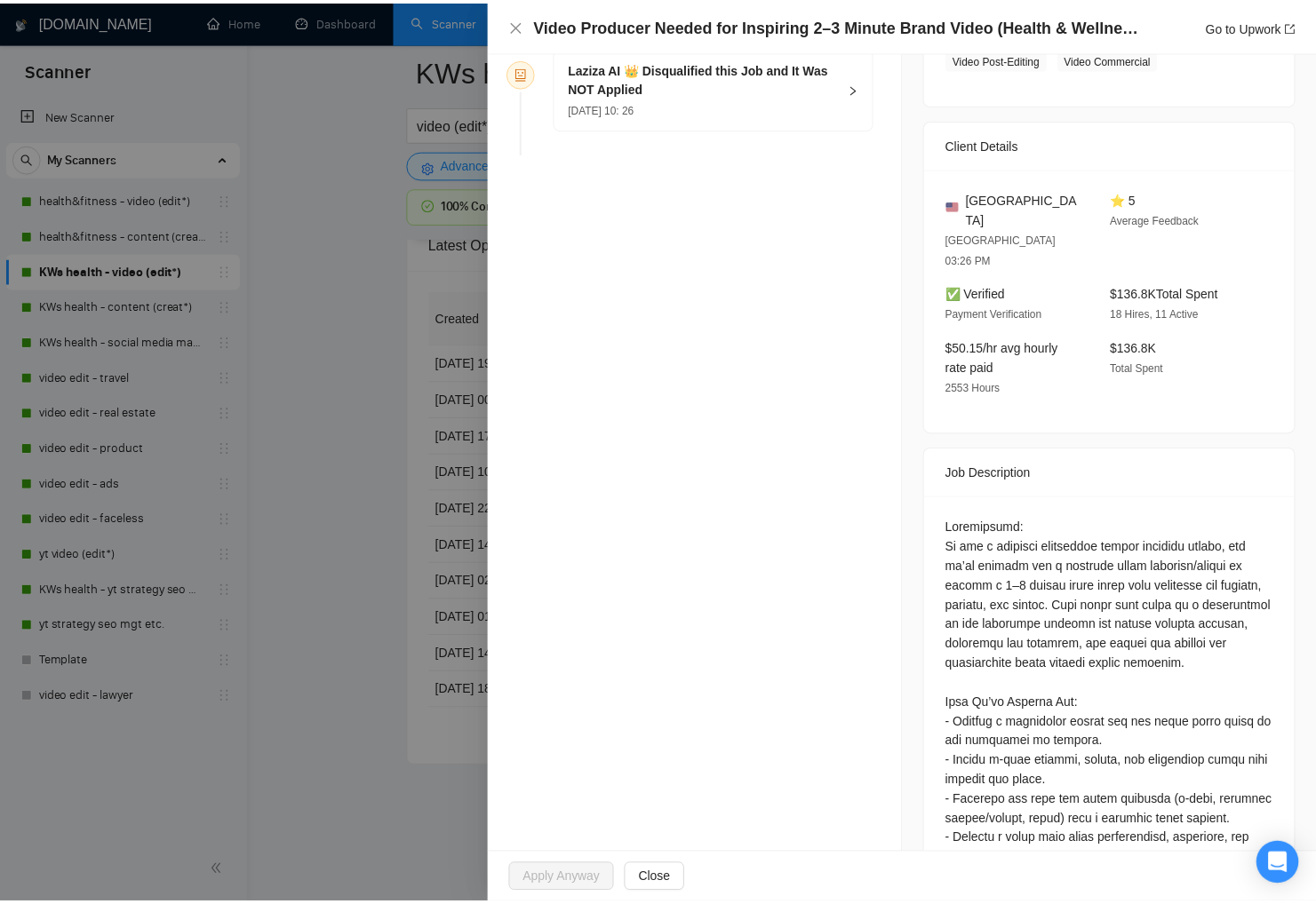
scroll to position [0, 0]
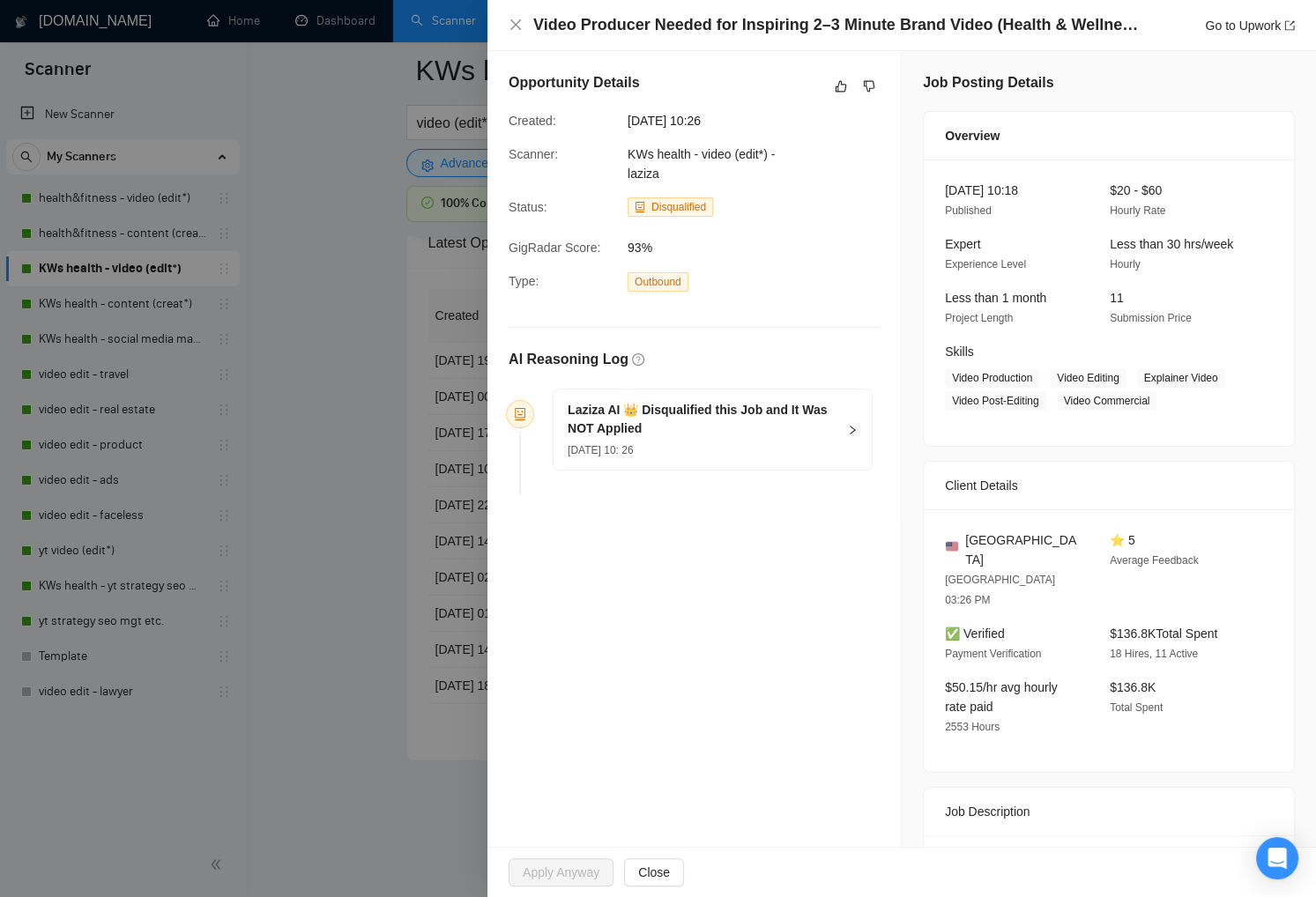
click at [753, 448] on div "08 Sep, 2025 10: 26" at bounding box center [702, 449] width 268 height 20
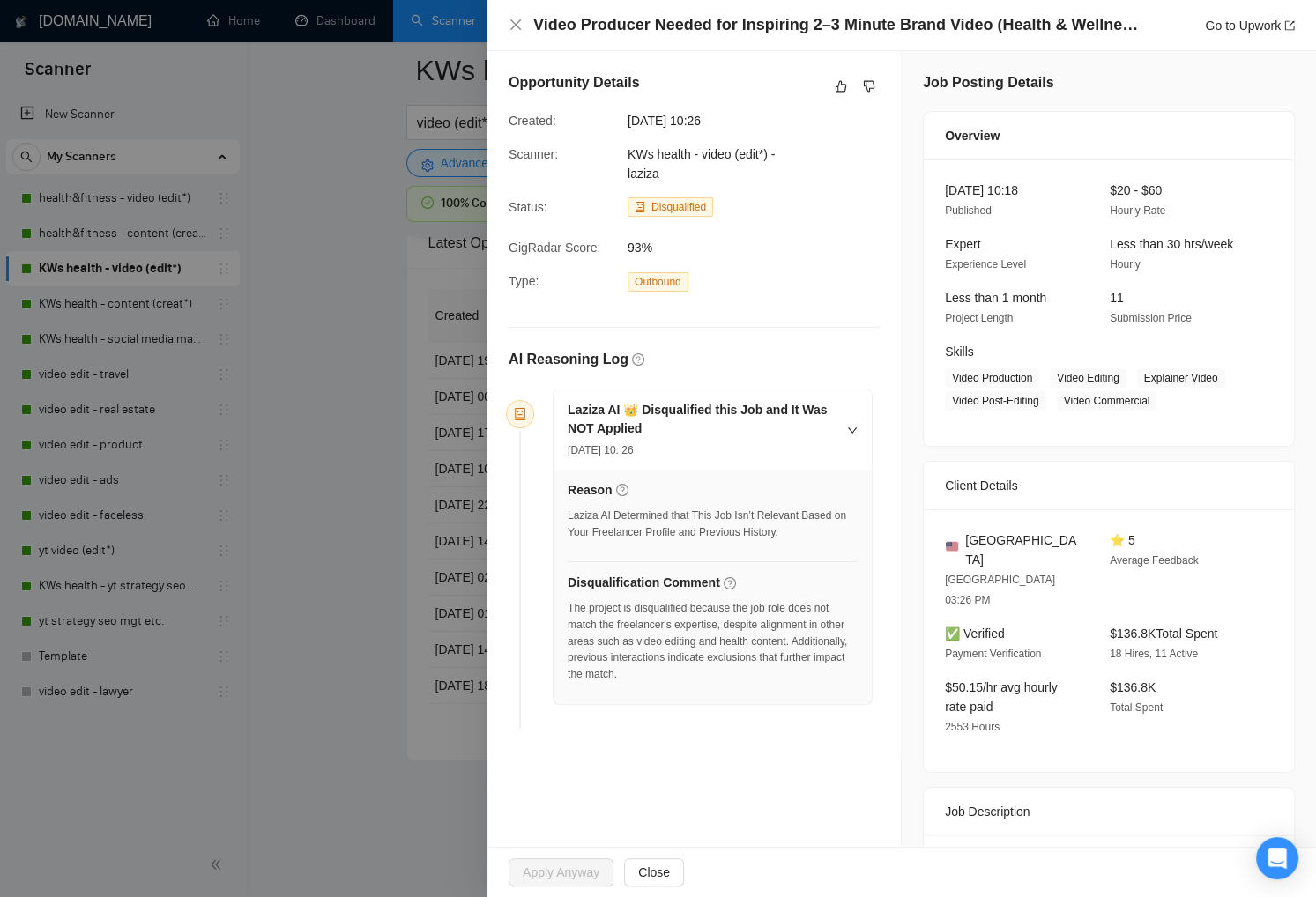
click at [335, 617] on div at bounding box center [658, 448] width 1316 height 897
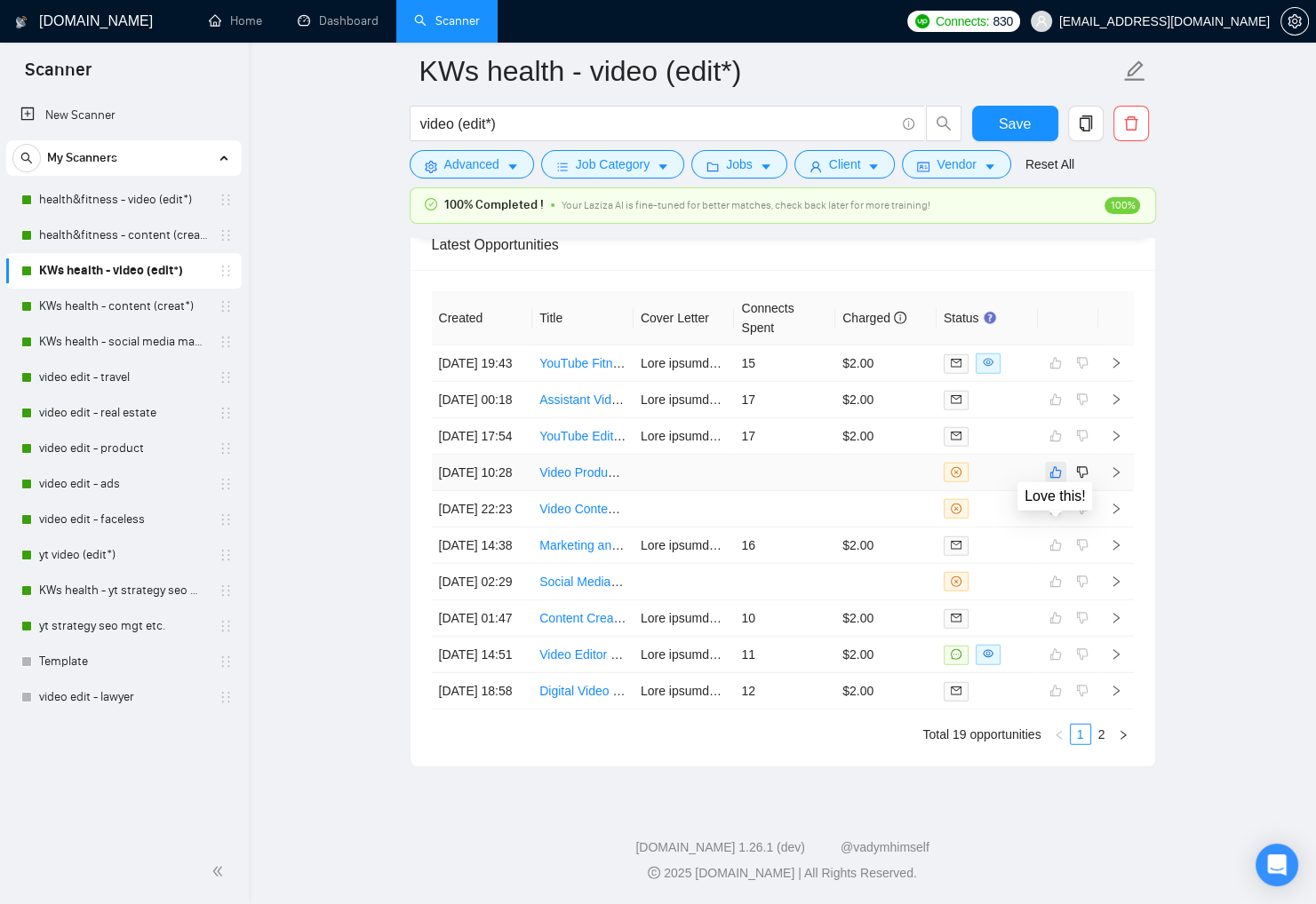
click at [1058, 465] on icon "like" at bounding box center [1056, 472] width 12 height 14
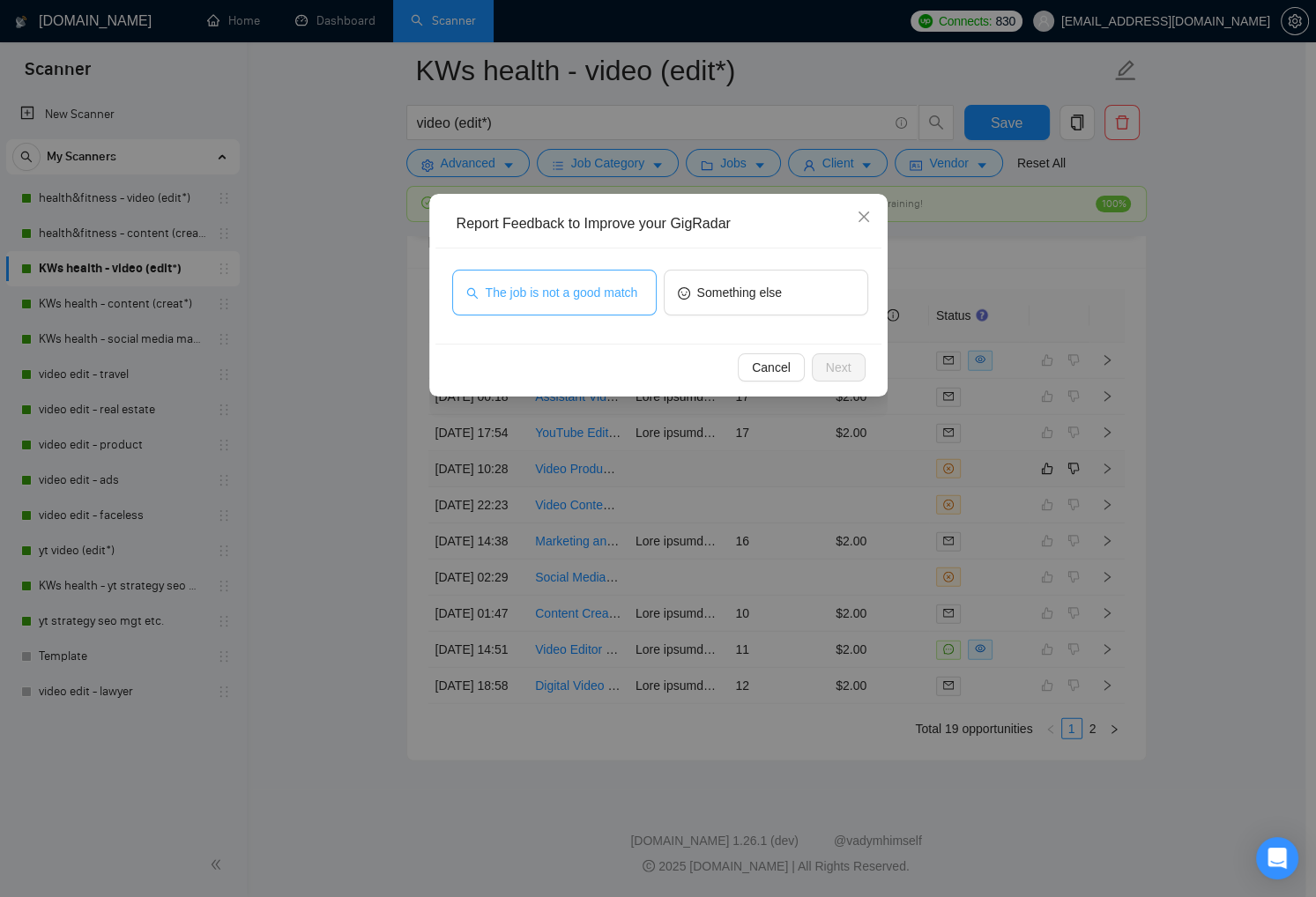
click at [611, 284] on span "The job is not a good match" at bounding box center [562, 292] width 153 height 20
click at [834, 364] on span "Next" at bounding box center [838, 367] width 25 height 20
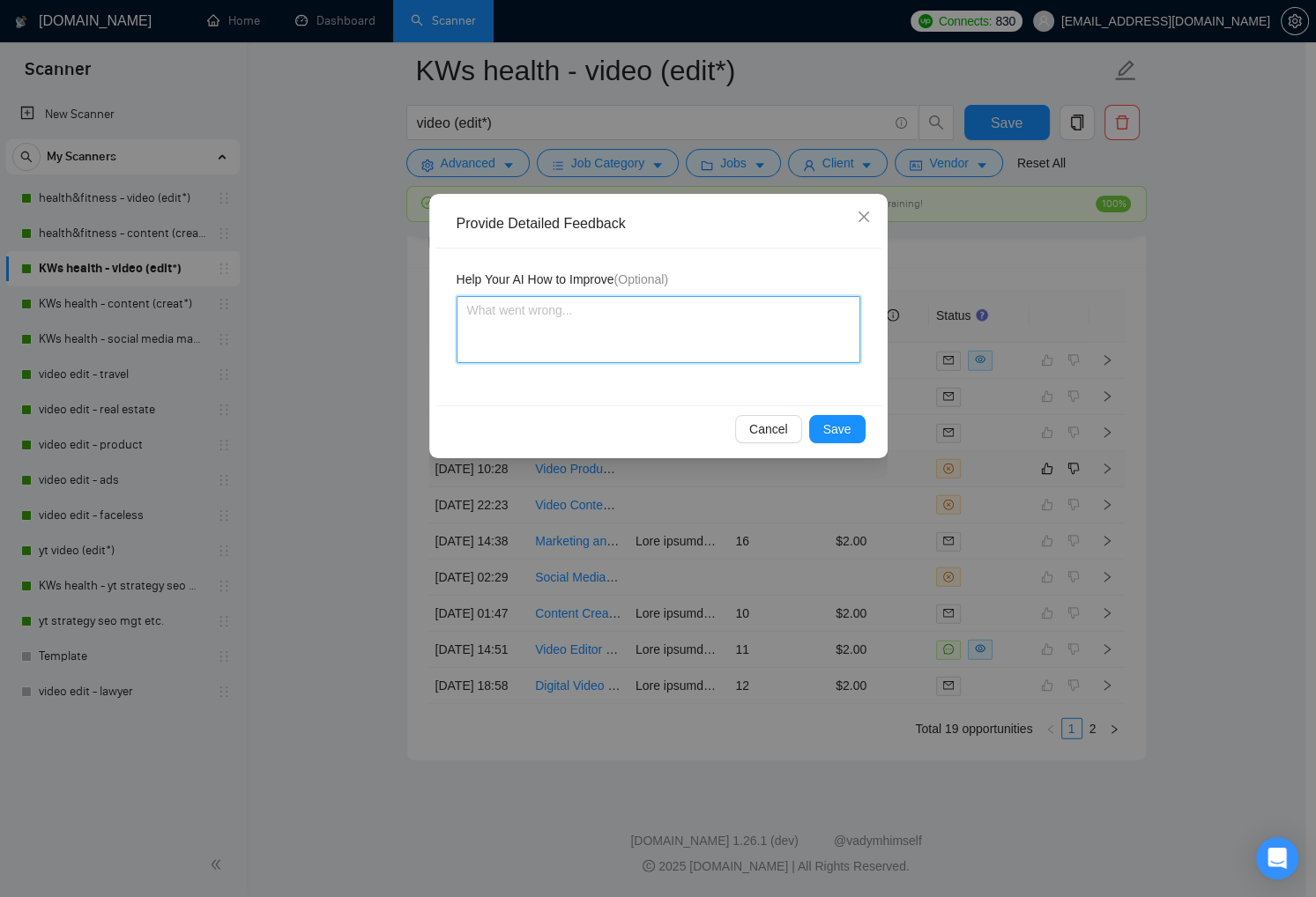
drag, startPoint x: 658, startPoint y: 341, endPoint x: 666, endPoint y: 347, distance: 10.0
click at [658, 342] on textarea at bounding box center [658, 330] width 404 height 67
drag, startPoint x: 538, startPoint y: 310, endPoint x: 428, endPoint y: 309, distance: 110.0
click at [424, 308] on div "Provide Detailed Feedback Help Your AI How to Improve (Optional) That's right! …" at bounding box center [658, 448] width 1316 height 897
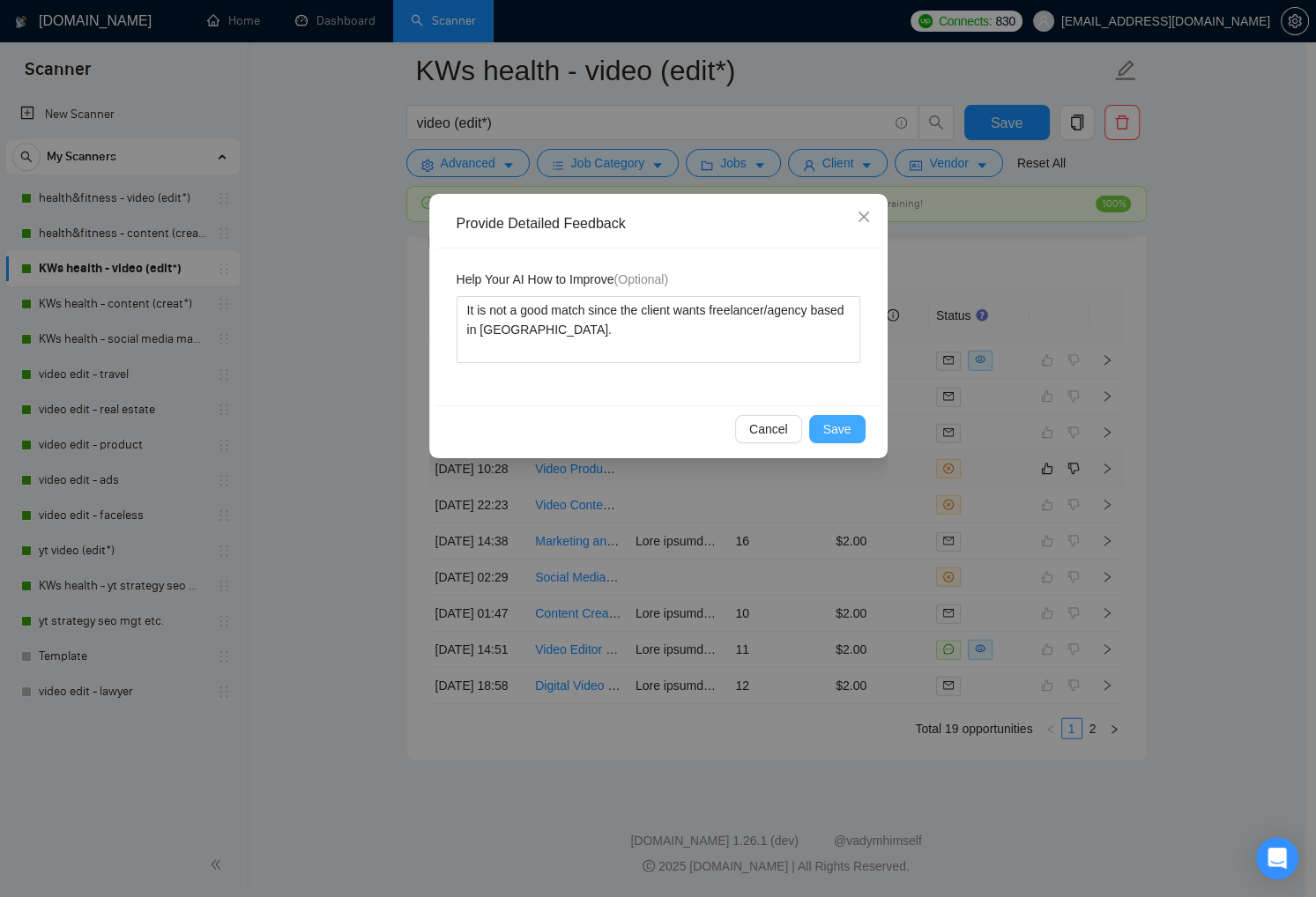
drag, startPoint x: 829, startPoint y: 426, endPoint x: 978, endPoint y: 447, distance: 150.5
click at [831, 426] on span "Save" at bounding box center [837, 429] width 28 height 20
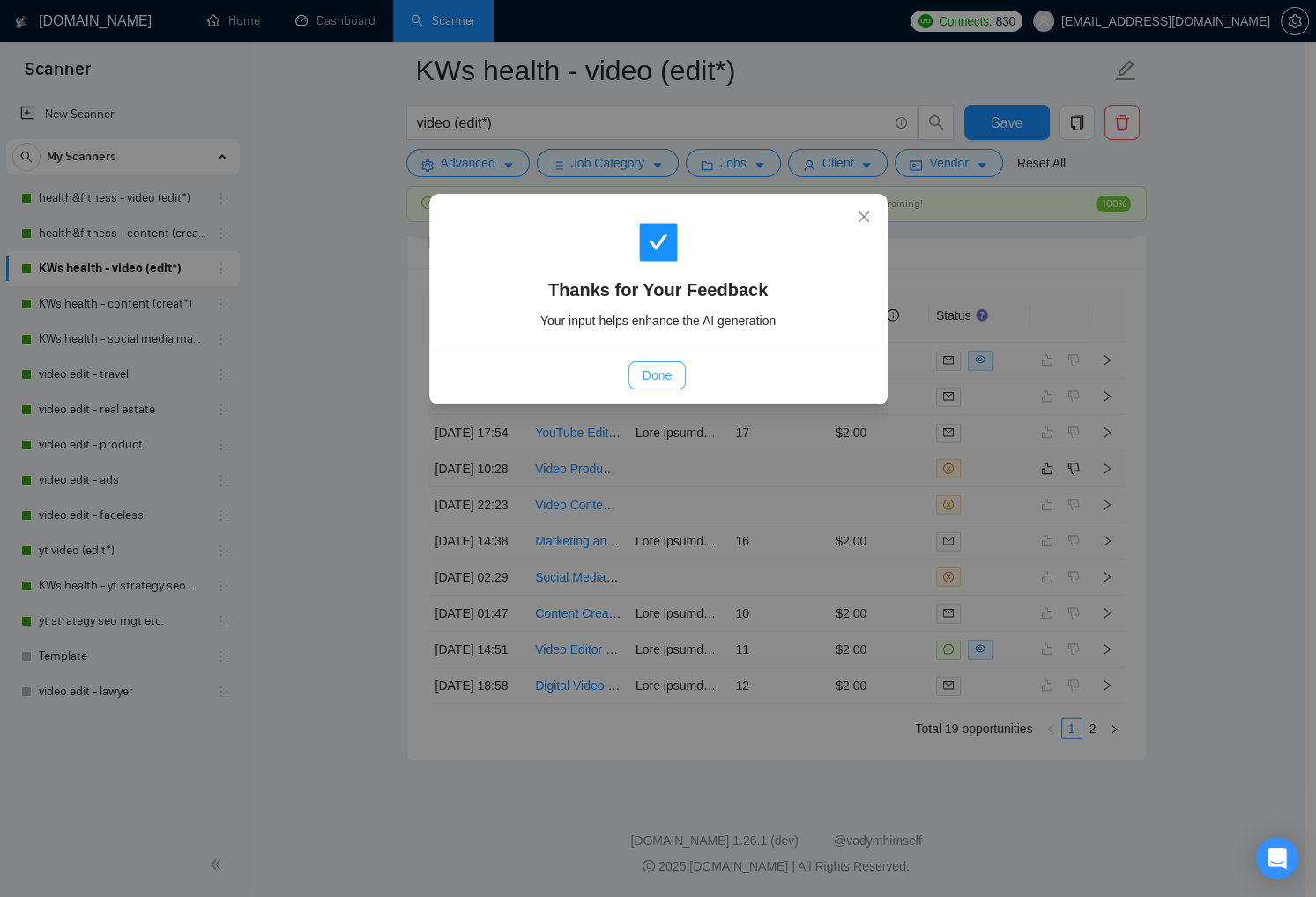
click at [643, 373] on span "Done" at bounding box center [656, 375] width 29 height 20
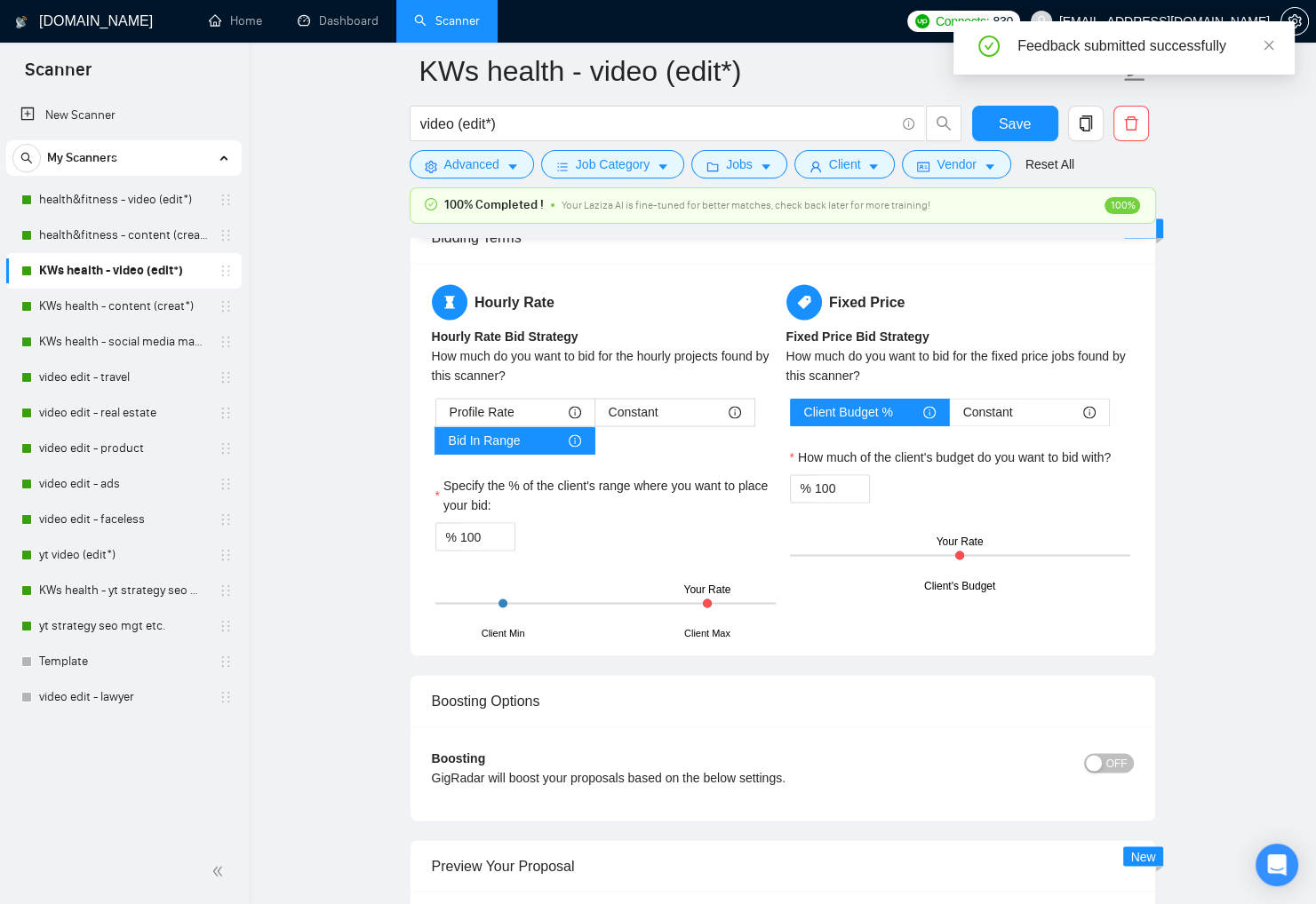
scroll to position [2761, 0]
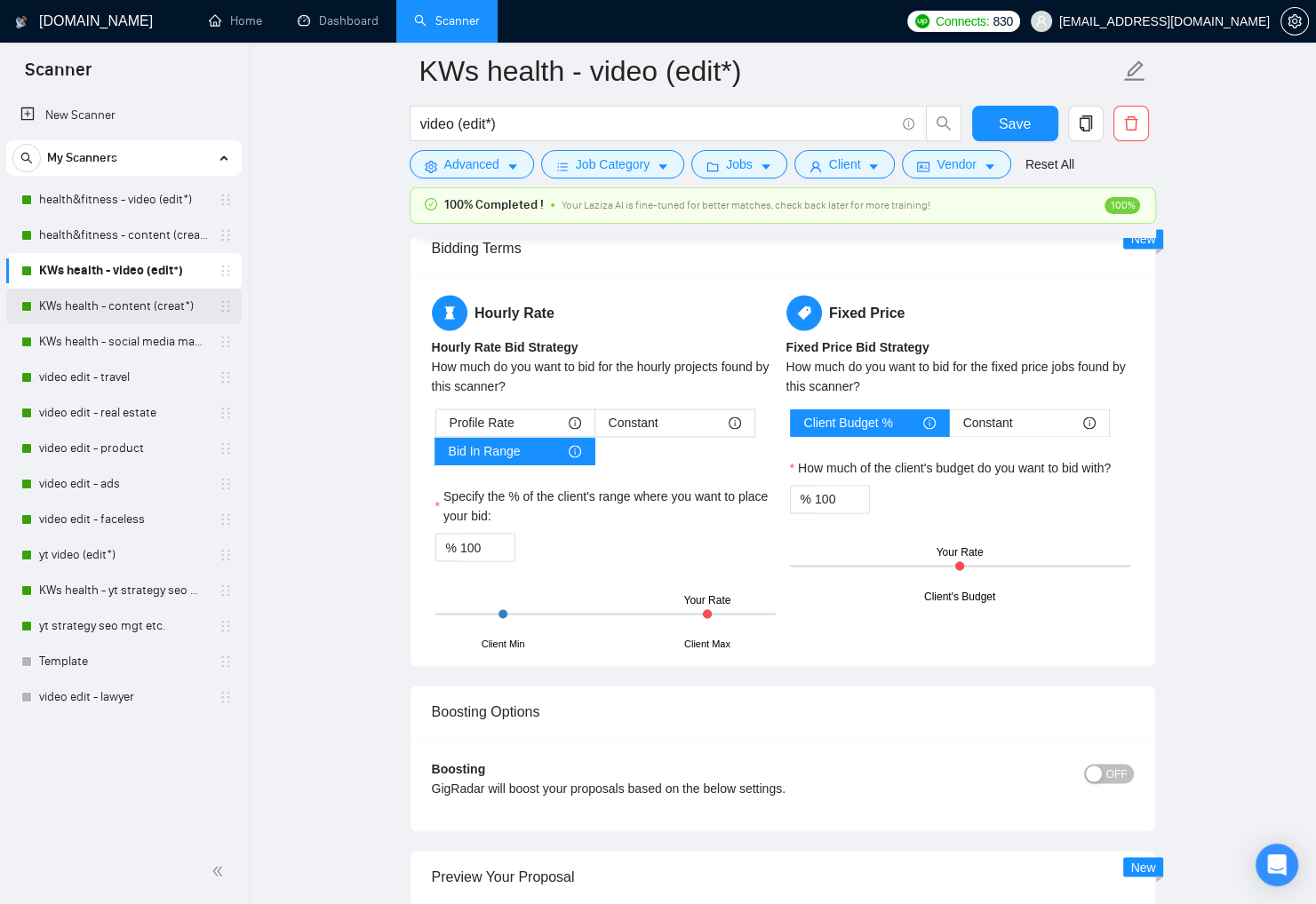
click at [149, 302] on link "KWs health - content (creat*)" at bounding box center [124, 306] width 169 height 36
click at [151, 337] on link "KWs health - social media manag*" at bounding box center [124, 342] width 169 height 36
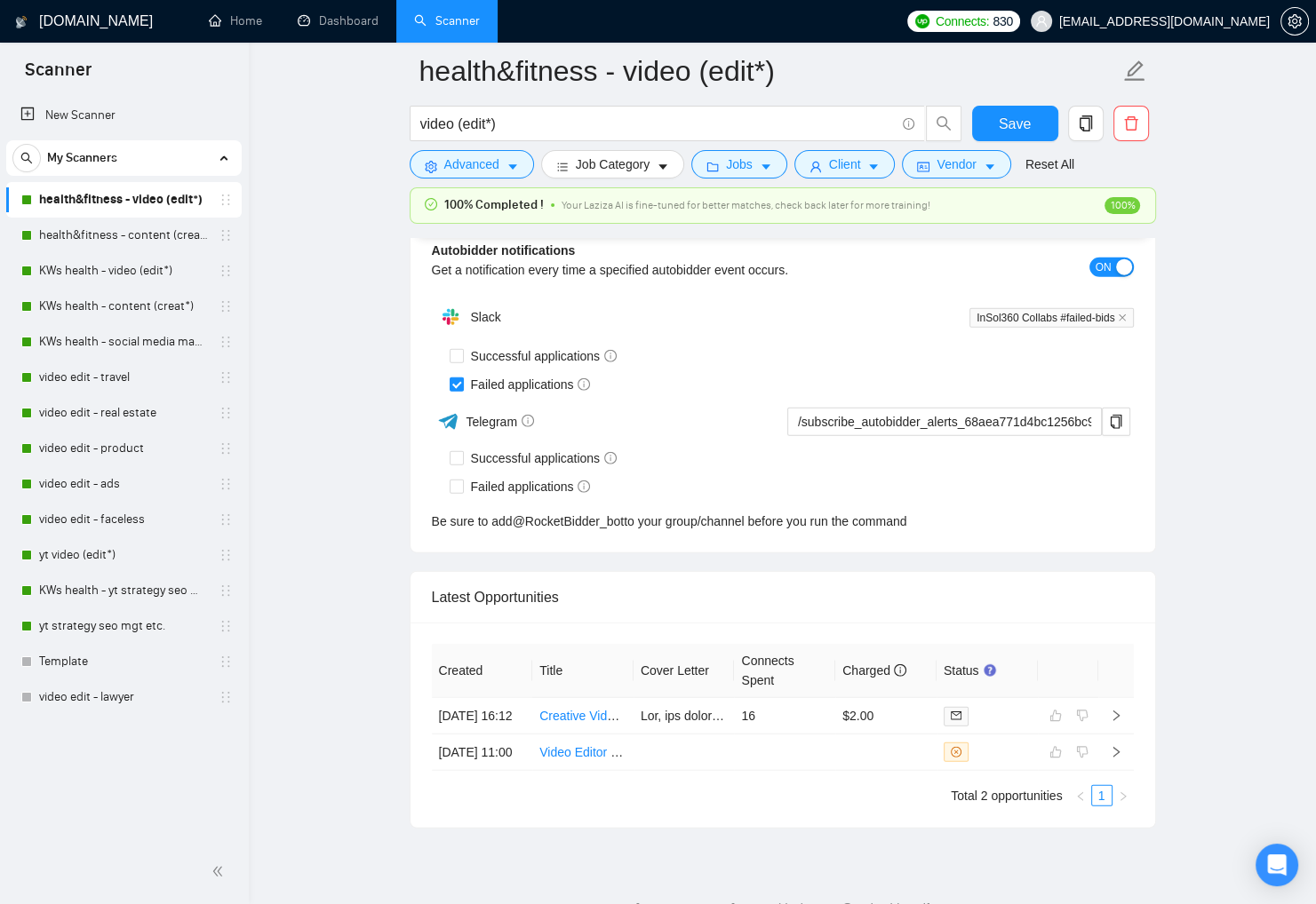
scroll to position [4385, 0]
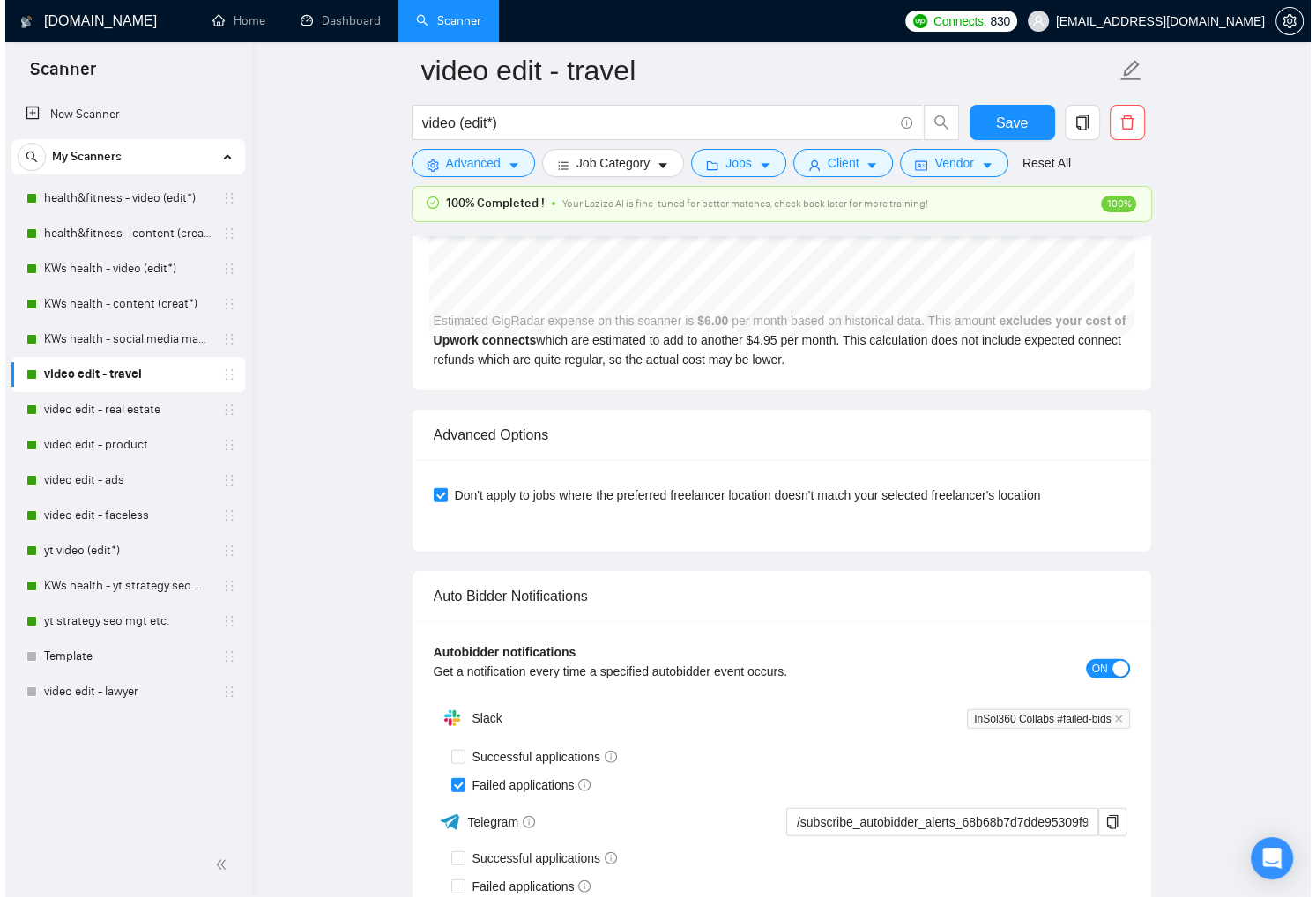
scroll to position [4340, 0]
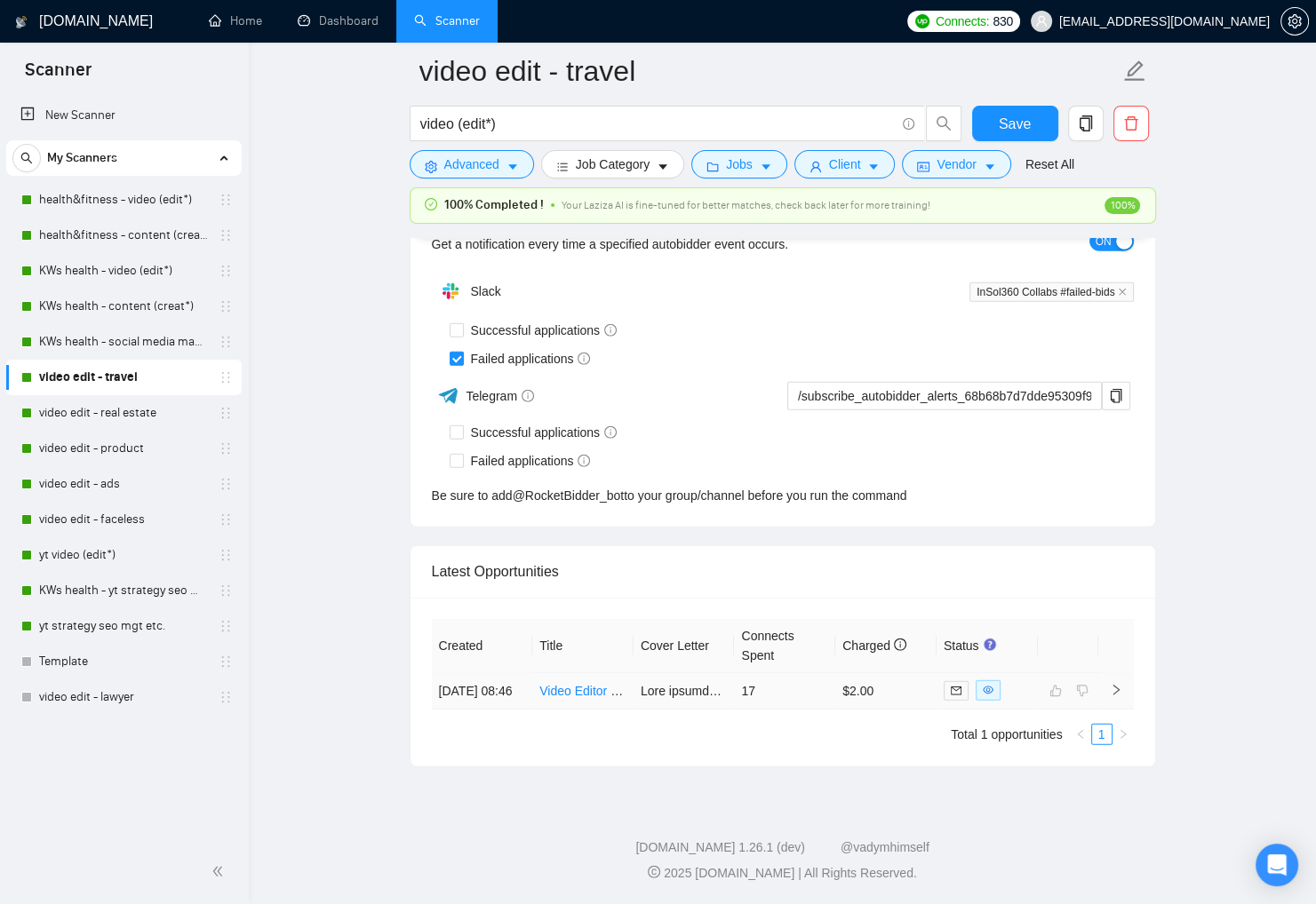
click at [1023, 684] on div at bounding box center [987, 691] width 87 height 21
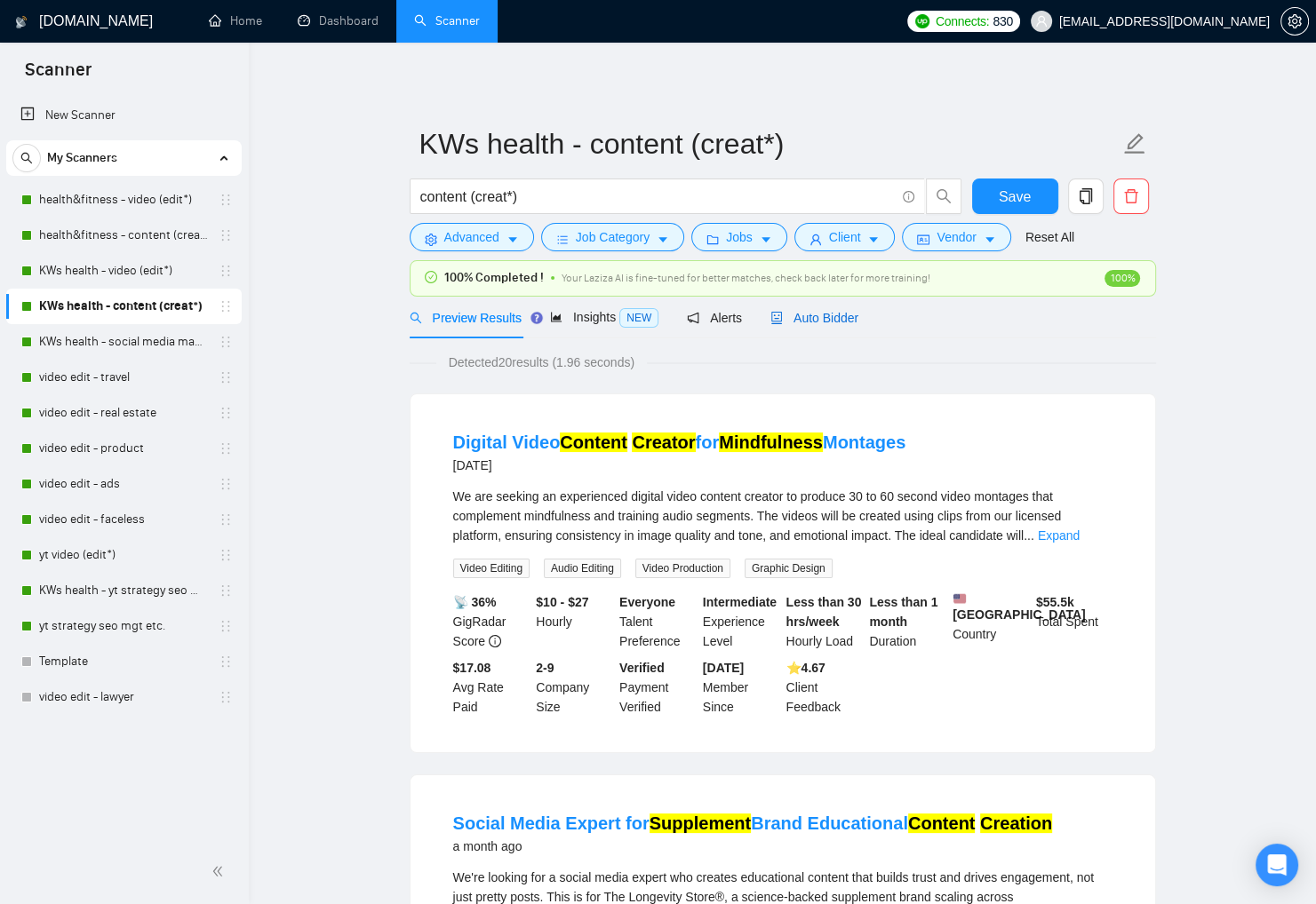
click at [829, 311] on span "Auto Bidder" at bounding box center [815, 318] width 88 height 14
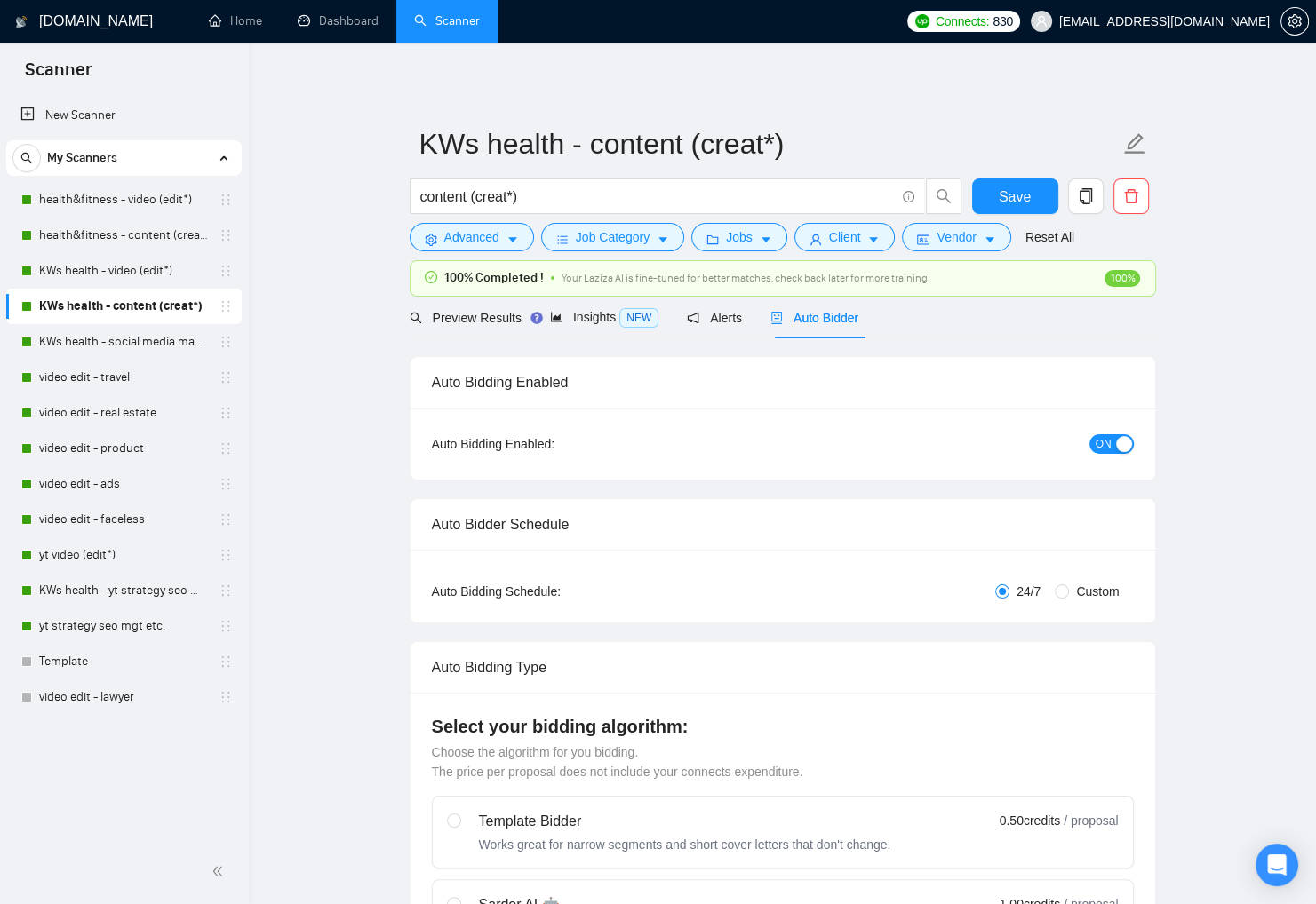
checkbox input "true"
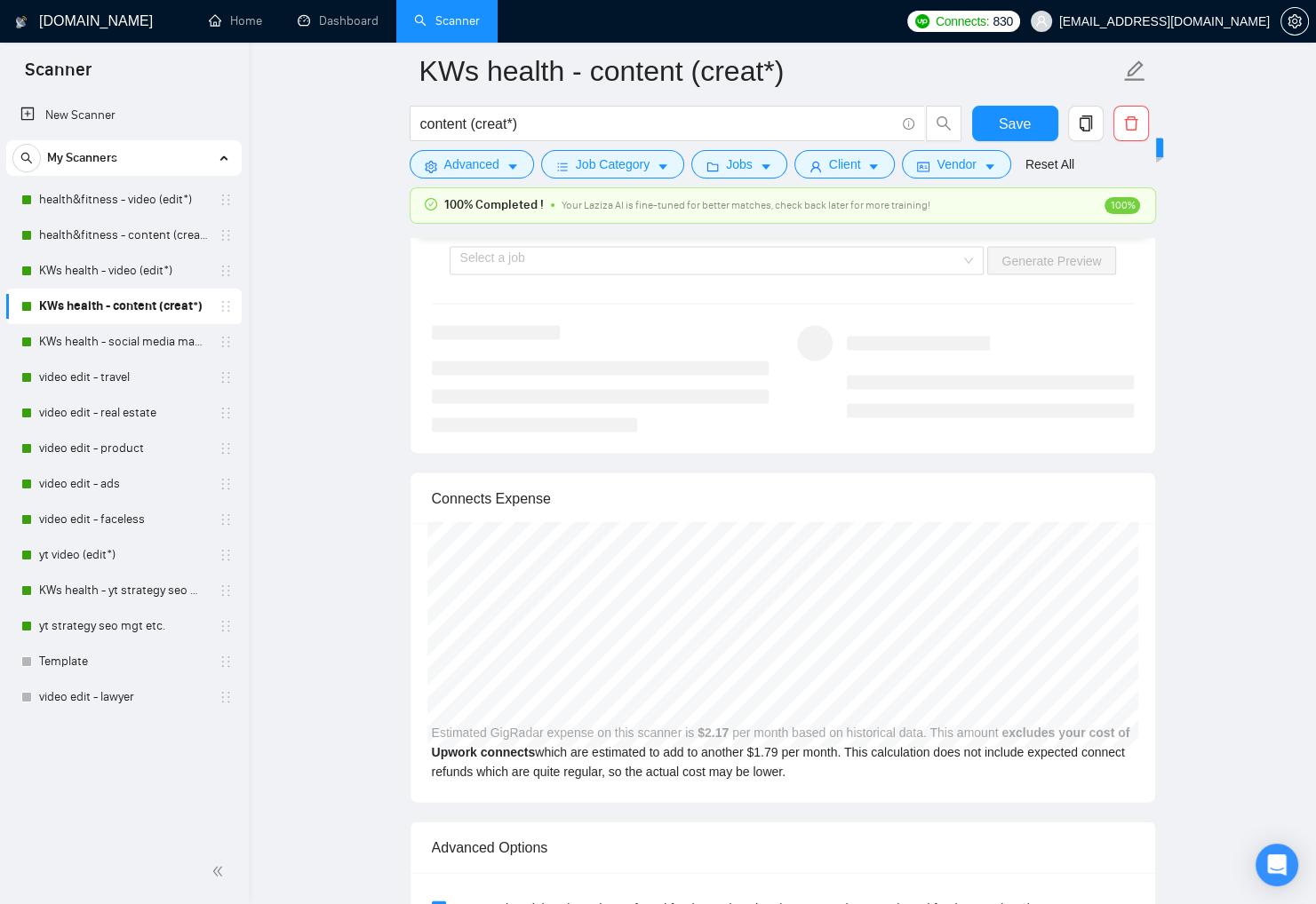
scroll to position [4290, 0]
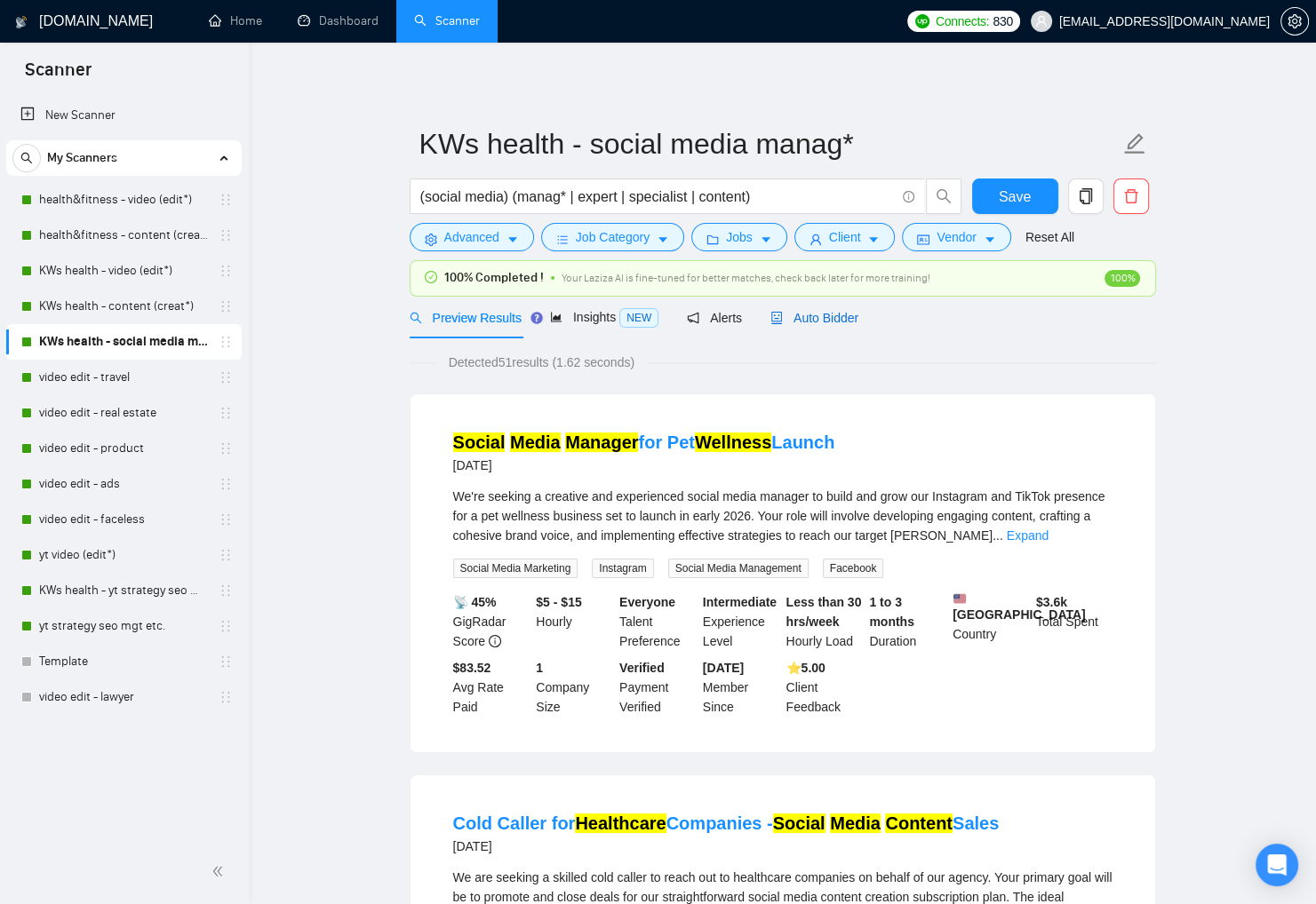
click at [818, 319] on span "Auto Bidder" at bounding box center [815, 318] width 88 height 14
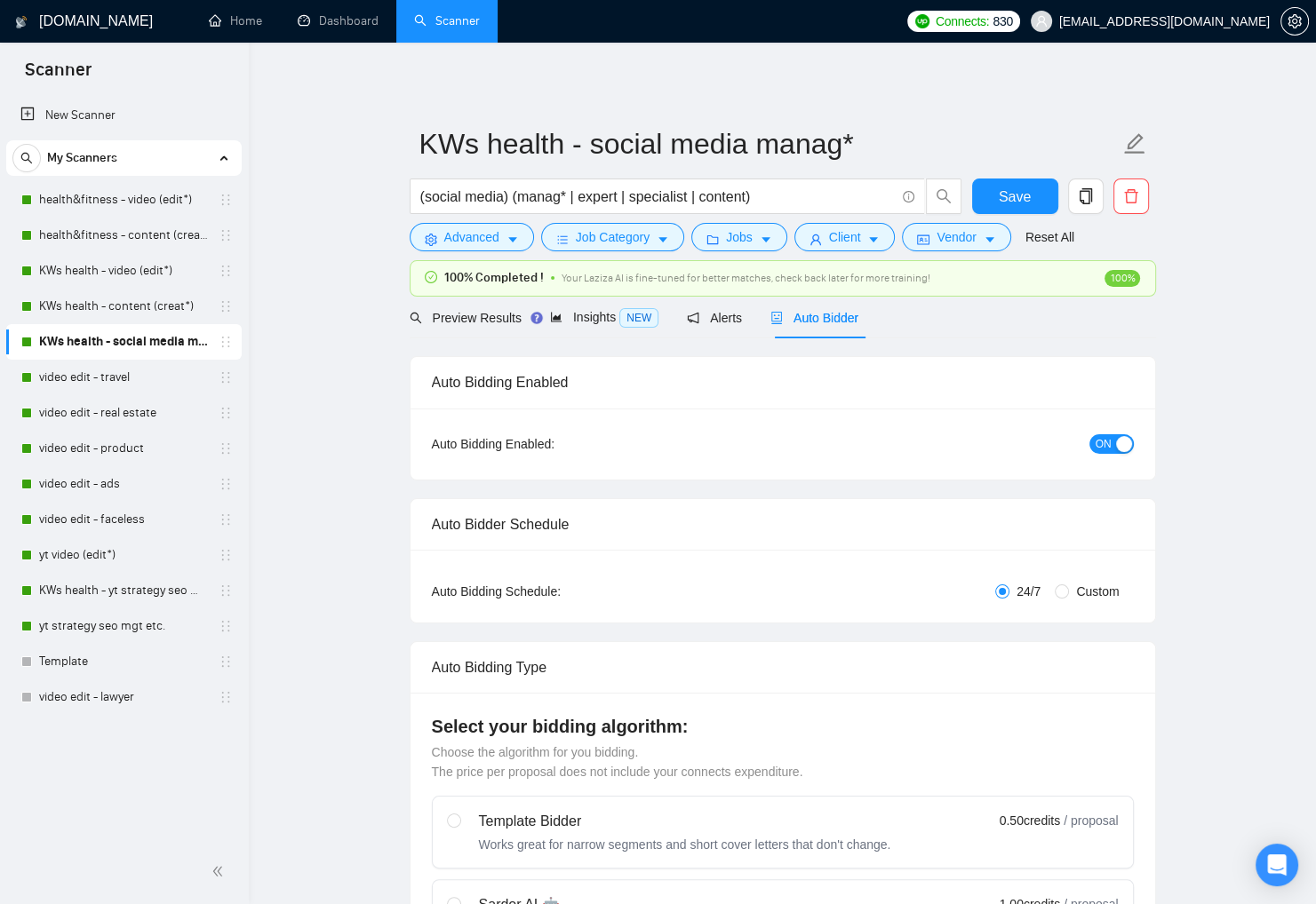
checkbox input "true"
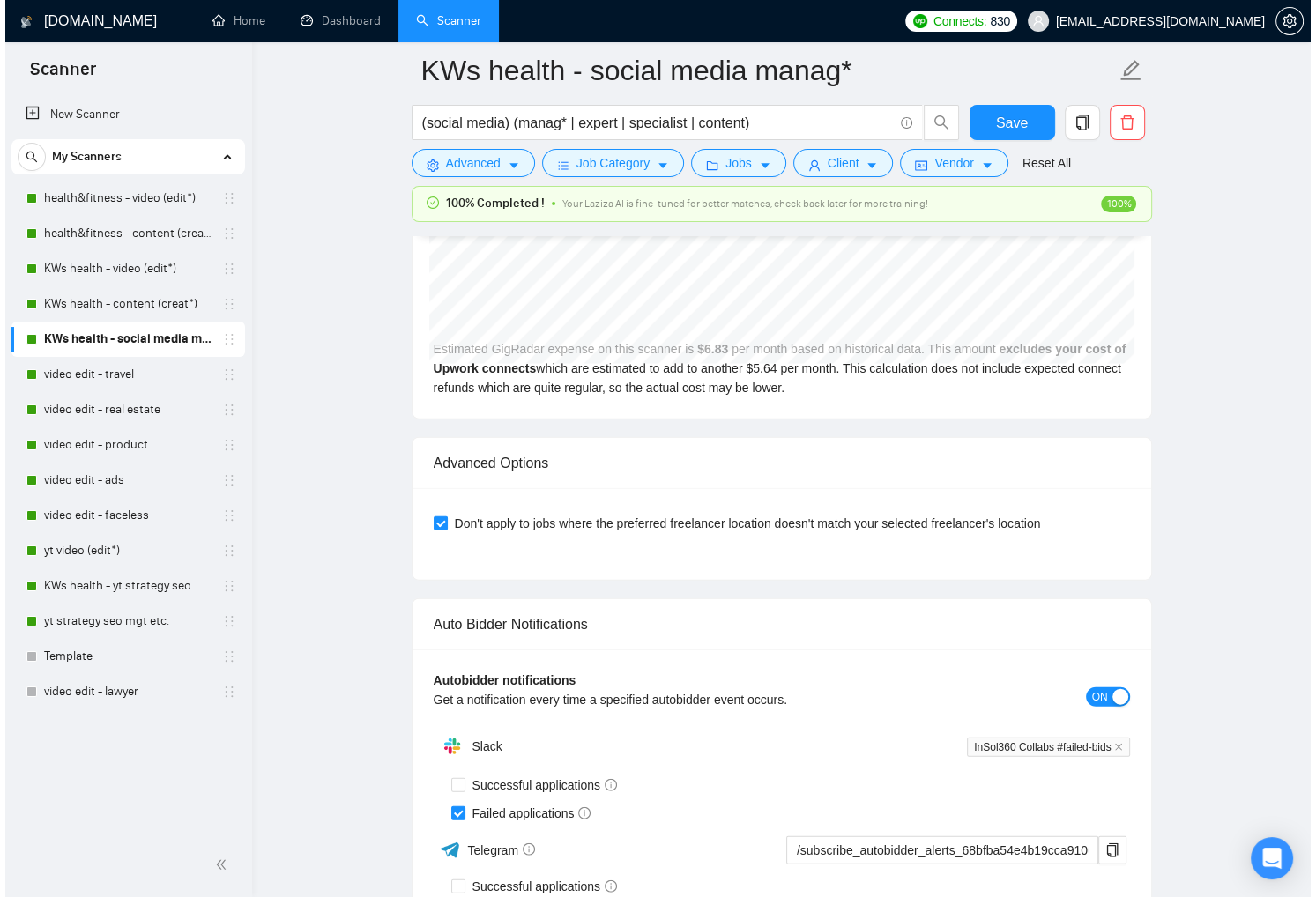
scroll to position [4283, 0]
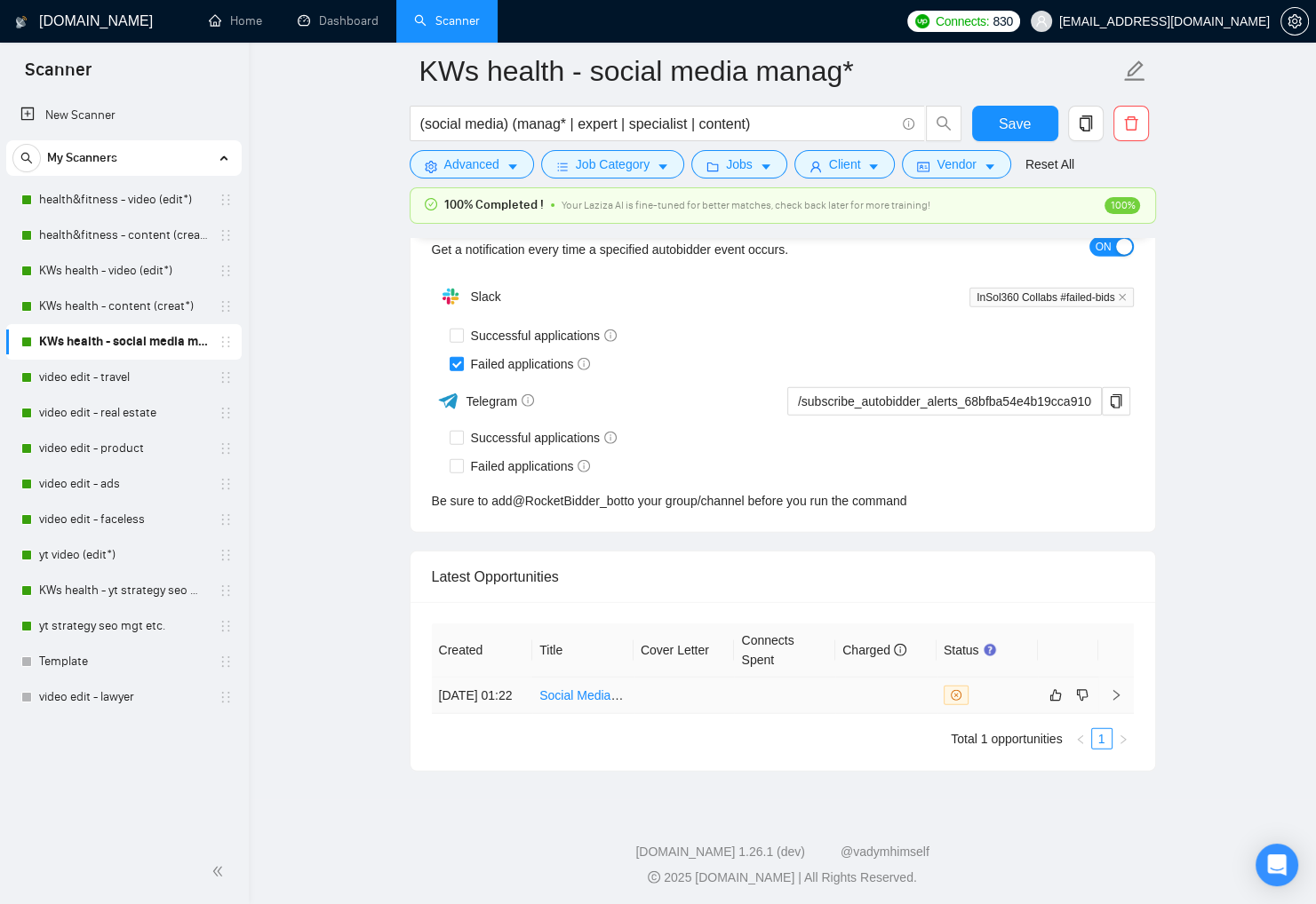
click at [867, 706] on td at bounding box center [886, 695] width 102 height 37
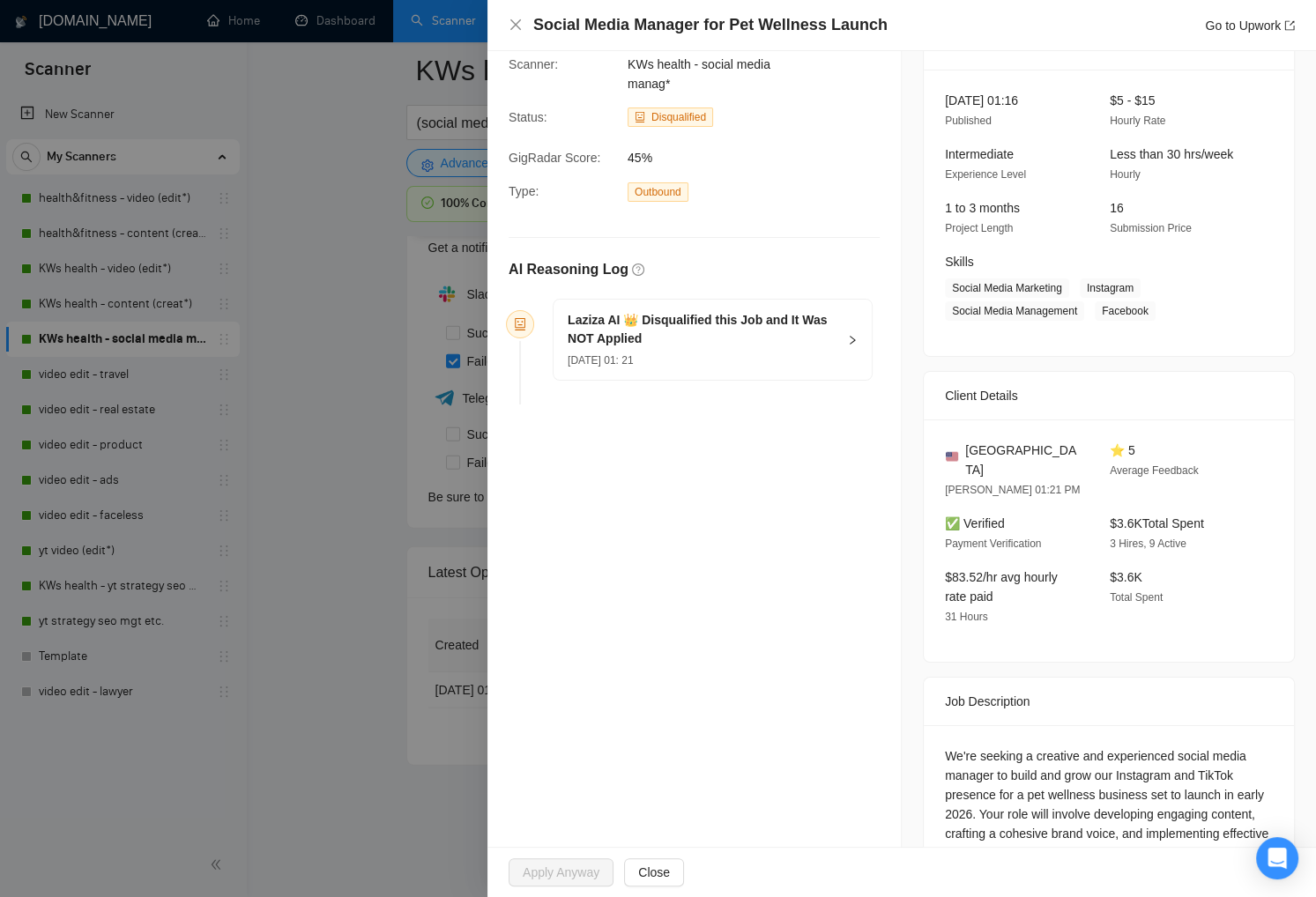
scroll to position [211, 0]
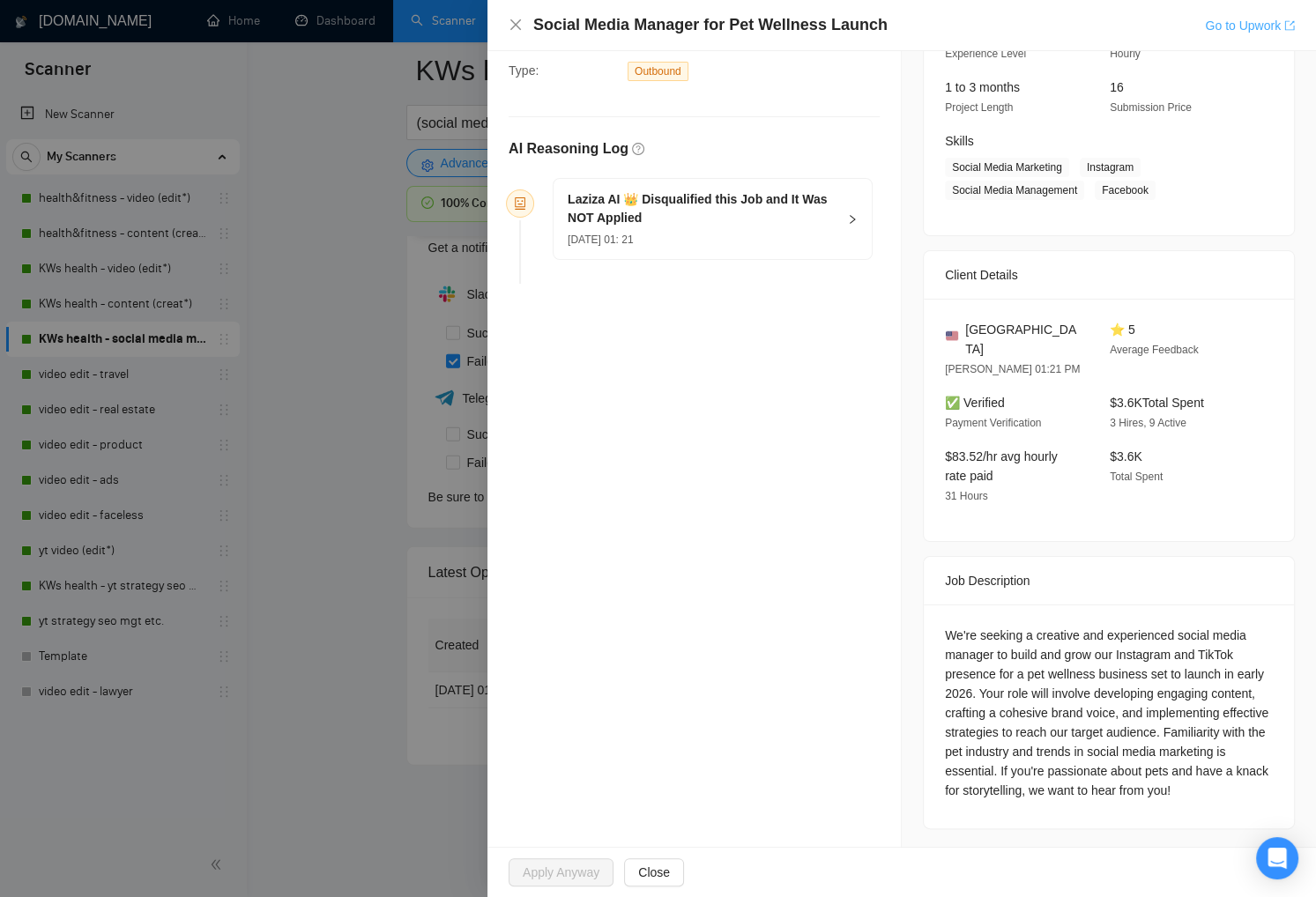
click at [1238, 22] on link "Go to Upwork" at bounding box center [1249, 25] width 89 height 14
click at [787, 224] on h5 "Laziza AI 👑 Disqualified this Job and It Was NOT Applied" at bounding box center [702, 209] width 268 height 37
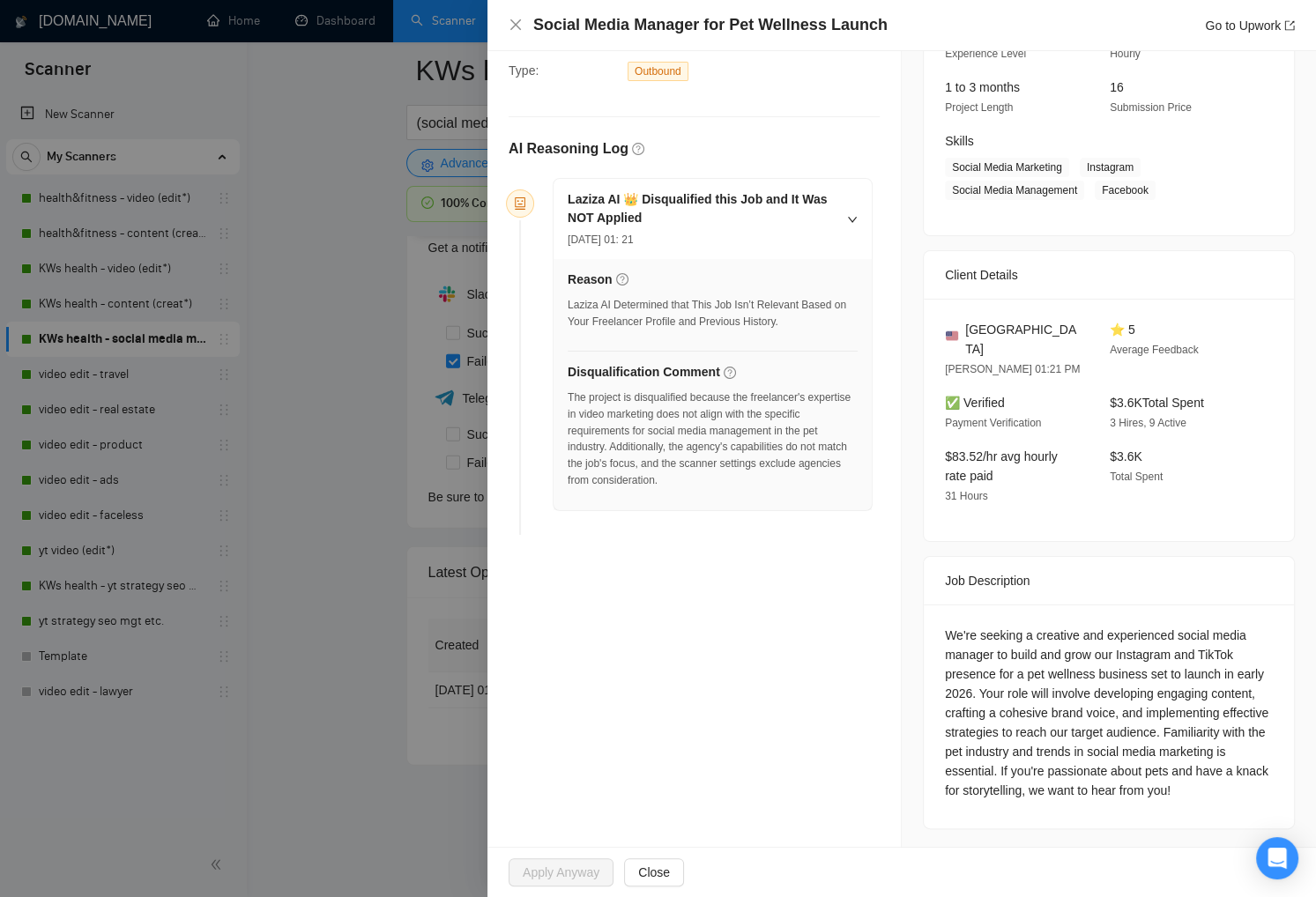
click at [302, 611] on div at bounding box center [658, 448] width 1316 height 897
